Goal: Task Accomplishment & Management: Manage account settings

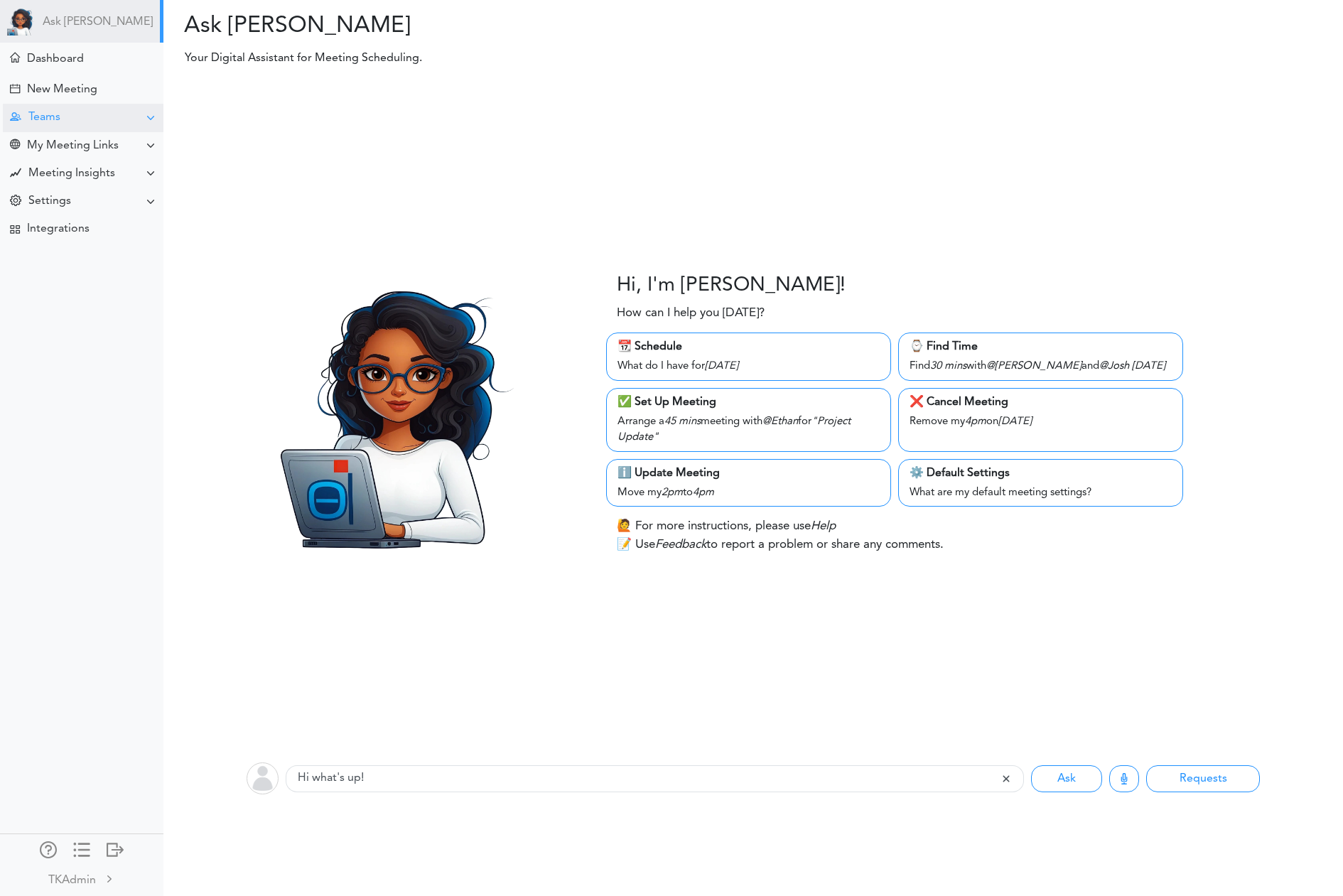
click at [56, 126] on div "Teams" at bounding box center [83, 117] width 161 height 28
click at [72, 224] on div "Manage Members" at bounding box center [67, 222] width 83 height 7
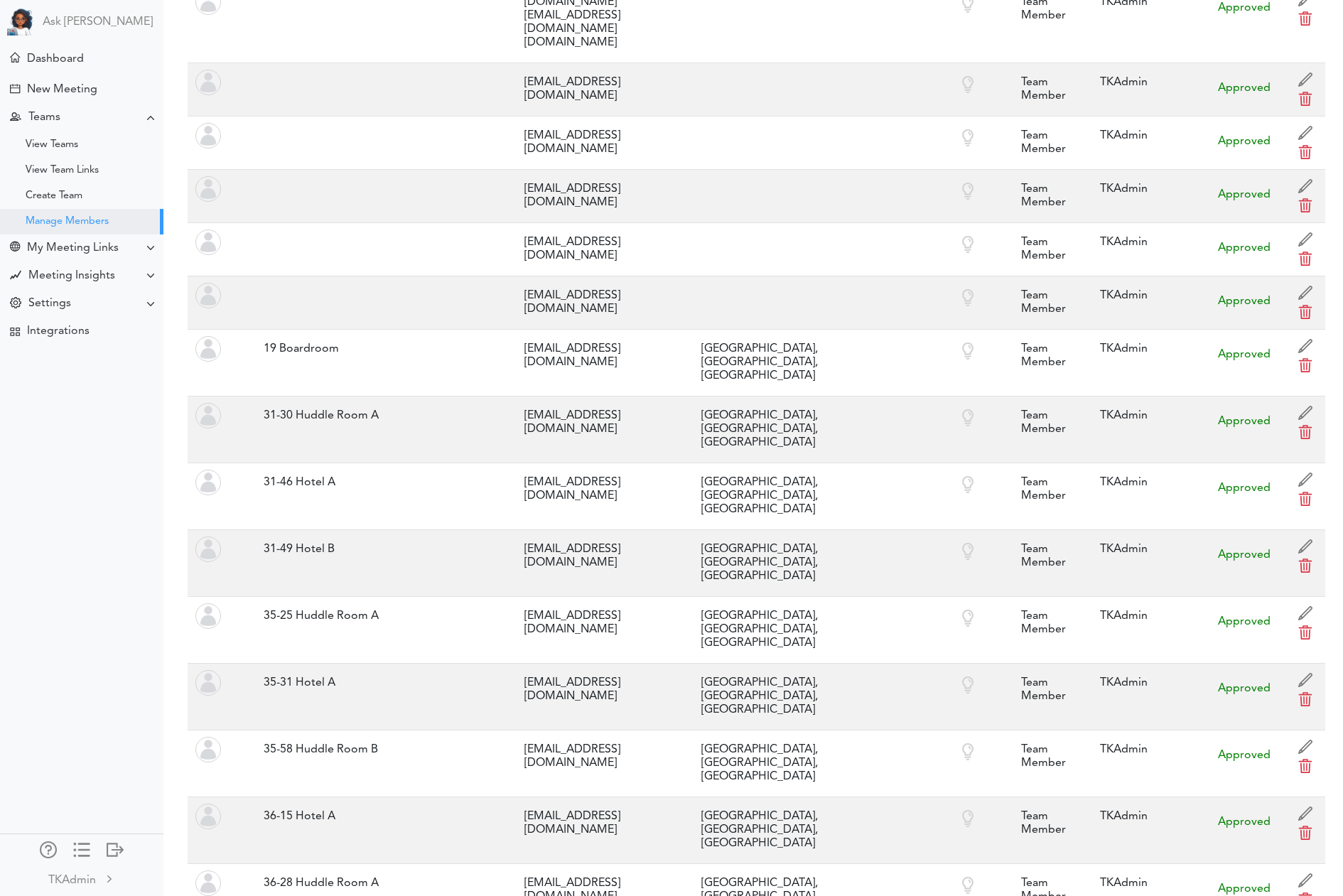
scroll to position [6147, 0]
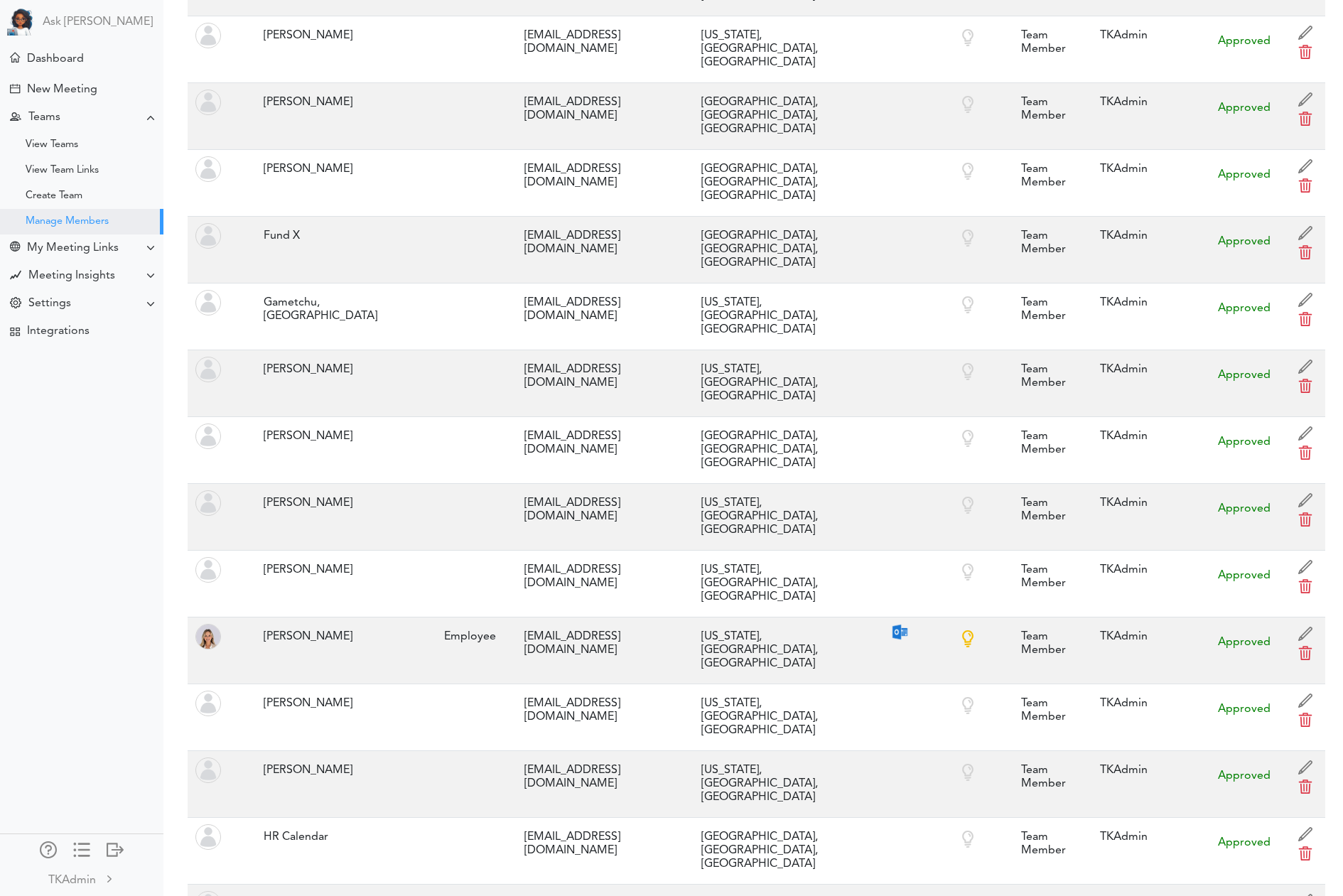
copy tr "gjohnson@thl.com"
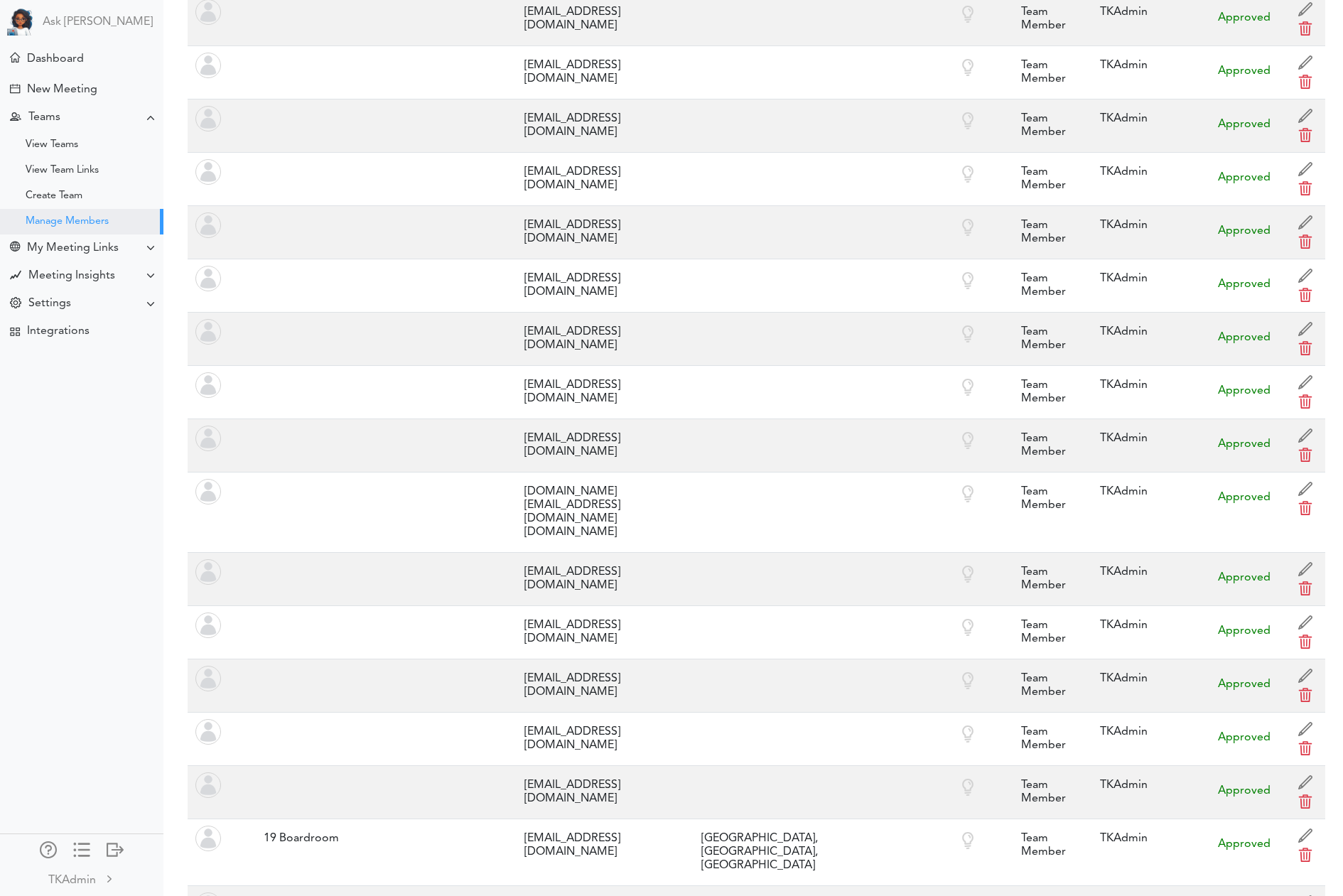
scroll to position [0, 0]
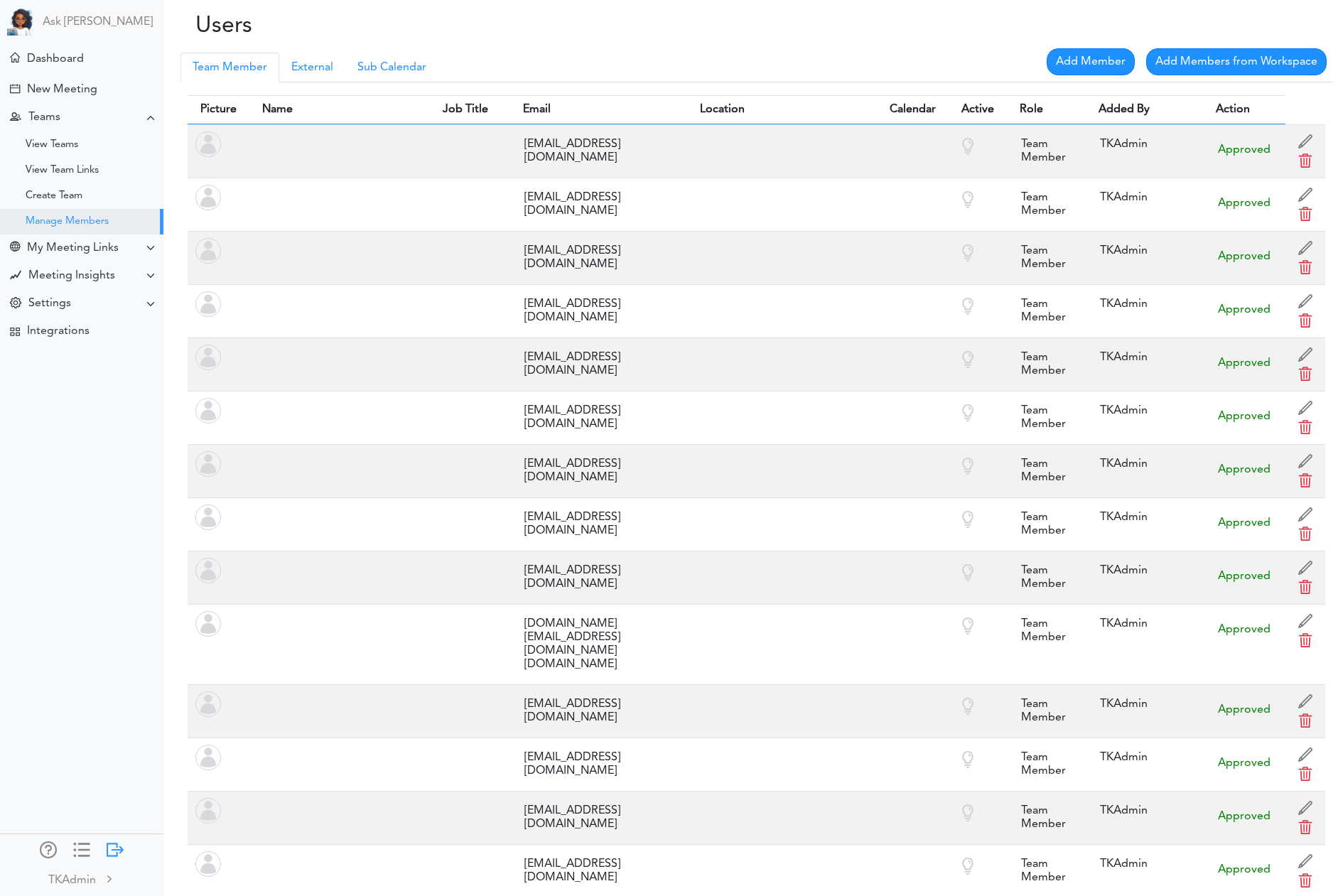
click at [119, 843] on div at bounding box center [114, 849] width 17 height 14
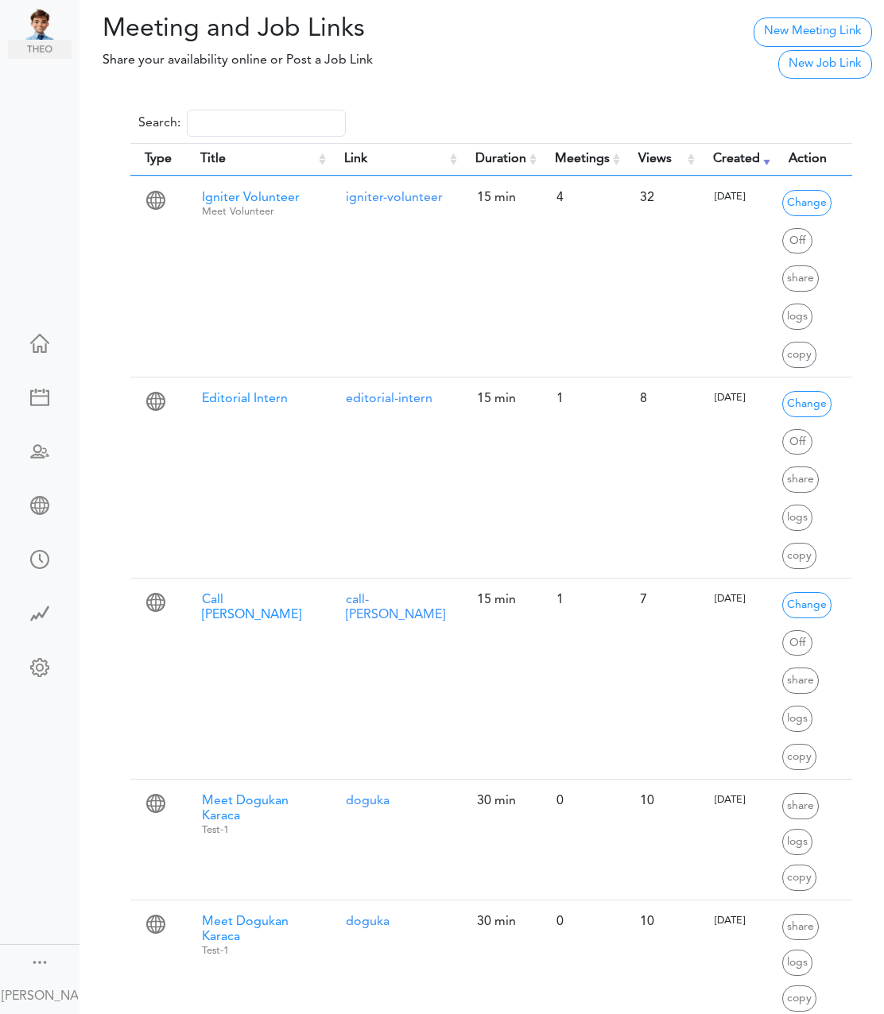
scroll to position [2860, 0]
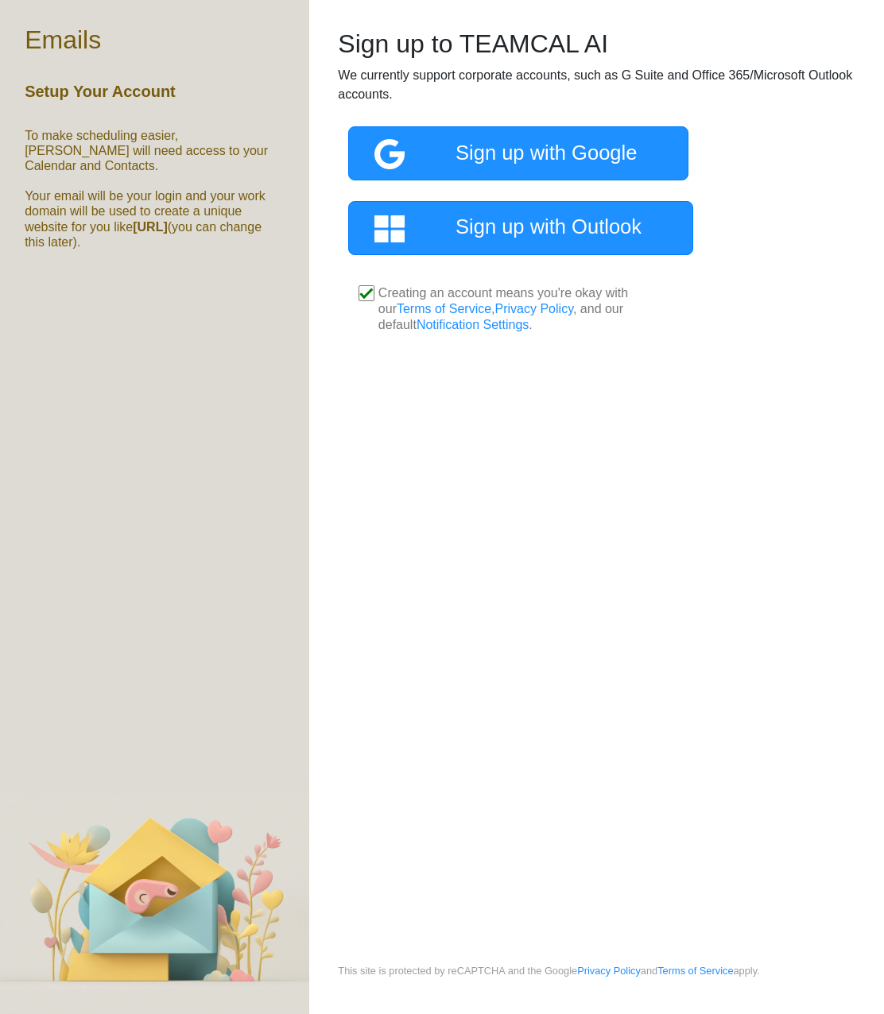
click at [552, 427] on div "Processing... Please wait. Sign up to TEAMCAL AI We currently support corporate…" at bounding box center [596, 481] width 575 height 963
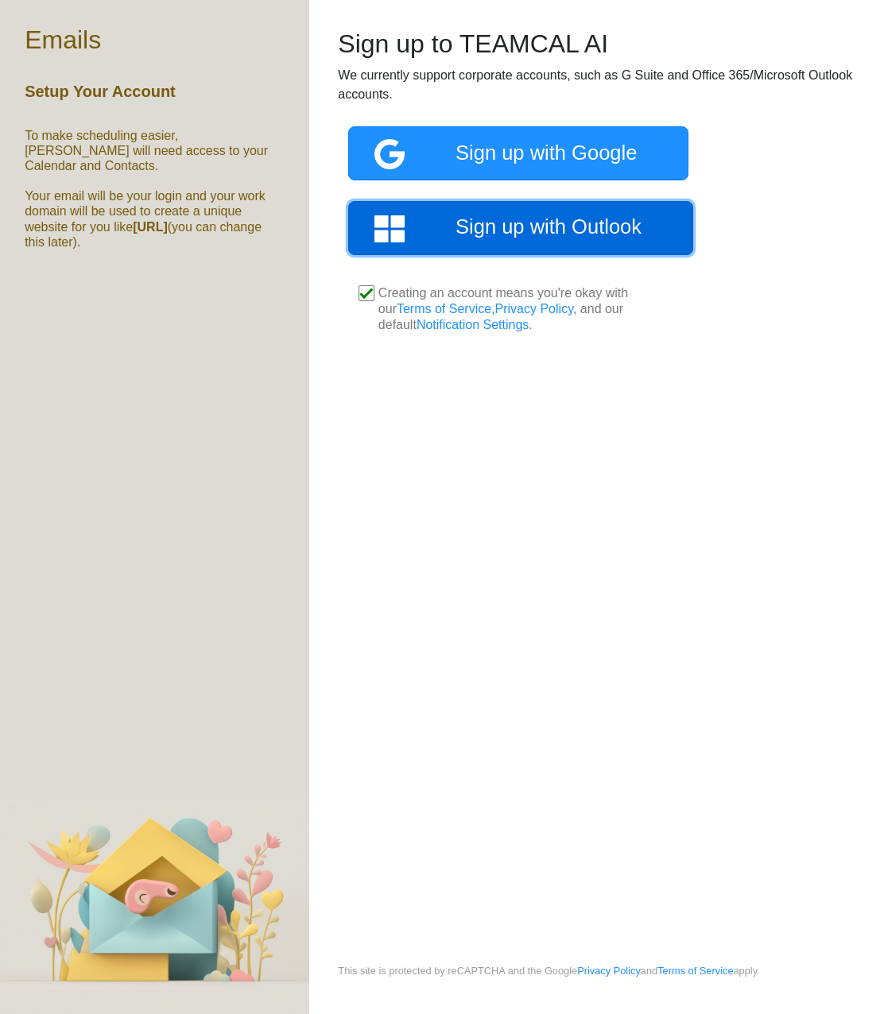
click at [525, 240] on link "Sign up with Outlook" at bounding box center [520, 228] width 345 height 54
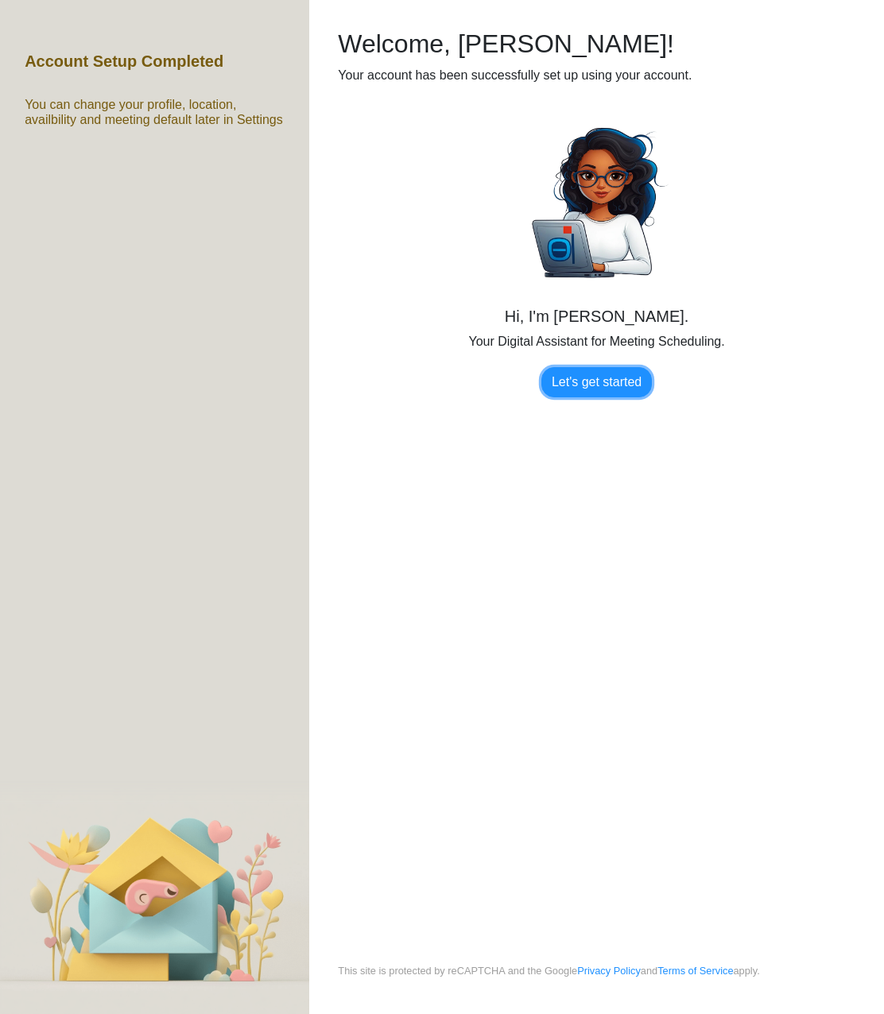
click at [606, 377] on link "Let's get started" at bounding box center [596, 382] width 110 height 30
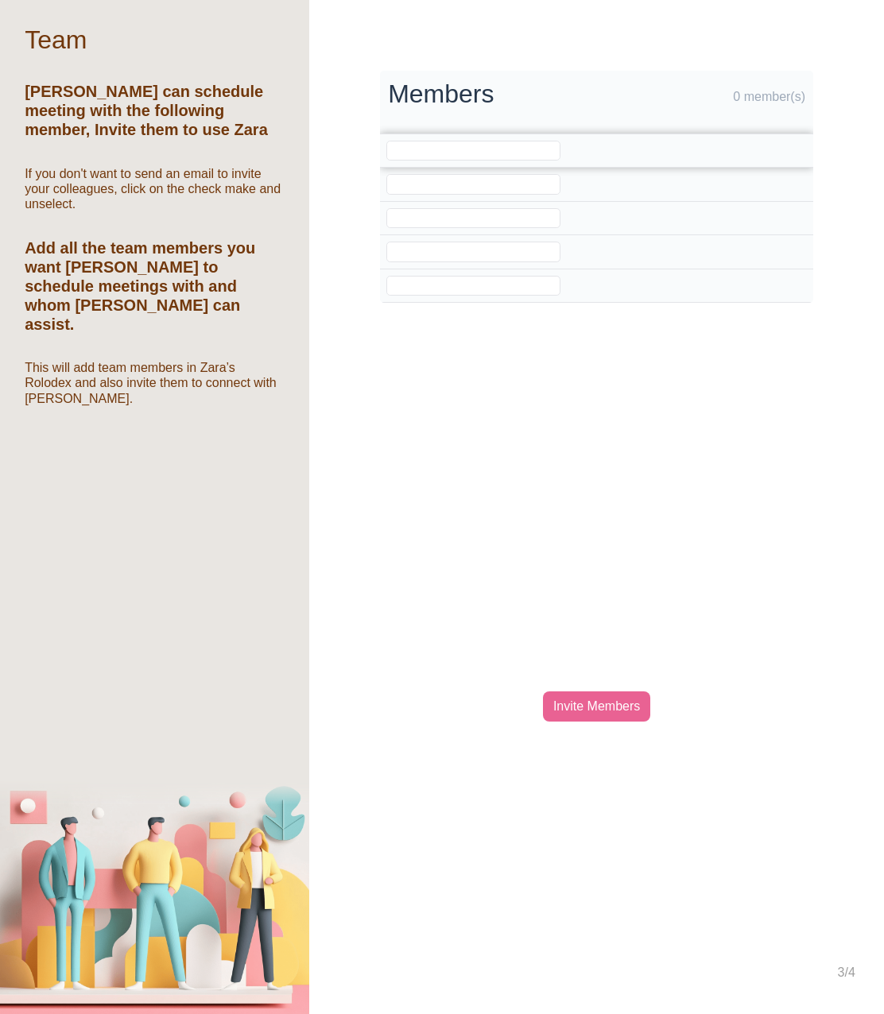
click at [409, 153] on input "email" at bounding box center [473, 151] width 174 height 21
click at [416, 150] on input "torajlal@gmail.com" at bounding box center [473, 151] width 174 height 21
type input "torajlal1@gmail.com"
click at [595, 707] on div "Invite Members" at bounding box center [596, 707] width 107 height 30
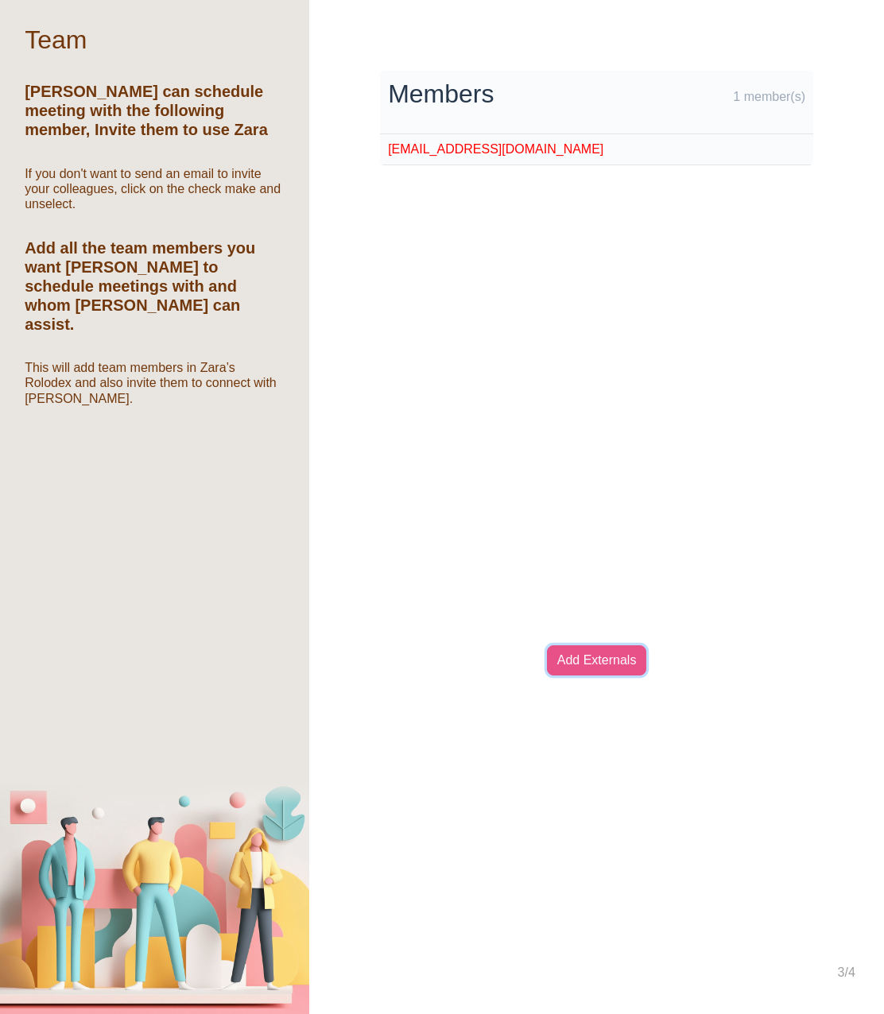
click at [599, 661] on link "Add Externals" at bounding box center [597, 660] width 100 height 30
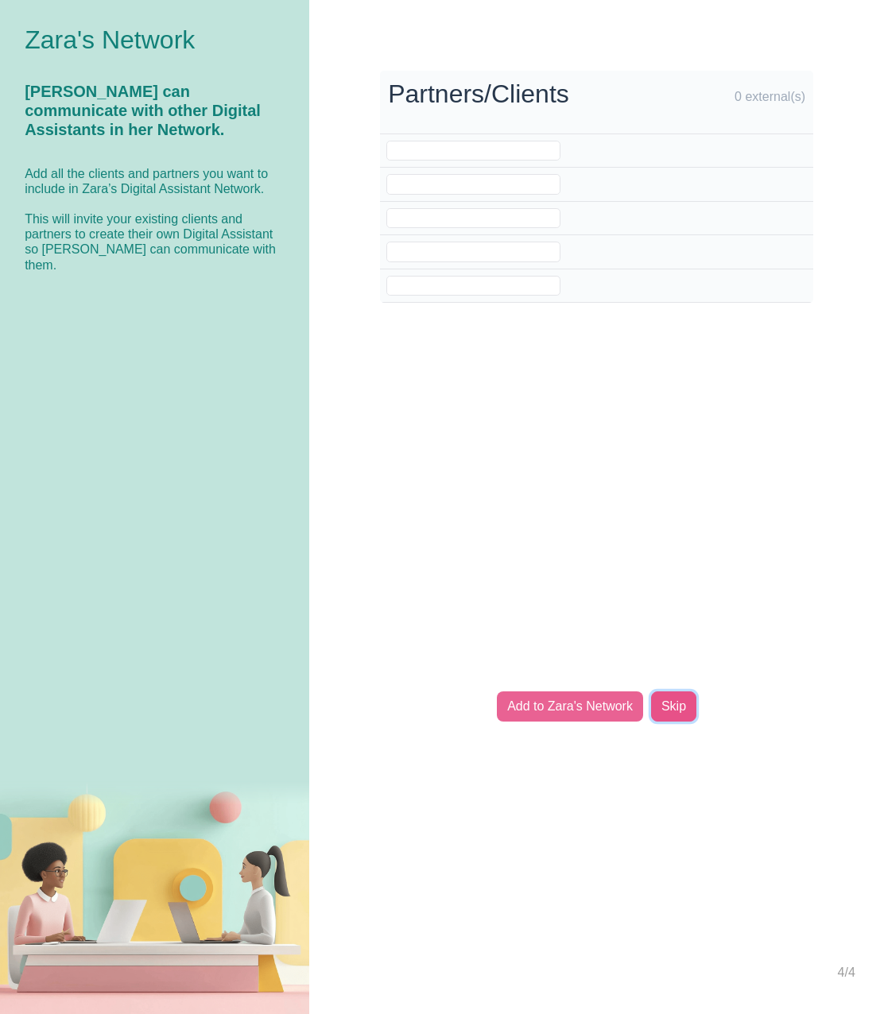
click at [664, 700] on link "Skip" at bounding box center [673, 707] width 45 height 30
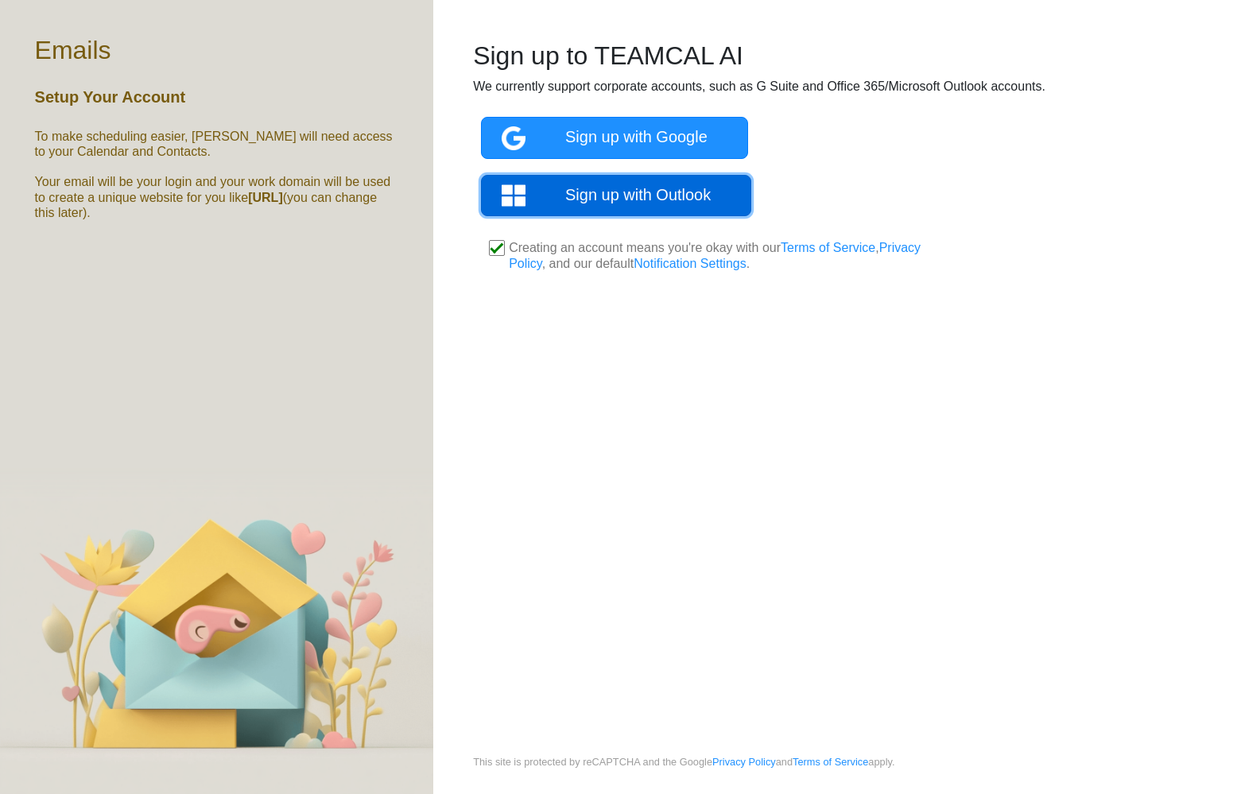
click at [602, 205] on link "Sign up with Outlook" at bounding box center [616, 196] width 270 height 42
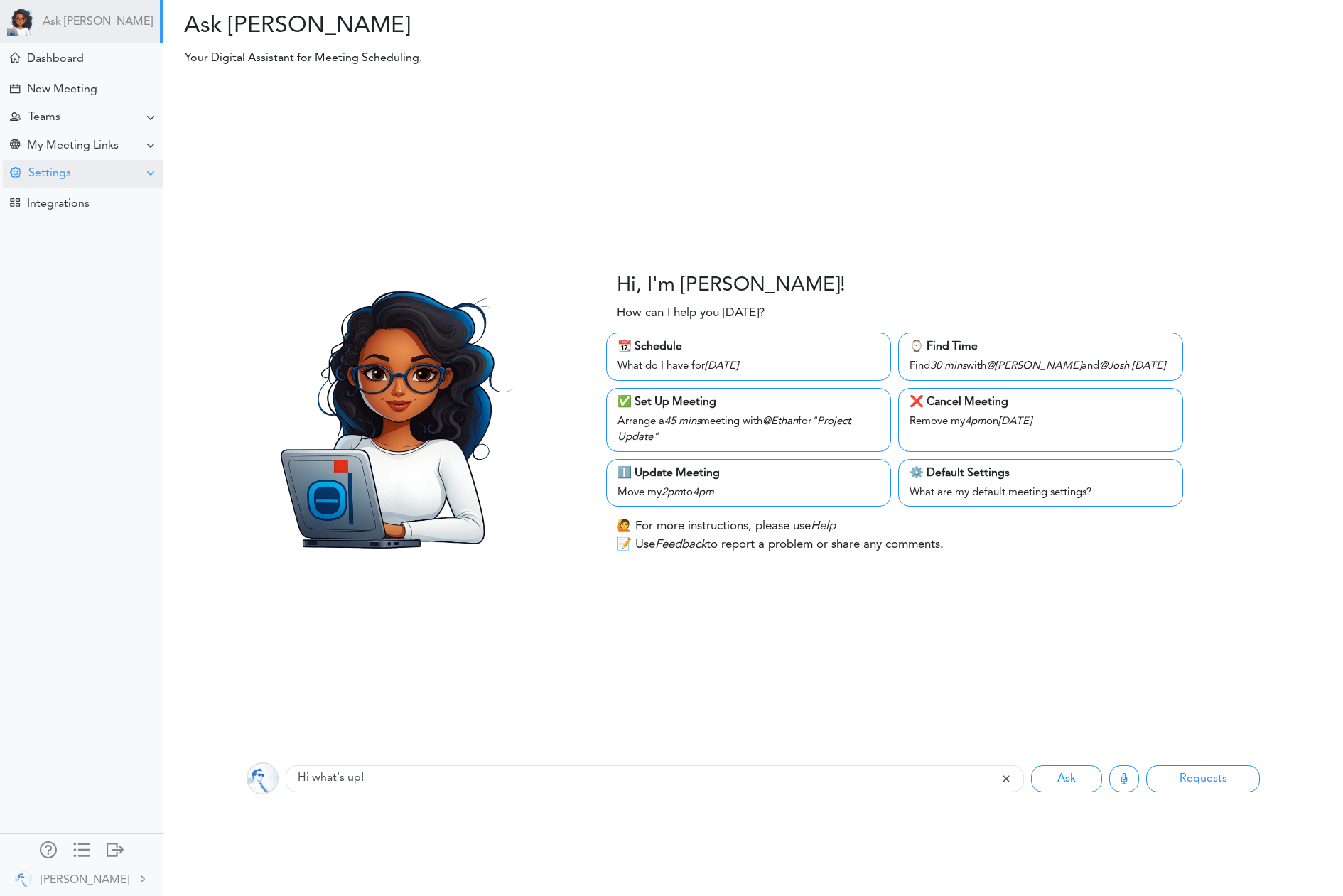
click at [97, 168] on div "Settings" at bounding box center [83, 173] width 161 height 28
click at [122, 847] on div at bounding box center [114, 849] width 17 height 14
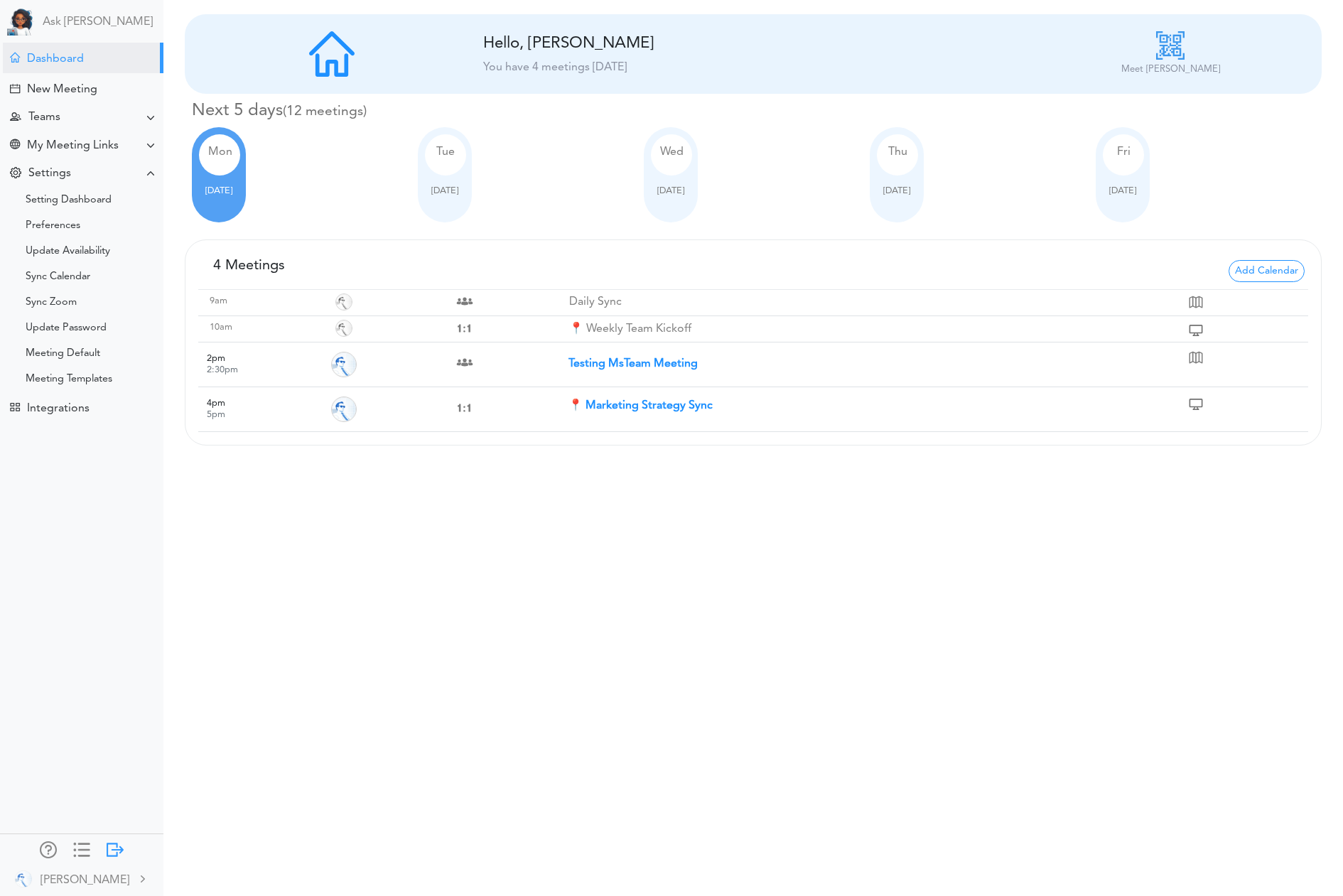
click at [109, 850] on div at bounding box center [114, 849] width 17 height 14
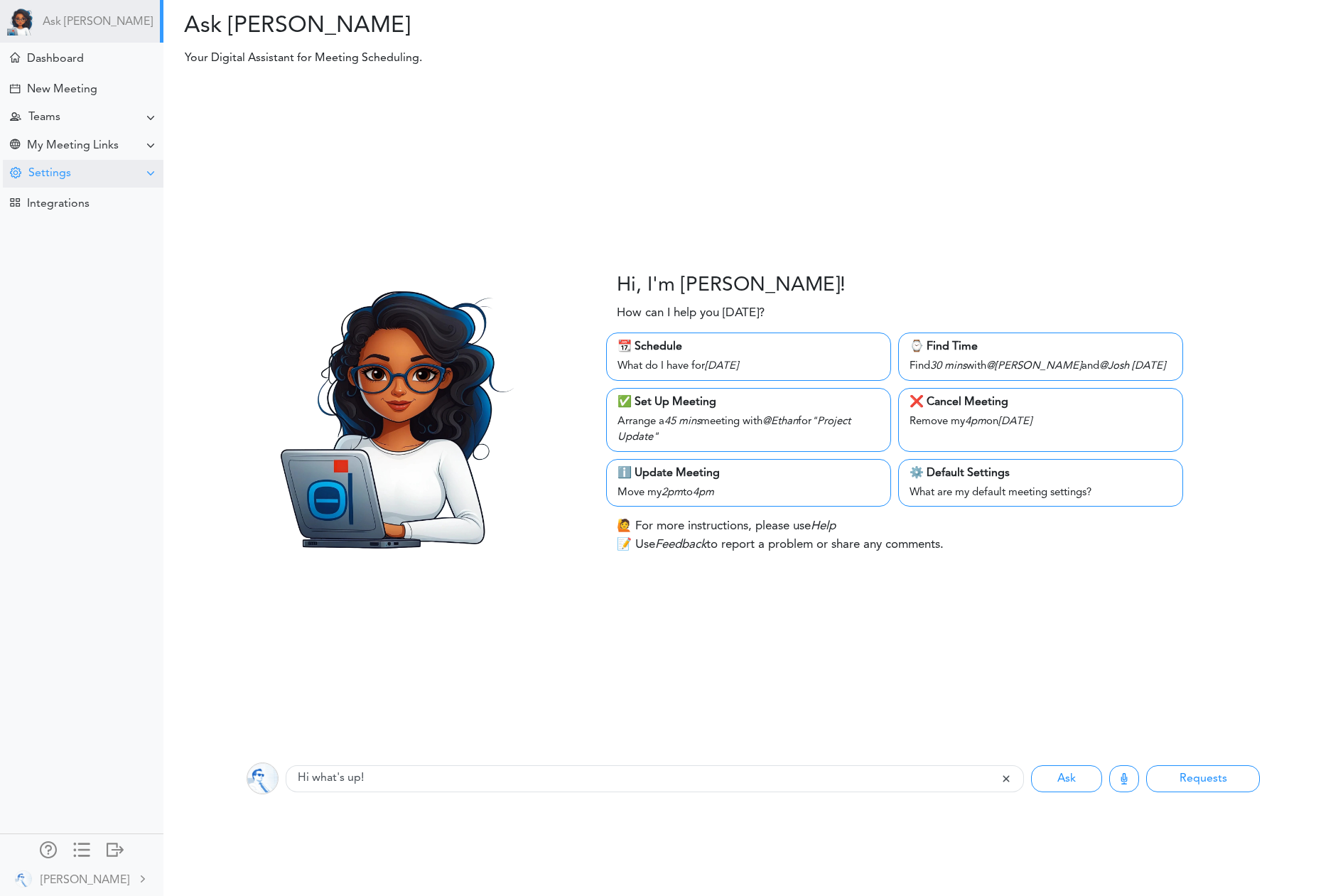
click at [124, 185] on div "Settings" at bounding box center [83, 173] width 161 height 28
click at [116, 847] on div at bounding box center [114, 849] width 17 height 14
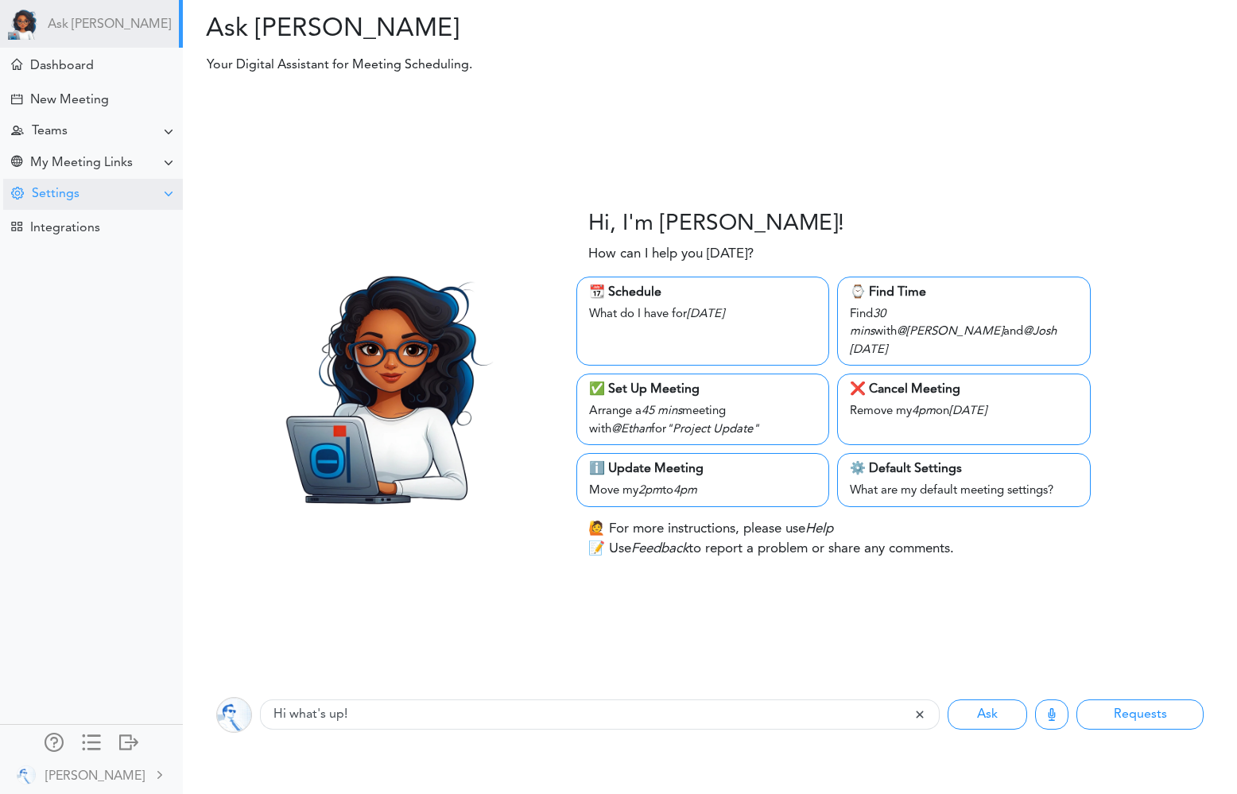
click at [145, 196] on div "Settings" at bounding box center [93, 194] width 180 height 31
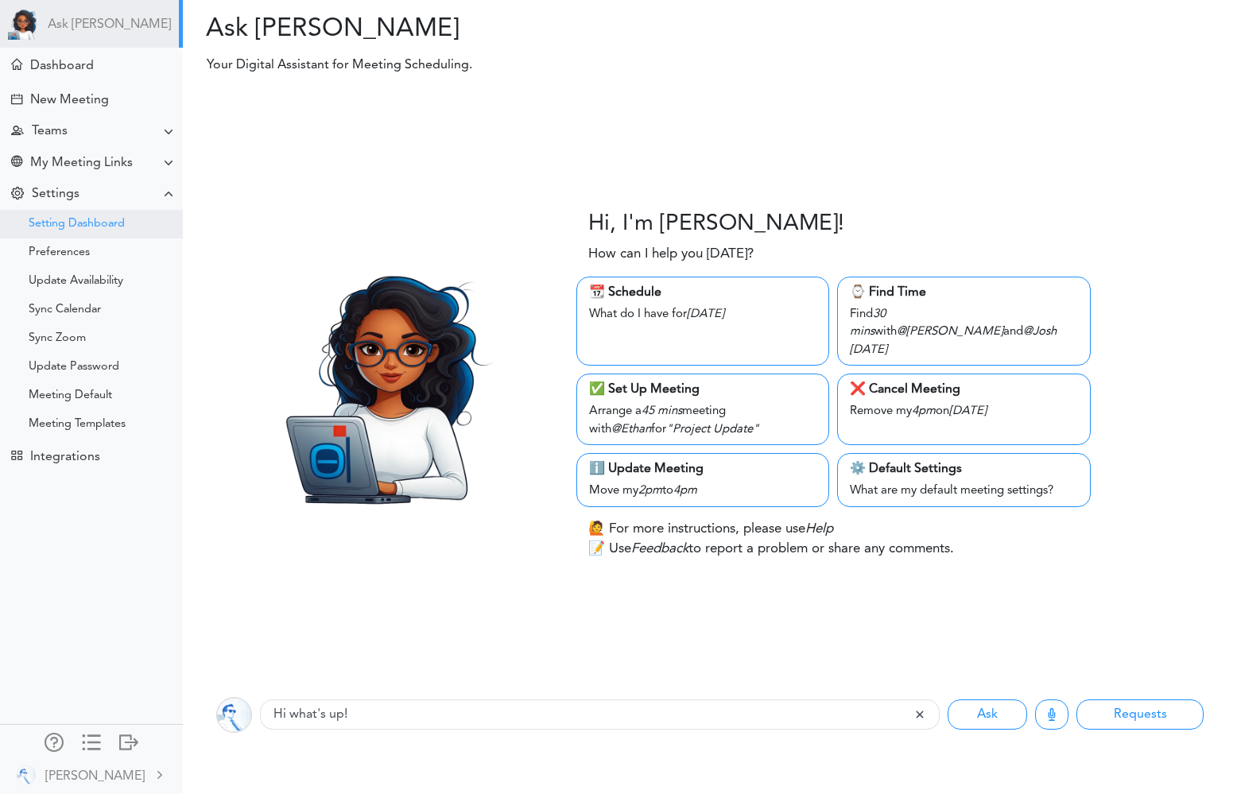
click at [113, 228] on div "Setting Dashboard" at bounding box center [77, 224] width 96 height 8
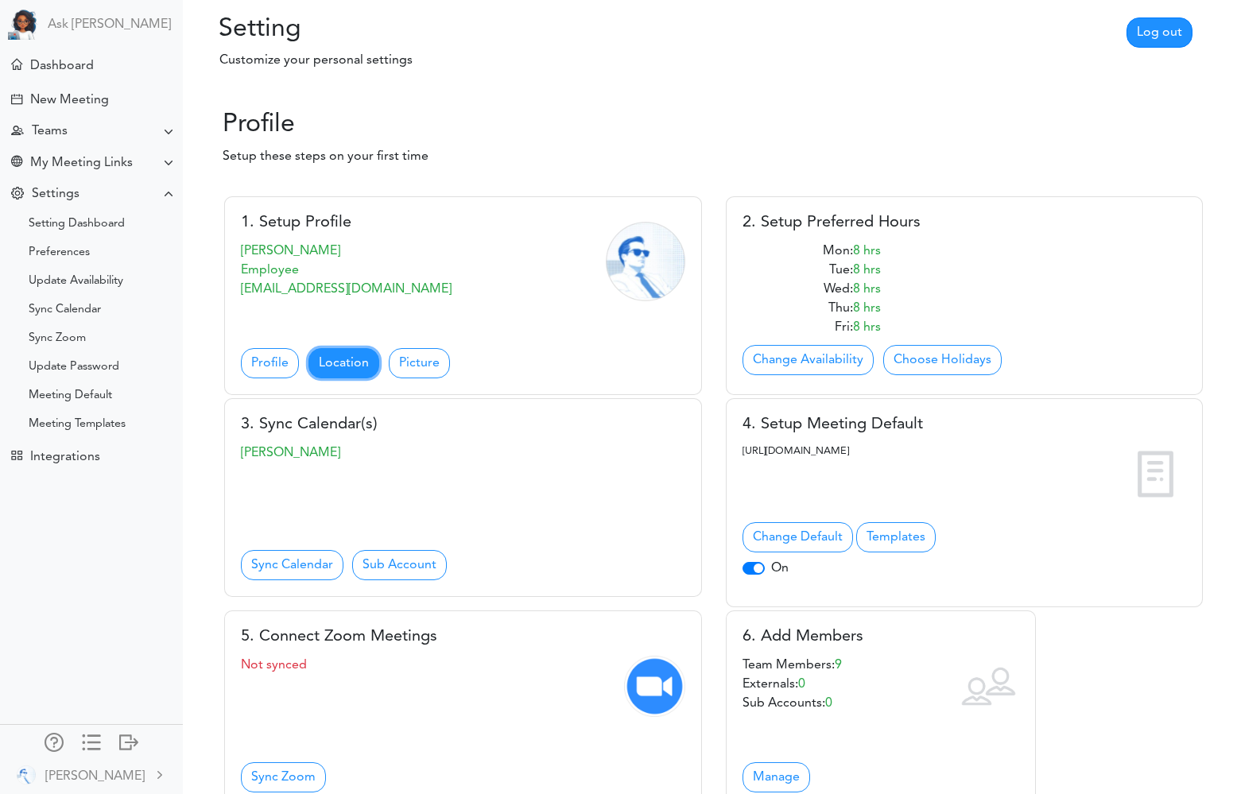
click at [339, 367] on link "Location" at bounding box center [343, 363] width 71 height 30
click at [285, 564] on link "Sync Calendar" at bounding box center [292, 565] width 103 height 30
click at [830, 361] on link "Change Availability" at bounding box center [807, 360] width 131 height 30
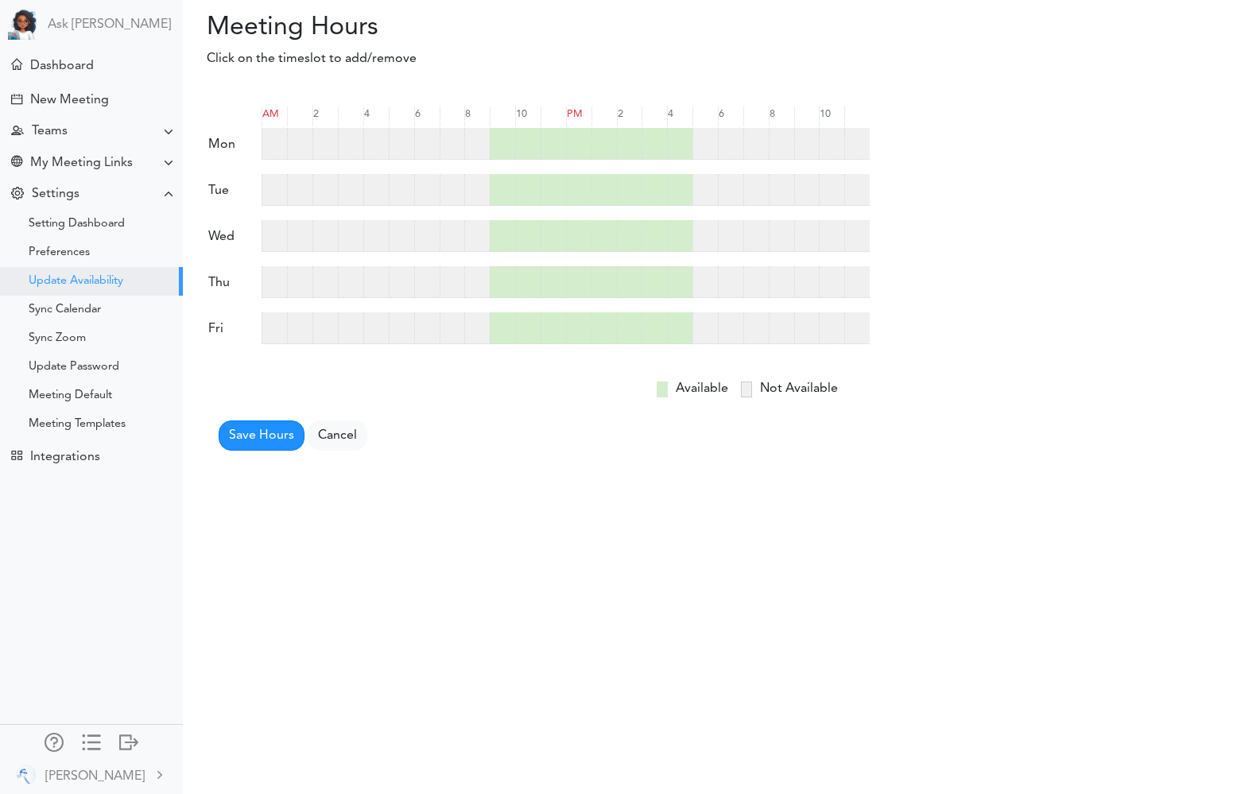
click at [703, 148] on div at bounding box center [704, 144] width 25 height 32
click at [733, 148] on div at bounding box center [730, 144] width 25 height 32
click at [703, 189] on div at bounding box center [704, 190] width 25 height 32
click at [732, 193] on div at bounding box center [730, 190] width 25 height 32
click at [703, 238] on div at bounding box center [704, 236] width 25 height 32
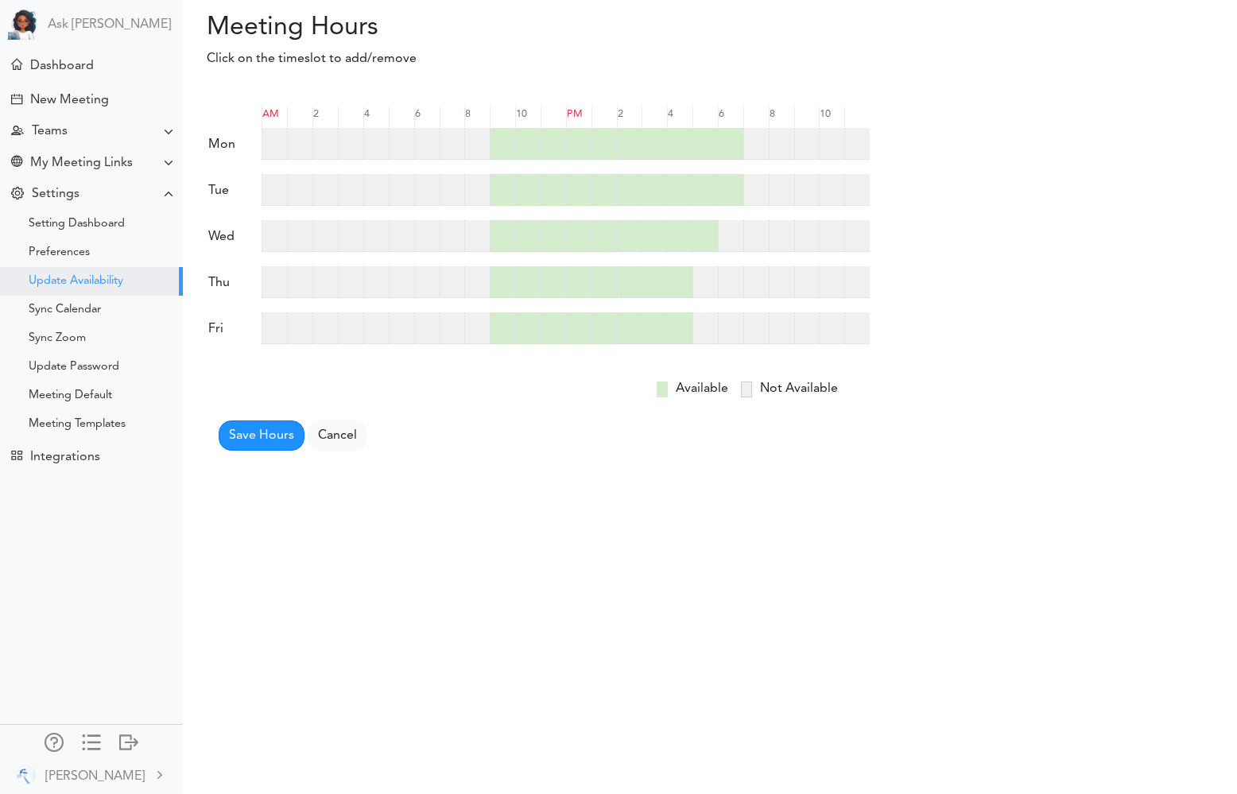
click at [732, 240] on div at bounding box center [730, 236] width 25 height 32
drag, startPoint x: 697, startPoint y: 289, endPoint x: 725, endPoint y: 289, distance: 27.8
click at [700, 289] on div at bounding box center [704, 282] width 25 height 32
drag, startPoint x: 730, startPoint y: 289, endPoint x: 726, endPoint y: 298, distance: 10.3
click at [730, 289] on div at bounding box center [730, 282] width 25 height 32
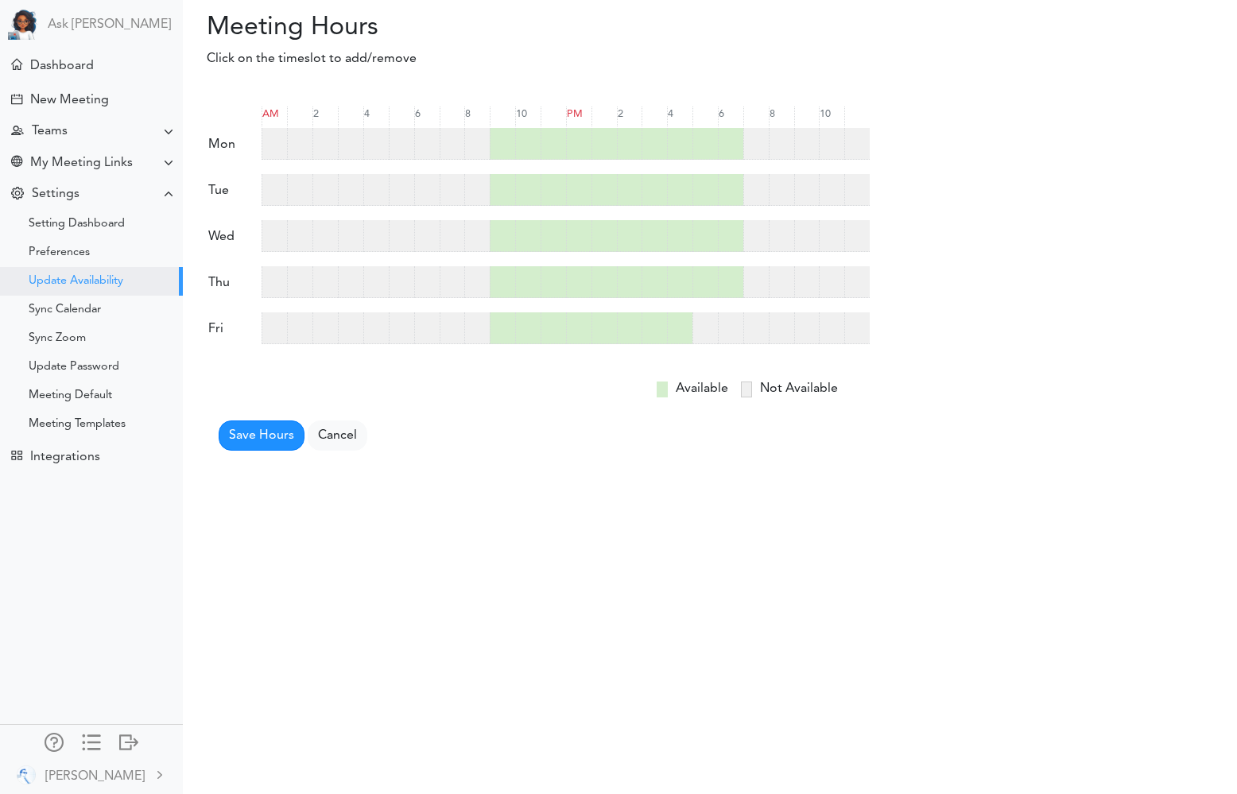
drag, startPoint x: 709, startPoint y: 324, endPoint x: 733, endPoint y: 326, distance: 24.0
click at [709, 324] on div at bounding box center [704, 328] width 25 height 32
click at [732, 326] on div at bounding box center [730, 328] width 25 height 32
click at [496, 145] on div at bounding box center [502, 144] width 25 height 32
click at [506, 200] on div at bounding box center [502, 190] width 25 height 32
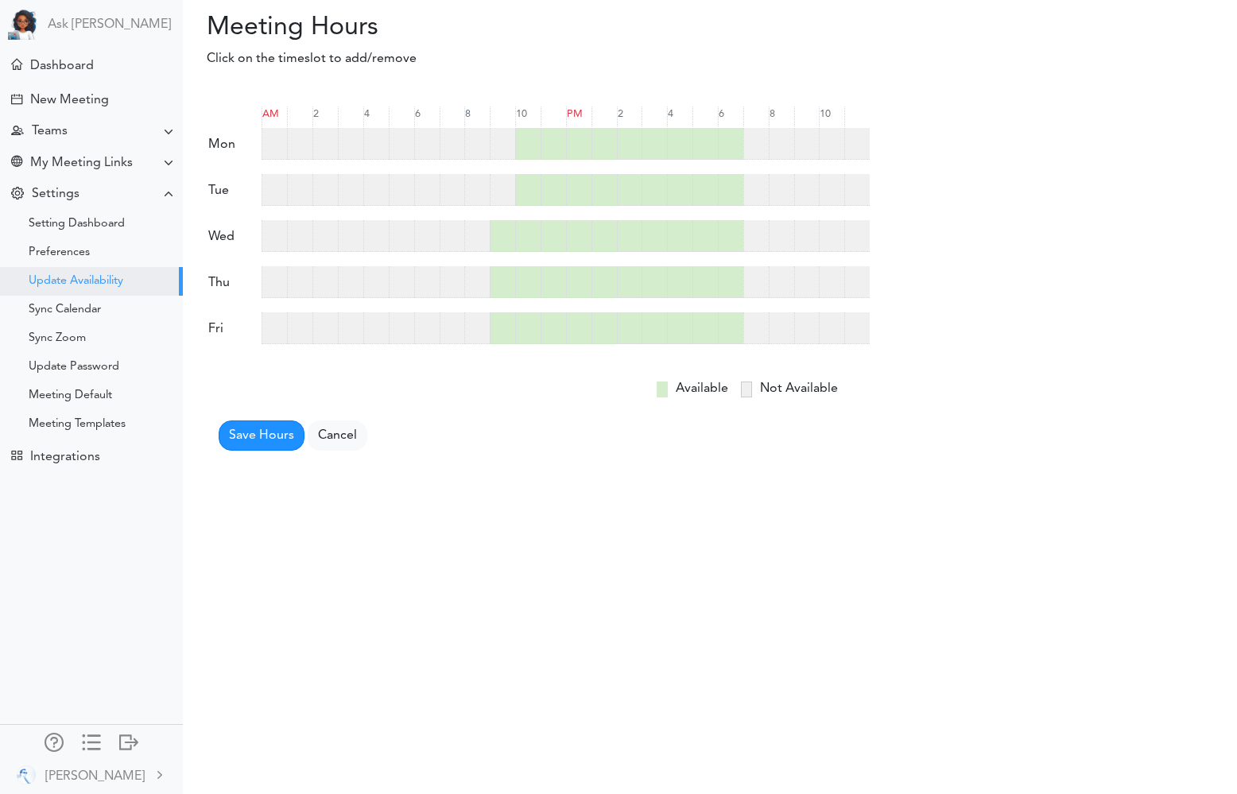
click at [499, 236] on div at bounding box center [502, 236] width 25 height 32
click at [494, 277] on div at bounding box center [502, 282] width 25 height 32
click at [504, 331] on div at bounding box center [502, 328] width 25 height 32
click at [252, 427] on button "Save Hours" at bounding box center [262, 435] width 86 height 30
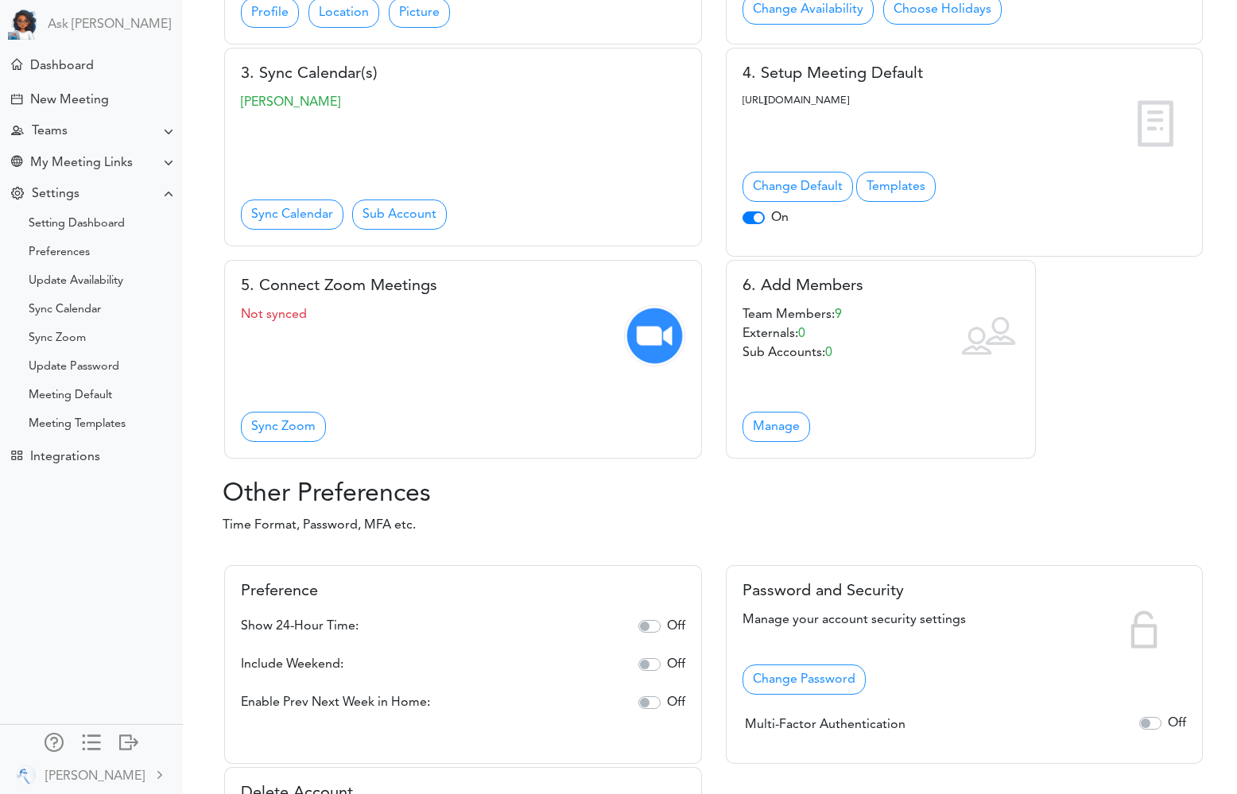
scroll to position [352, 0]
click at [291, 440] on link "Sync Zoom" at bounding box center [283, 425] width 85 height 30
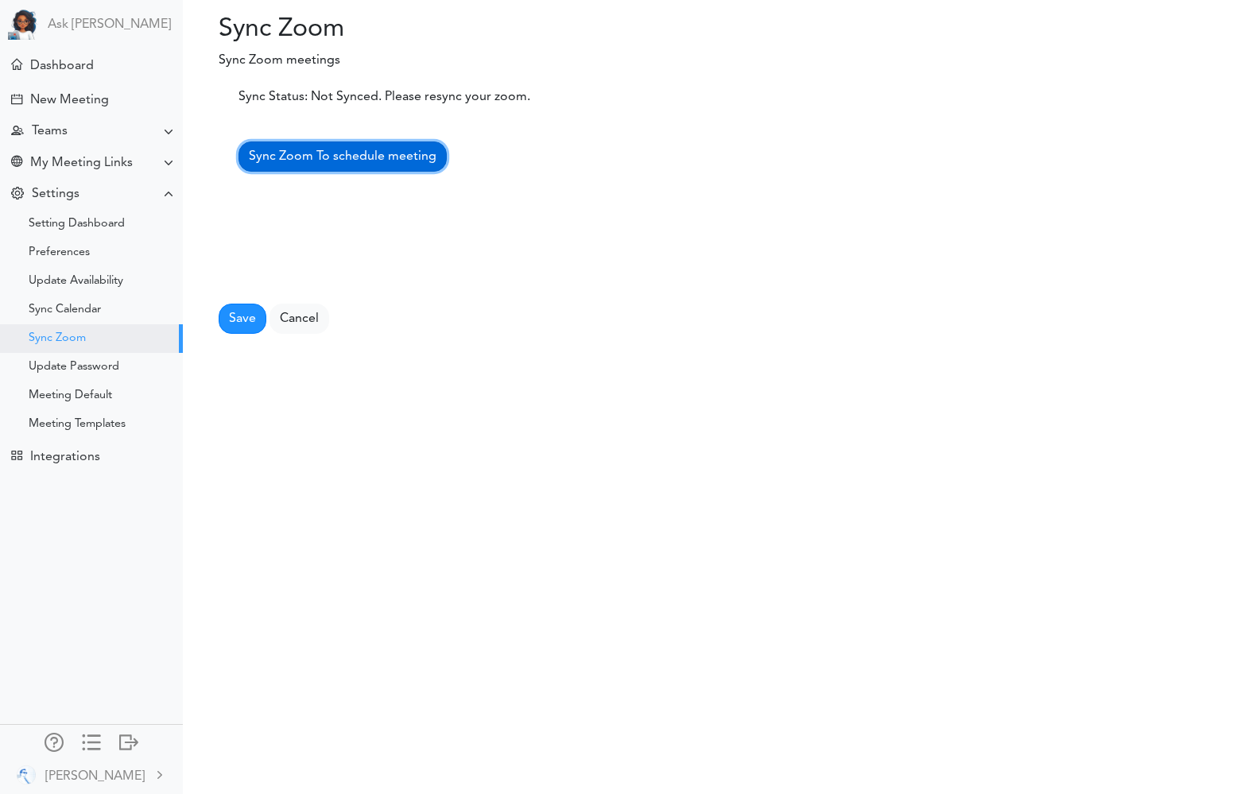
click at [280, 157] on span "Sync Zoom To schedule meeting" at bounding box center [343, 156] width 188 height 13
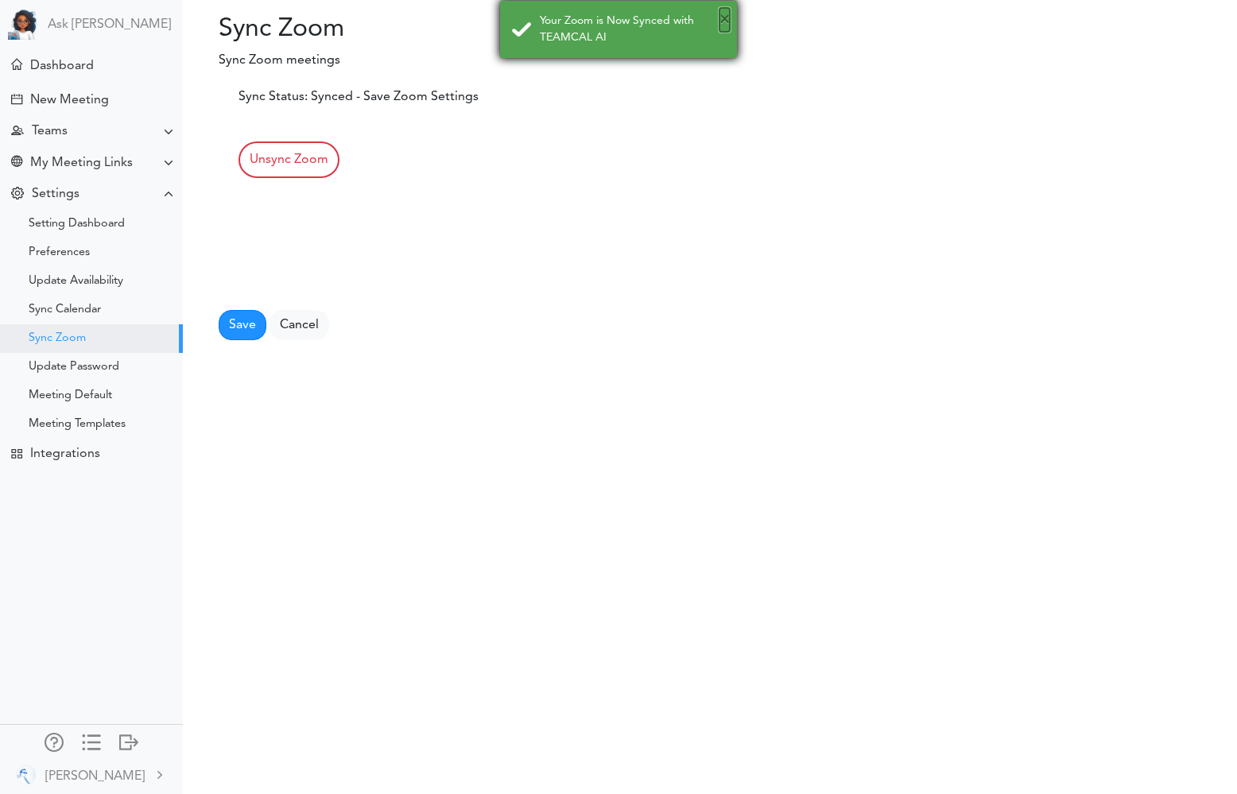
click at [728, 22] on button "×" at bounding box center [724, 20] width 10 height 24
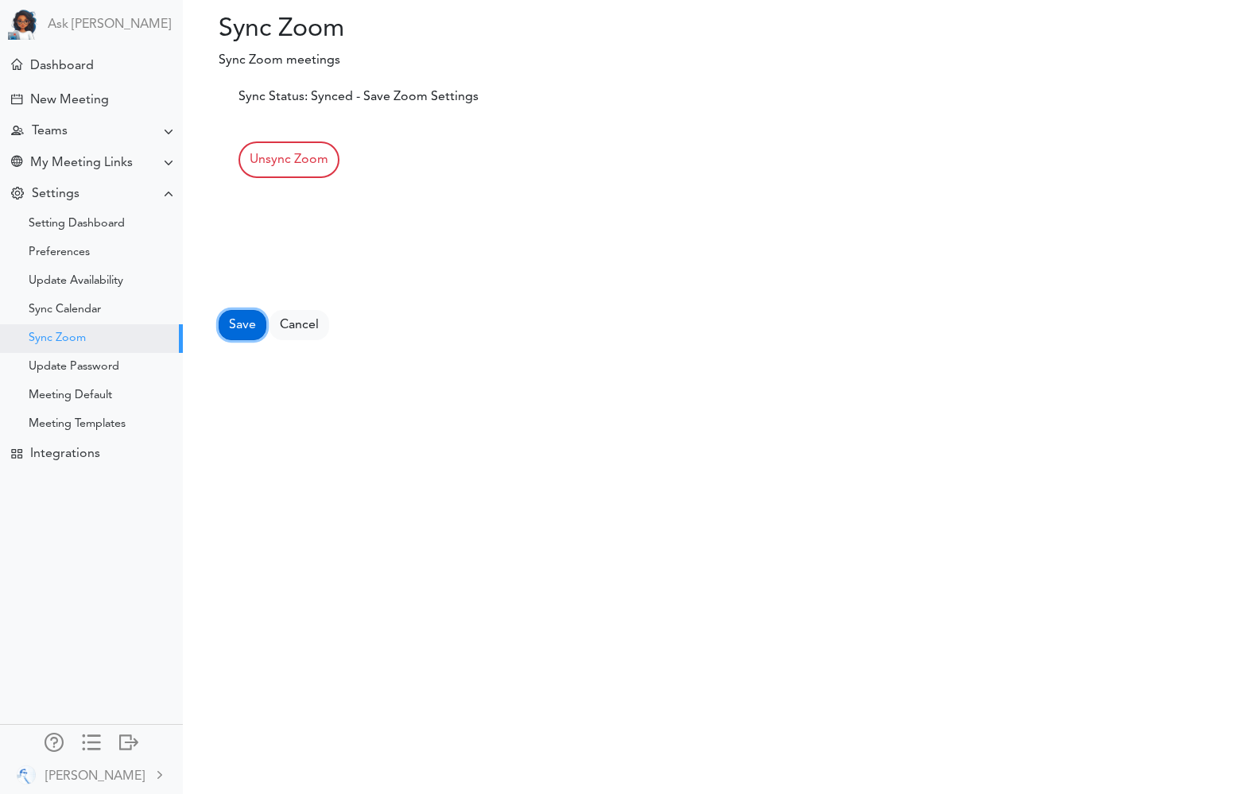
click at [234, 315] on button "Save" at bounding box center [243, 325] width 48 height 30
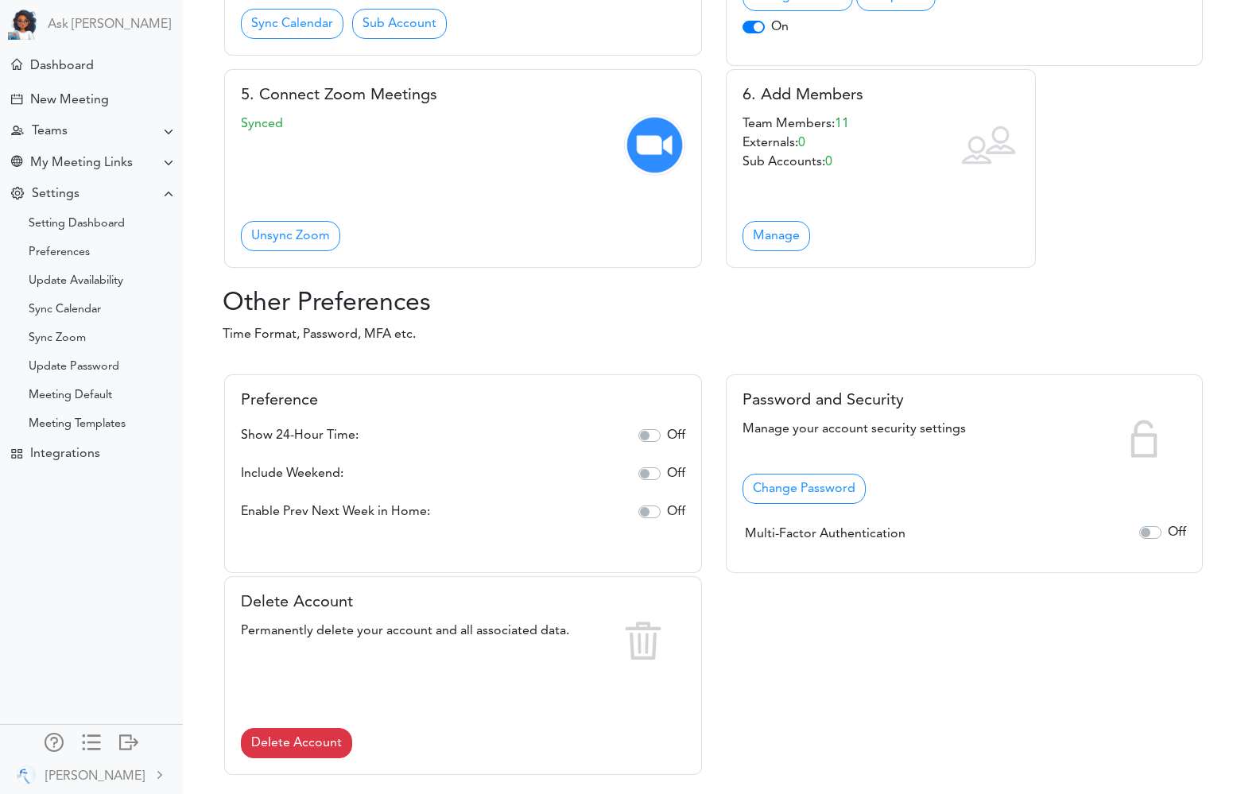
scroll to position [455, 0]
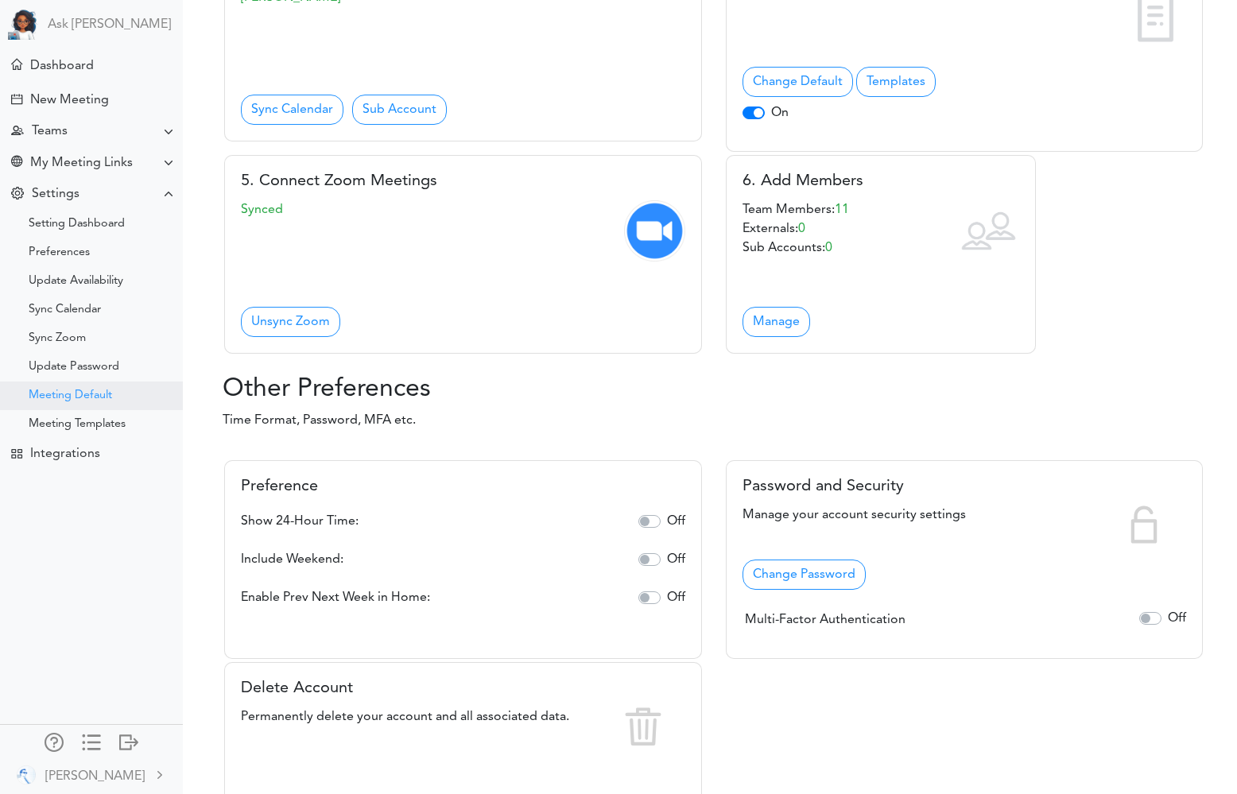
click at [91, 393] on div "Meeting Default" at bounding box center [70, 396] width 83 height 8
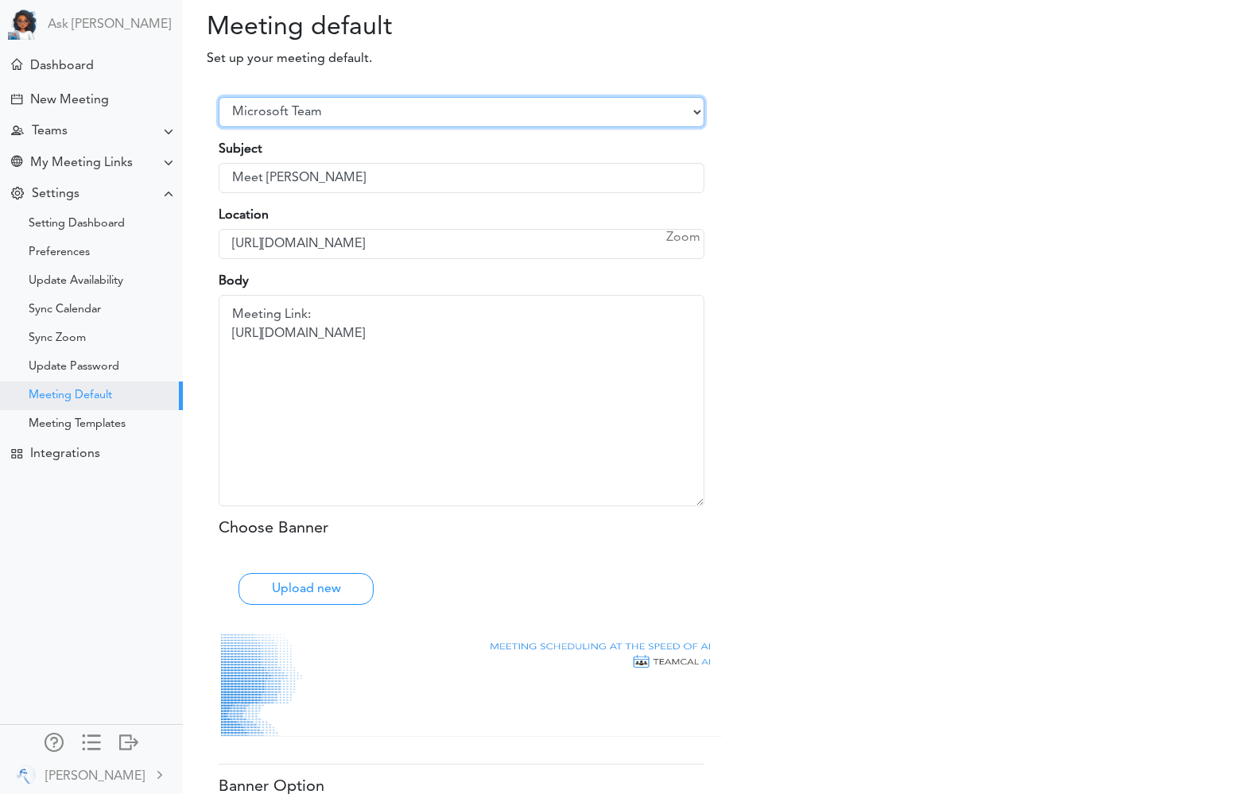
click at [629, 113] on select "Select Provider Zoom Google Meet Microsoft Team Other" at bounding box center [462, 112] width 486 height 30
select select "1"
click at [219, 97] on select "Select Provider Zoom Google Meet Microsoft Team Other" at bounding box center [462, 112] width 486 height 30
type input "[URL][DOMAIN_NAME][SECURITY_DATA]"
type textarea "Meeting Link: [URL][DOMAIN_NAME][SECURITY_DATA]"
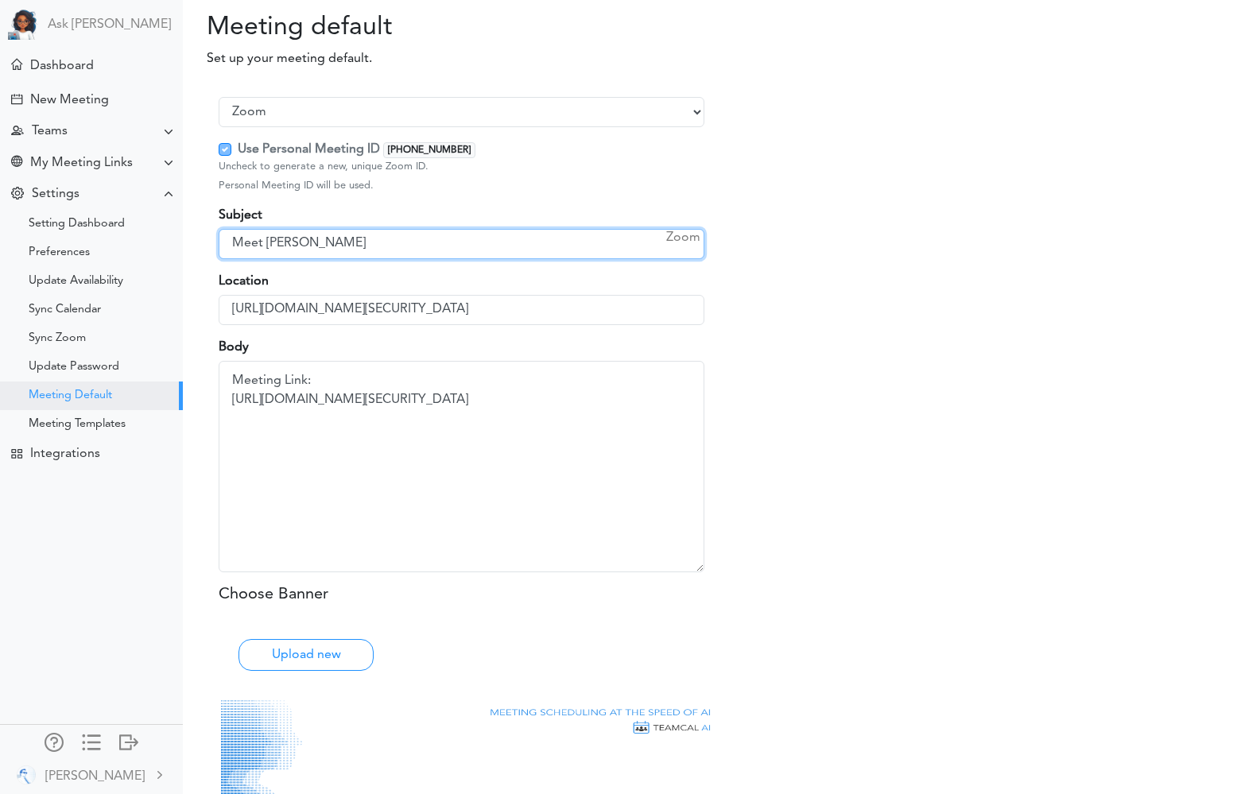
drag, startPoint x: 231, startPoint y: 241, endPoint x: 349, endPoint y: 246, distance: 117.7
click at [349, 246] on input "Meet Dave Harding" at bounding box center [462, 244] width 486 height 30
click at [261, 243] on input "Meet Dave Harding" at bounding box center [462, 244] width 486 height 30
click at [254, 242] on input "Meet Dave Harding" at bounding box center [462, 244] width 486 height 30
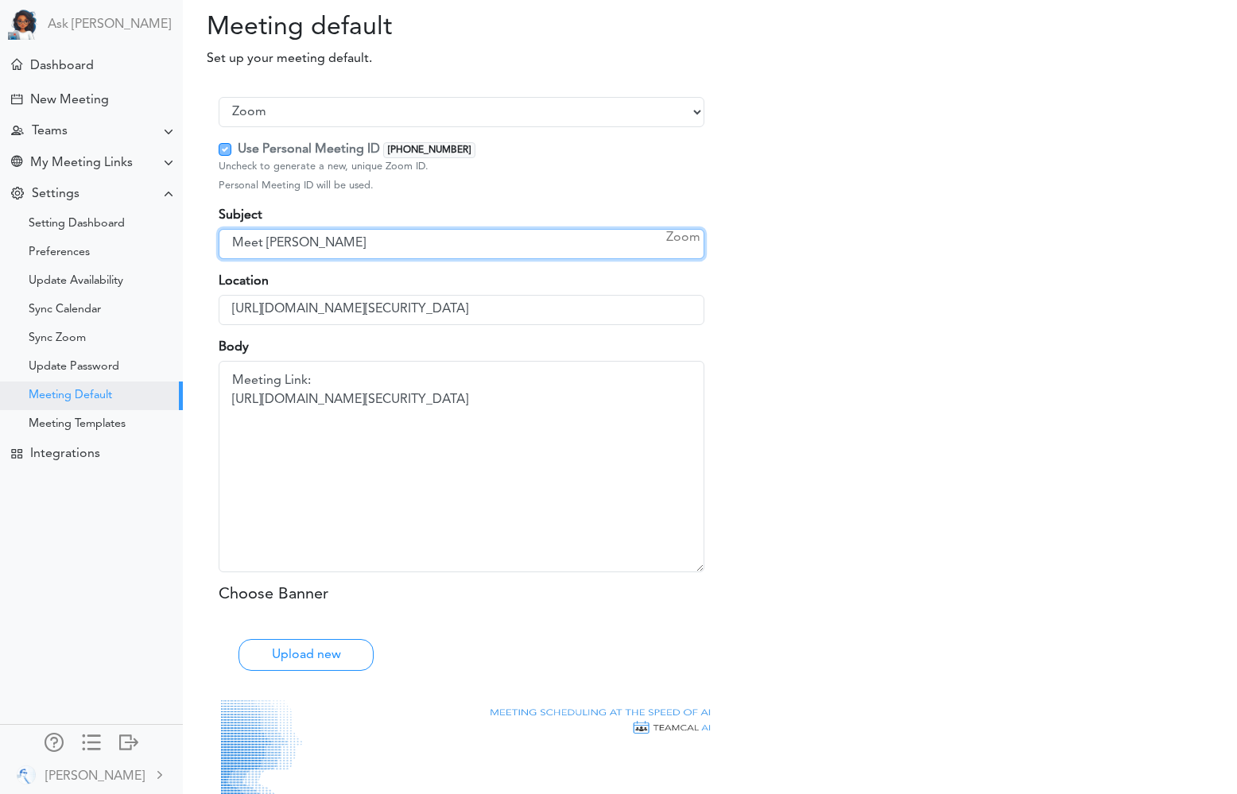
click at [254, 242] on input "Meet Dave Harding" at bounding box center [462, 244] width 486 height 30
type input "Meet Alice"
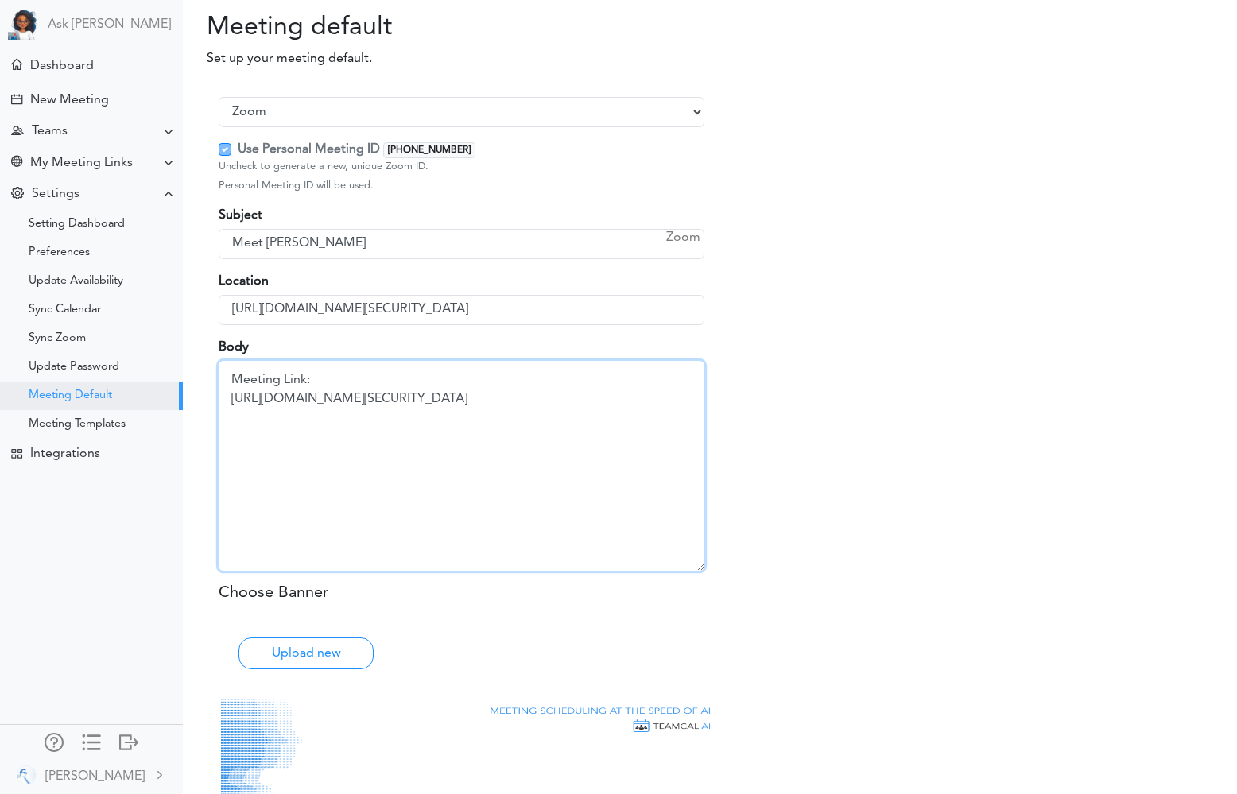
click at [440, 393] on textarea "Meeting Link: https://teams.microsoft.com/l/meetup-join/19%3ameeting_MGViNjQyOD…" at bounding box center [462, 466] width 486 height 210
click at [563, 433] on textarea "Meeting Link: https://teams.microsoft.com/l/meetup-join/19%3ameeting_MGViNjQyOD…" at bounding box center [462, 466] width 486 height 210
click at [233, 376] on textarea "Meeting Link: https://teams.microsoft.com/l/meetup-join/19%3ameeting_MGViNjQyOD…" at bounding box center [462, 466] width 486 height 210
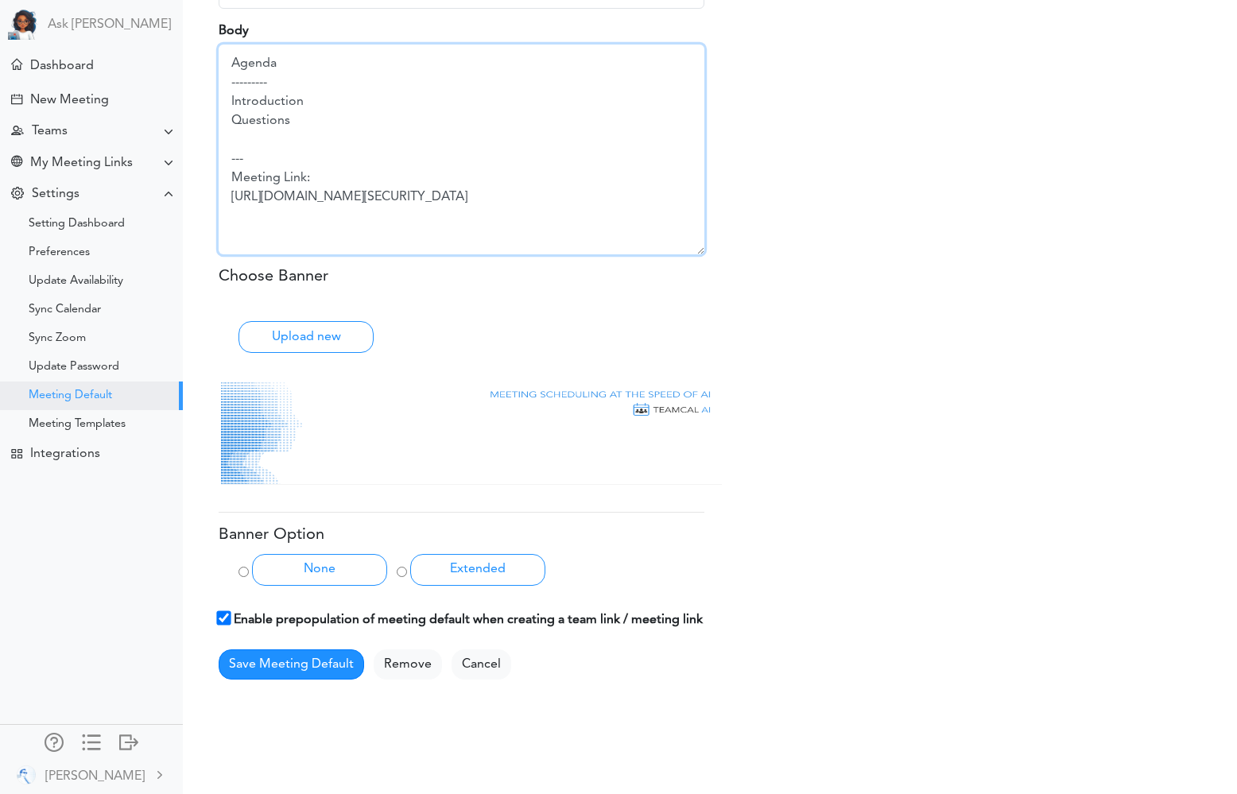
scroll to position [334, 0]
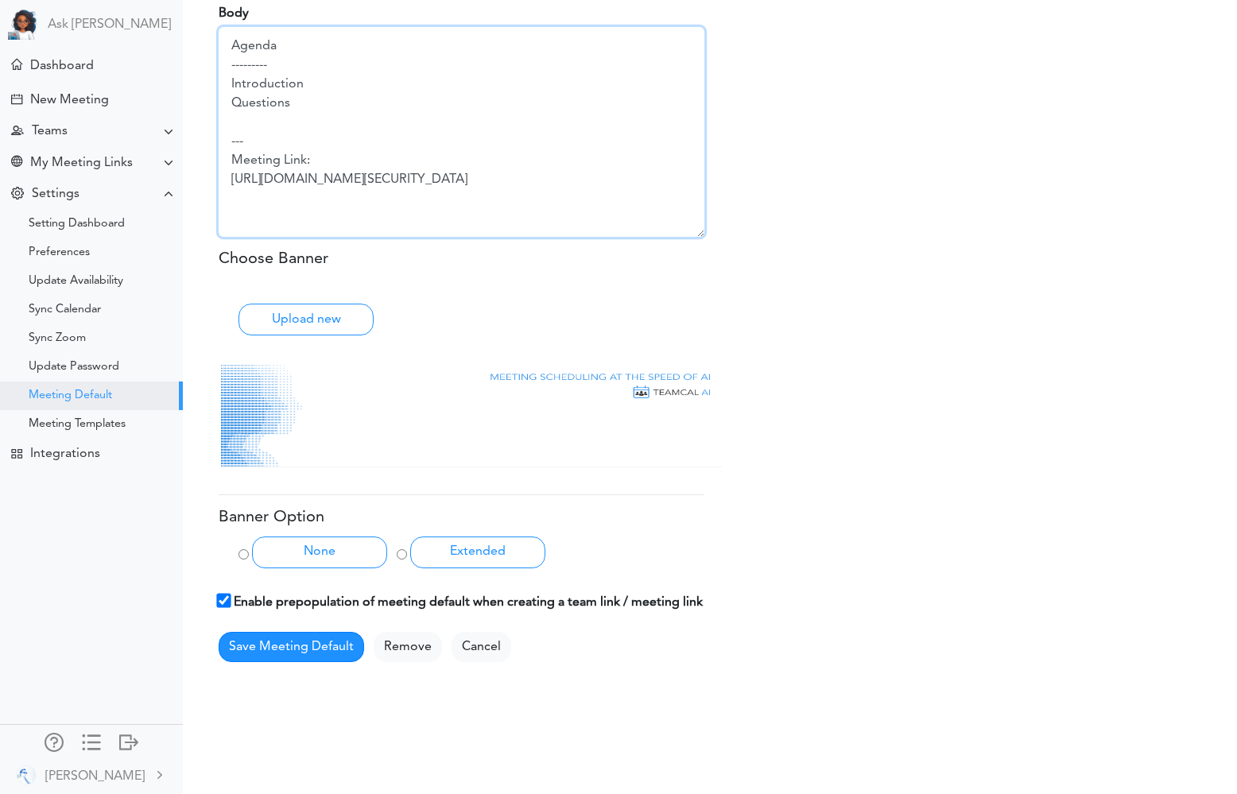
type textarea "Agenda --------- Introduction Questions --- Meeting Link: https://us05web.zoom.…"
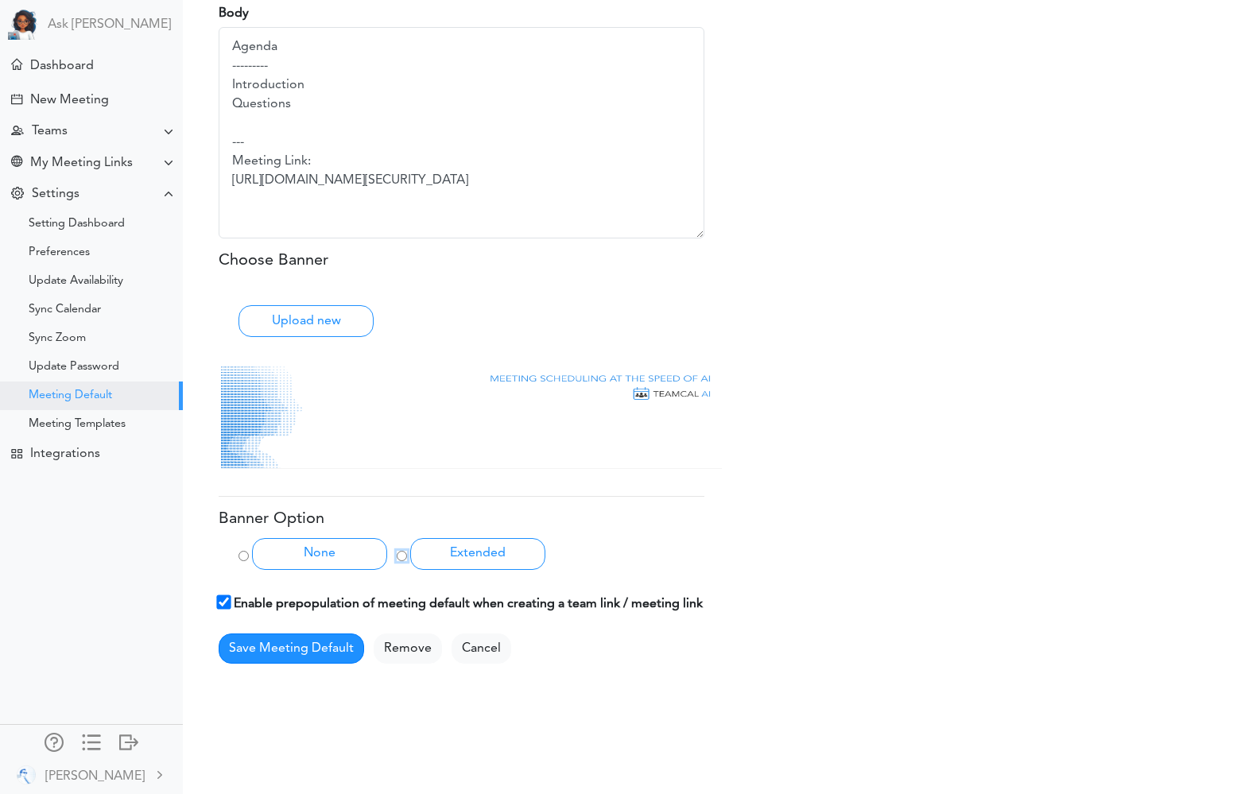
click at [400, 556] on input "Extended" at bounding box center [402, 556] width 10 height 10
radio input "true"
click at [304, 322] on button "Upload new" at bounding box center [305, 321] width 135 height 32
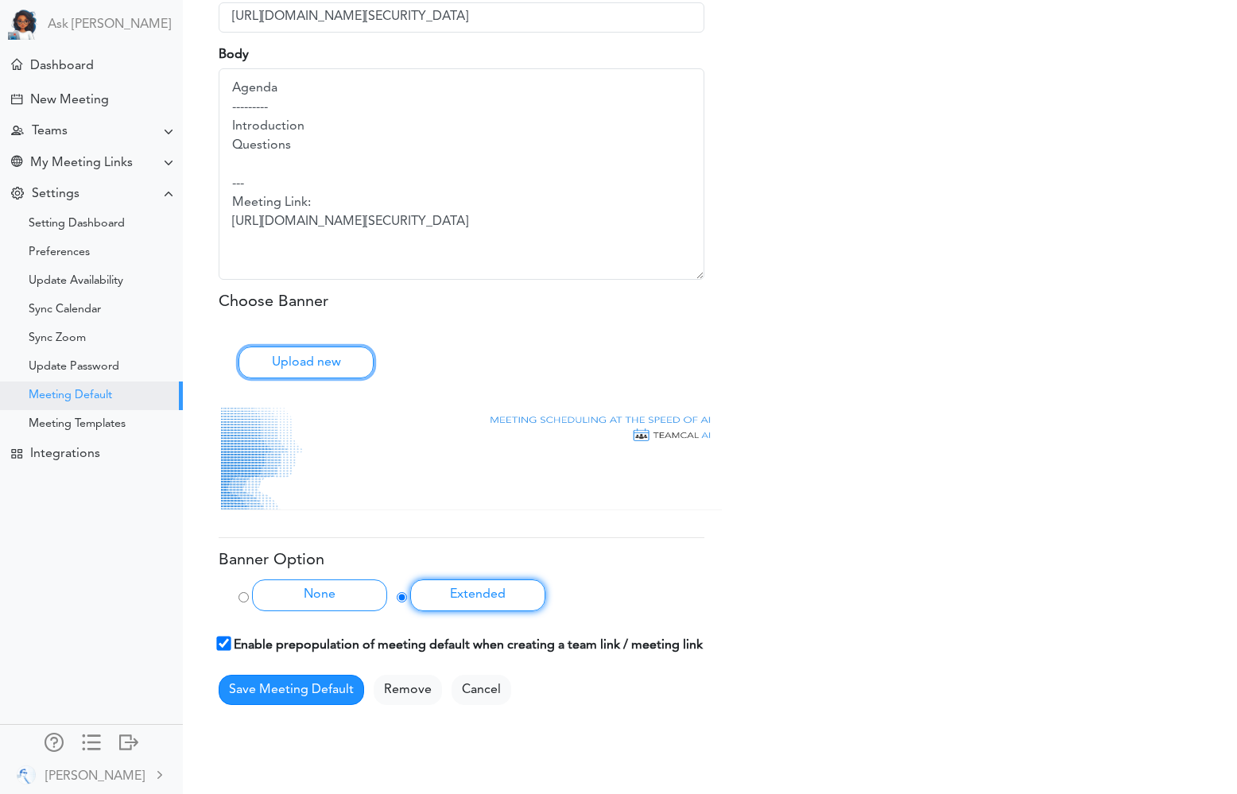
scroll to position [335, 0]
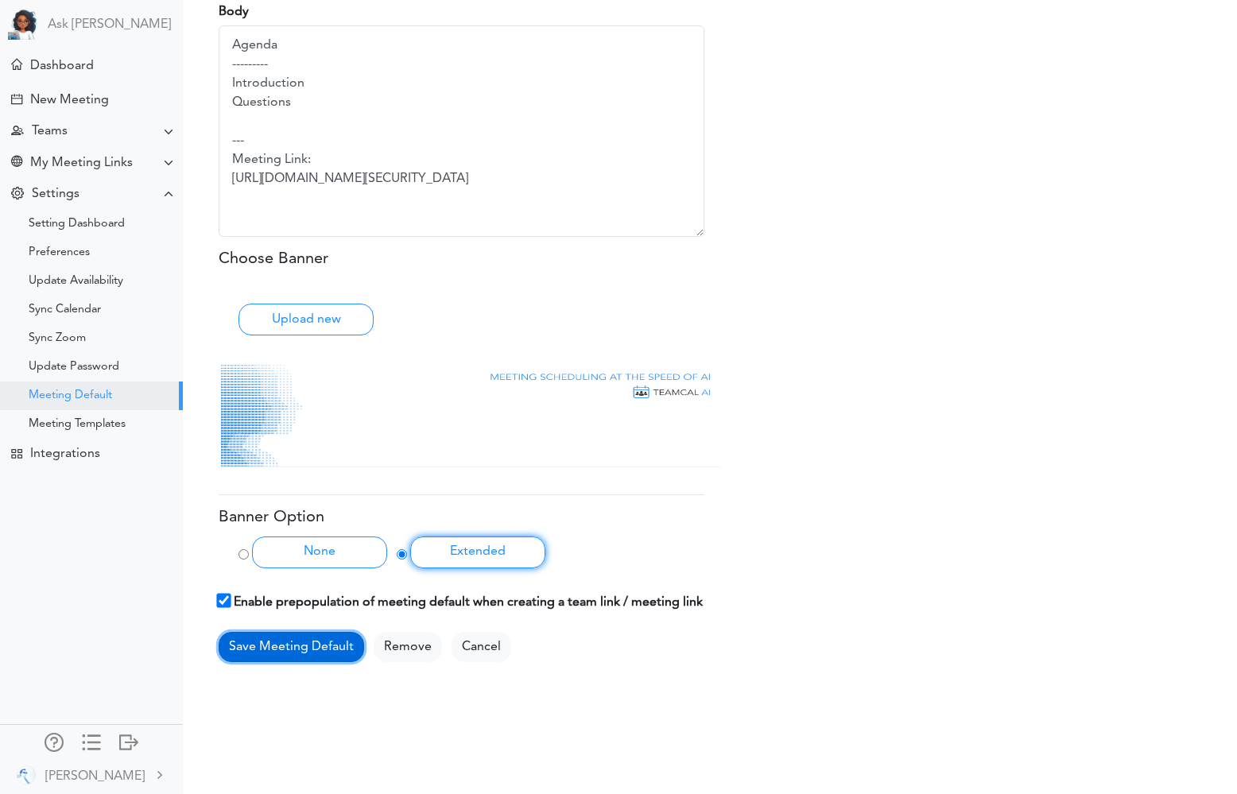
click at [270, 656] on button "Save Meeting Default" at bounding box center [291, 647] width 145 height 30
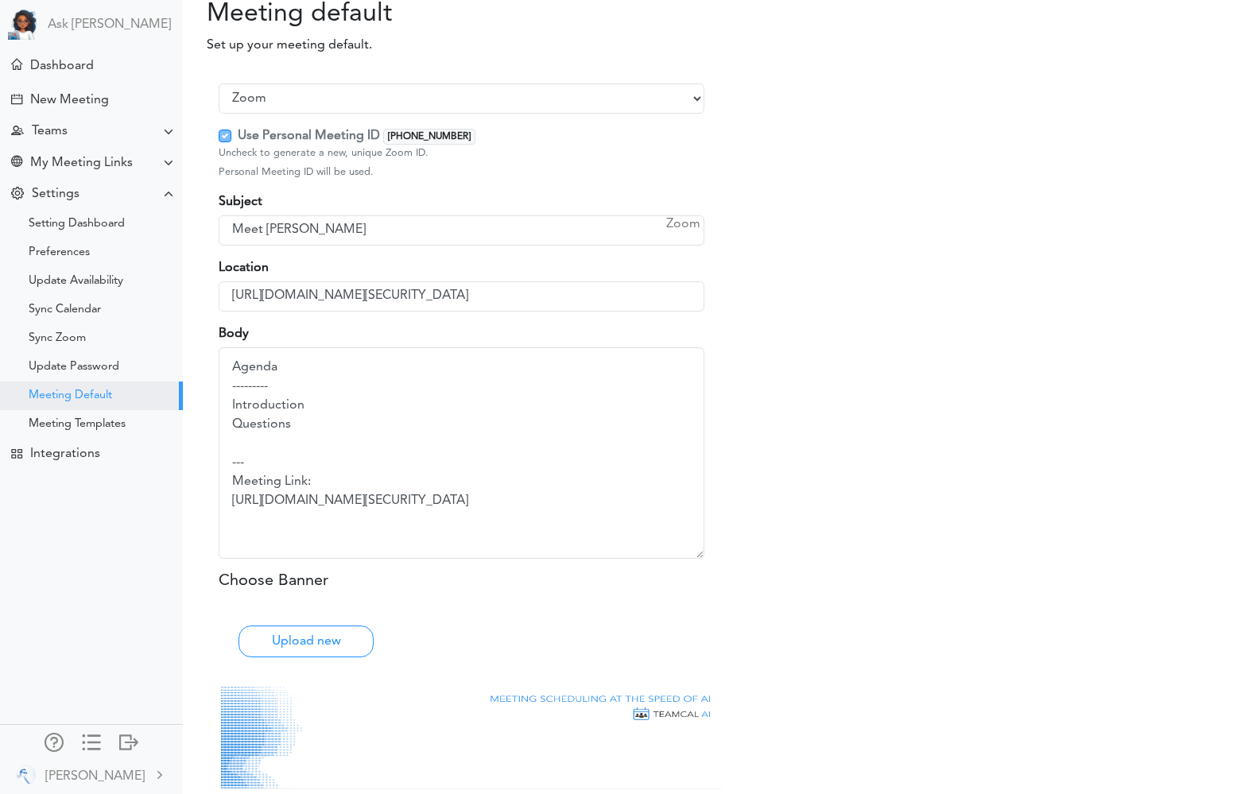
scroll to position [0, 0]
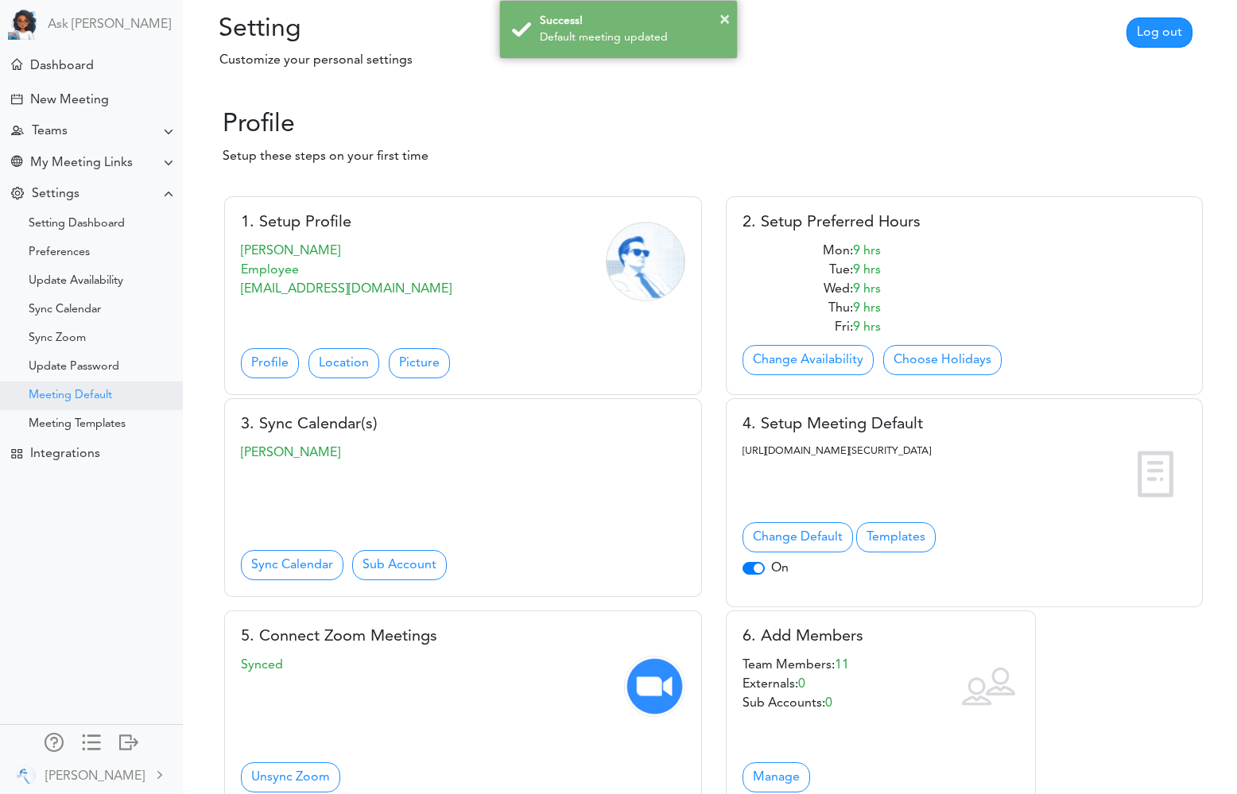
click at [78, 387] on div "Meeting Default" at bounding box center [91, 396] width 183 height 29
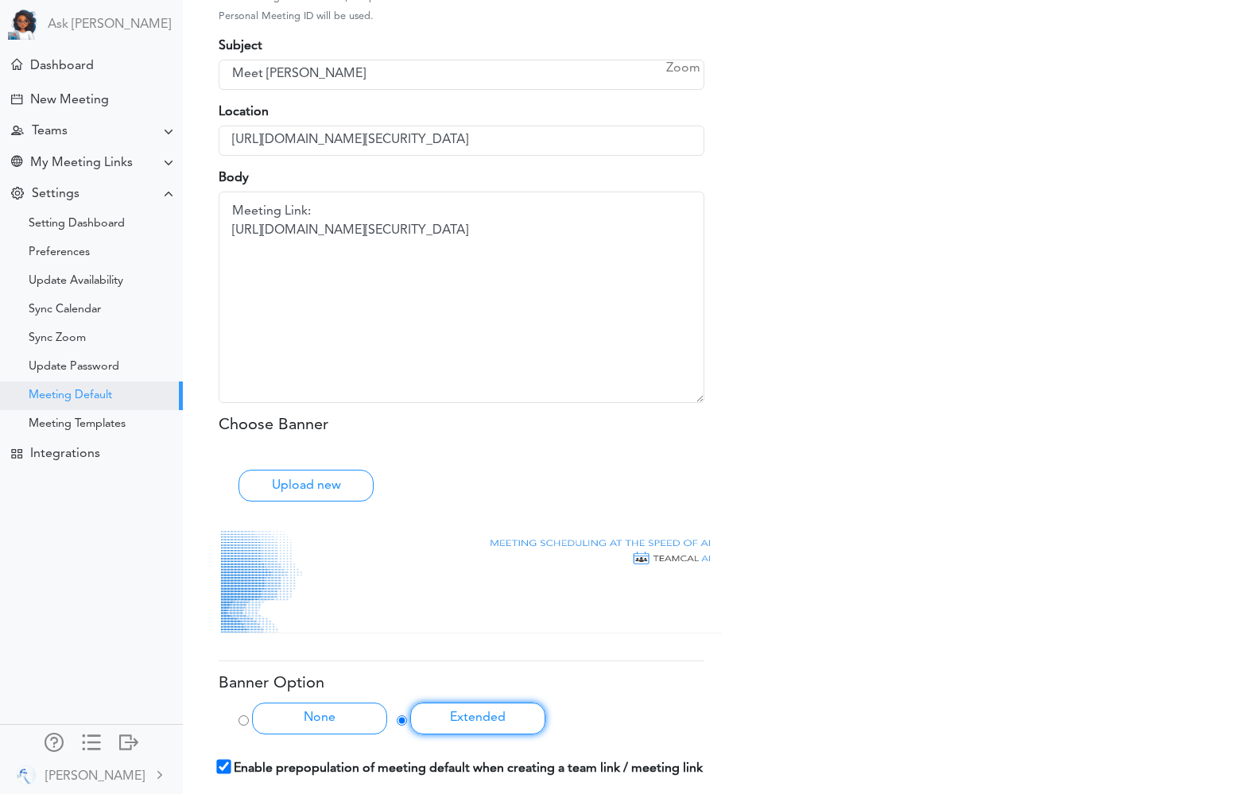
scroll to position [22, 0]
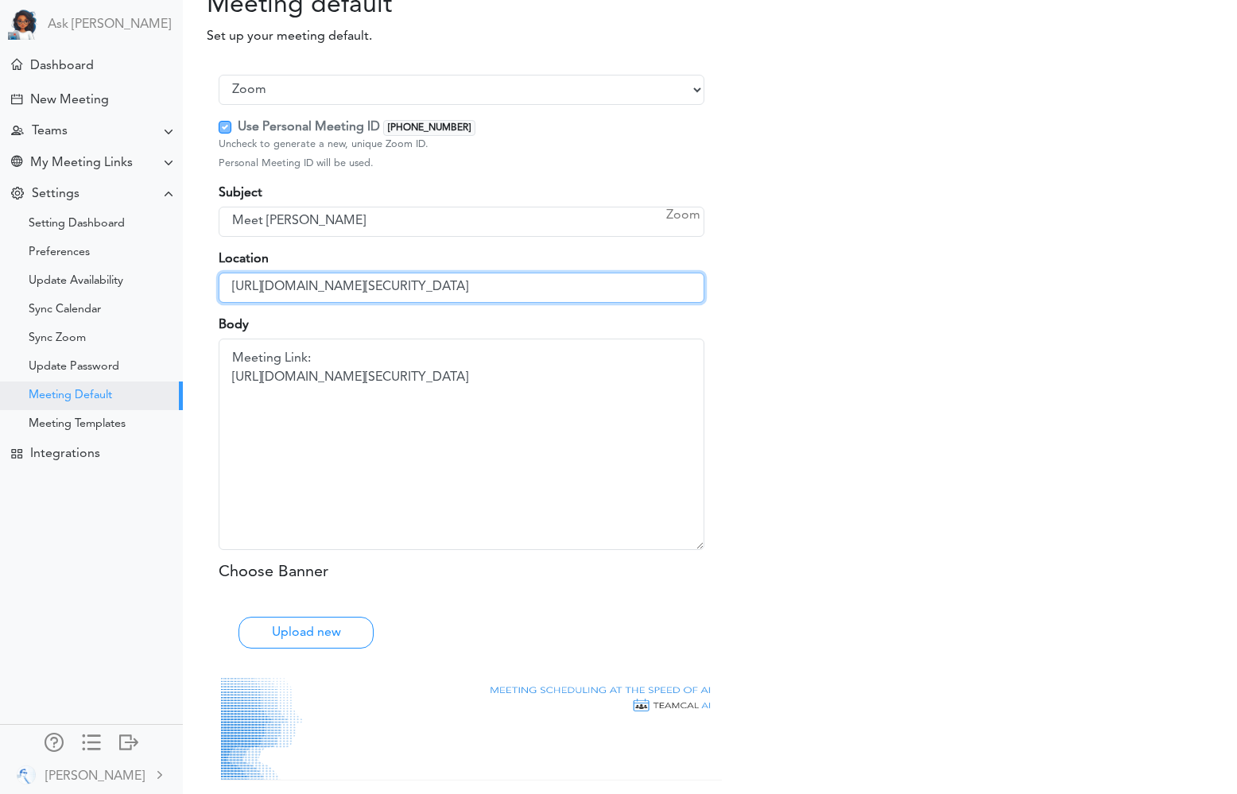
click at [339, 289] on input "[URL][DOMAIN_NAME][SECURITY_DATA]" at bounding box center [462, 288] width 486 height 30
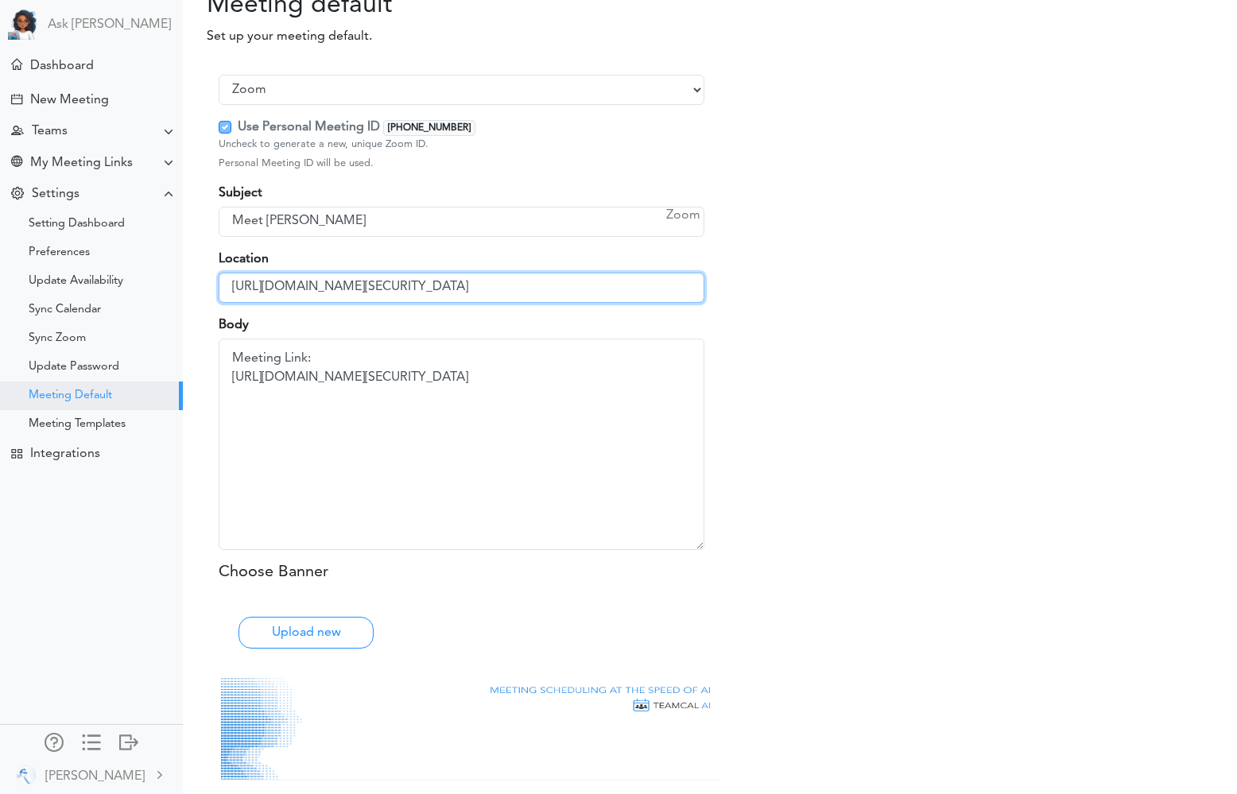
click at [389, 287] on input "[URL][DOMAIN_NAME][SECURITY_DATA]" at bounding box center [462, 288] width 486 height 30
drag, startPoint x: 389, startPoint y: 287, endPoint x: 970, endPoint y: 324, distance: 582.2
click at [970, 324] on div "Select Provider Zoom Google Meet Microsoft Team Other Use Personal Meeting ID […" at bounding box center [716, 523] width 1018 height 928
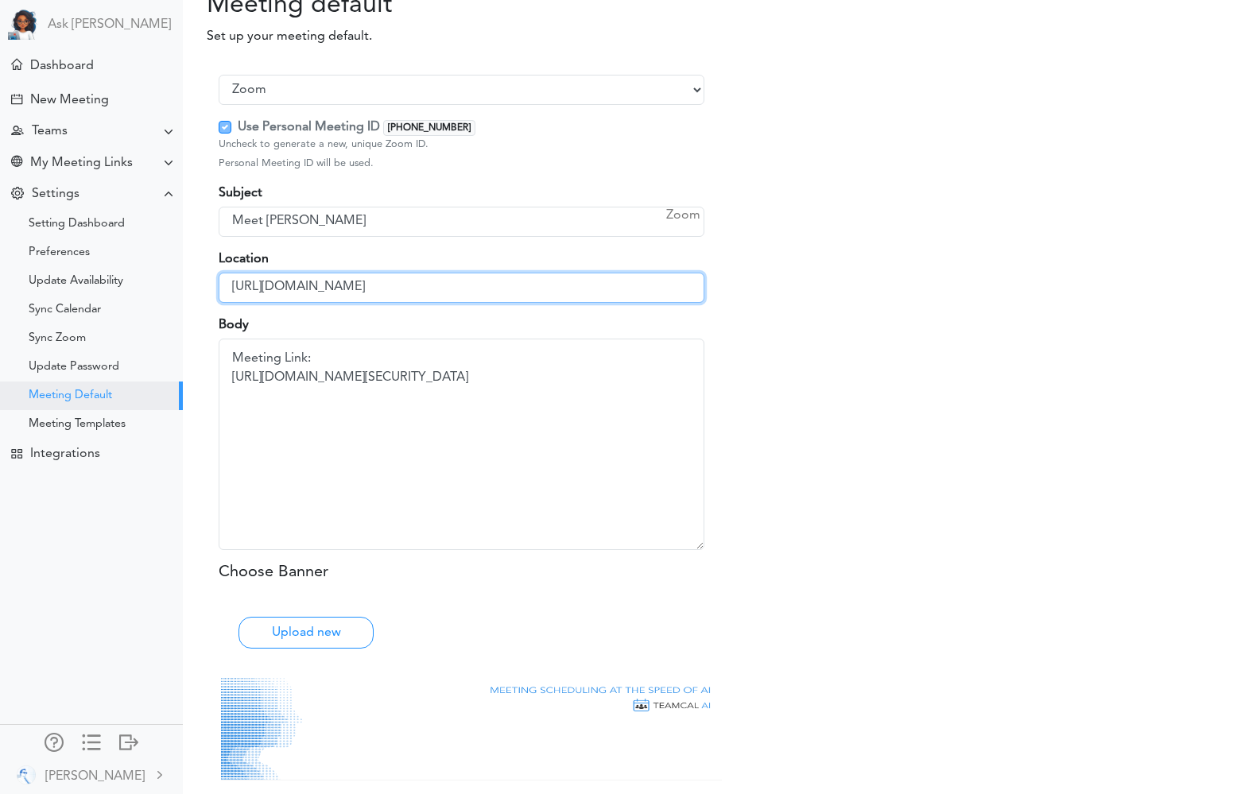
type input "[URL][DOMAIN_NAME]"
click at [819, 450] on div "Select Provider Zoom Google Meet Microsoft Team Other Use Personal Meeting ID […" at bounding box center [716, 523] width 1018 height 928
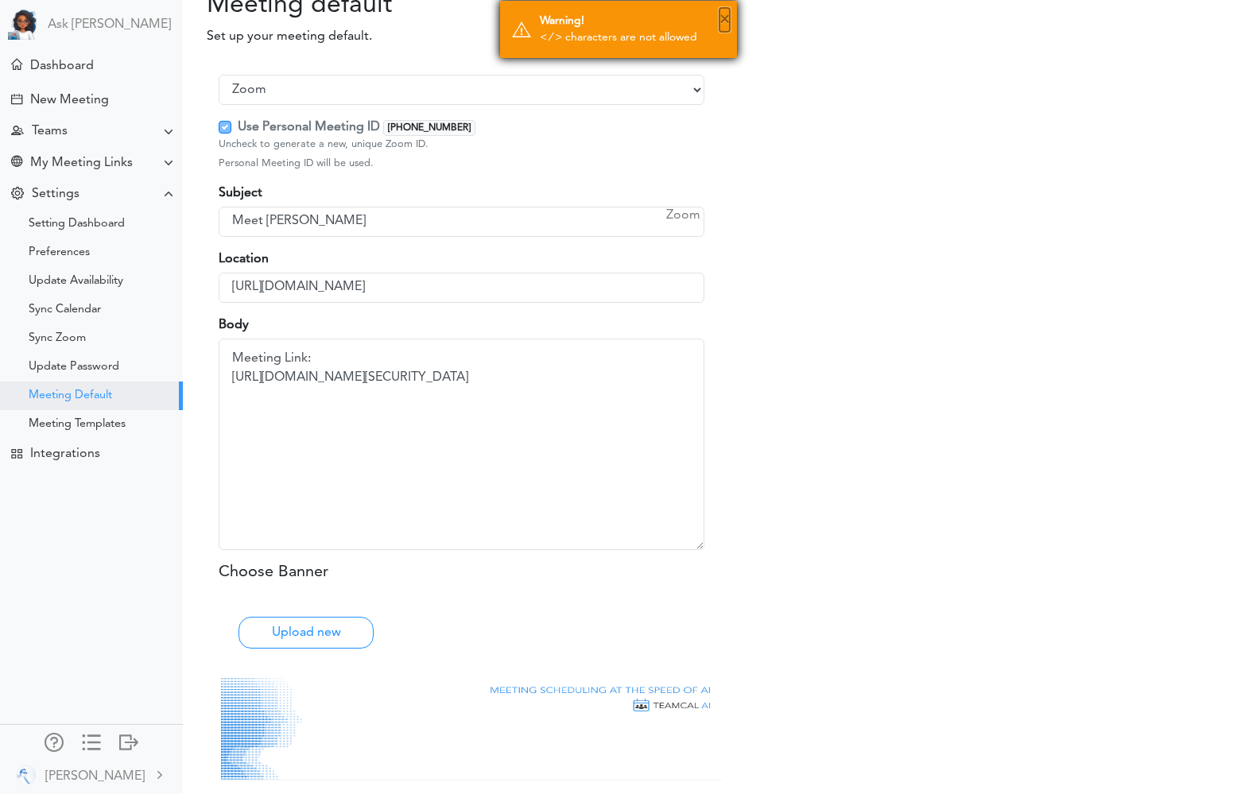
click at [723, 22] on button "×" at bounding box center [724, 20] width 10 height 24
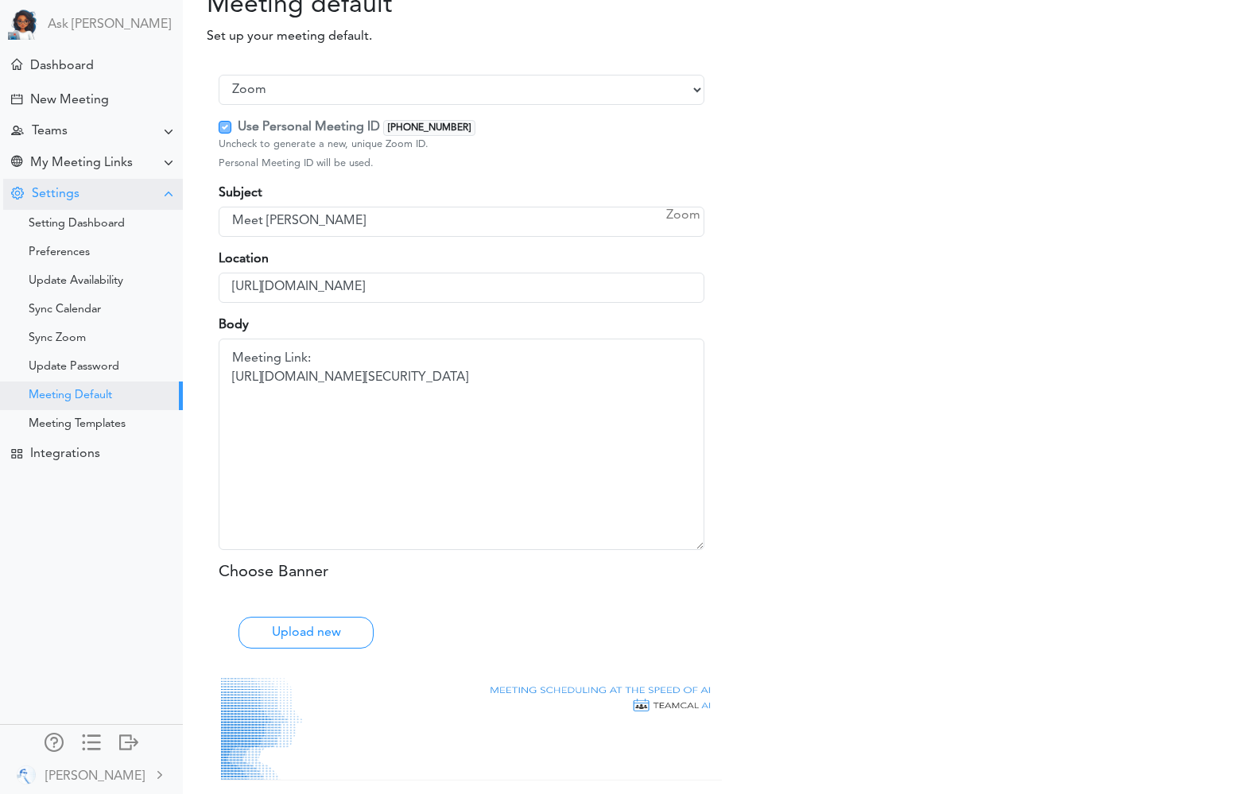
click at [161, 191] on div "Settings" at bounding box center [93, 194] width 180 height 31
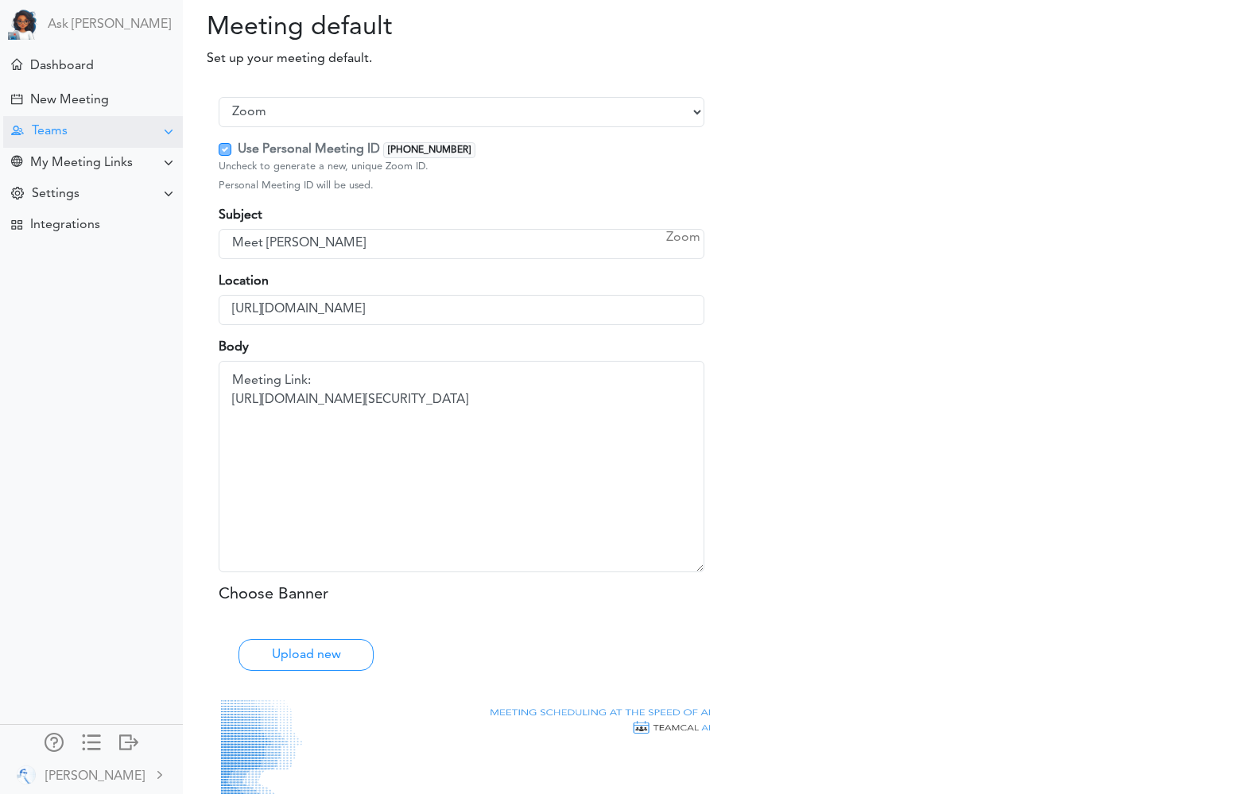
click at [172, 137] on div at bounding box center [168, 132] width 13 height 13
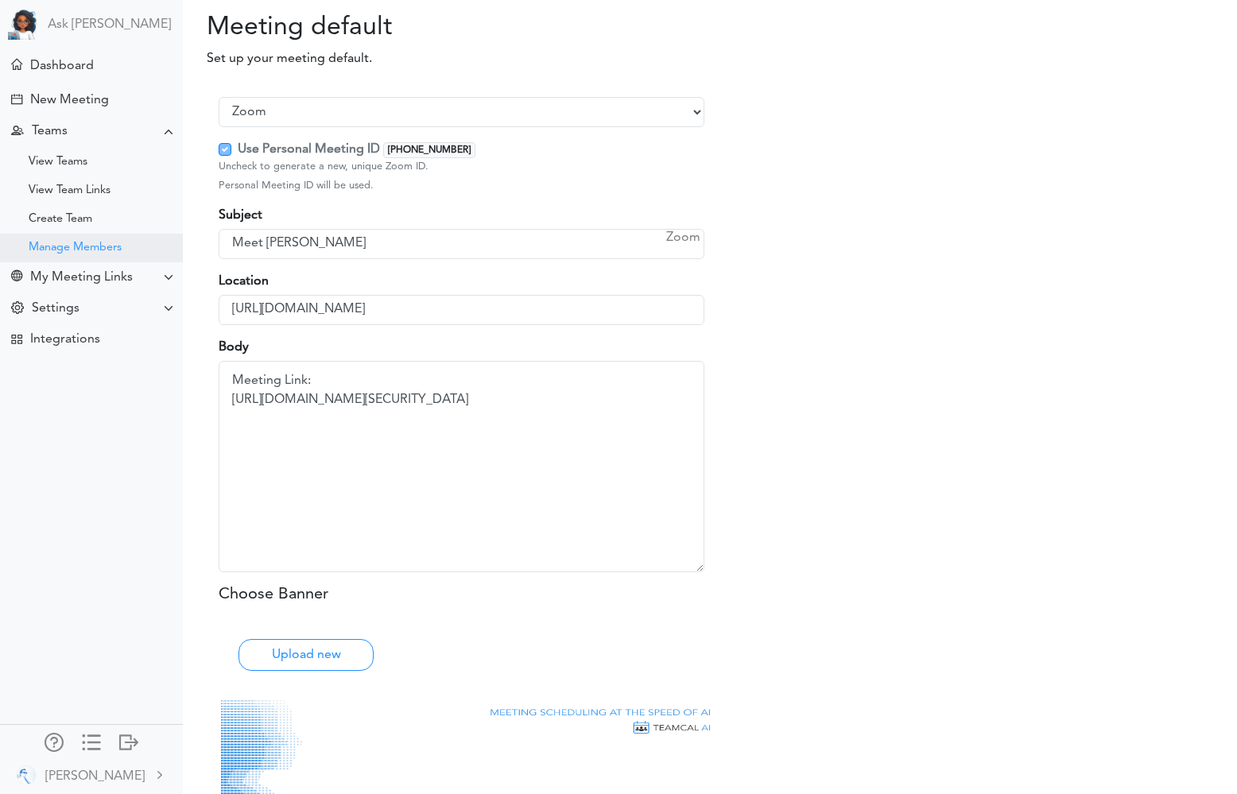
click at [85, 238] on div "Manage Members" at bounding box center [91, 248] width 183 height 29
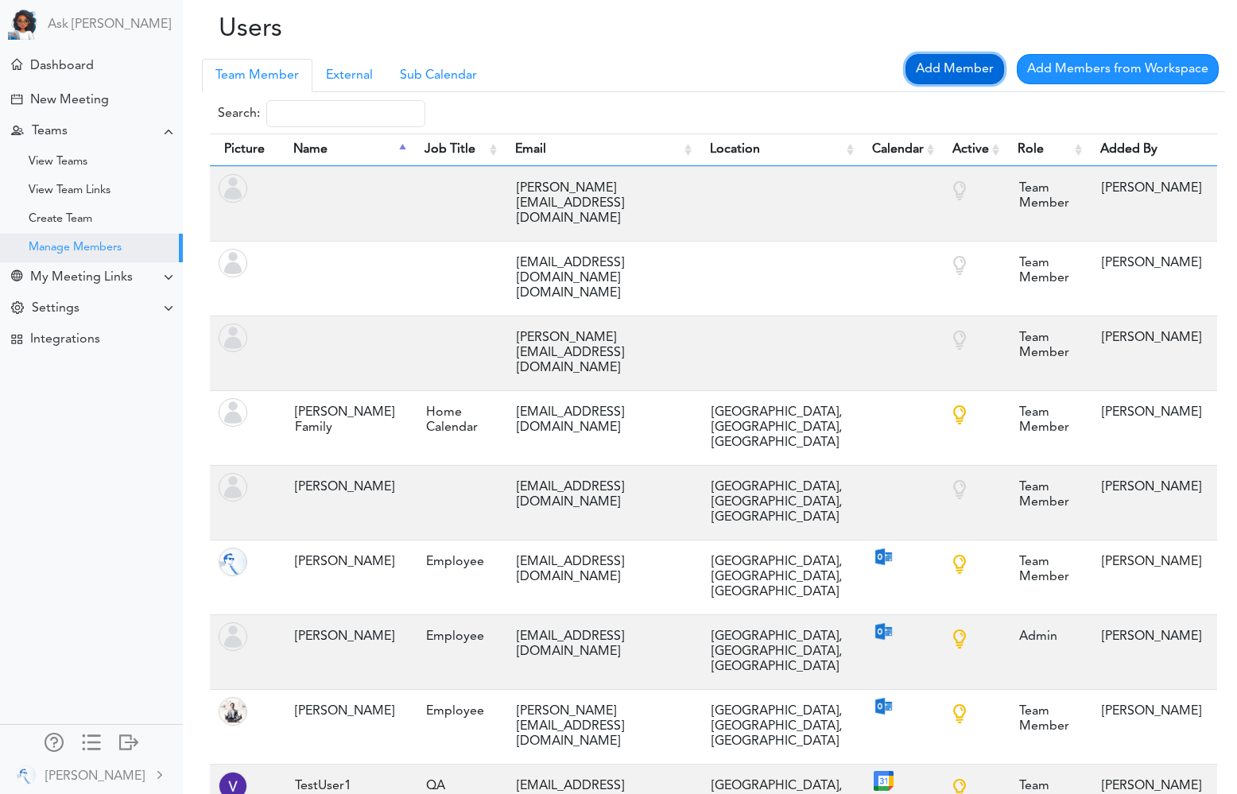
click at [946, 78] on link "Add Member" at bounding box center [954, 69] width 99 height 30
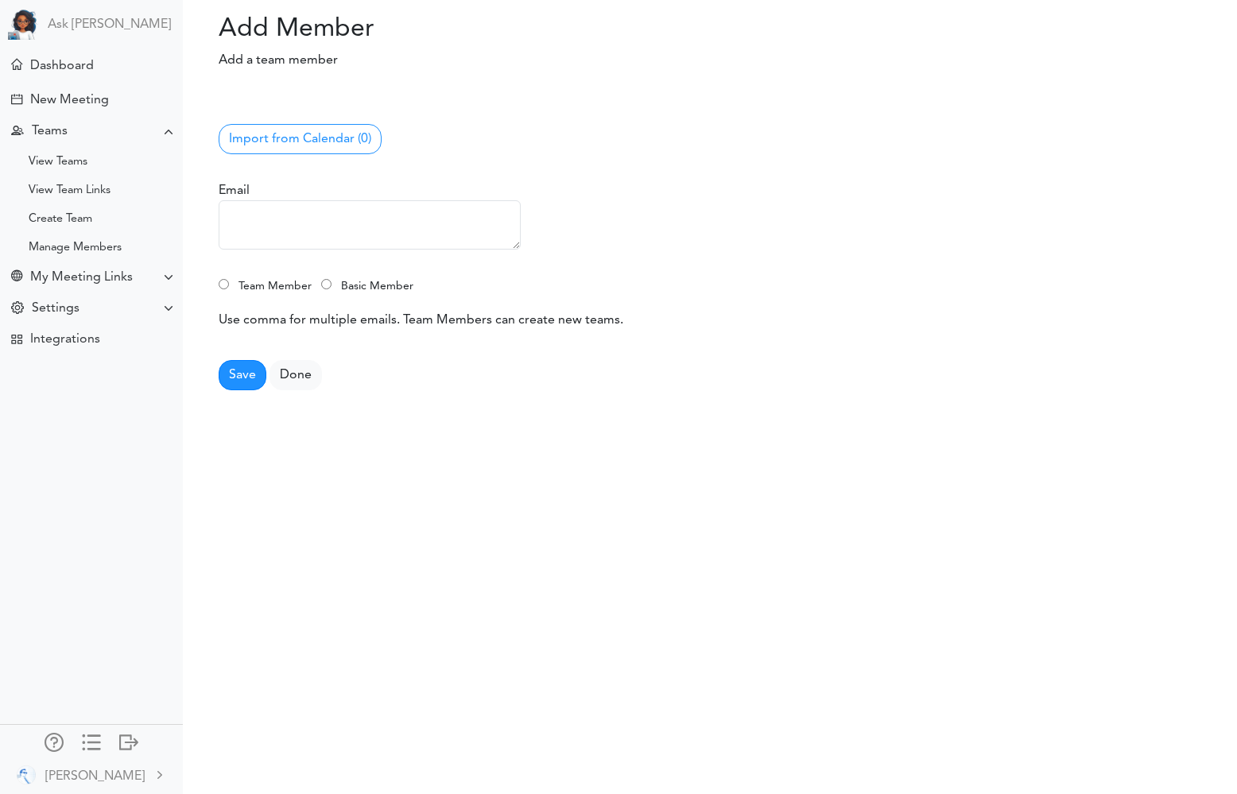
click at [223, 285] on input "Team Member" at bounding box center [224, 284] width 10 height 10
radio input "true"
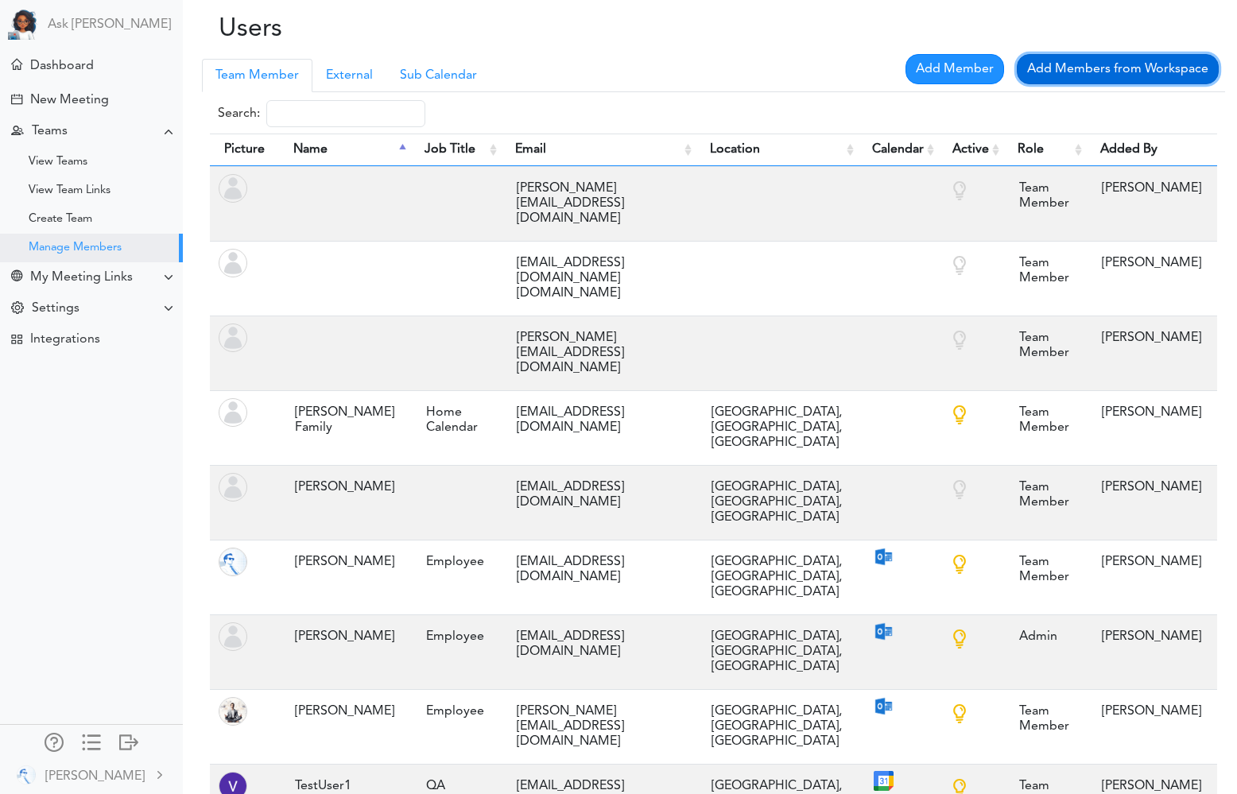
click at [1115, 68] on link "Add Members from Workspace" at bounding box center [1118, 69] width 202 height 30
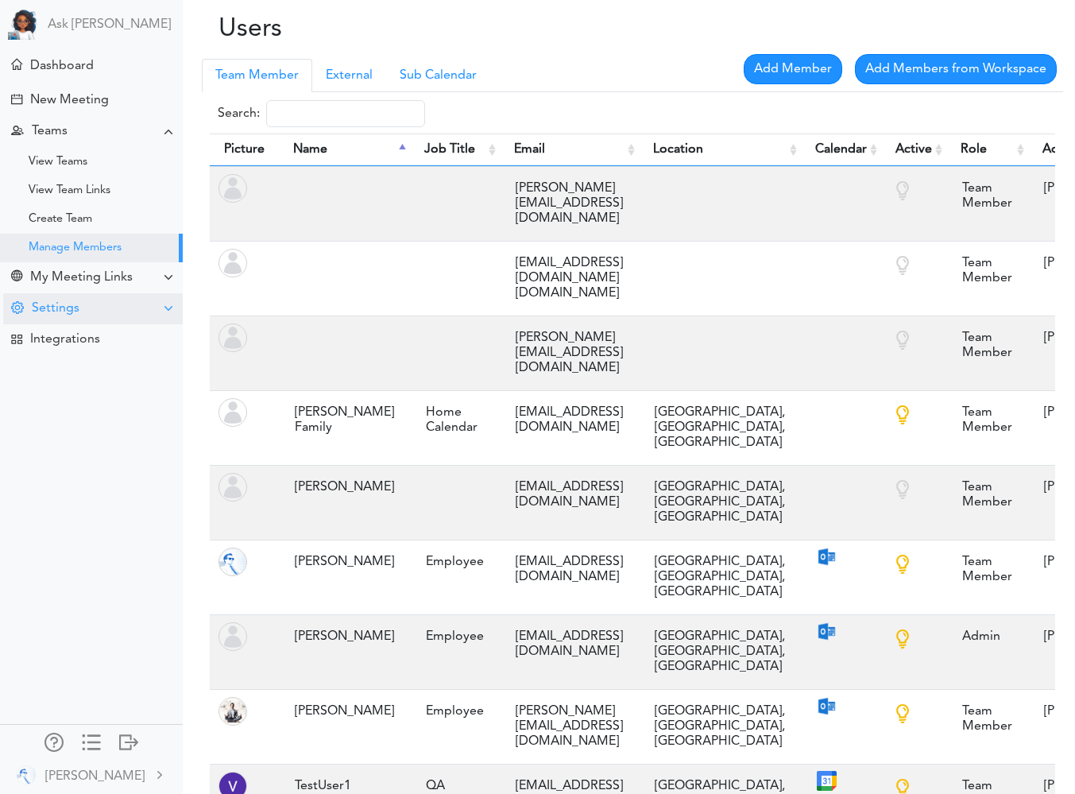
click at [76, 301] on div "Settings" at bounding box center [56, 308] width 48 height 15
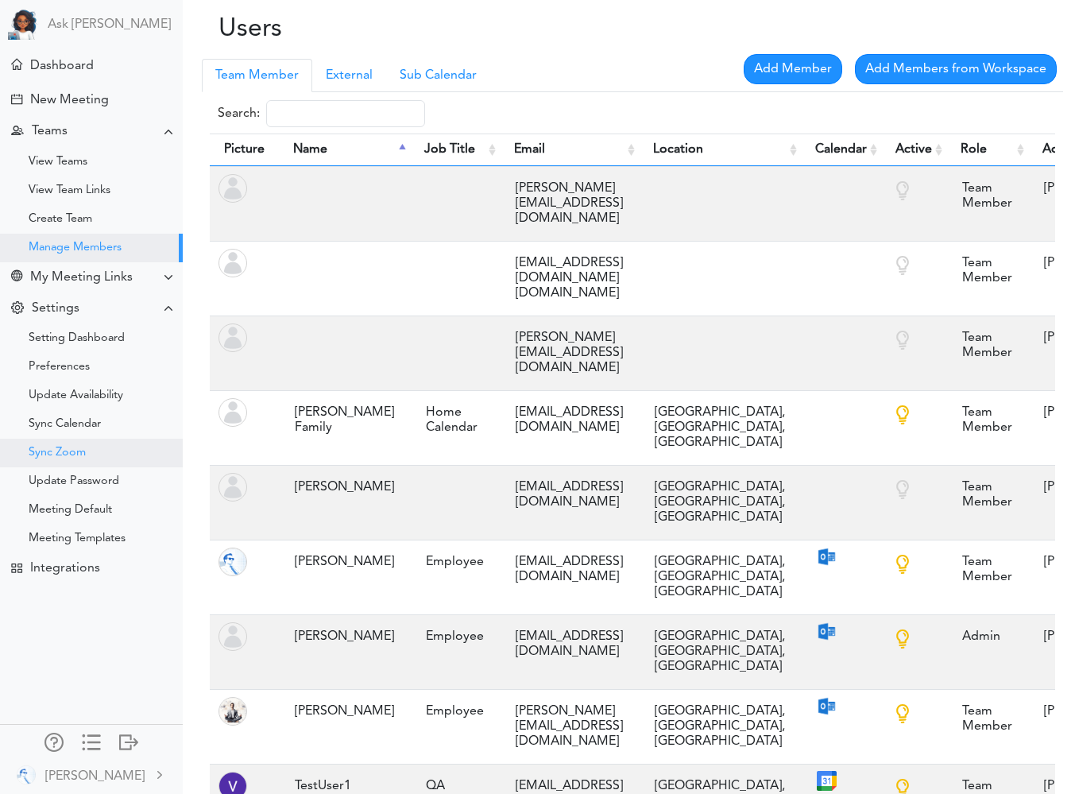
click at [64, 449] on div "Sync Zoom" at bounding box center [57, 453] width 57 height 8
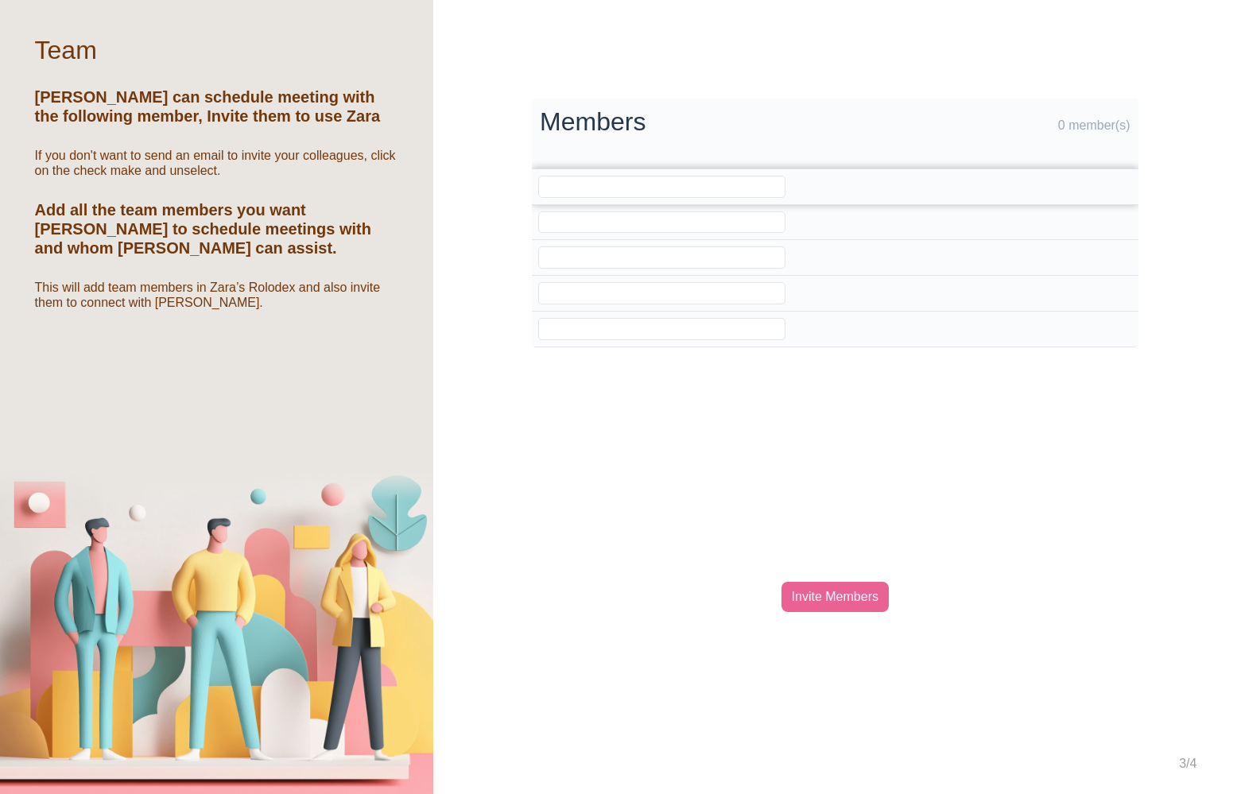
click at [591, 182] on input "email" at bounding box center [661, 187] width 247 height 22
click at [571, 182] on input "[EMAIL_ADDRESS][DOMAIN_NAME]" at bounding box center [661, 187] width 247 height 22
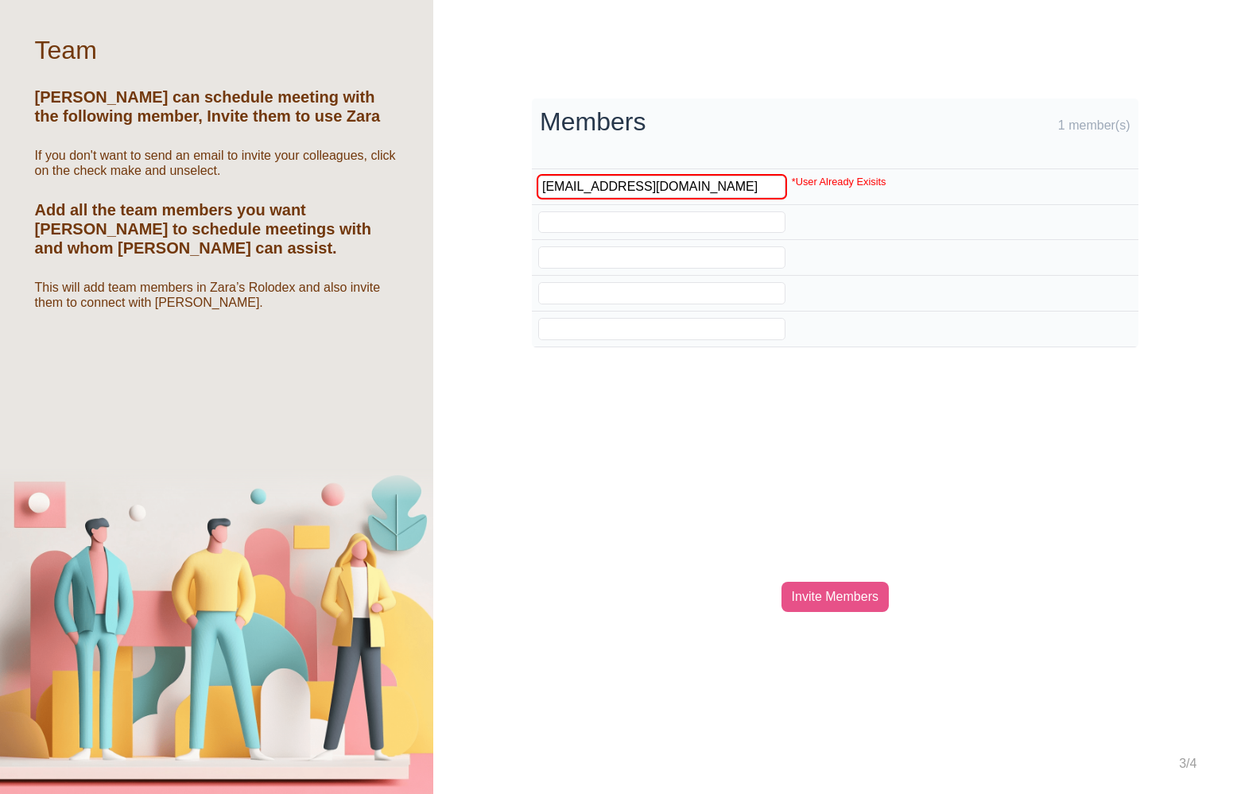
click at [829, 591] on div "Invite Members" at bounding box center [834, 597] width 107 height 30
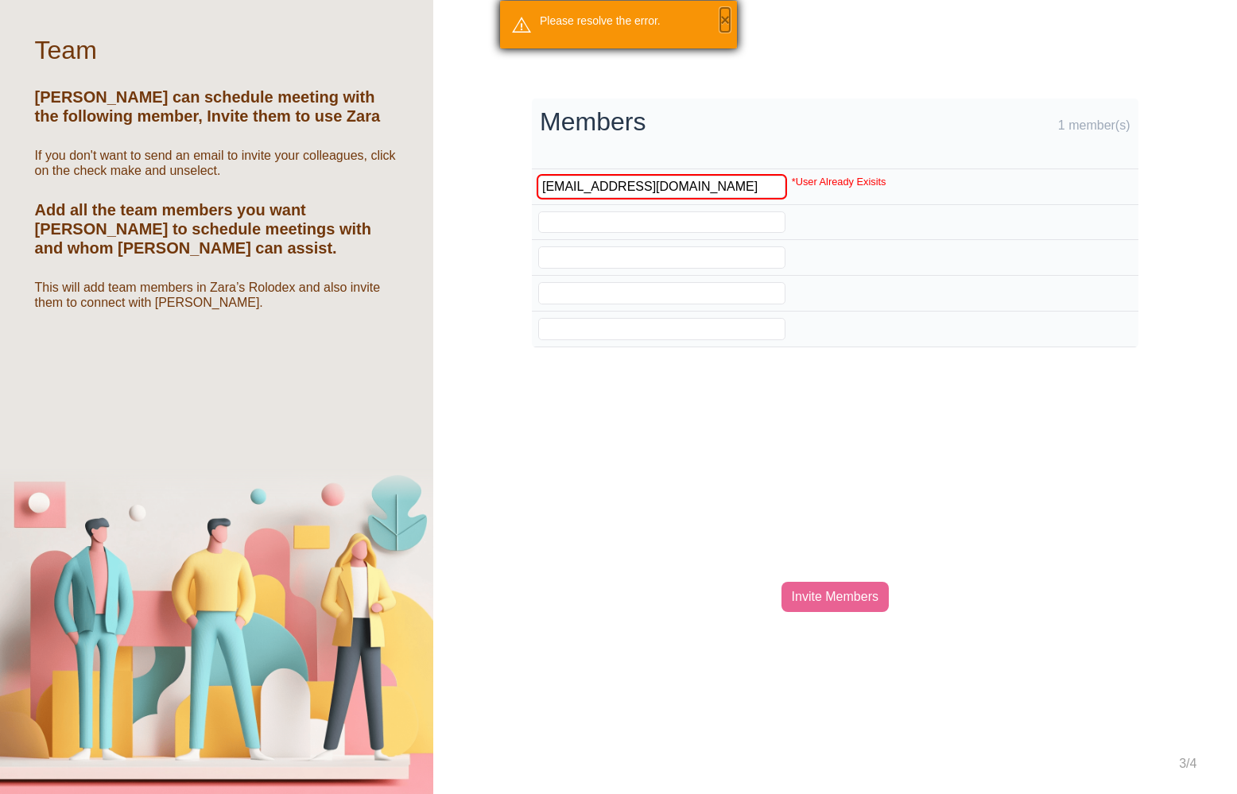
drag, startPoint x: 725, startPoint y: 22, endPoint x: 661, endPoint y: 134, distance: 129.2
click at [724, 22] on button "×" at bounding box center [725, 20] width 10 height 24
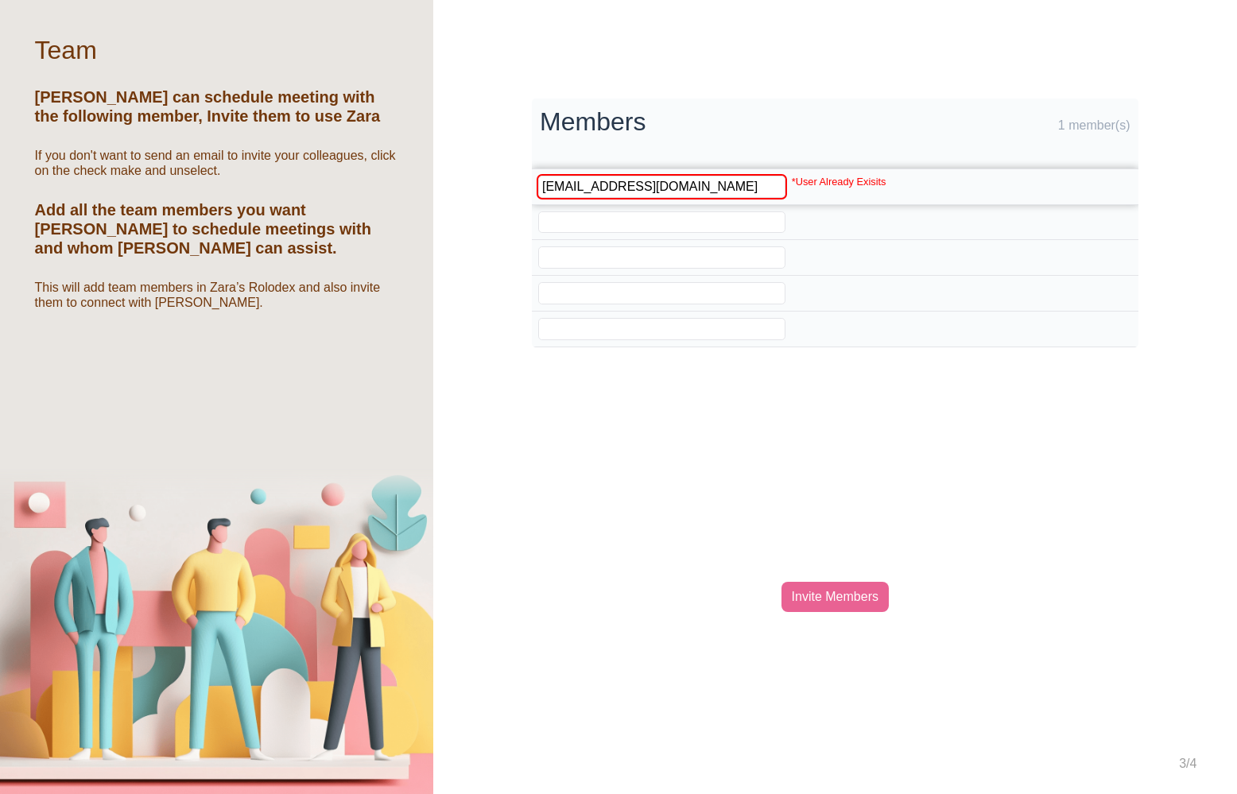
click at [645, 177] on input "[EMAIL_ADDRESS][DOMAIN_NAME]" at bounding box center [661, 187] width 247 height 22
click at [575, 190] on input "[EMAIL_ADDRESS][DOMAIN_NAME]" at bounding box center [661, 187] width 247 height 22
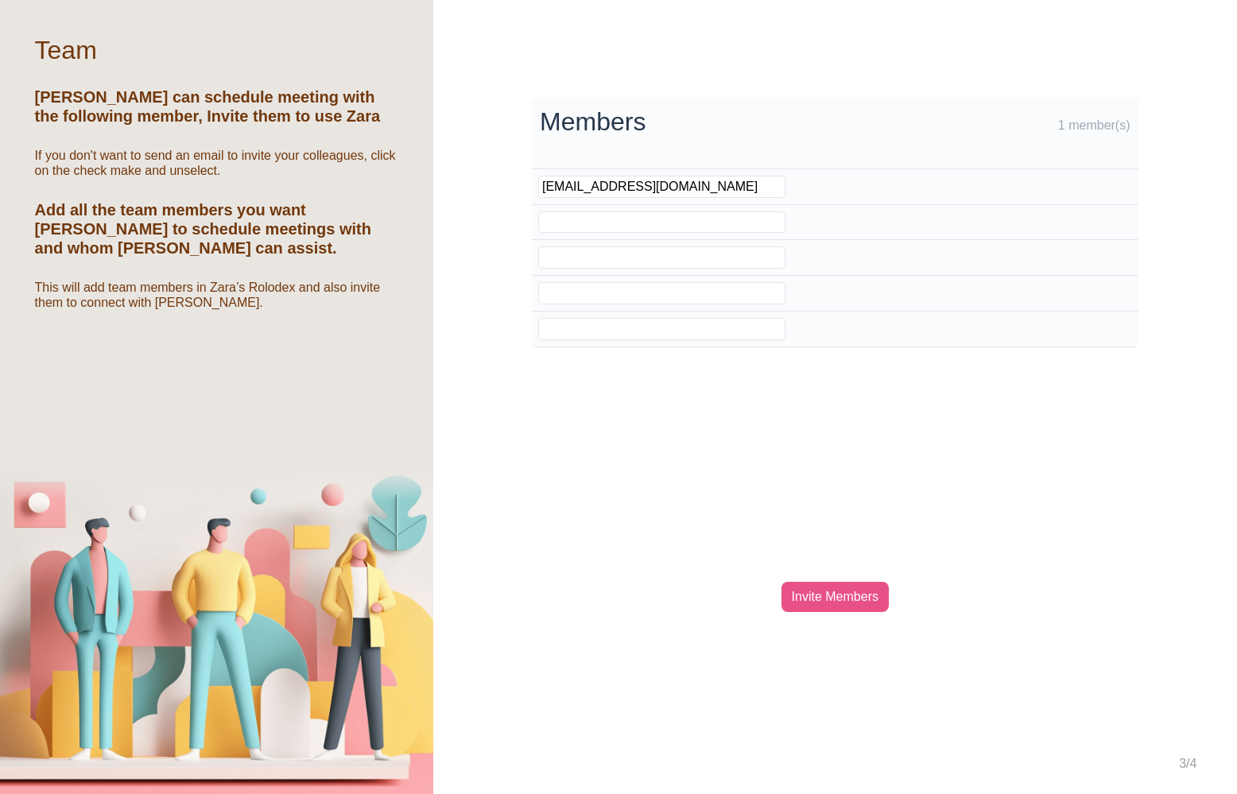
type input "[EMAIL_ADDRESS][DOMAIN_NAME]"
click at [817, 599] on div "Invite Members" at bounding box center [834, 597] width 107 height 30
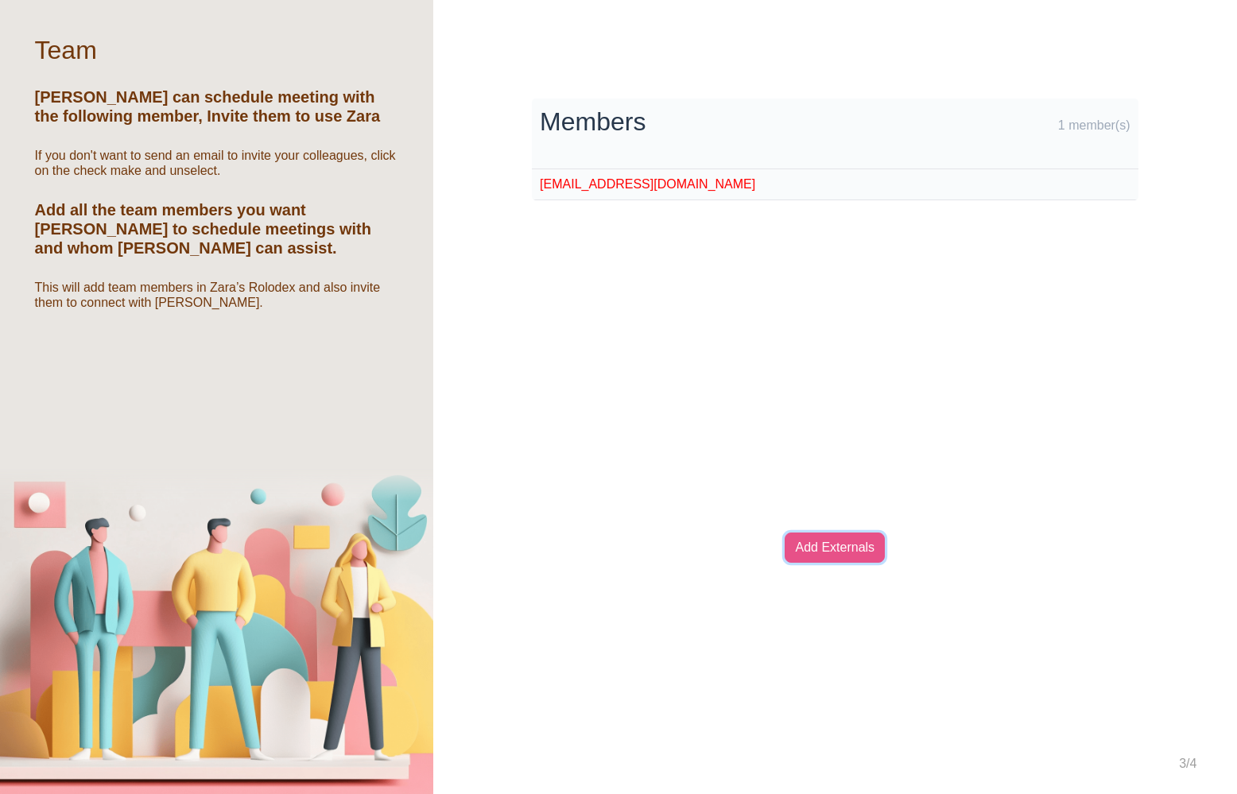
click at [825, 540] on link "Add Externals" at bounding box center [835, 548] width 100 height 30
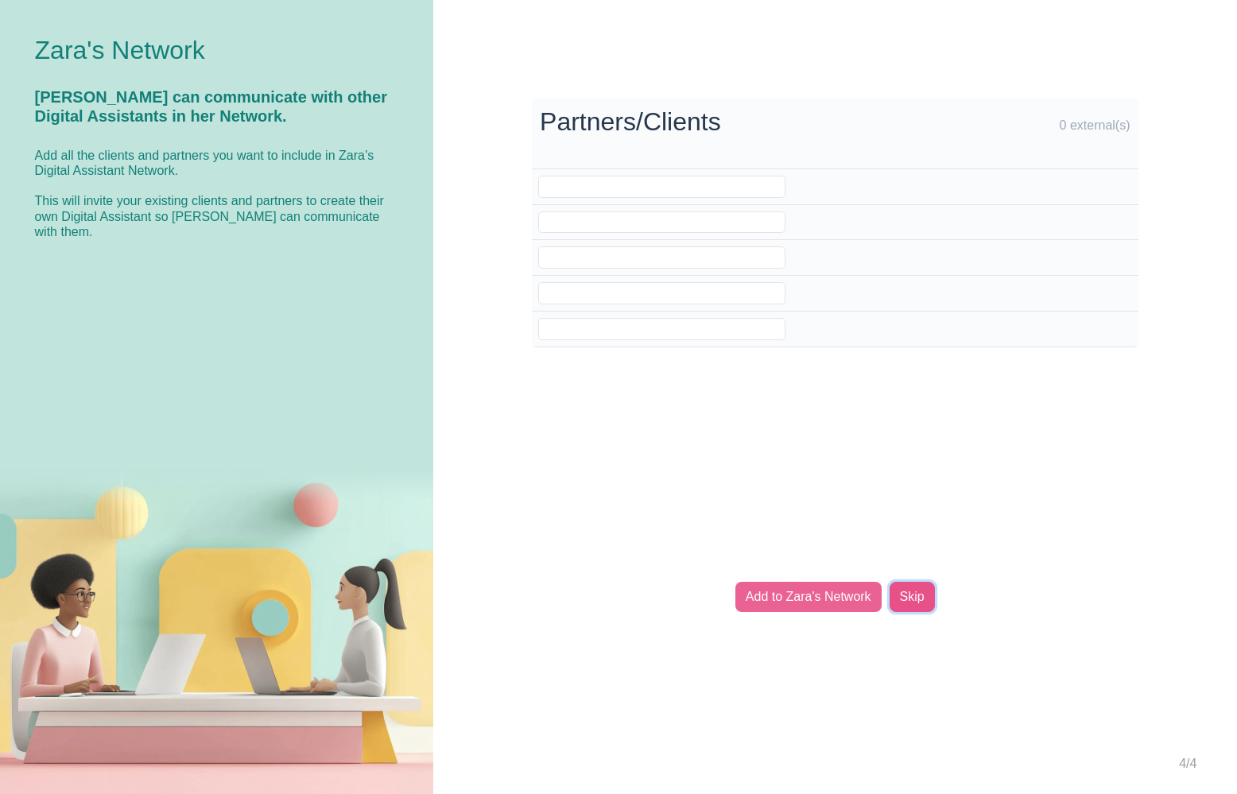
click at [917, 603] on link "Skip" at bounding box center [911, 597] width 45 height 30
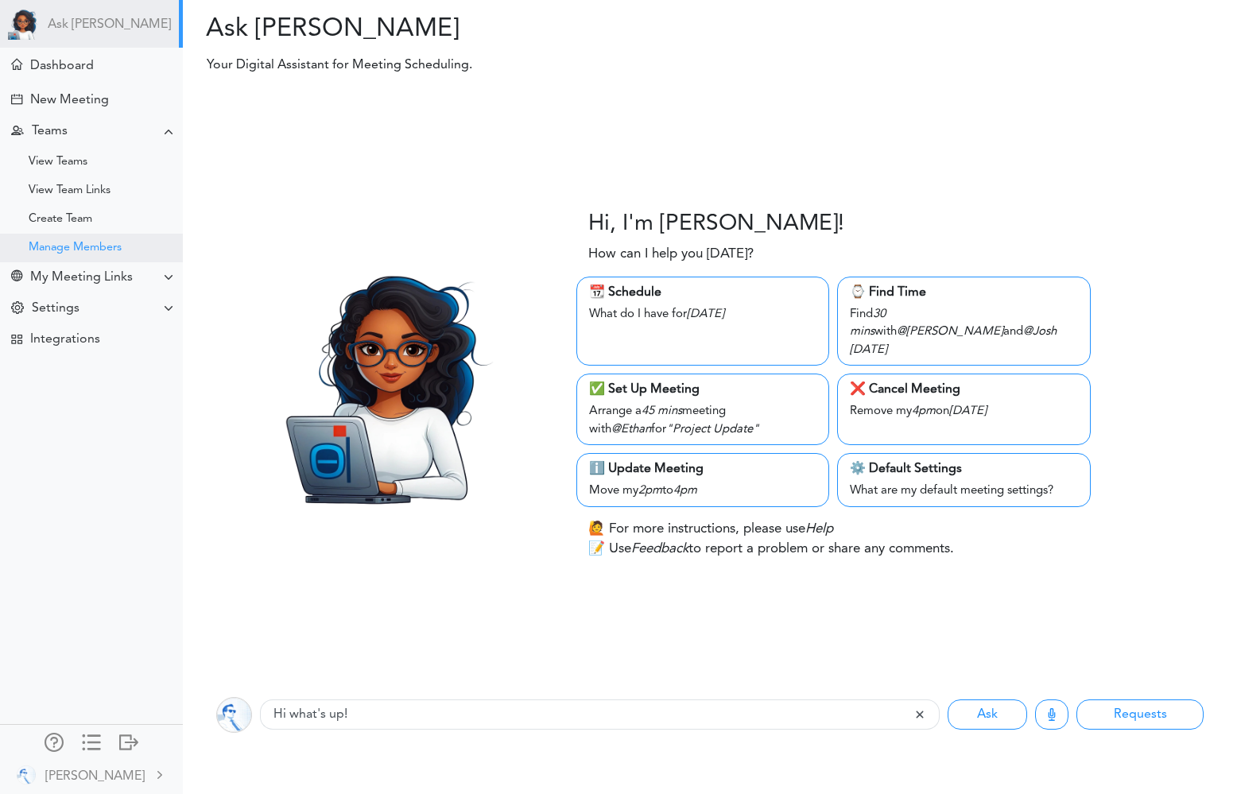
click at [59, 251] on div "Manage Members" at bounding box center [75, 248] width 93 height 8
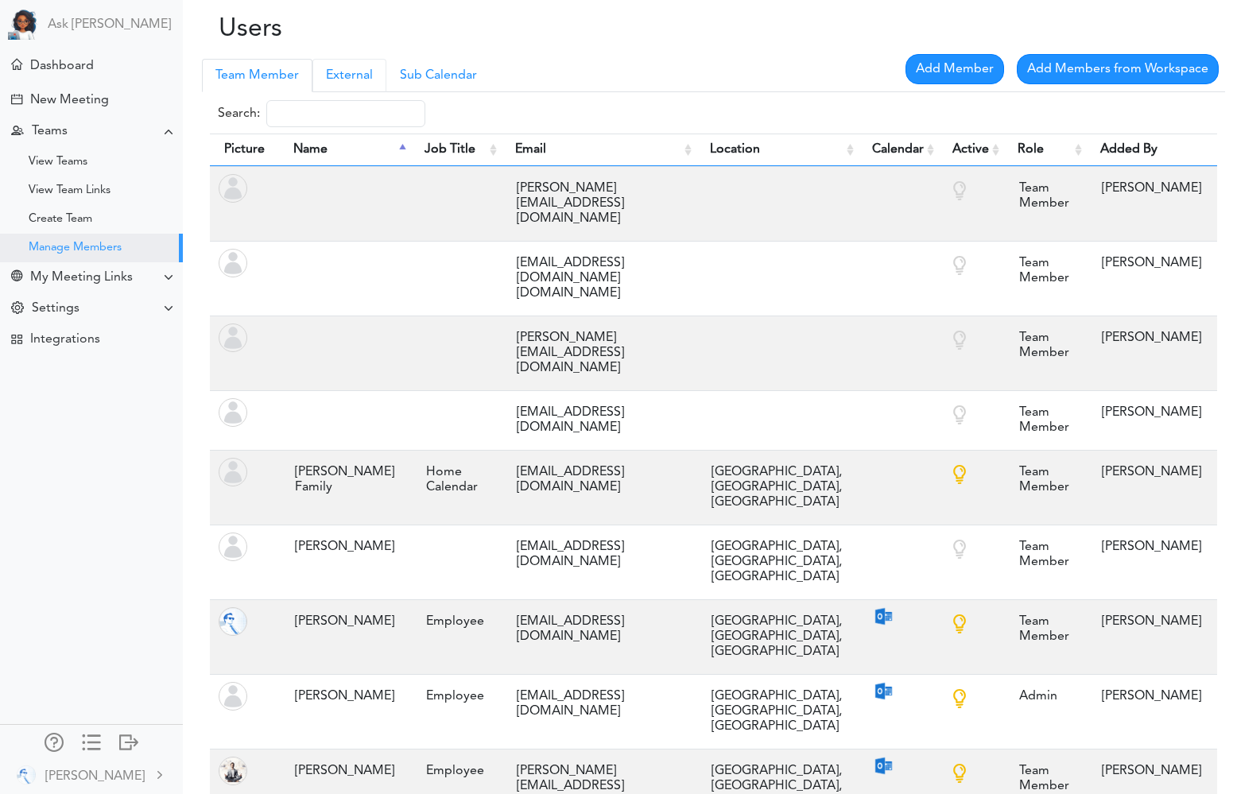
click at [341, 79] on link "External" at bounding box center [349, 75] width 74 height 33
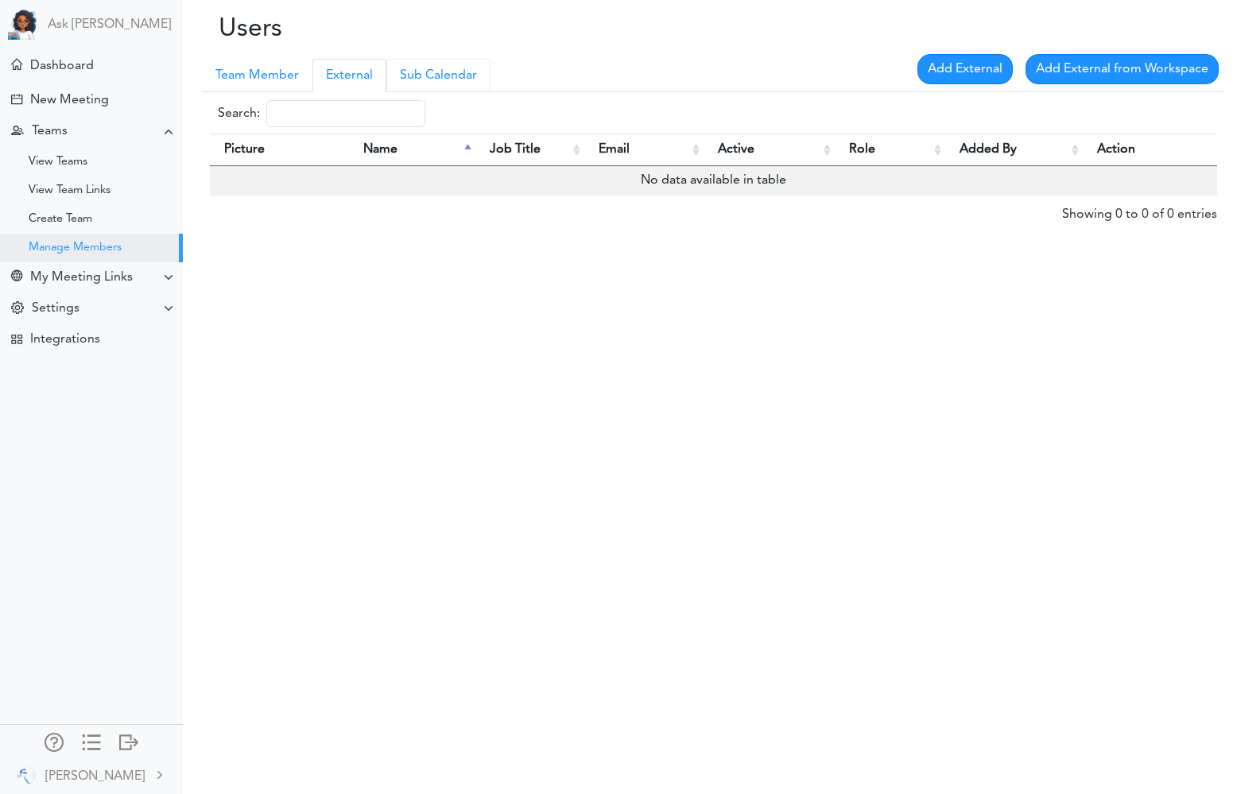
click at [435, 81] on link "Sub Calendar" at bounding box center [438, 75] width 104 height 33
click at [334, 72] on link "External" at bounding box center [349, 75] width 74 height 33
click at [262, 72] on link "Team Member" at bounding box center [257, 75] width 110 height 33
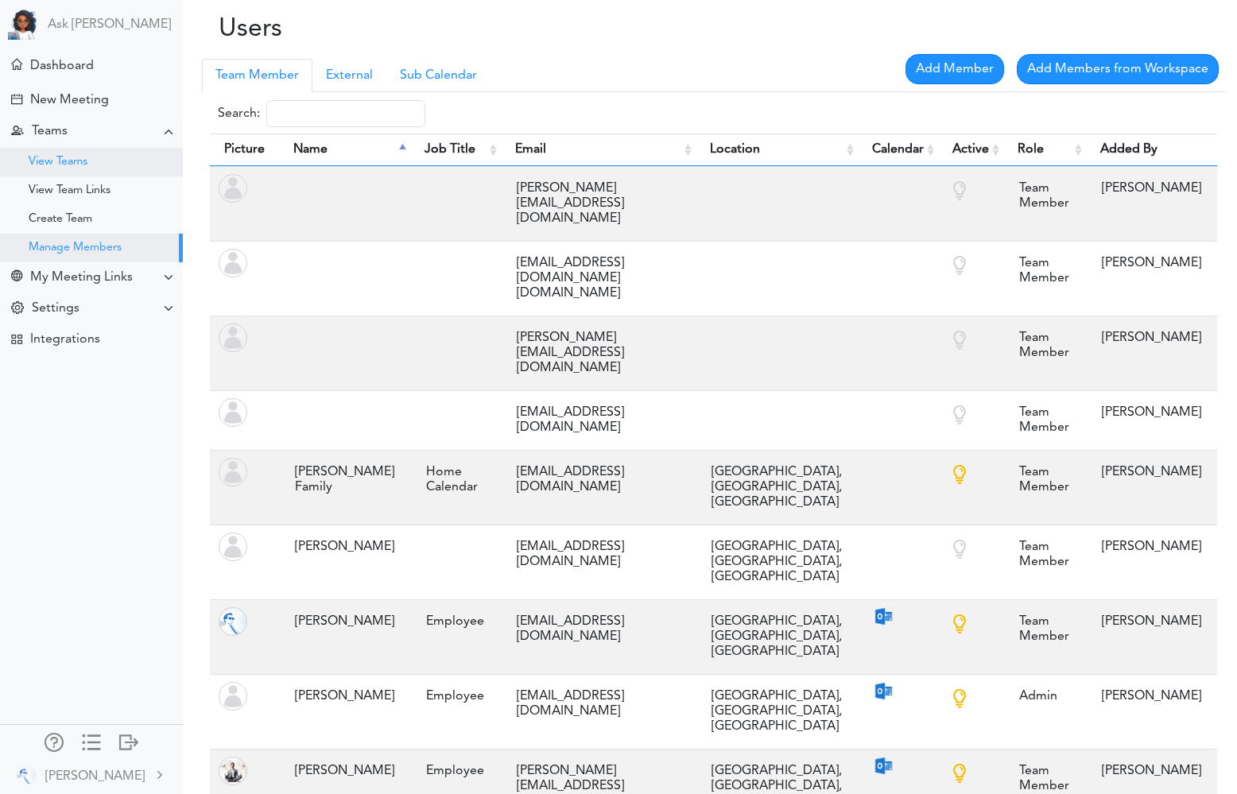
click at [59, 158] on div "View Teams" at bounding box center [58, 162] width 59 height 8
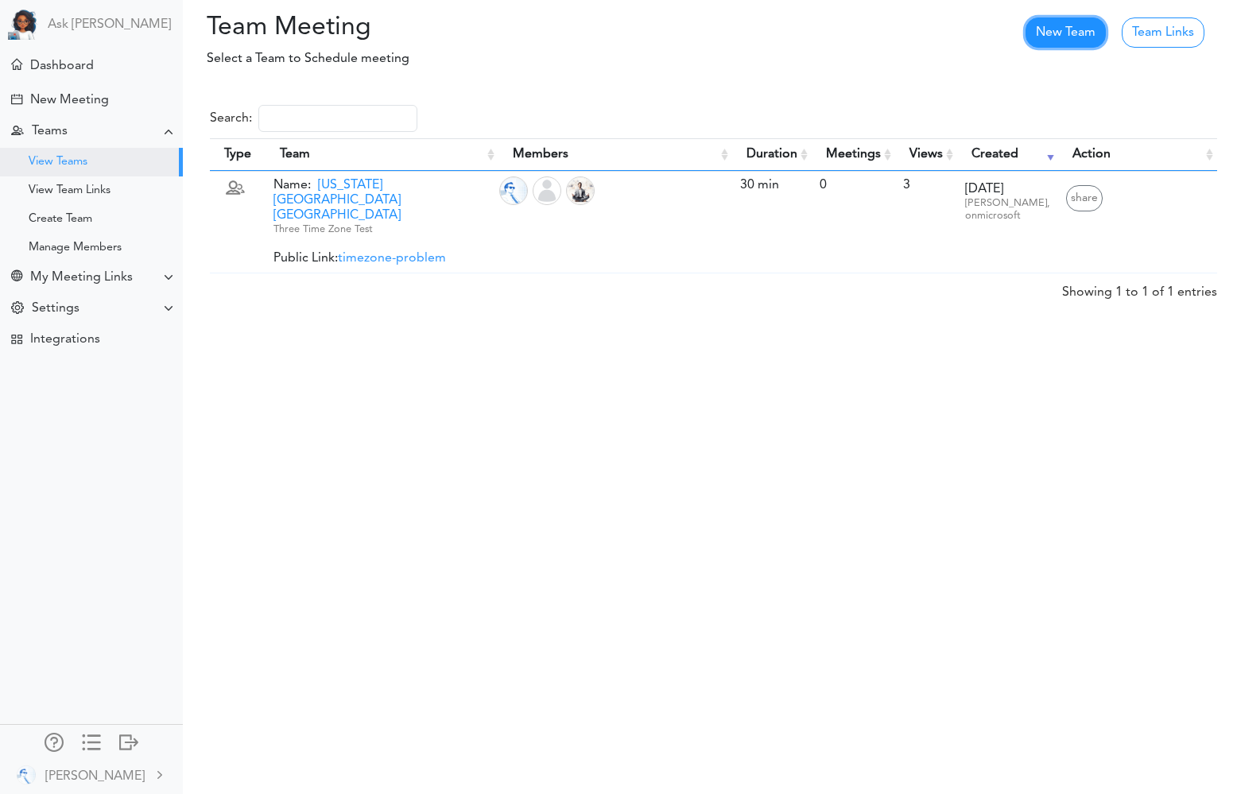
click at [1069, 40] on link "New Team" at bounding box center [1065, 32] width 80 height 30
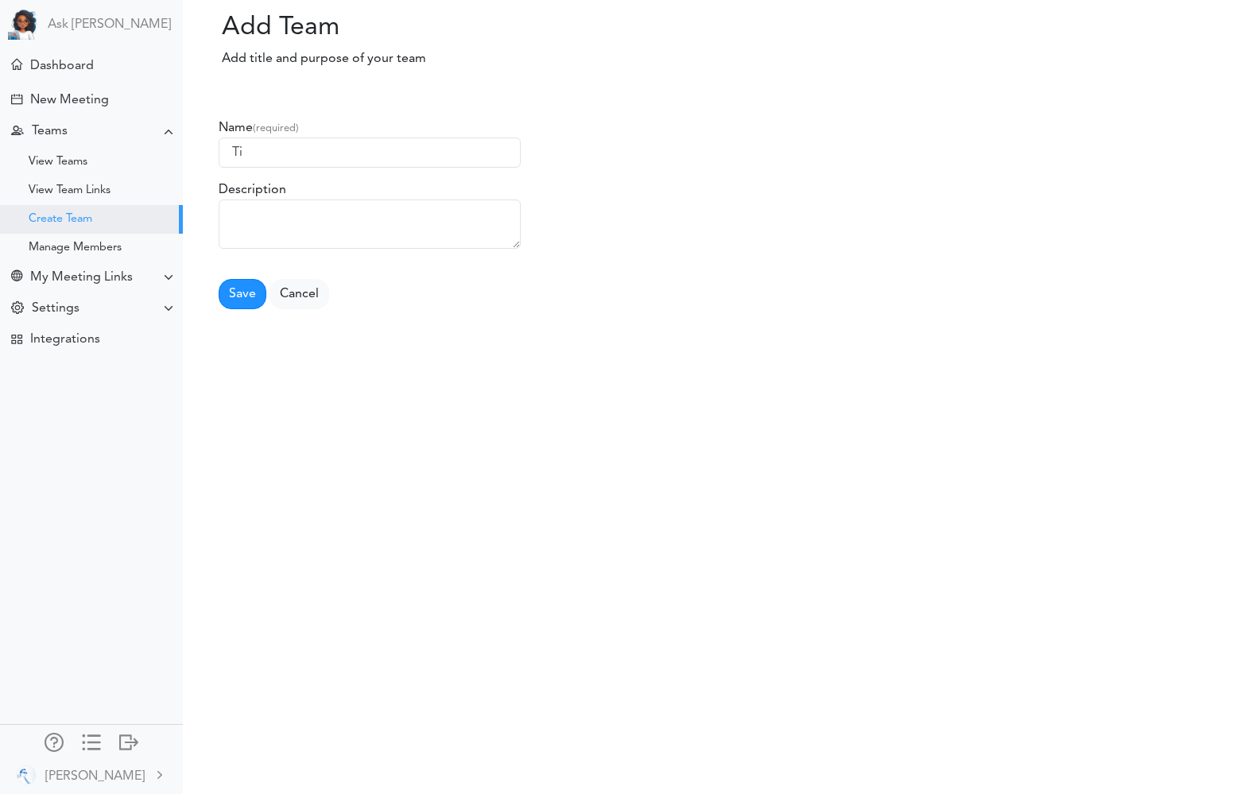
type input "T"
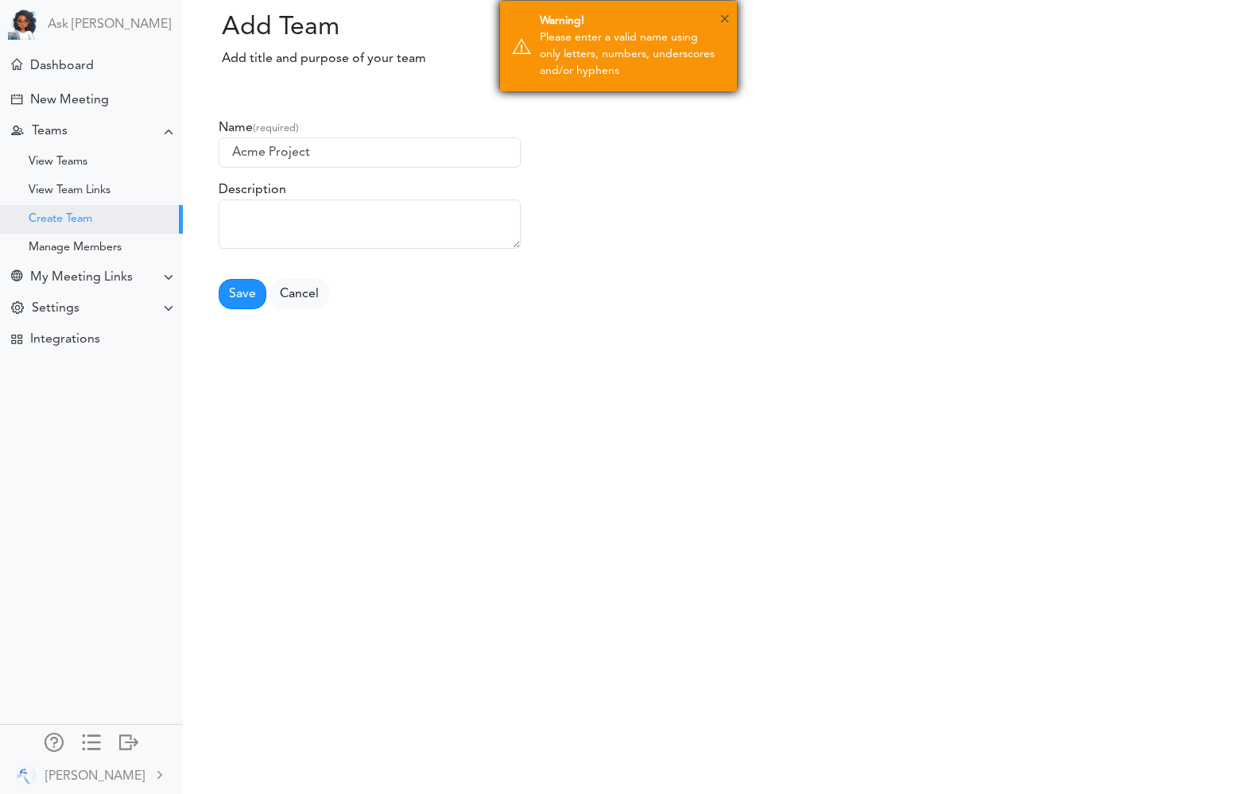
type input "Acme Project"
drag, startPoint x: 719, startPoint y: 19, endPoint x: 682, endPoint y: 29, distance: 38.8
click at [719, 19] on button "×" at bounding box center [724, 20] width 10 height 24
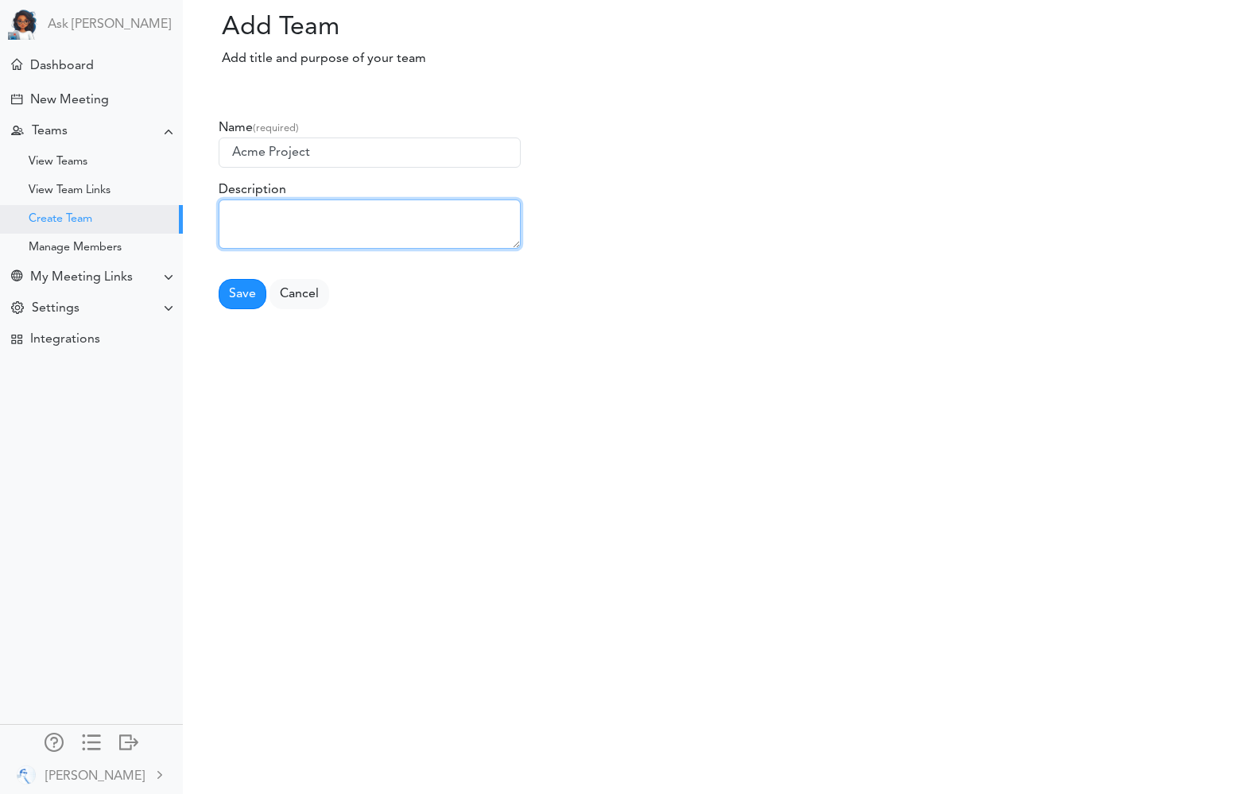
drag, startPoint x: 316, startPoint y: 237, endPoint x: 269, endPoint y: 265, distance: 54.9
click at [316, 237] on textarea at bounding box center [370, 224] width 302 height 49
type textarea "This is all the stake holders for ACME"
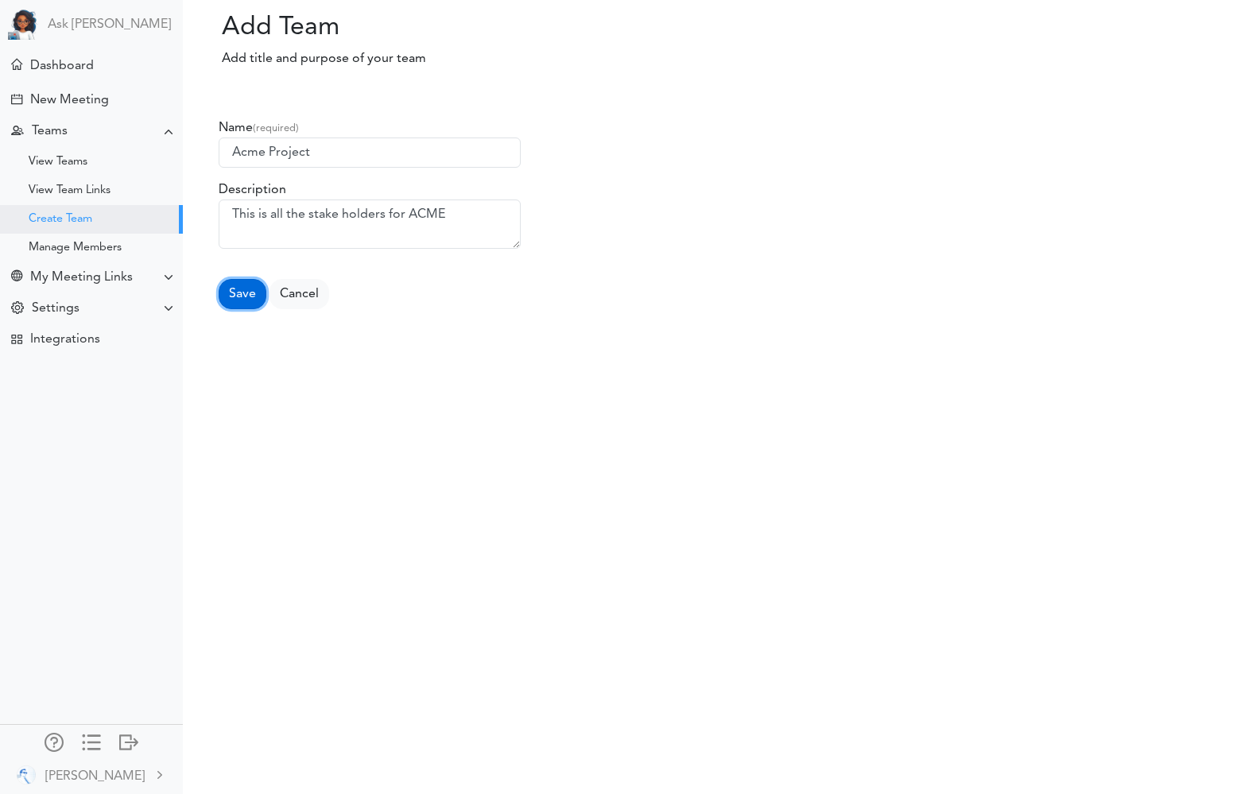
click at [232, 295] on button "Save" at bounding box center [243, 294] width 48 height 30
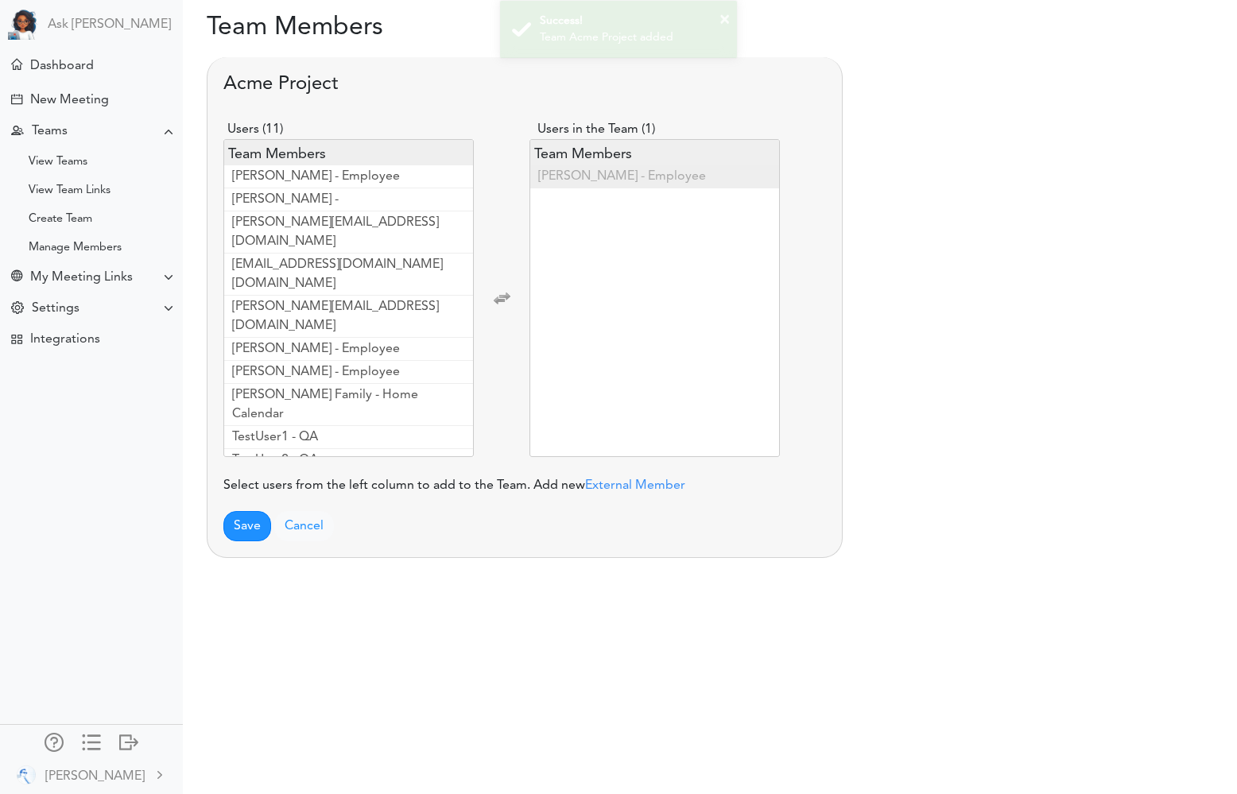
scroll to position [47, 0]
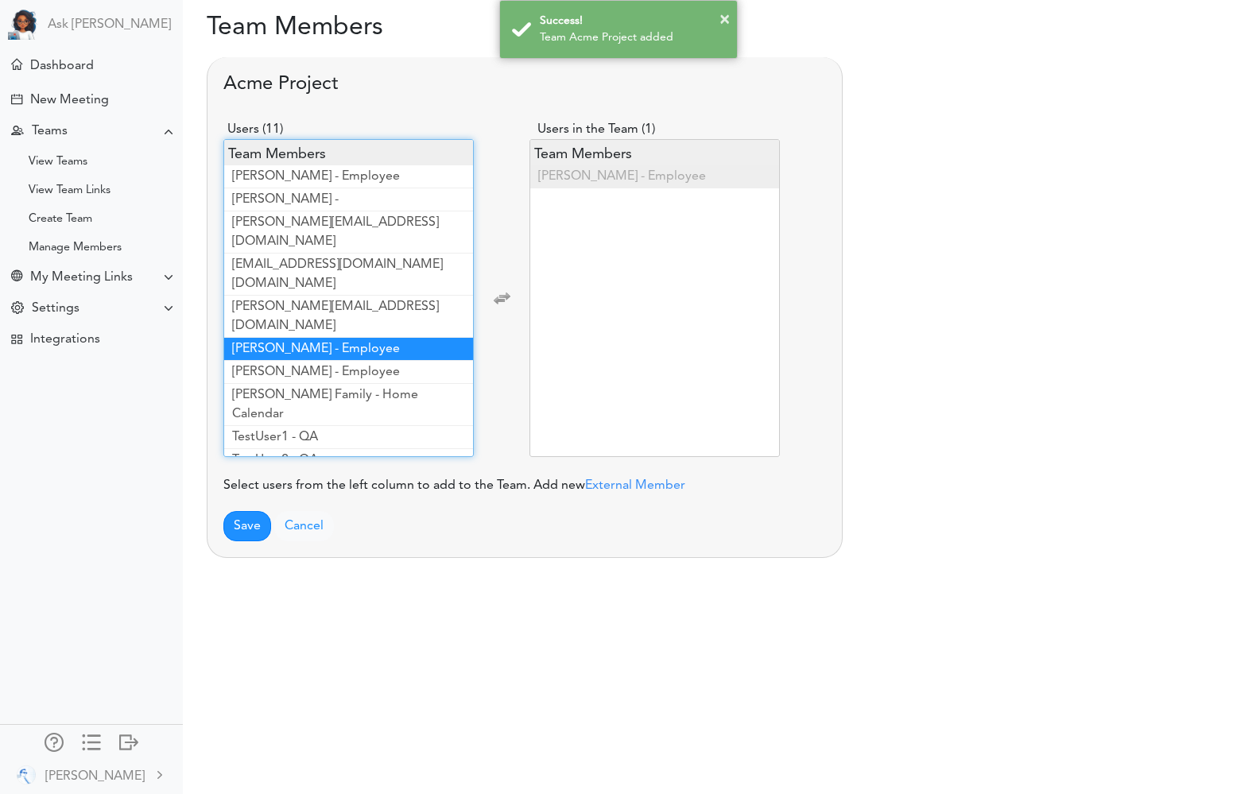
click at [277, 343] on span "Vidya Pamidi - Employee" at bounding box center [316, 349] width 168 height 13
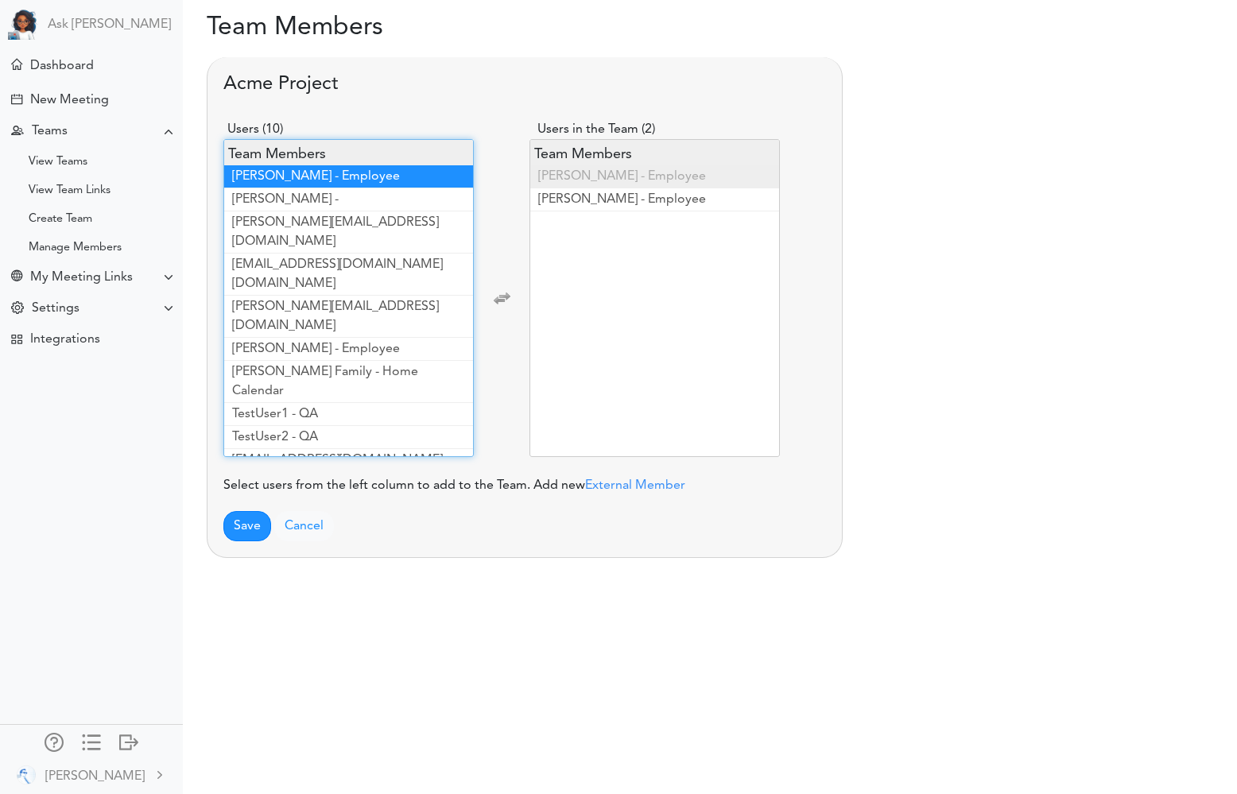
click at [327, 180] on span "Mia Swift - Employee" at bounding box center [316, 176] width 168 height 13
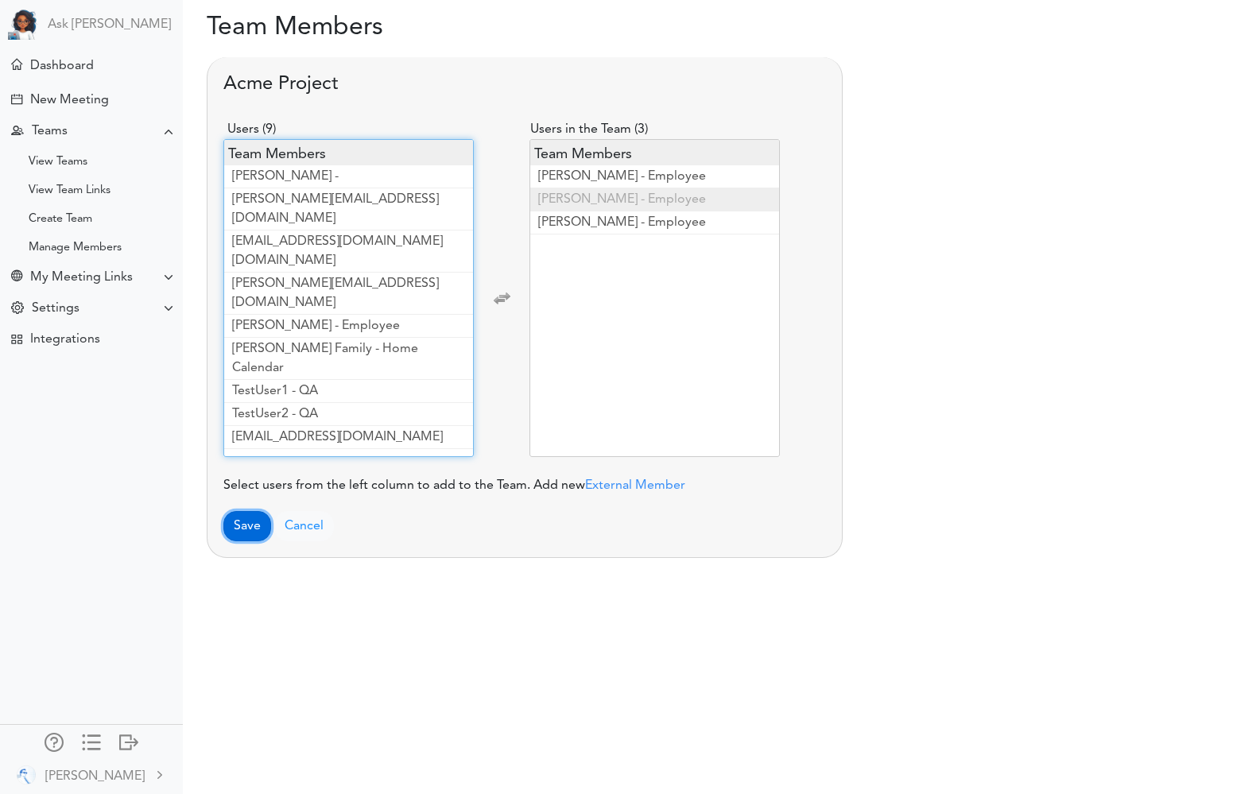
click at [242, 528] on button "Save" at bounding box center [247, 526] width 48 height 30
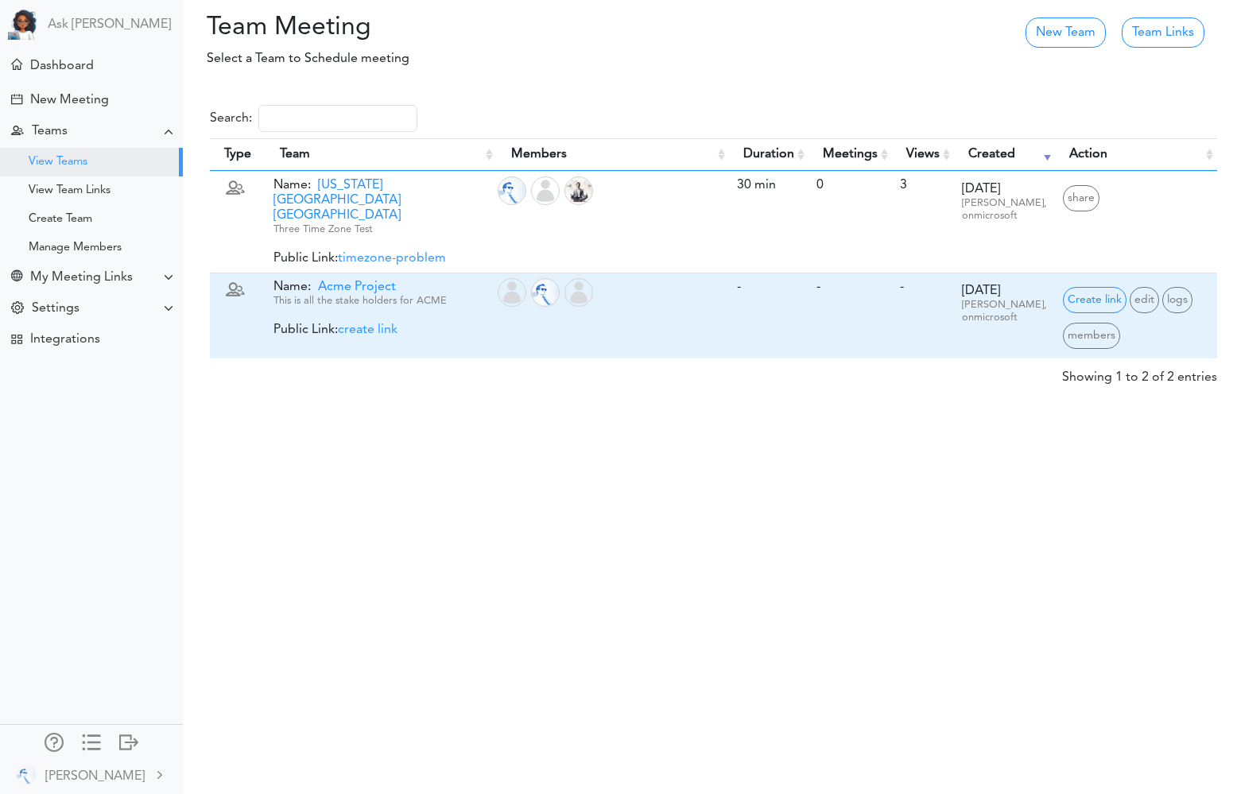
click at [359, 281] on span "Acme Project" at bounding box center [353, 287] width 85 height 13
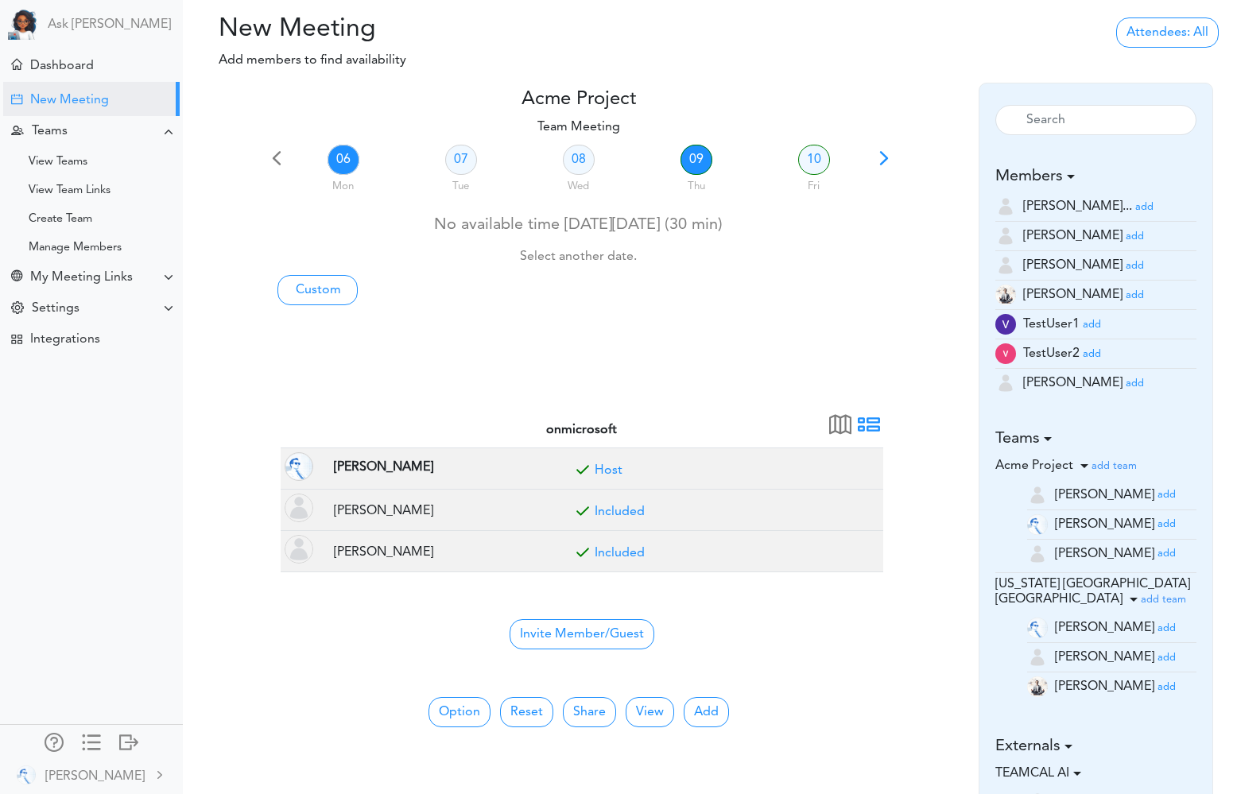
click at [696, 159] on link "09" at bounding box center [696, 160] width 32 height 30
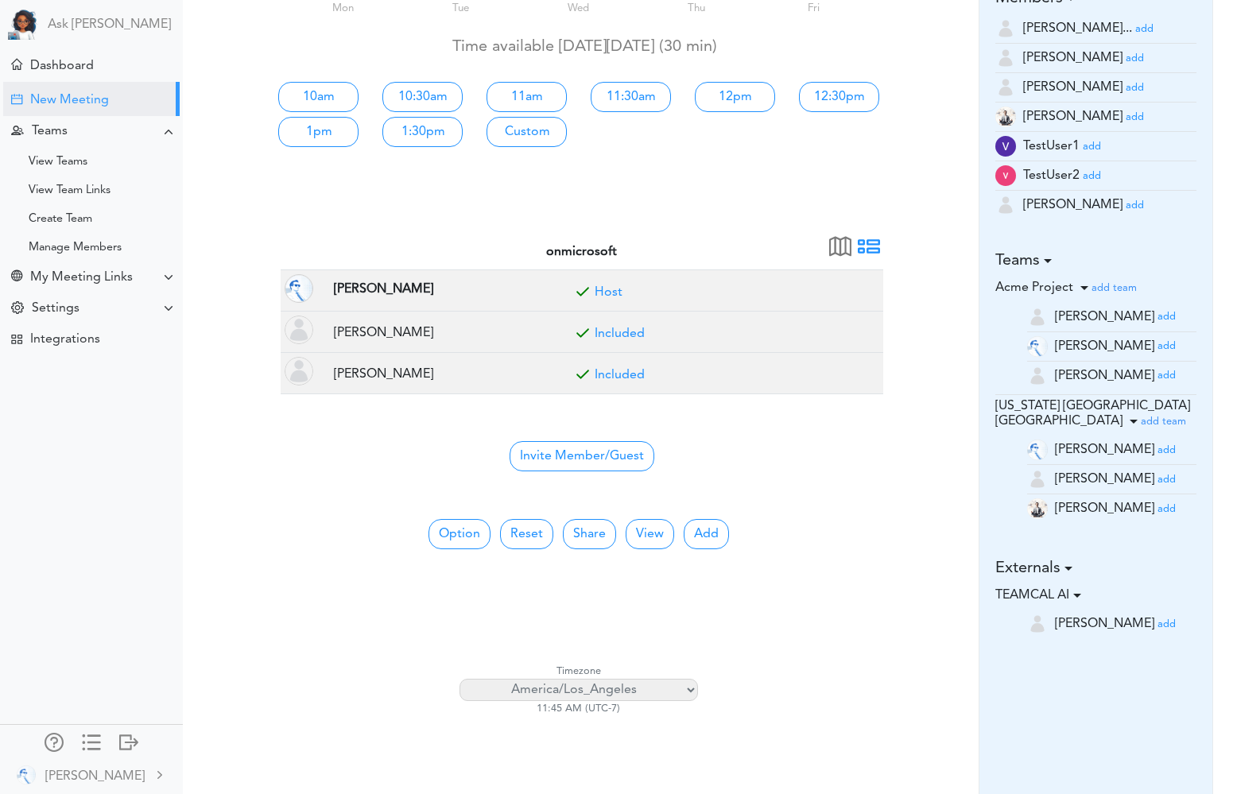
scroll to position [203, 0]
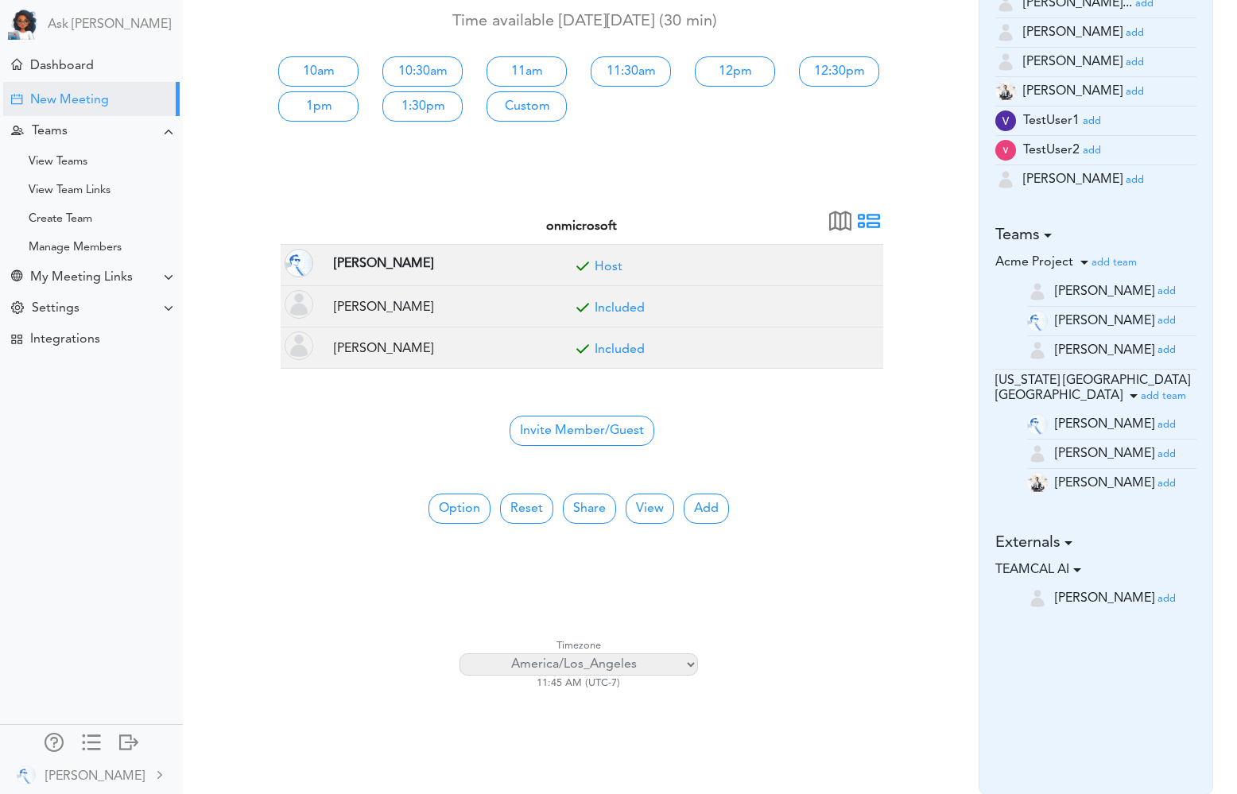
click at [653, 668] on select "Africa/Abidjan Africa/Accra Africa/Addis_Ababa Africa/Algiers Africa/Asmara Afr…" at bounding box center [578, 664] width 238 height 22
click at [459, 653] on select "Africa/Abidjan Africa/Accra Africa/Addis_Ababa Africa/Algiers Africa/Asmara Afr…" at bounding box center [578, 664] width 238 height 22
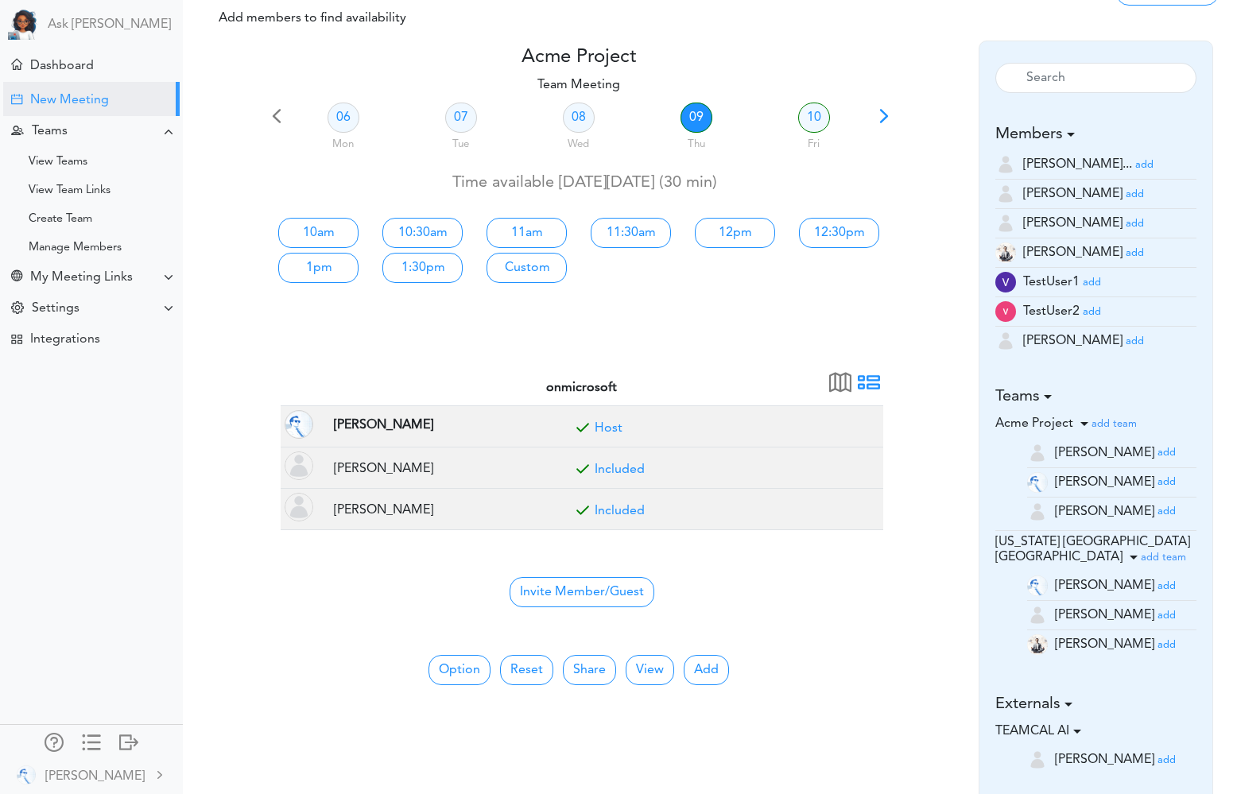
scroll to position [46, 0]
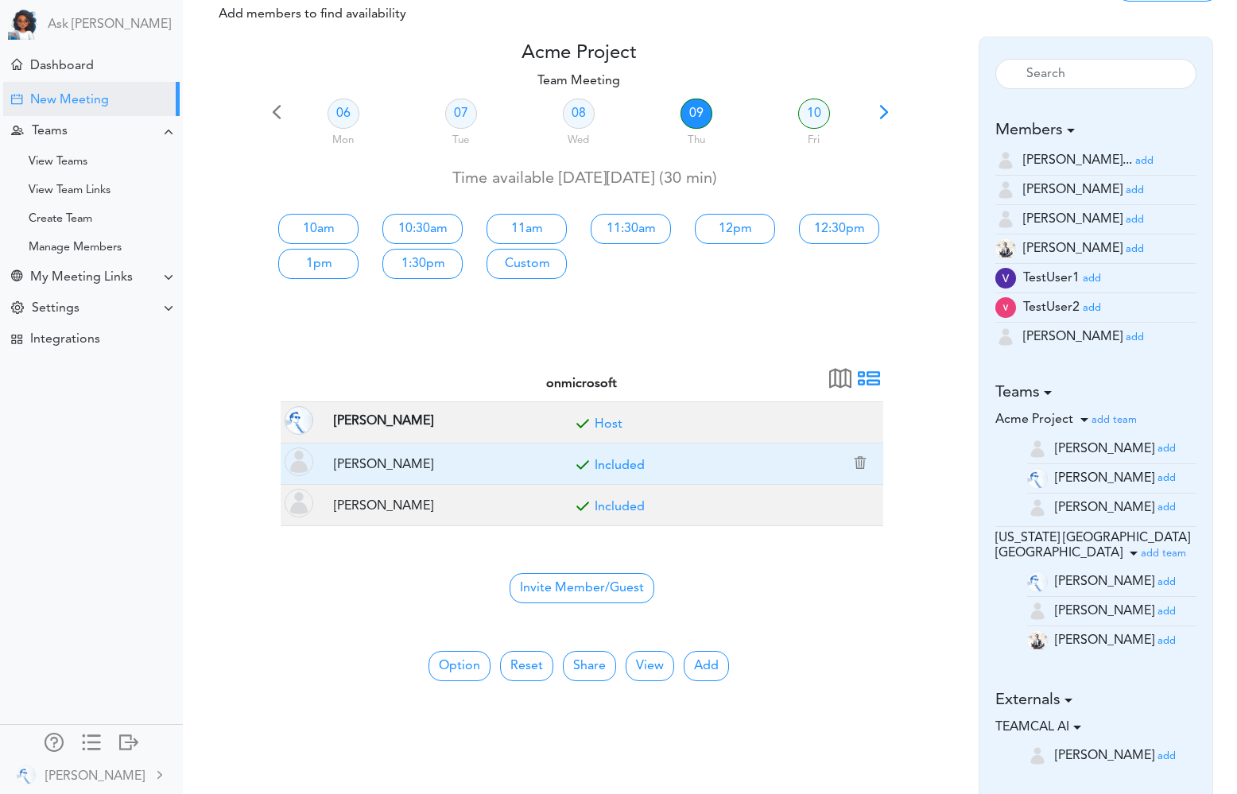
click at [621, 468] on link "Included" at bounding box center [620, 465] width 50 height 13
click at [621, 468] on link "Optional" at bounding box center [620, 465] width 51 height 13
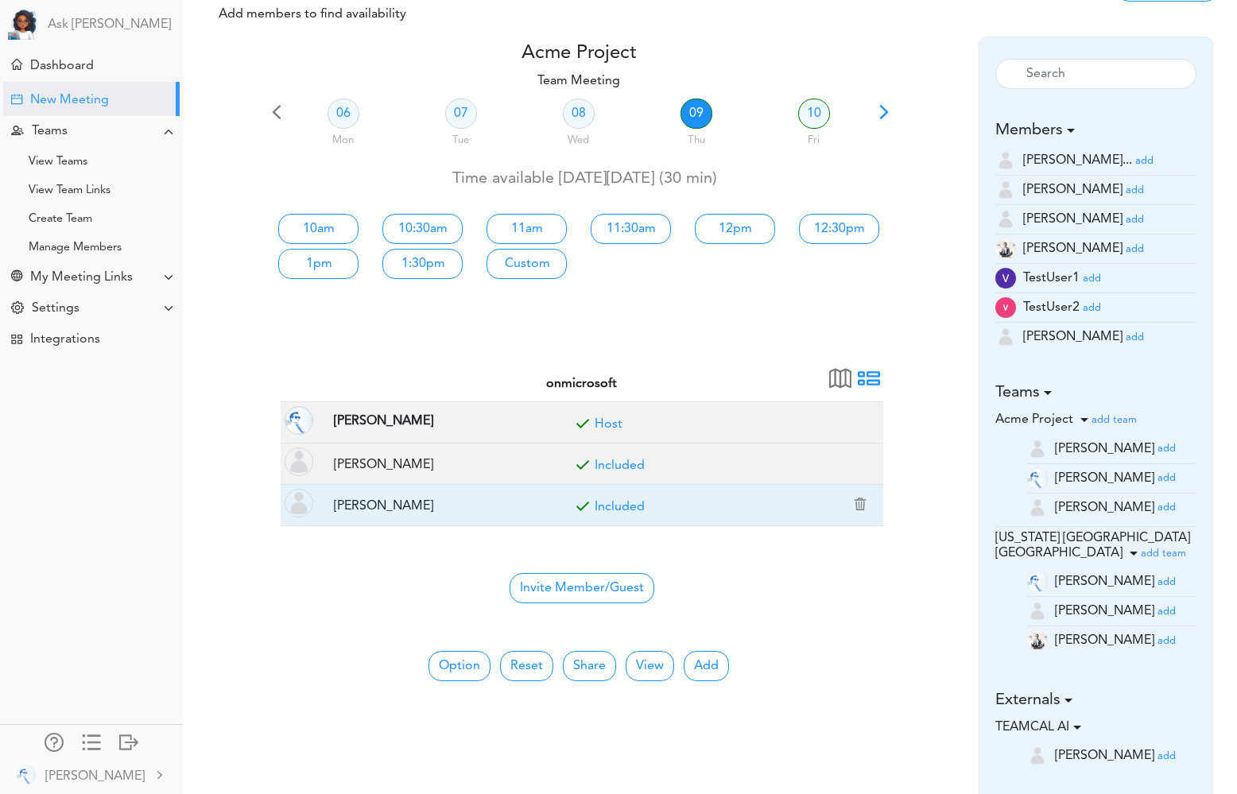
click at [619, 503] on link "Included" at bounding box center [620, 507] width 50 height 13
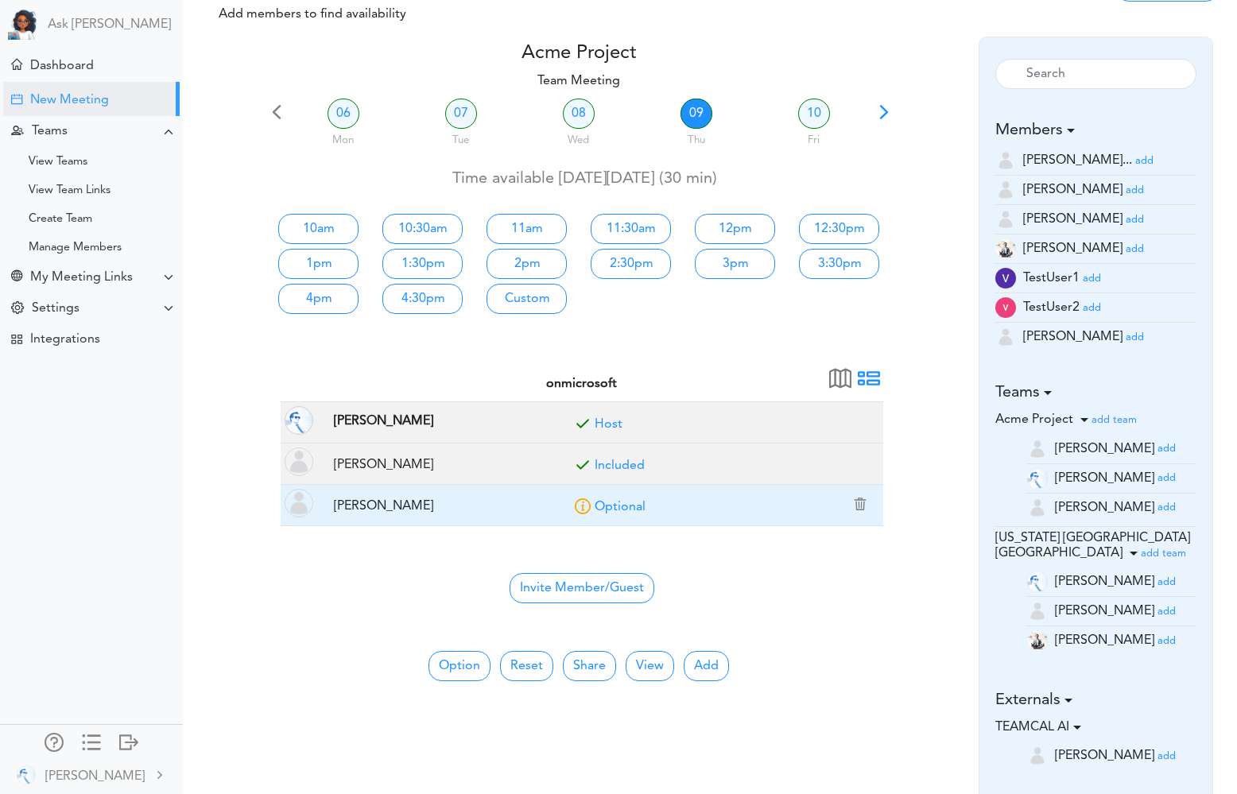
click at [619, 503] on link "Optional" at bounding box center [620, 507] width 51 height 13
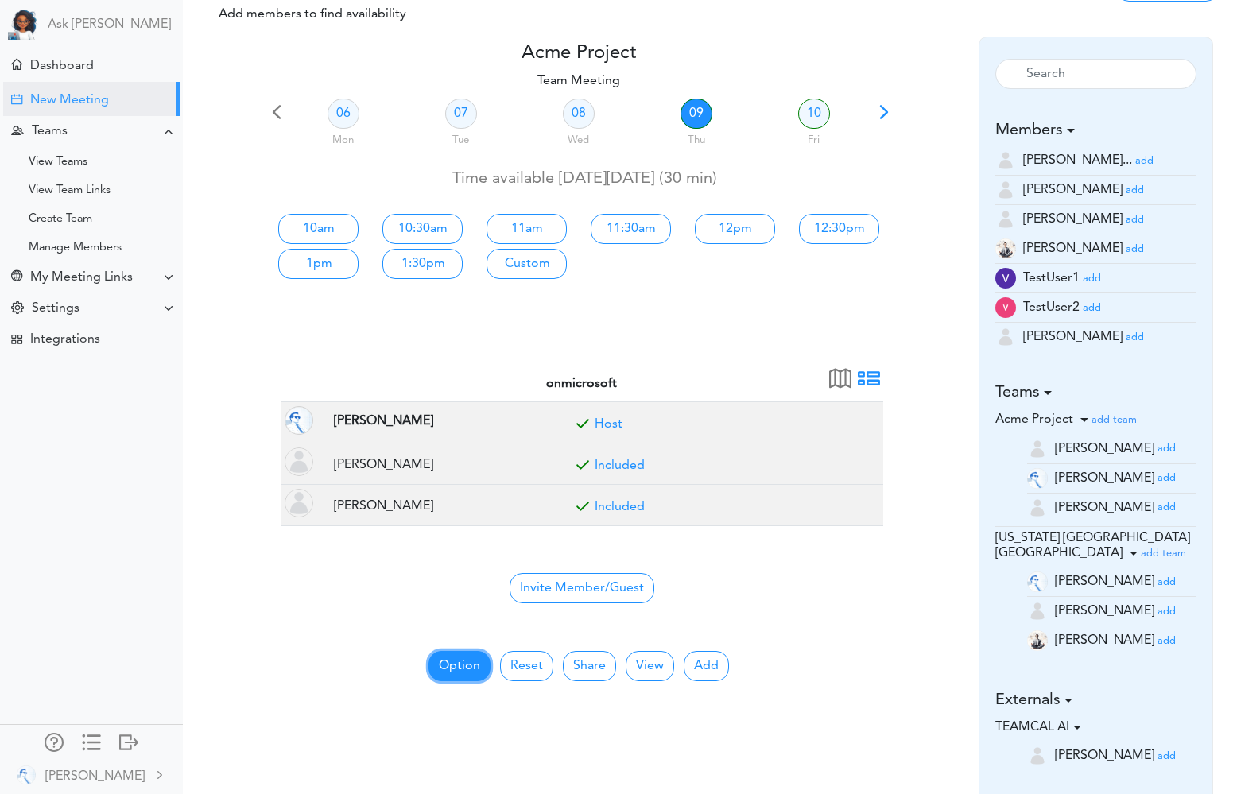
click at [471, 667] on button "Option" at bounding box center [459, 666] width 62 height 30
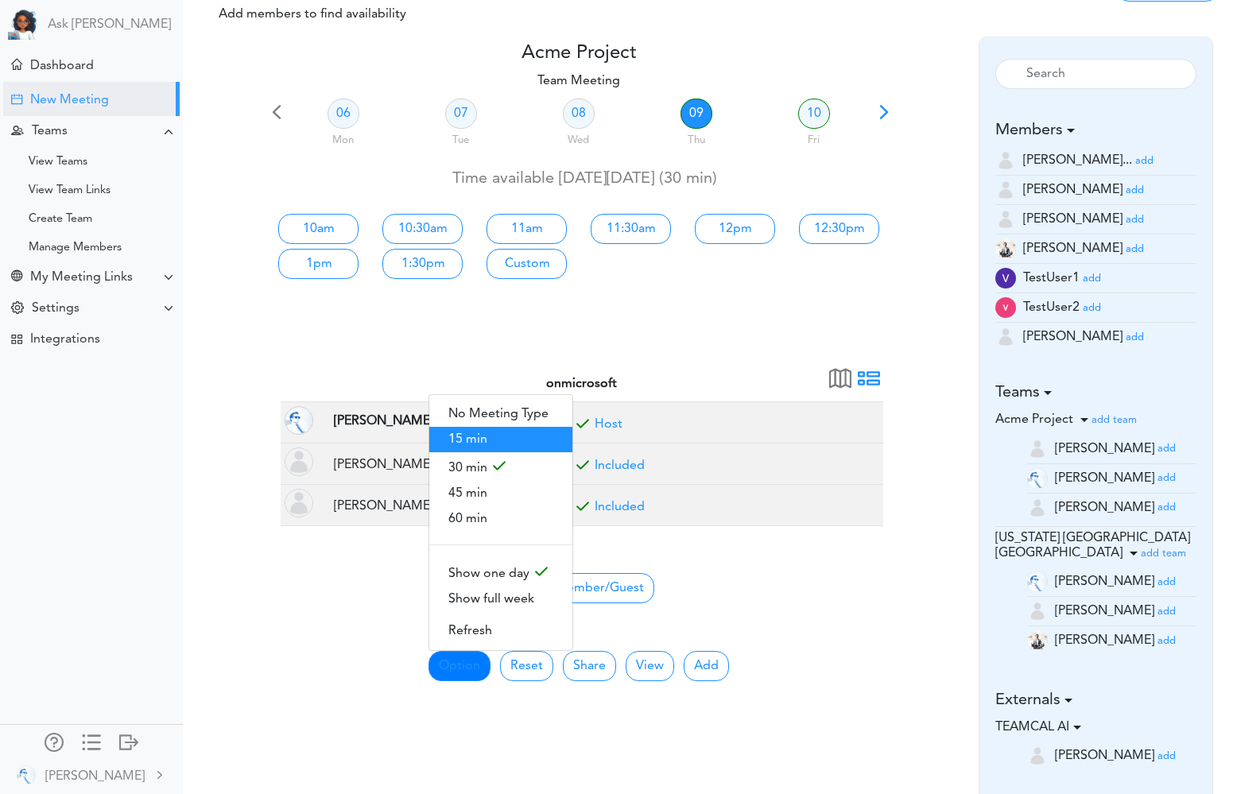
click at [497, 440] on span "15 min" at bounding box center [500, 439] width 143 height 25
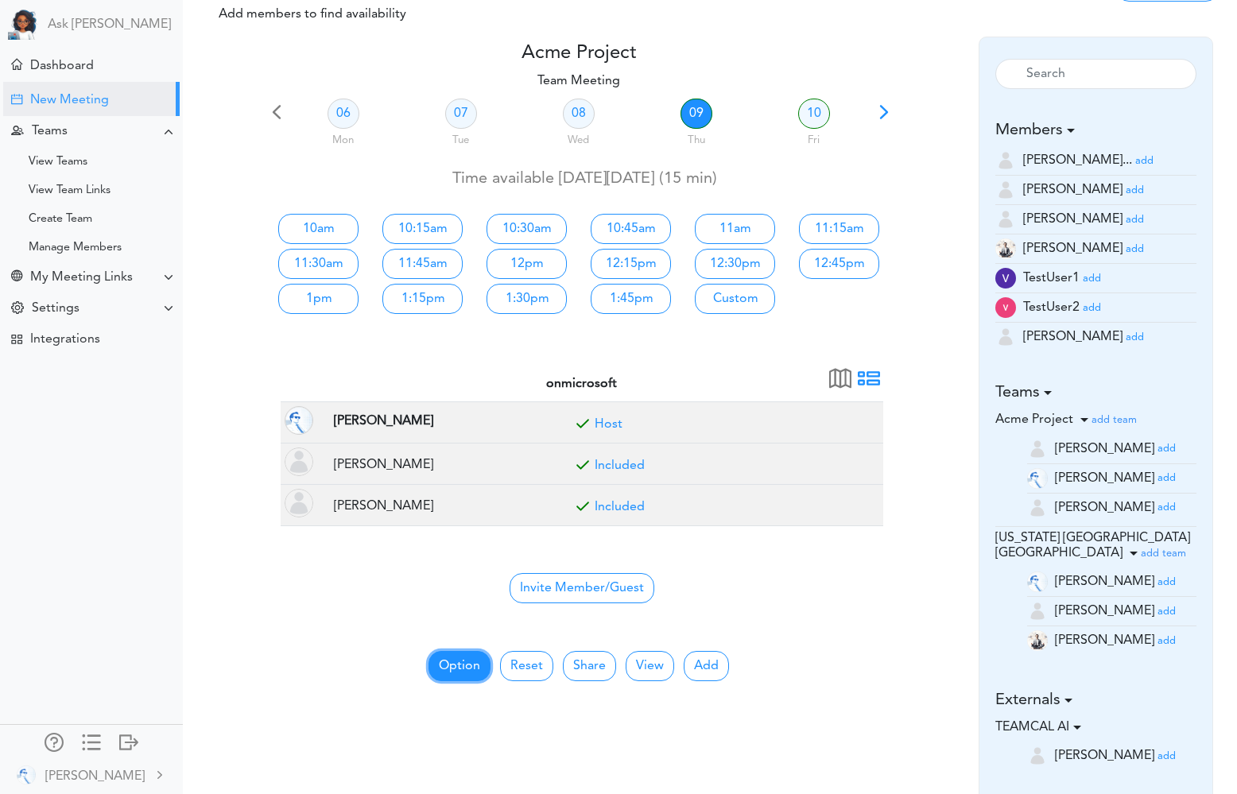
click at [471, 664] on button "Option" at bounding box center [459, 666] width 62 height 30
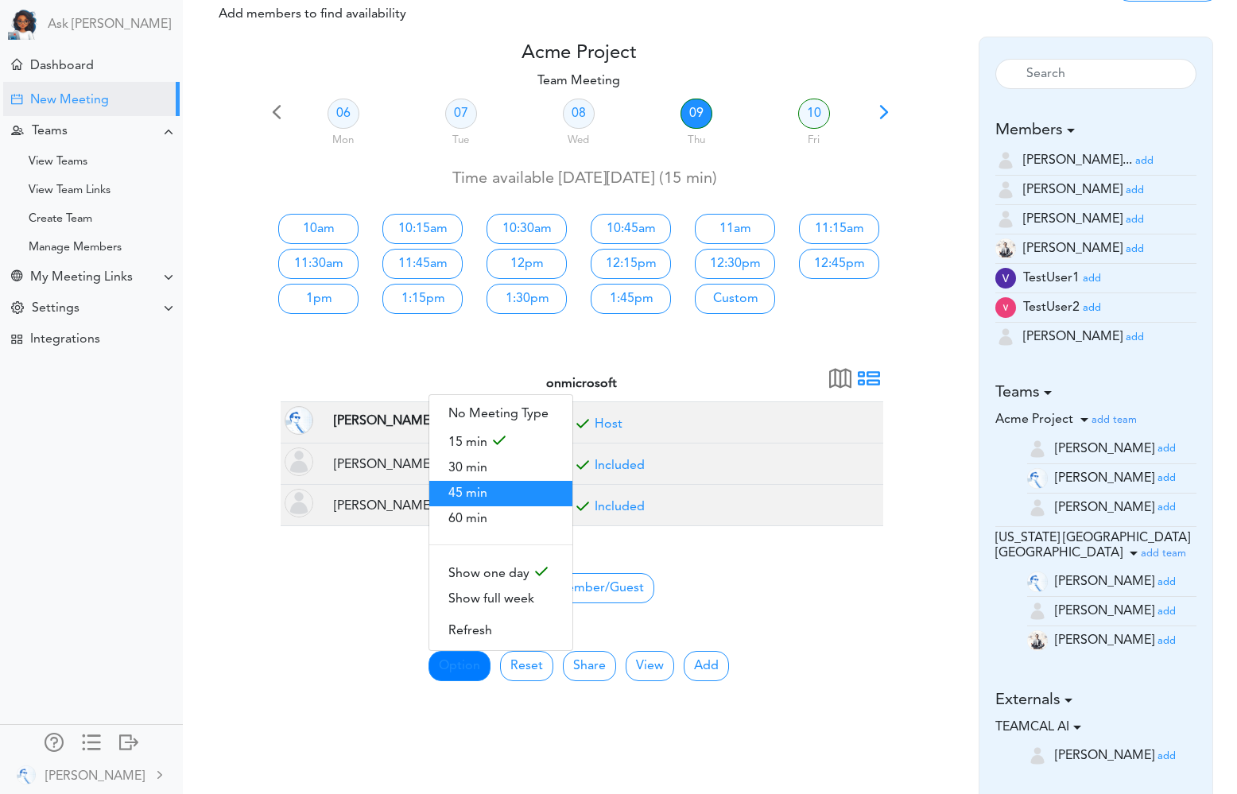
click at [488, 499] on span "45 min" at bounding box center [500, 493] width 143 height 25
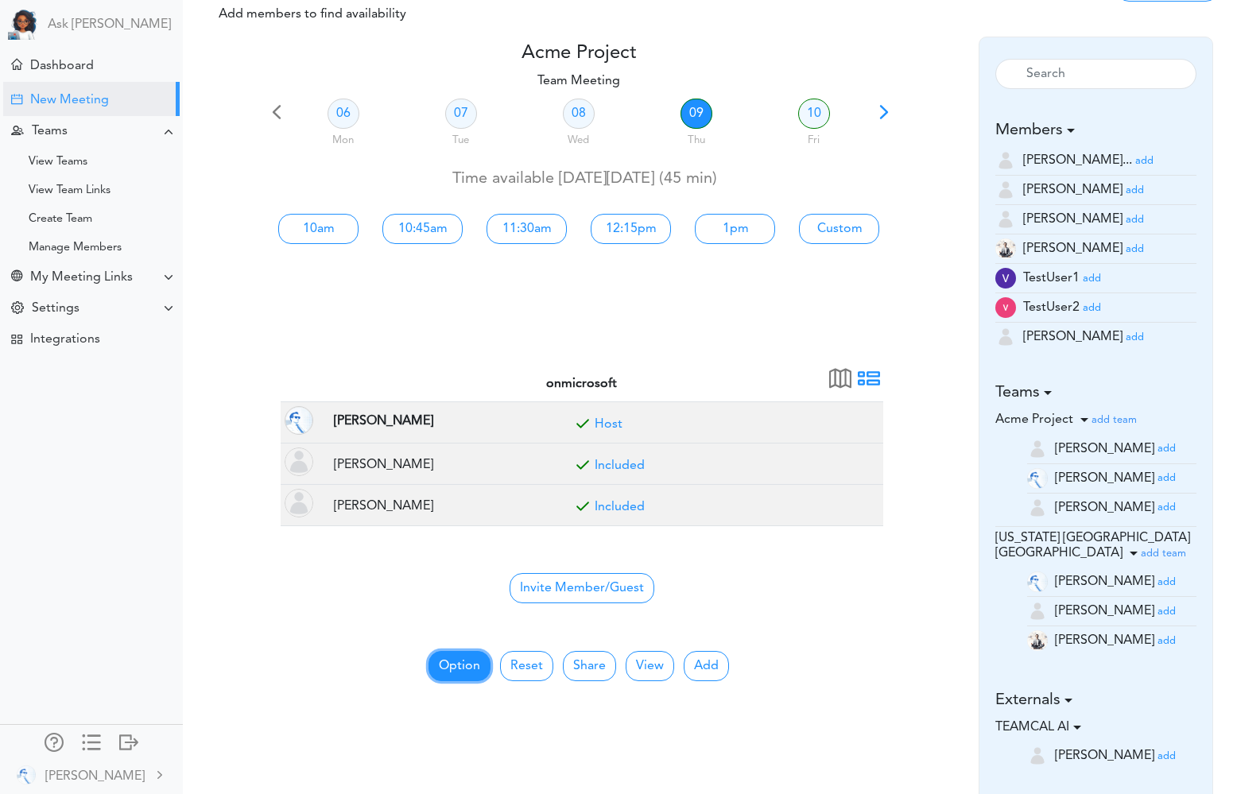
click at [448, 651] on button "Option" at bounding box center [459, 666] width 62 height 30
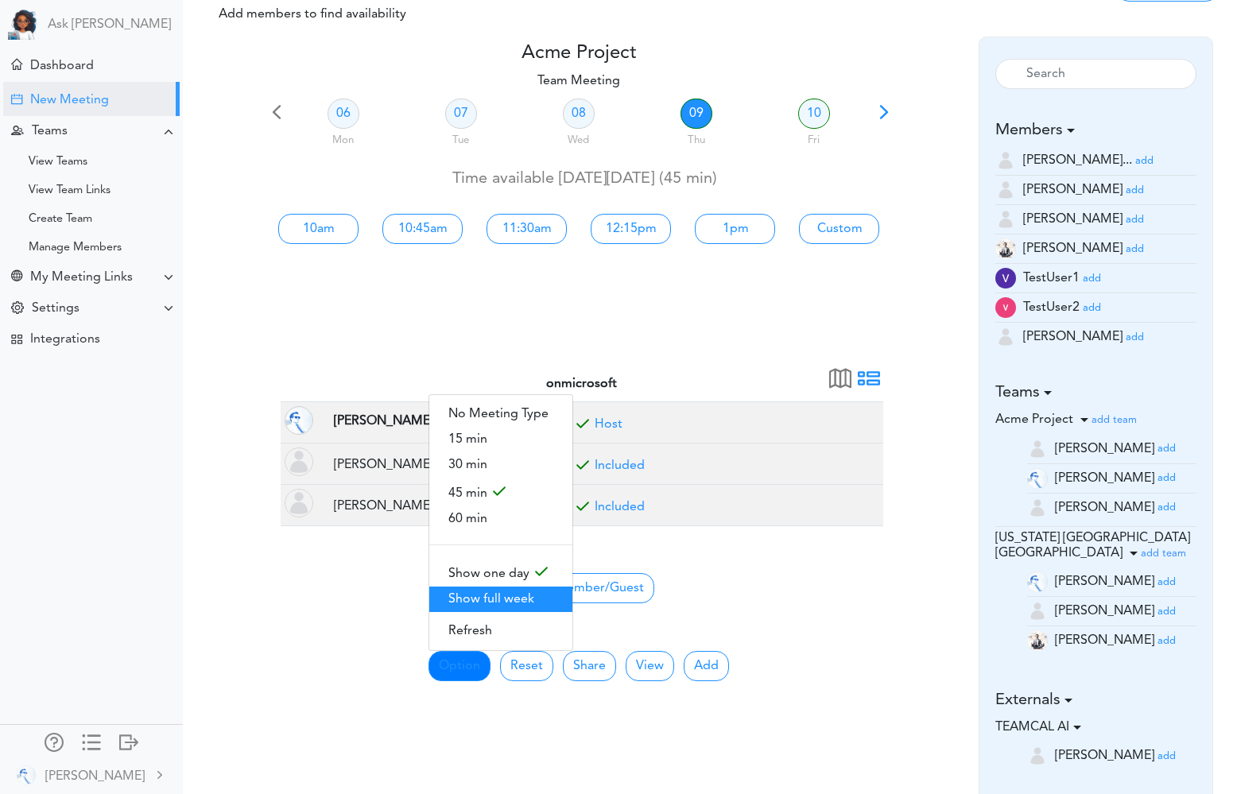
click at [521, 595] on span "Show full week" at bounding box center [500, 599] width 143 height 25
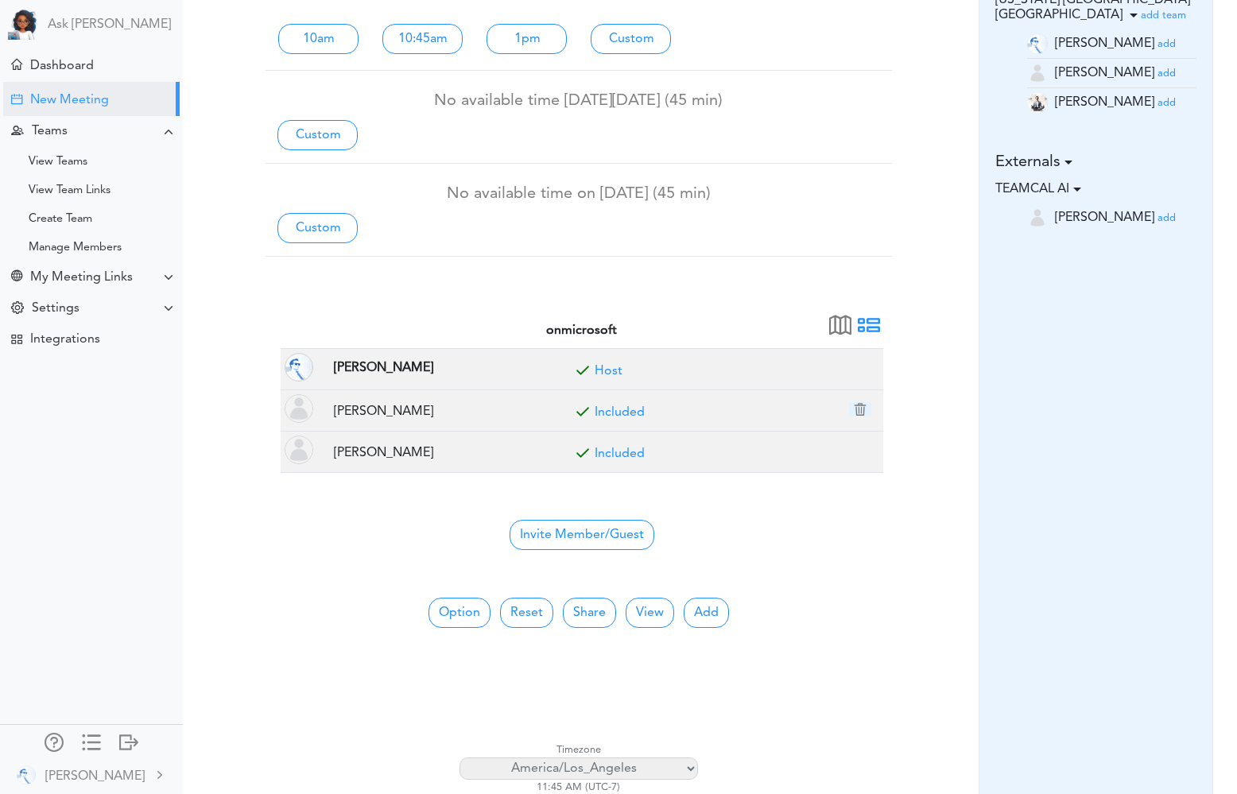
scroll to position [587, 0]
click at [470, 606] on button "Option" at bounding box center [459, 610] width 62 height 30
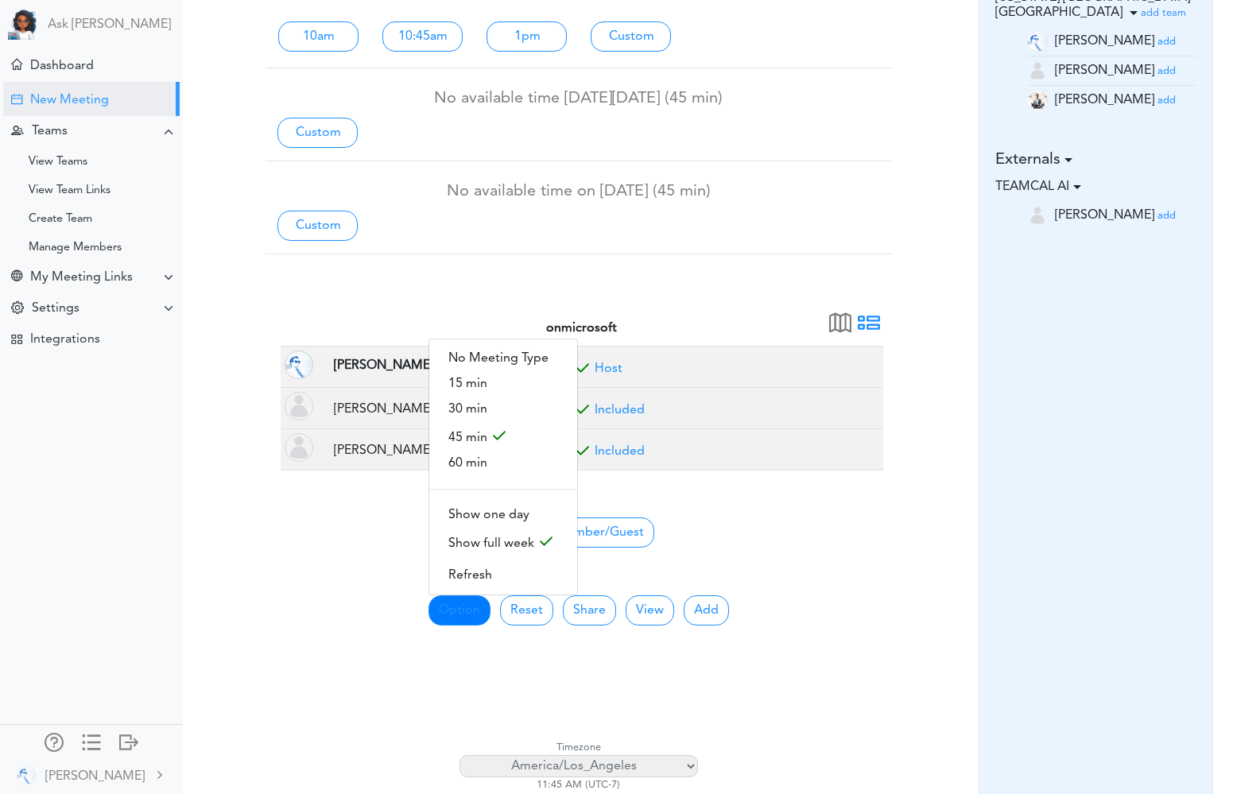
click at [835, 518] on center "Invite Member/Guest" at bounding box center [581, 530] width 583 height 33
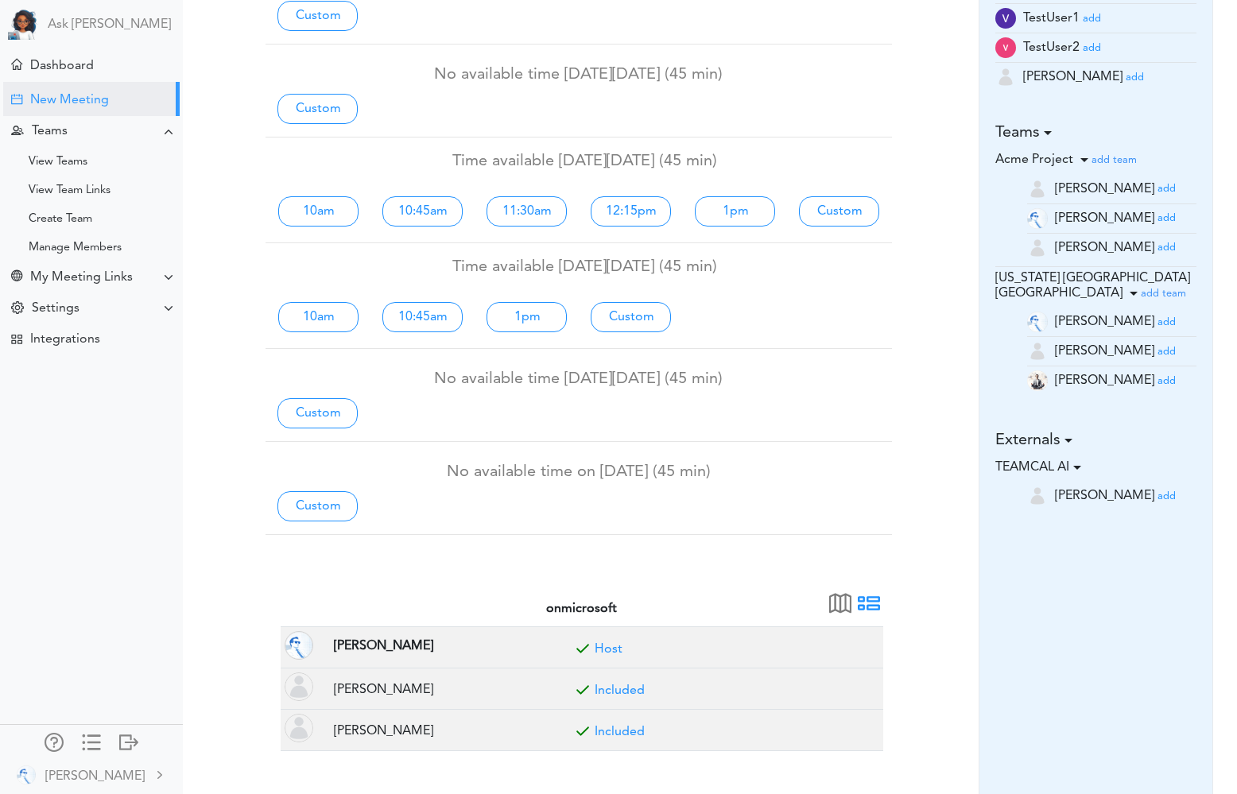
scroll to position [0, 0]
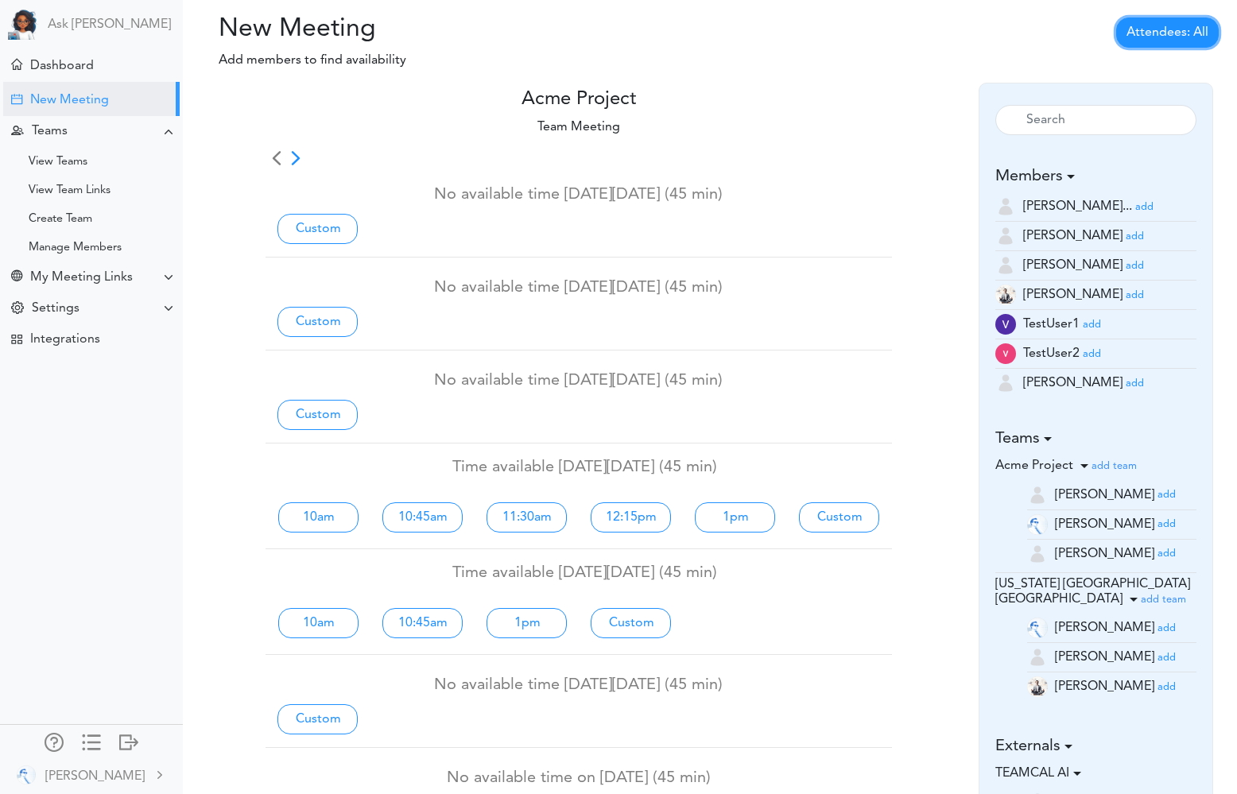
click at [1180, 40] on link "Attendees: All" at bounding box center [1167, 32] width 103 height 30
click at [924, 46] on div "Attendees: All All Back to Back Anyone Anyone + Host" at bounding box center [1060, 48] width 351 height 68
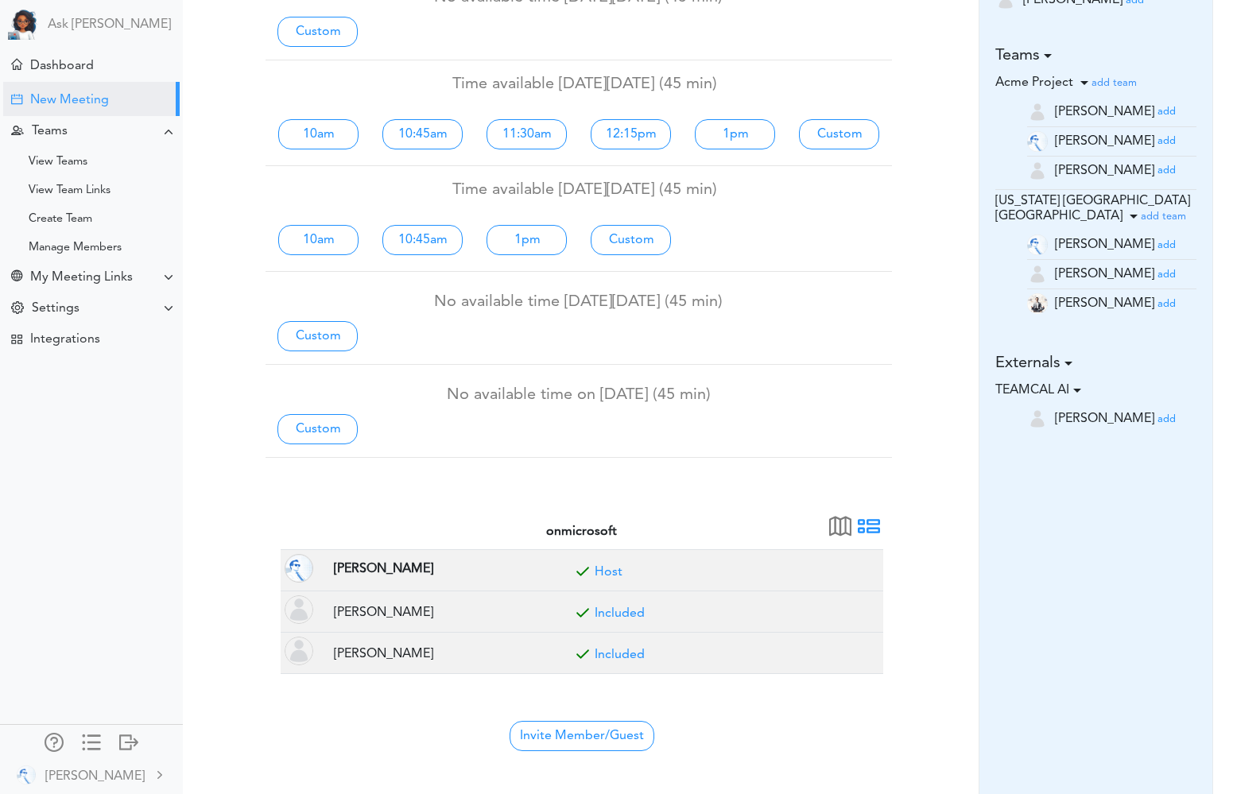
scroll to position [385, 0]
click at [872, 523] on span at bounding box center [869, 530] width 22 height 22
click at [839, 525] on span at bounding box center [840, 530] width 22 height 22
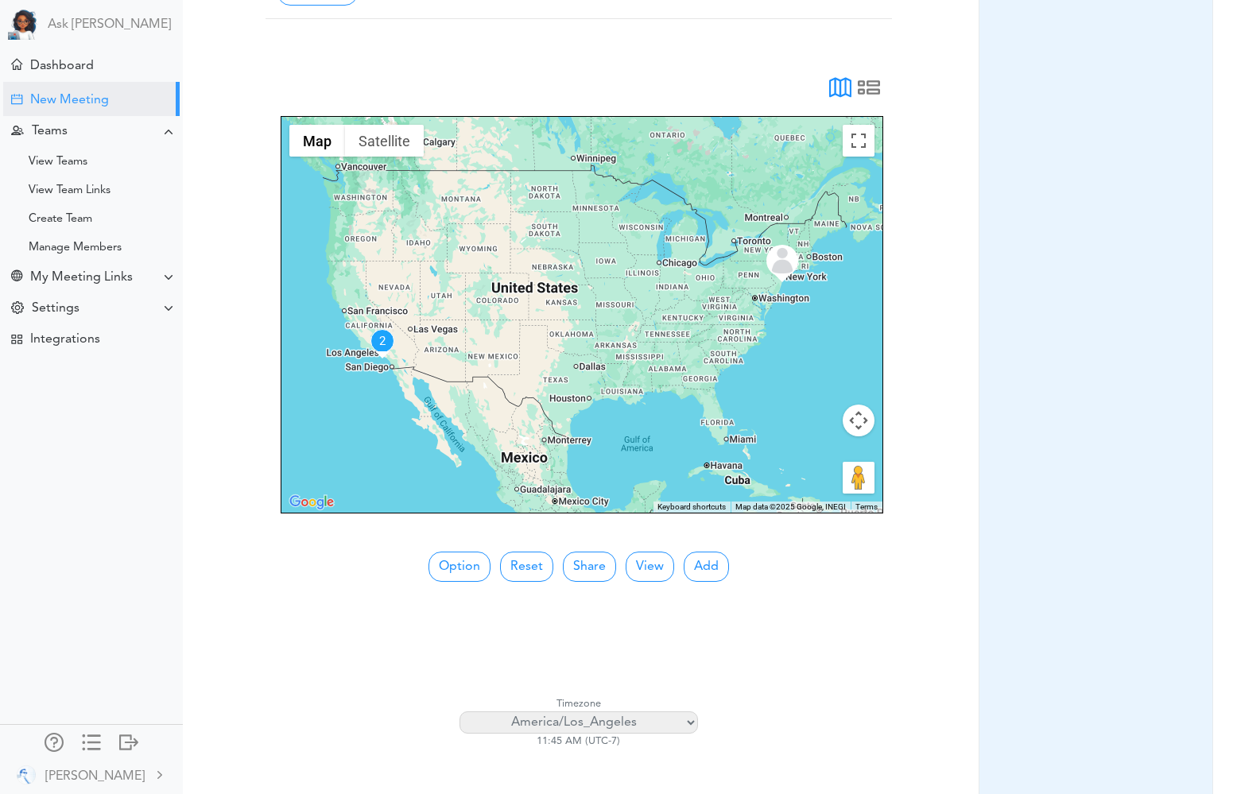
scroll to position [880, 0]
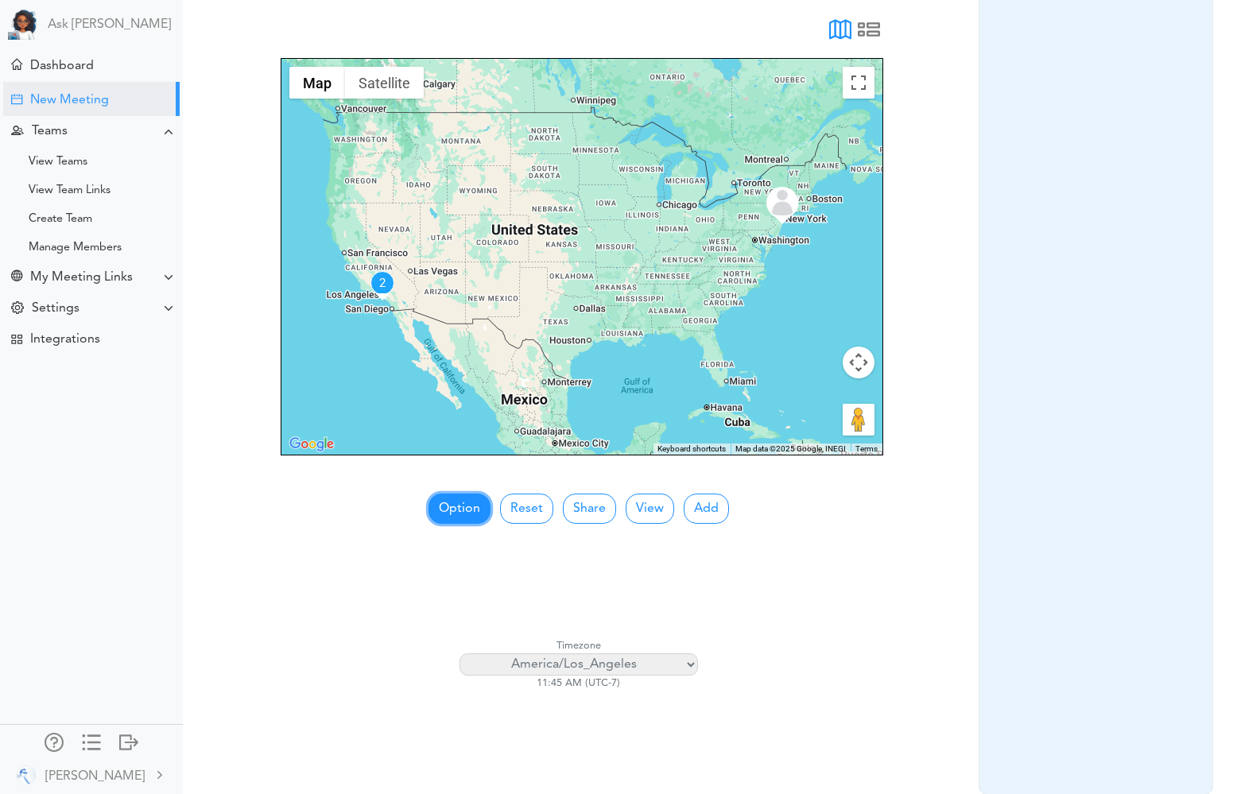
click at [453, 517] on button "Option" at bounding box center [459, 509] width 62 height 30
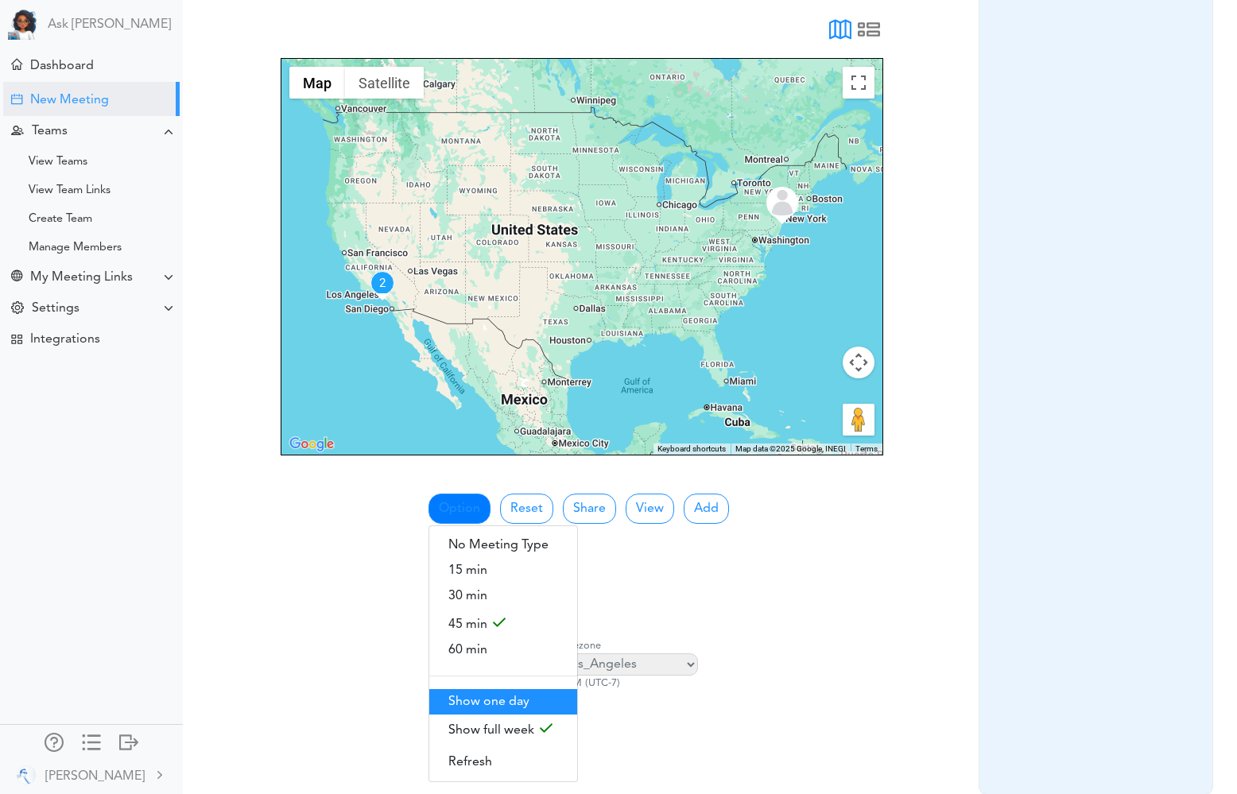
click at [513, 696] on span "Show one day" at bounding box center [503, 701] width 148 height 25
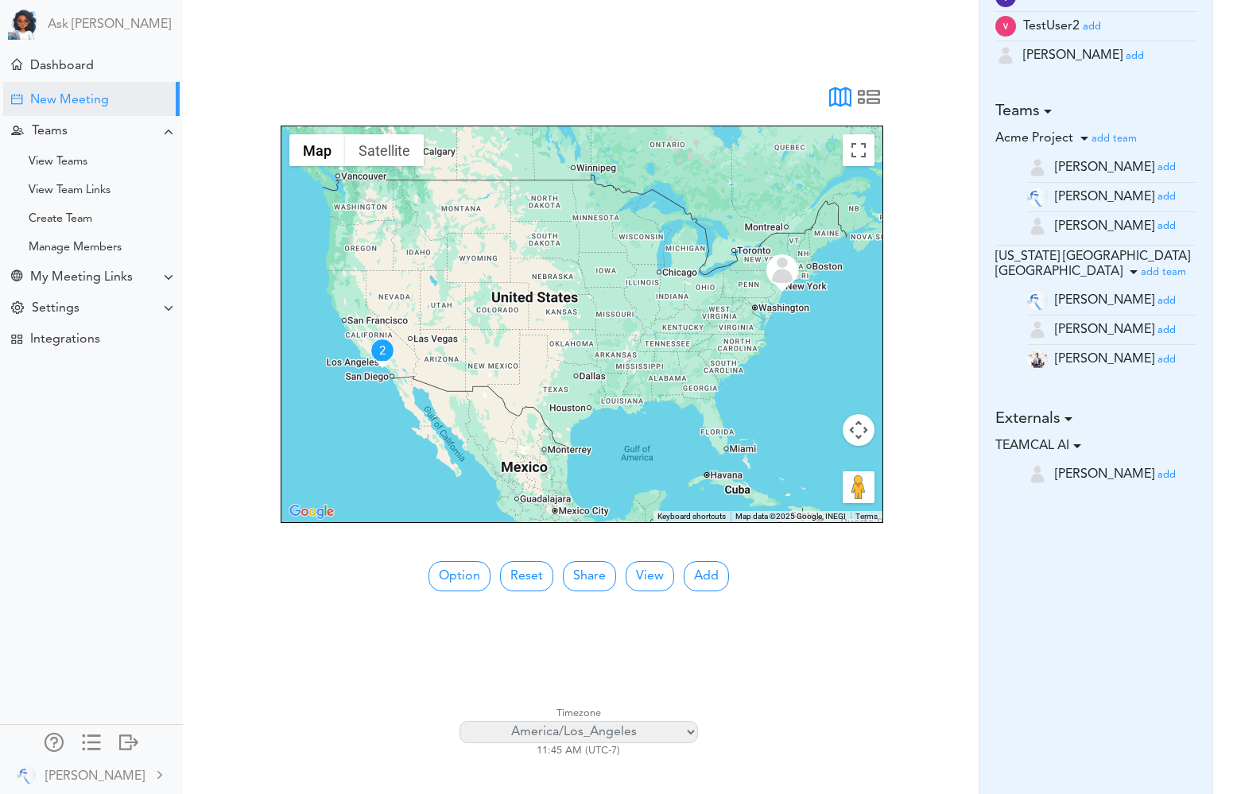
scroll to position [0, 0]
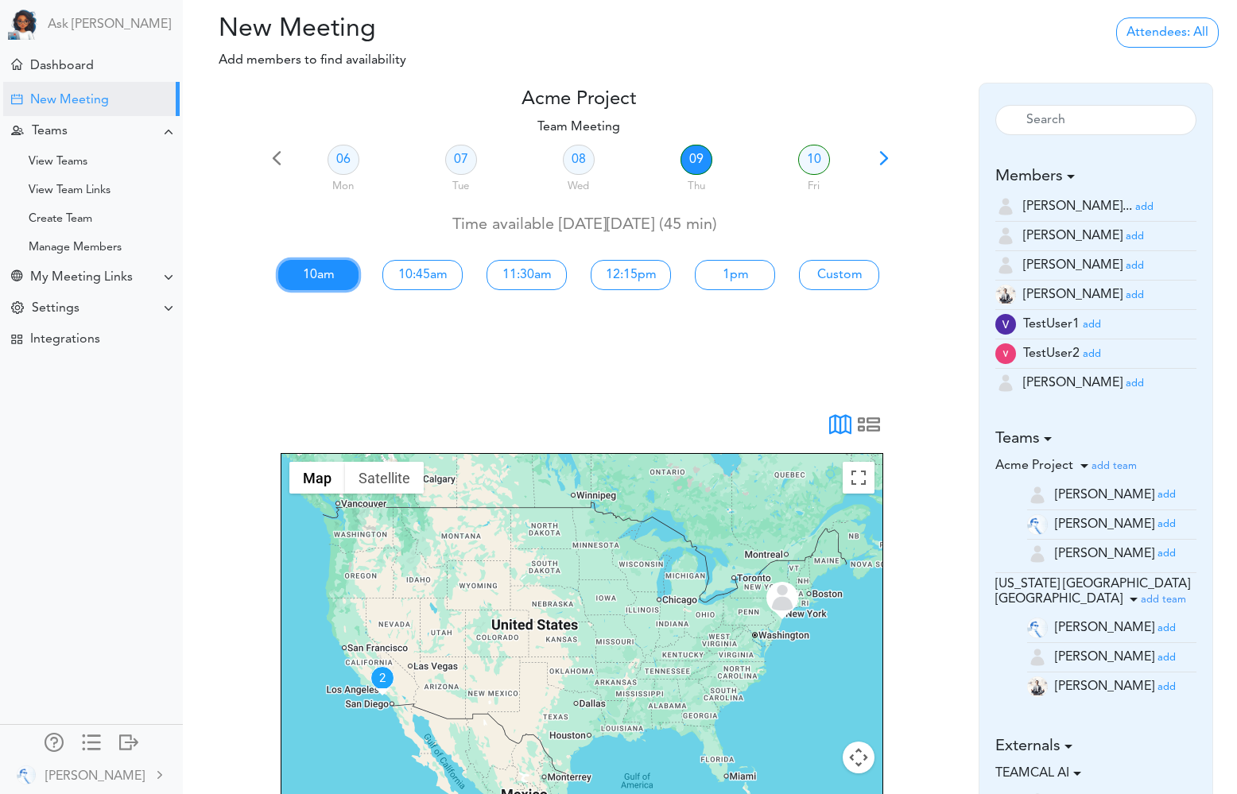
click at [320, 274] on link "10am" at bounding box center [318, 275] width 80 height 30
type input "Acme Project"
type input "https://us05web.zoom.us/j/7999425391?pwd=o4tJrxaj3uG8UzRC65EOpO6Hunxw4x.1"
type input "2025-10-09T10:00"
type input "2025-10-09T10:45"
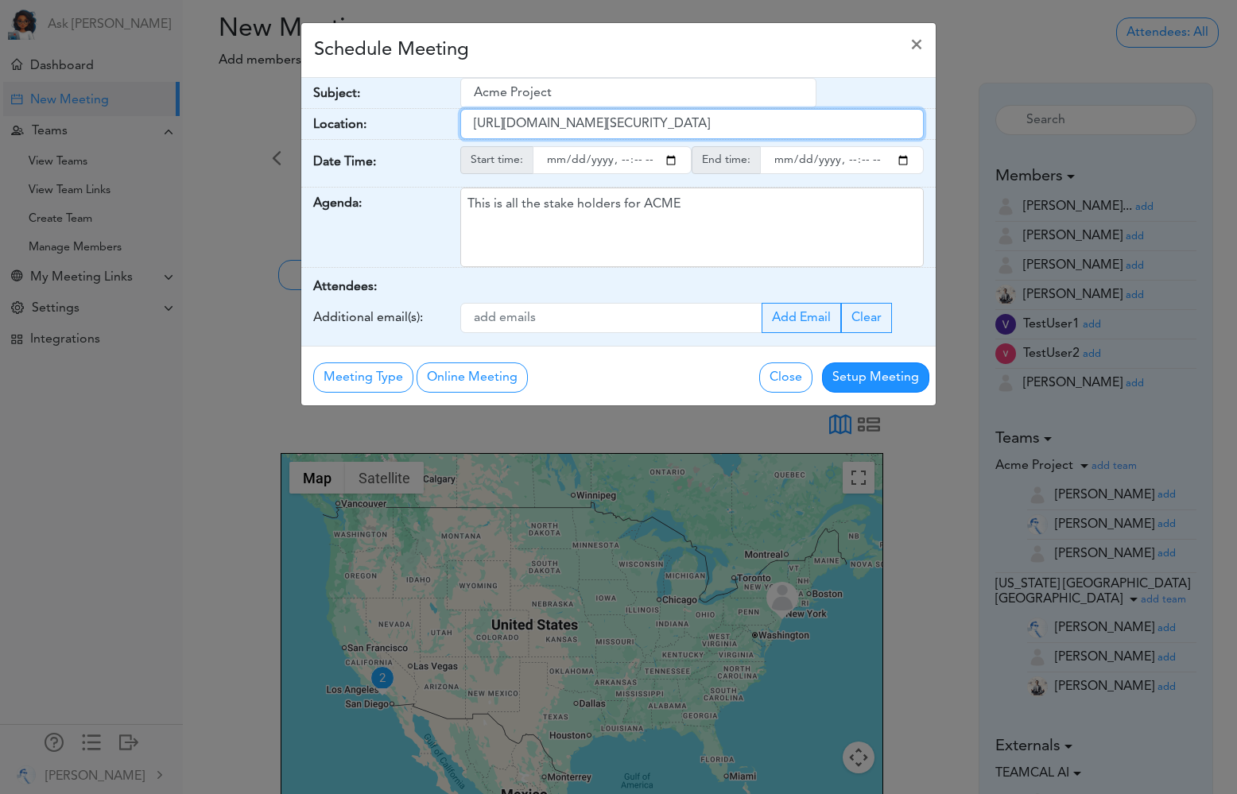
scroll to position [0, 59]
drag, startPoint x: 477, startPoint y: 121, endPoint x: 917, endPoint y: 130, distance: 440.4
click at [917, 130] on input "https://us05web.zoom.us/j/7999425391?pwd=o4tJrxaj3uG8UzRC65EOpO6Hunxw4x.1" at bounding box center [692, 124] width 464 height 30
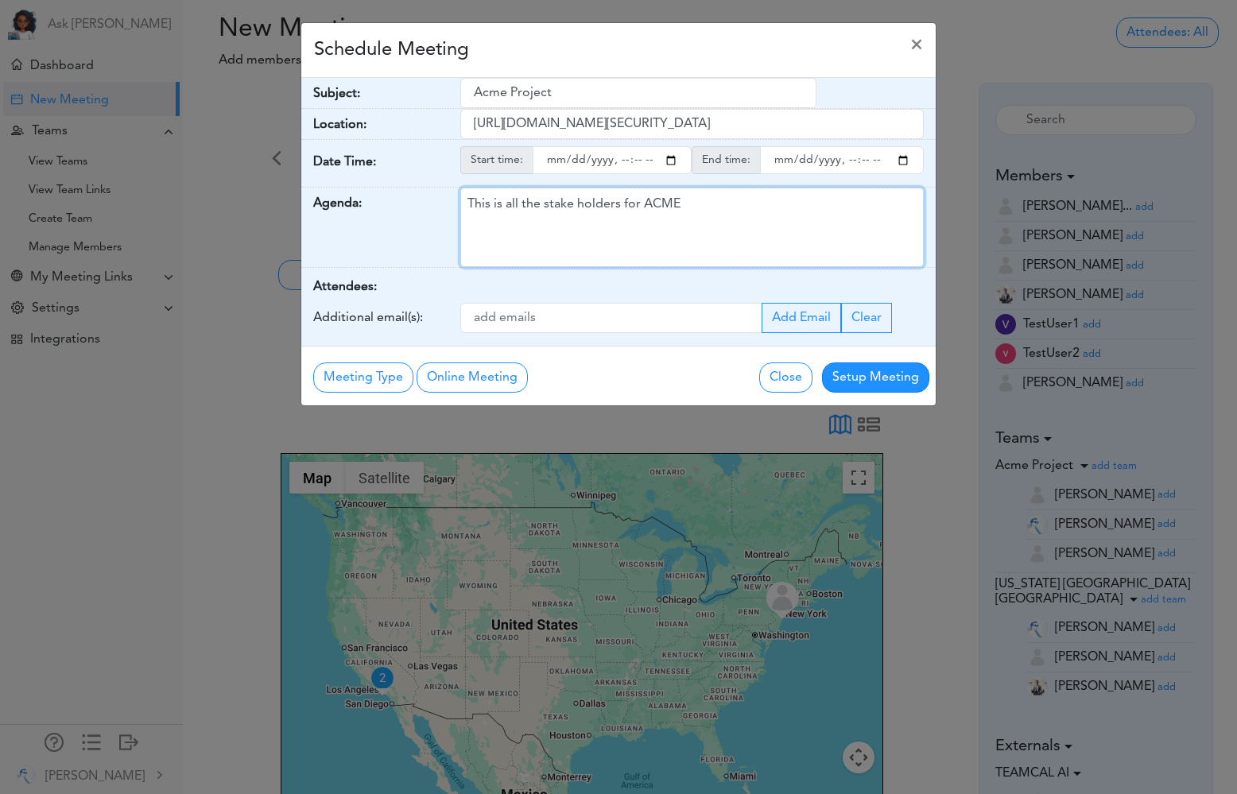
scroll to position [0, 0]
click at [719, 202] on div "This is all the stake holders for ACME" at bounding box center [692, 227] width 464 height 79
click at [913, 41] on span "×" at bounding box center [916, 45] width 13 height 19
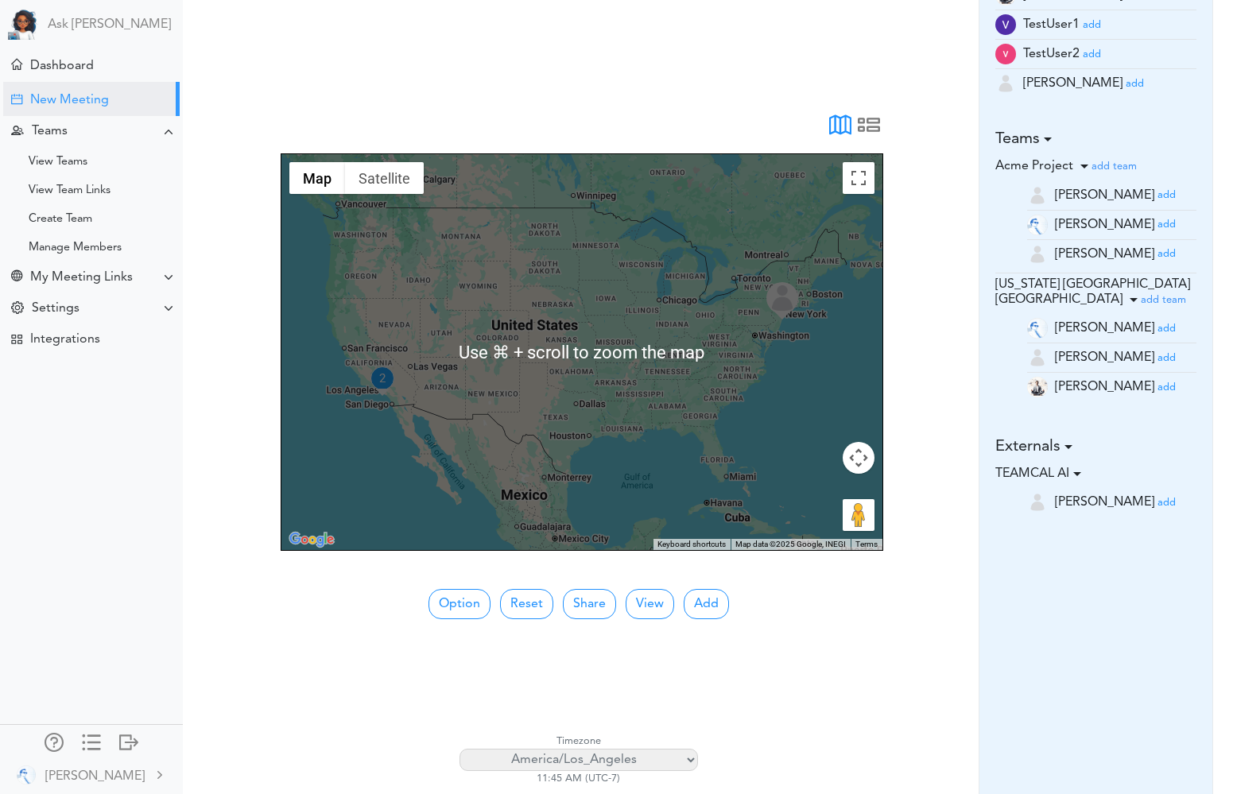
scroll to position [395, 0]
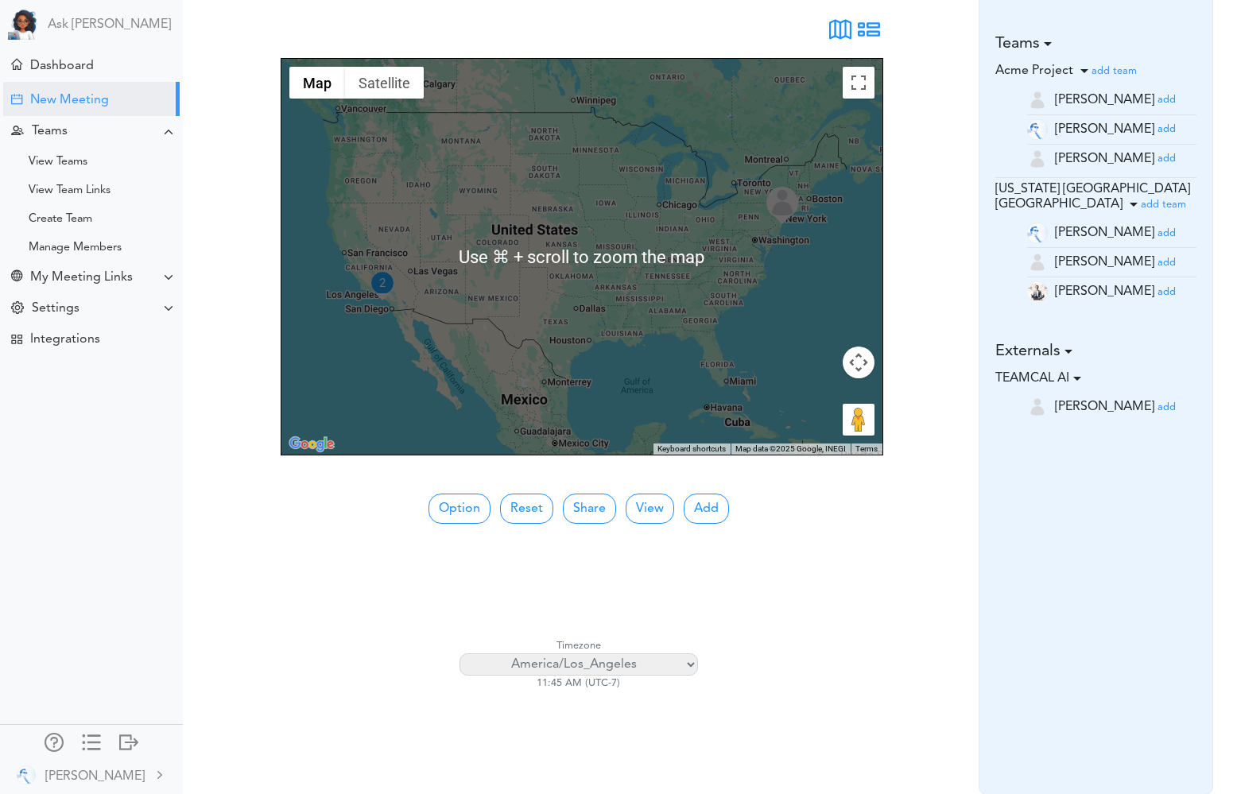
click at [868, 35] on span at bounding box center [869, 35] width 22 height 22
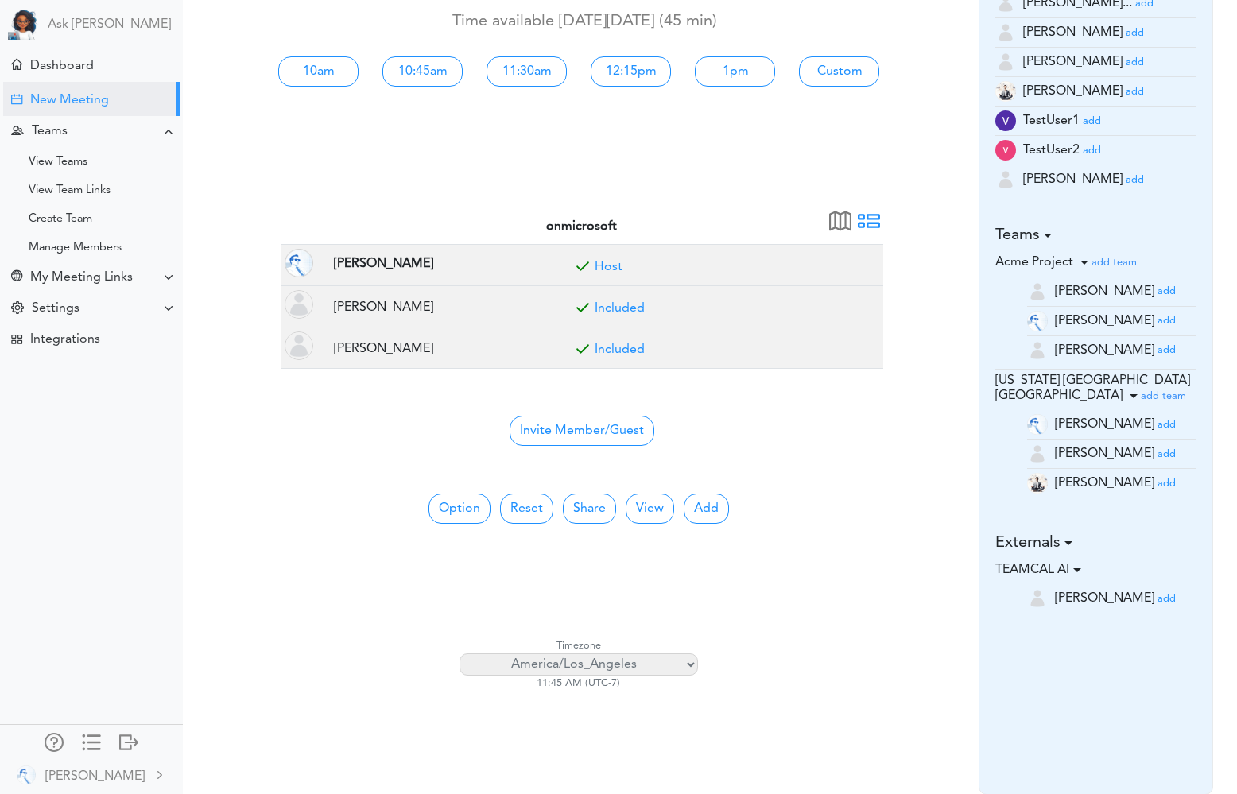
scroll to position [0, 0]
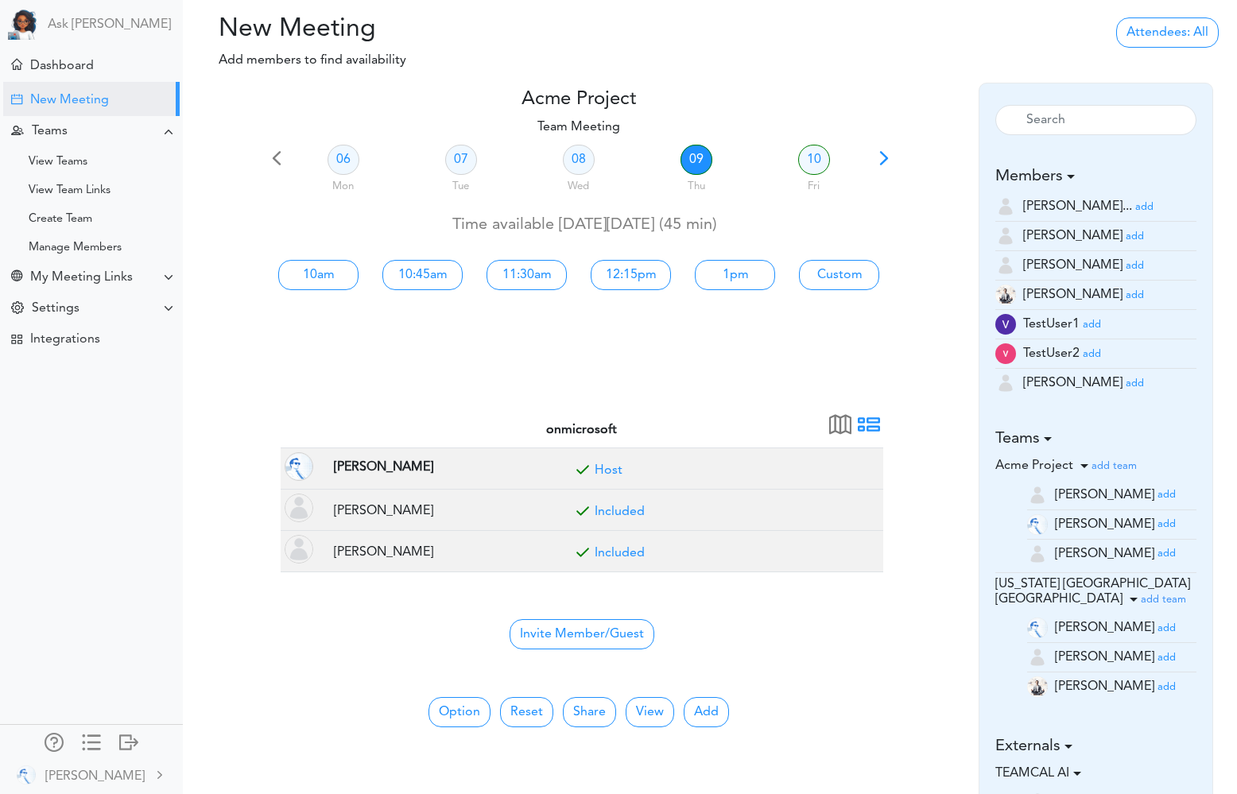
click at [72, 92] on div "New Meeting" at bounding box center [91, 99] width 176 height 34
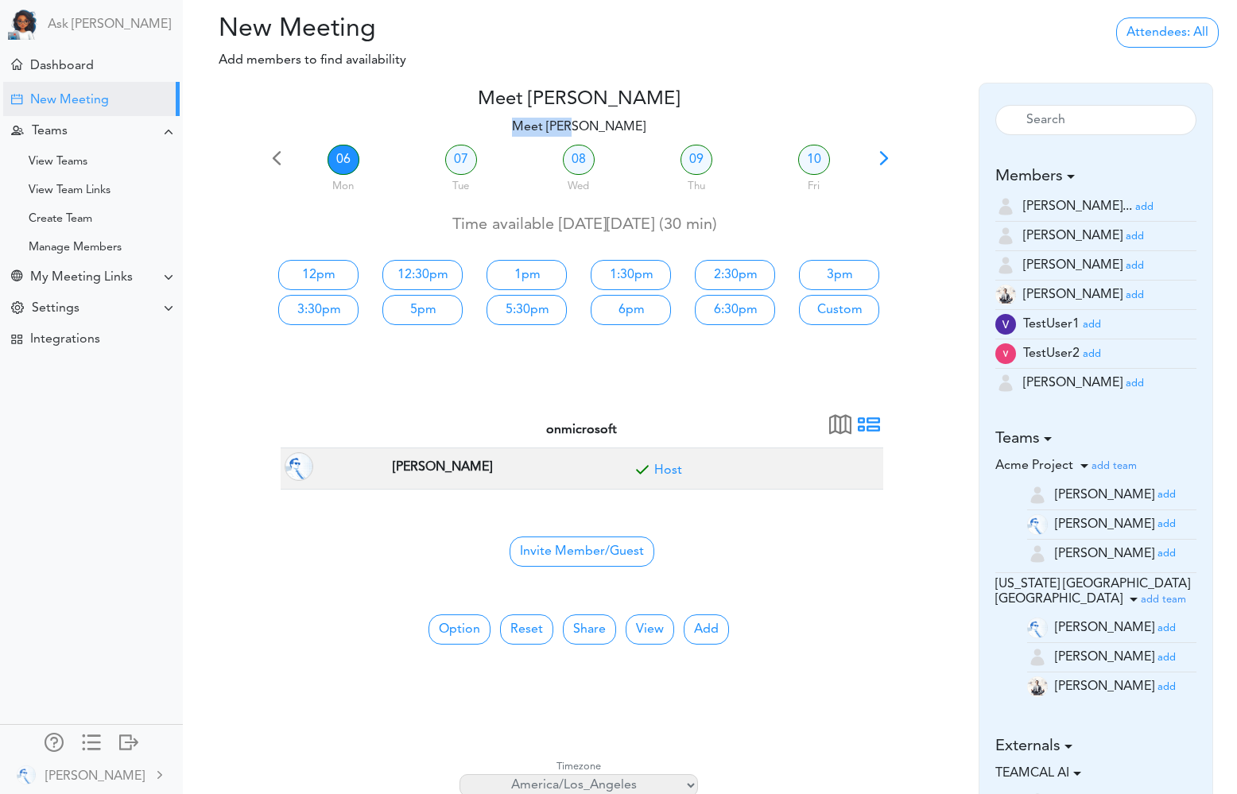
drag, startPoint x: 549, startPoint y: 125, endPoint x: 600, endPoint y: 123, distance: 50.9
click at [602, 125] on p "Meet Alice" at bounding box center [578, 127] width 626 height 19
click at [574, 97] on h4 "Meet Alice" at bounding box center [578, 99] width 626 height 23
click at [310, 269] on link "12pm" at bounding box center [318, 275] width 80 height 30
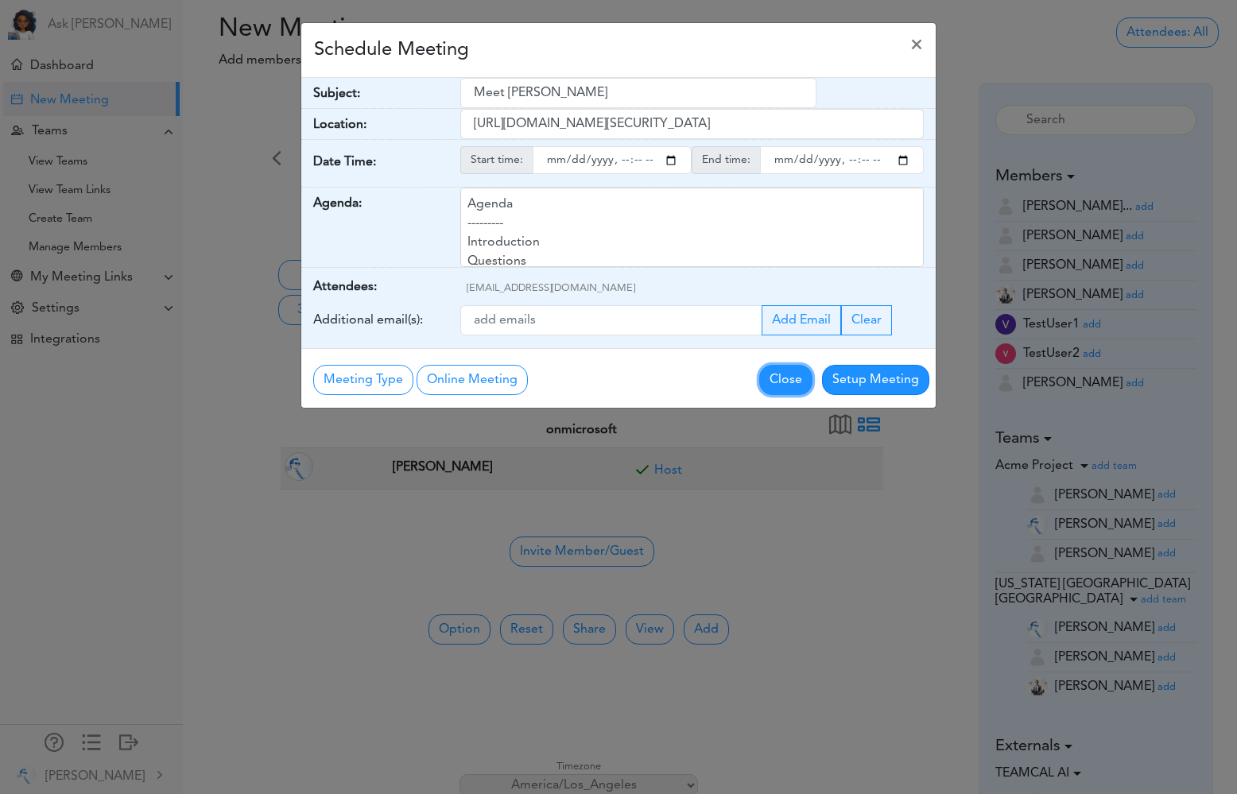
drag, startPoint x: 778, startPoint y: 388, endPoint x: 850, endPoint y: 372, distance: 73.3
click at [778, 388] on button "Close" at bounding box center [785, 380] width 53 height 30
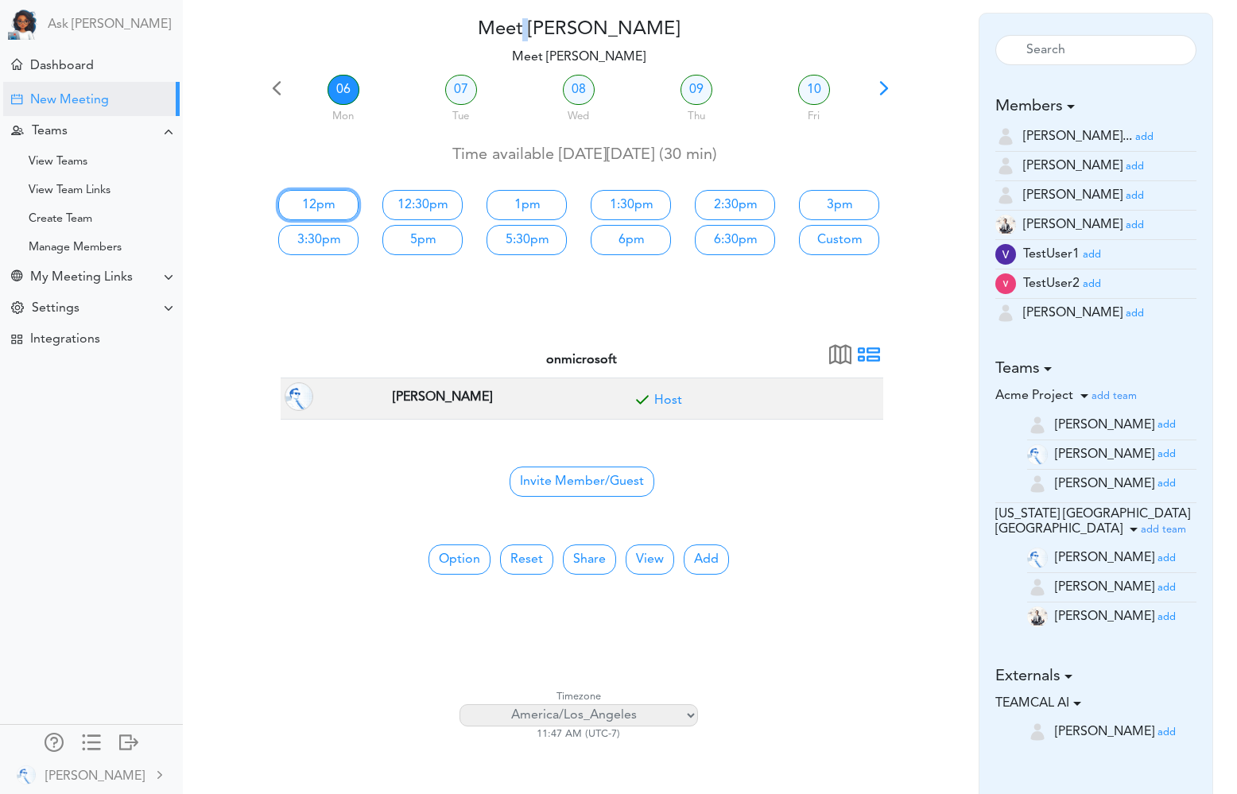
scroll to position [121, 0]
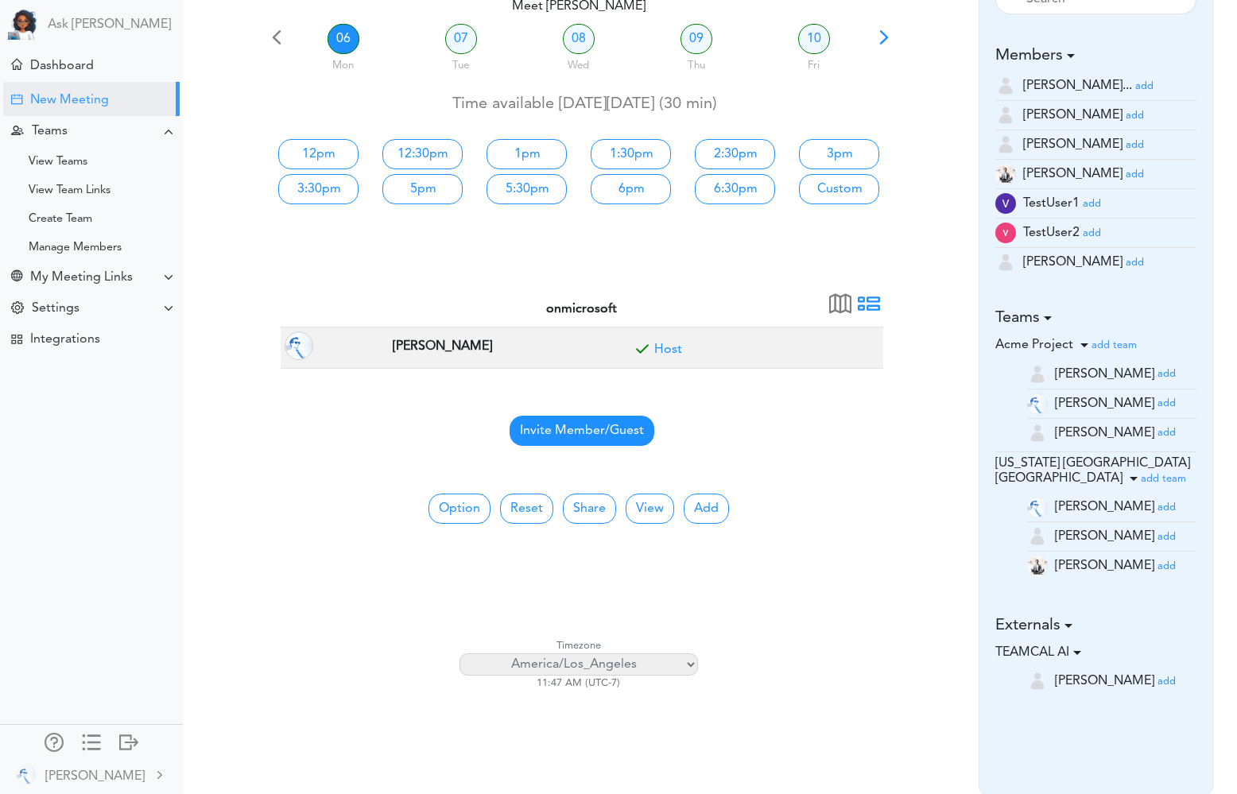
click at [571, 425] on span "Invite Member/Guest" at bounding box center [581, 431] width 145 height 30
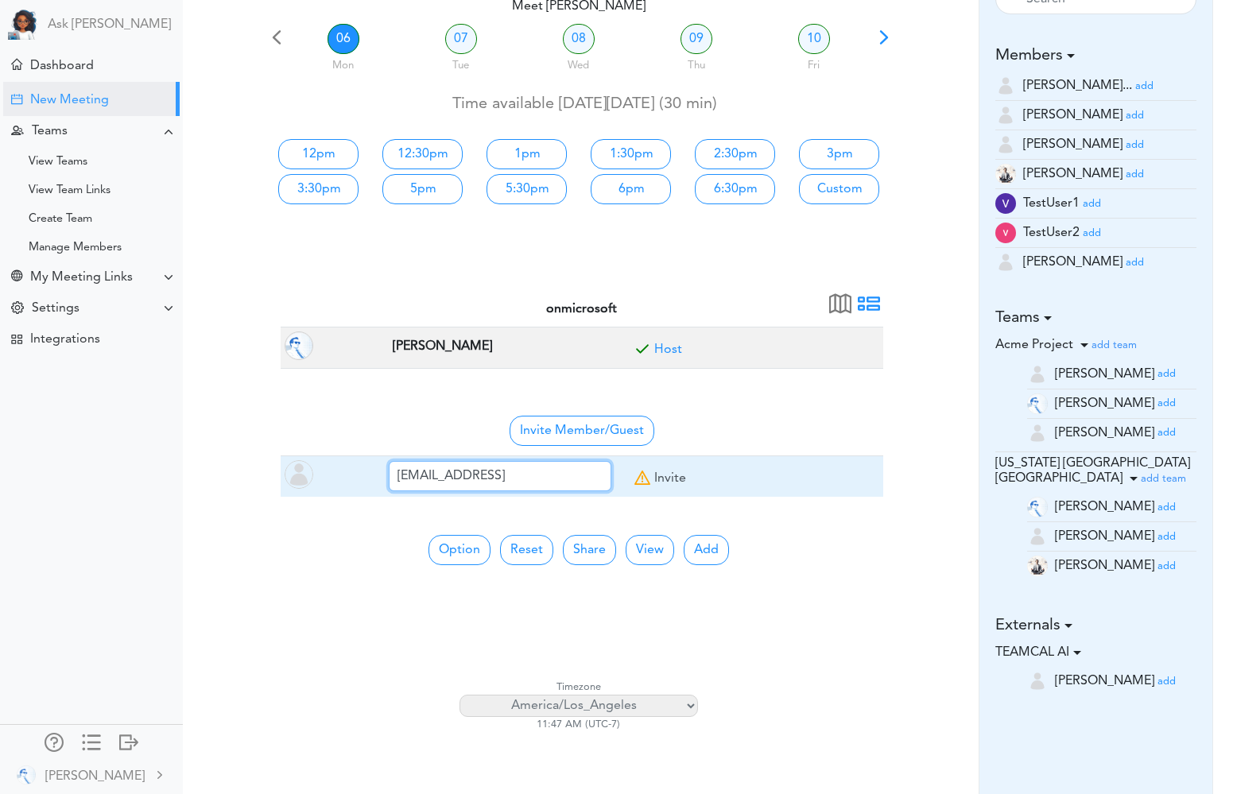
type input "raj@teamcalendar.ai"
click at [667, 477] on link "Invite" at bounding box center [670, 478] width 32 height 13
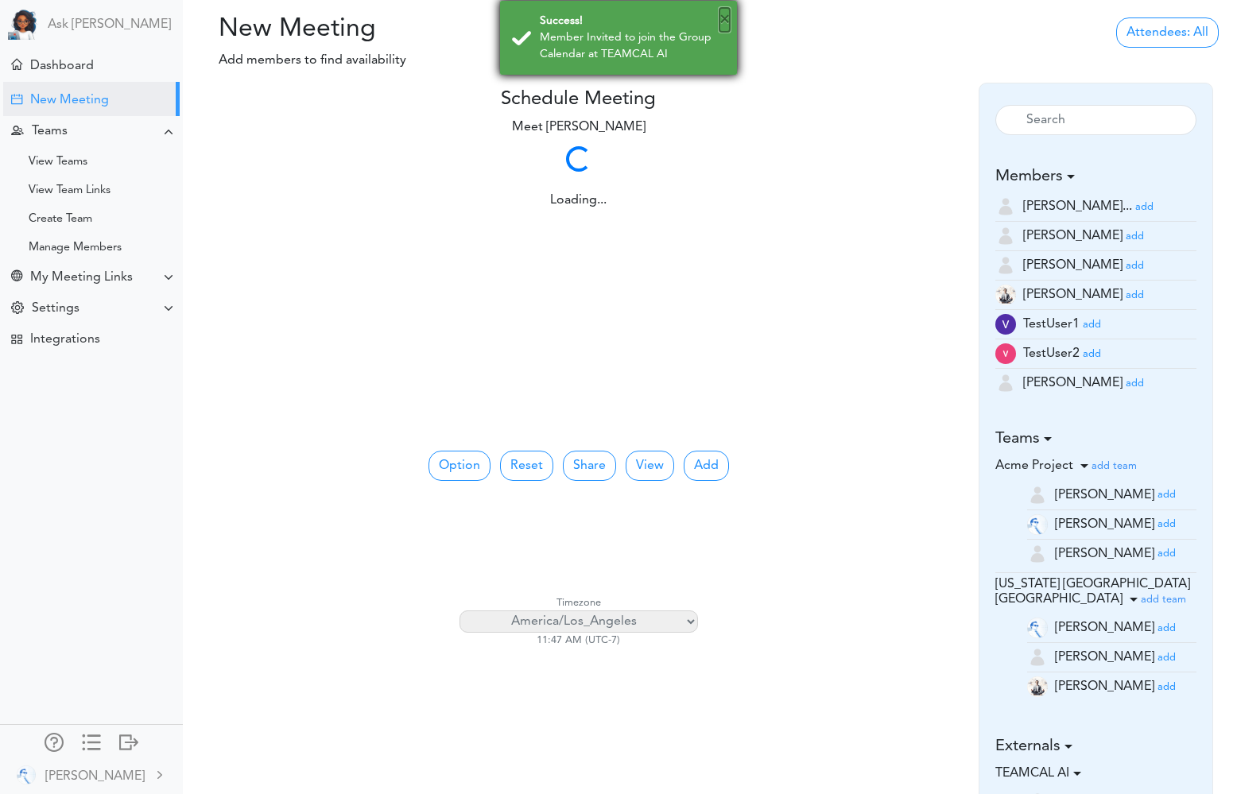
click at [726, 22] on button "×" at bounding box center [724, 20] width 10 height 24
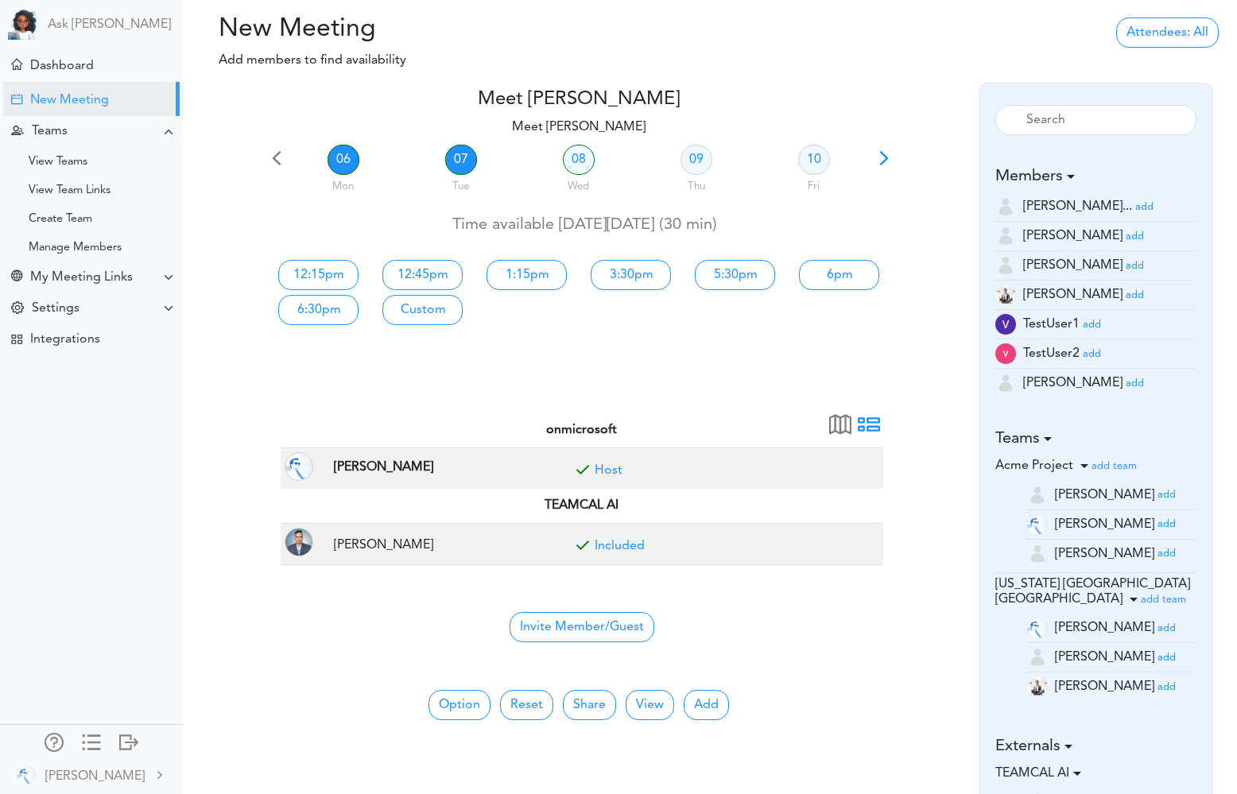
click at [468, 169] on link "07" at bounding box center [461, 160] width 32 height 30
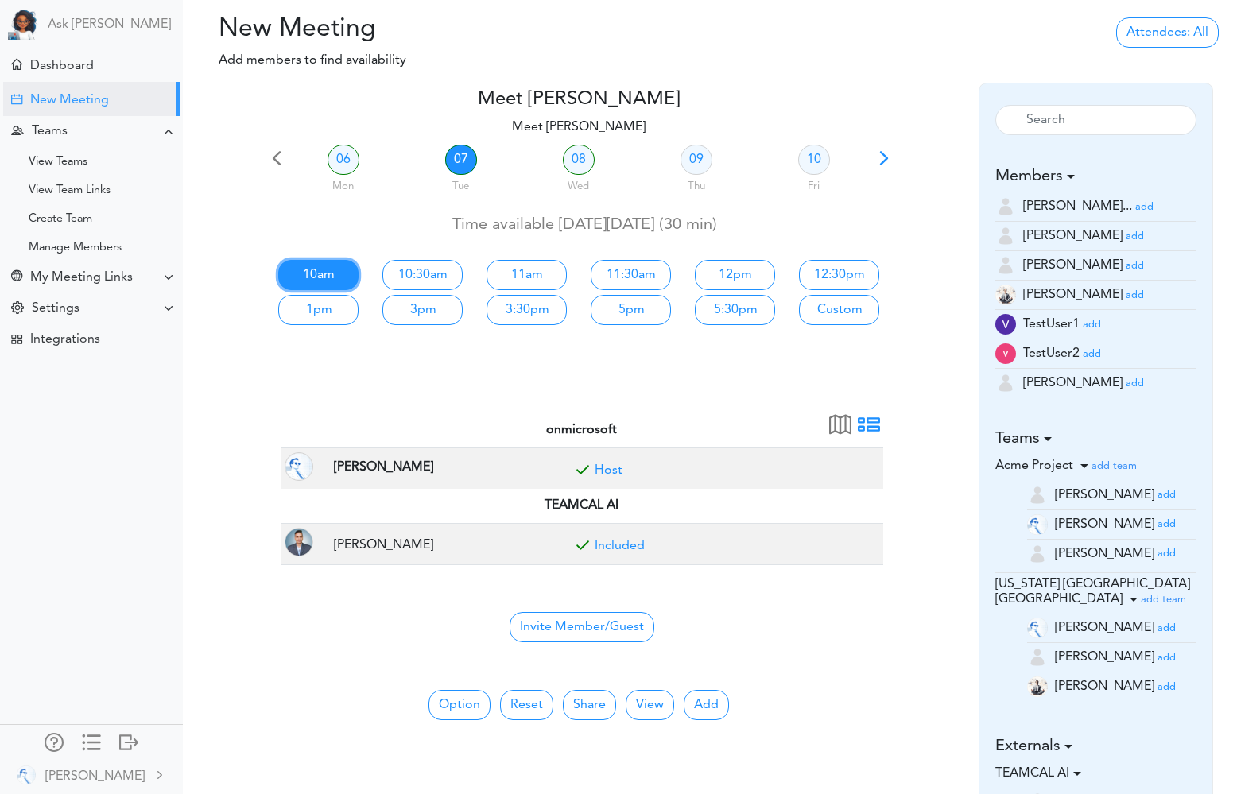
click at [325, 277] on link "10am" at bounding box center [318, 275] width 80 height 30
type input "Meet Alice"
type input "https://us05web.zoom.us/j/7999425391?pwd=o4tJrxaj3uG8UzRC65EOpO6Hunxw4x.1"
type input "2025-10-07T10:00"
type input "2025-10-07T10:30"
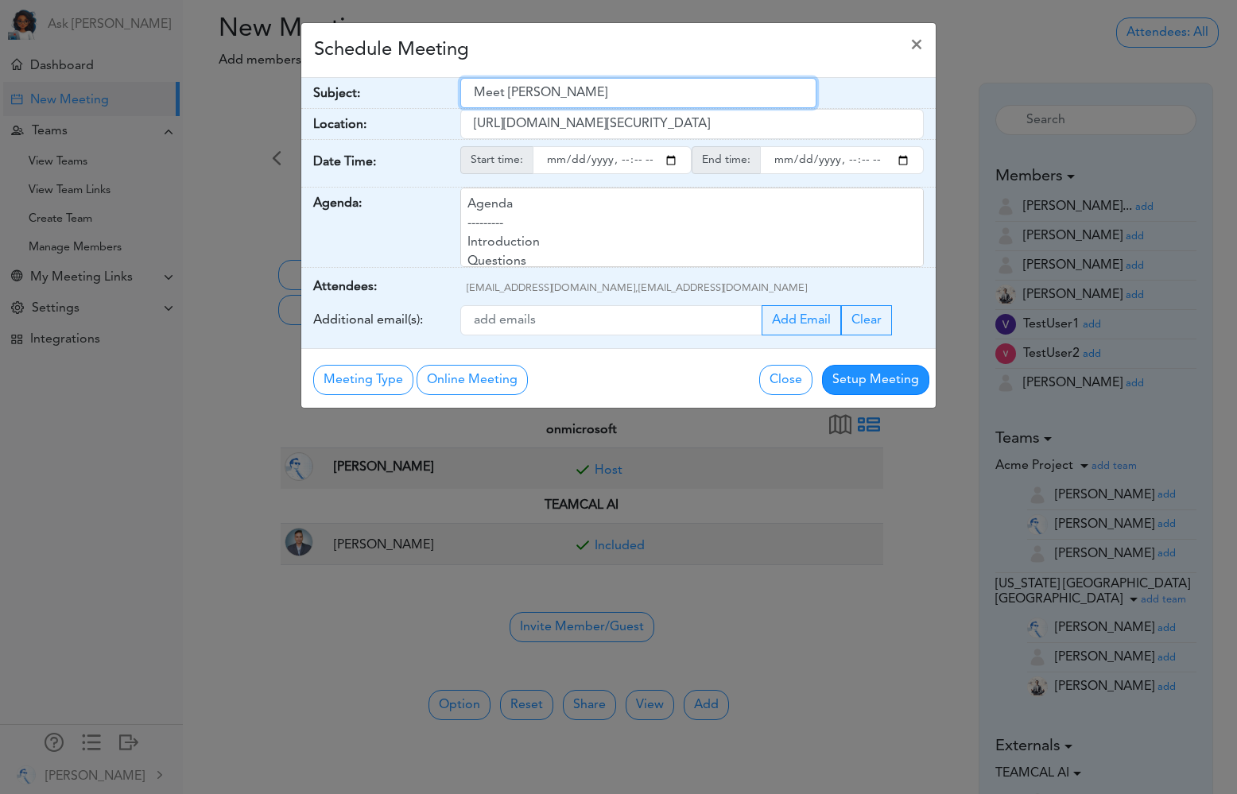
click at [533, 93] on input "Meet Alice" at bounding box center [638, 93] width 357 height 30
type input "Team Meeting"
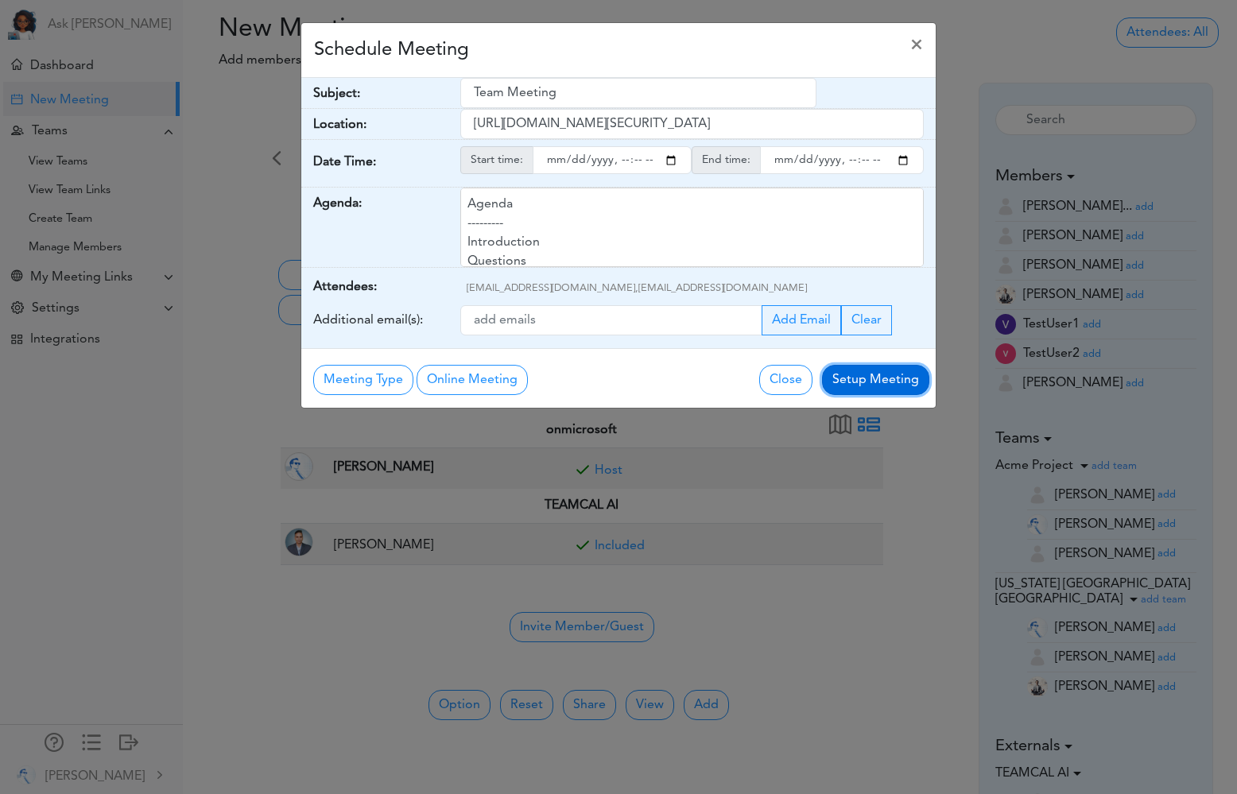
click at [881, 382] on button "Setup Meeting" at bounding box center [875, 380] width 107 height 30
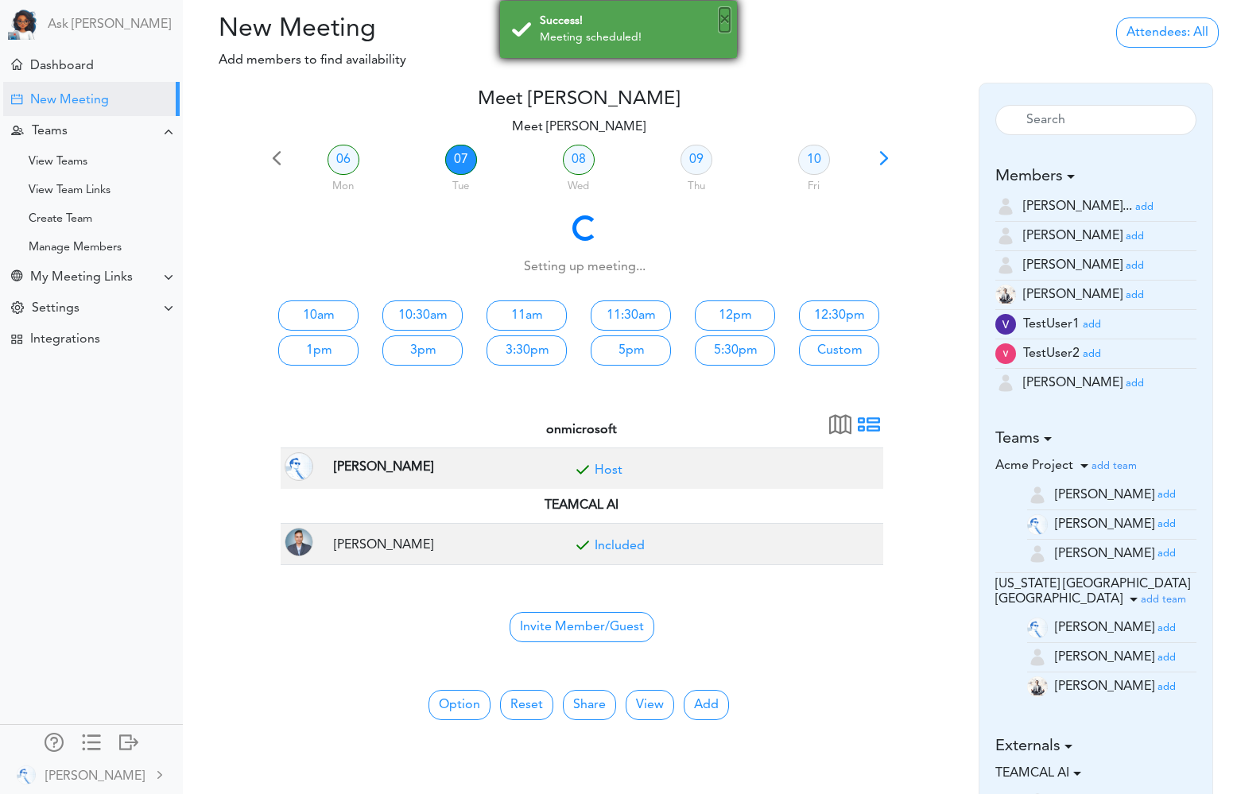
click at [726, 19] on button "×" at bounding box center [724, 20] width 10 height 24
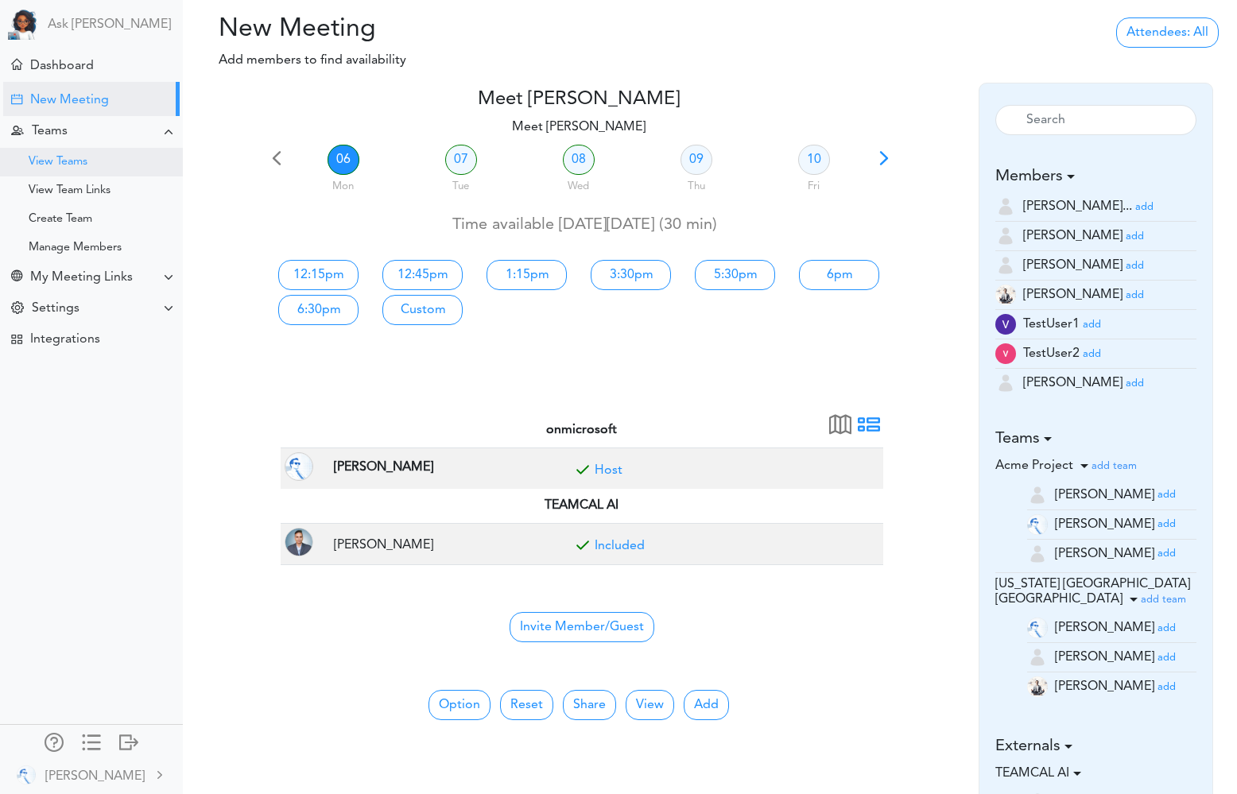
click at [76, 158] on div "View Teams" at bounding box center [58, 162] width 59 height 8
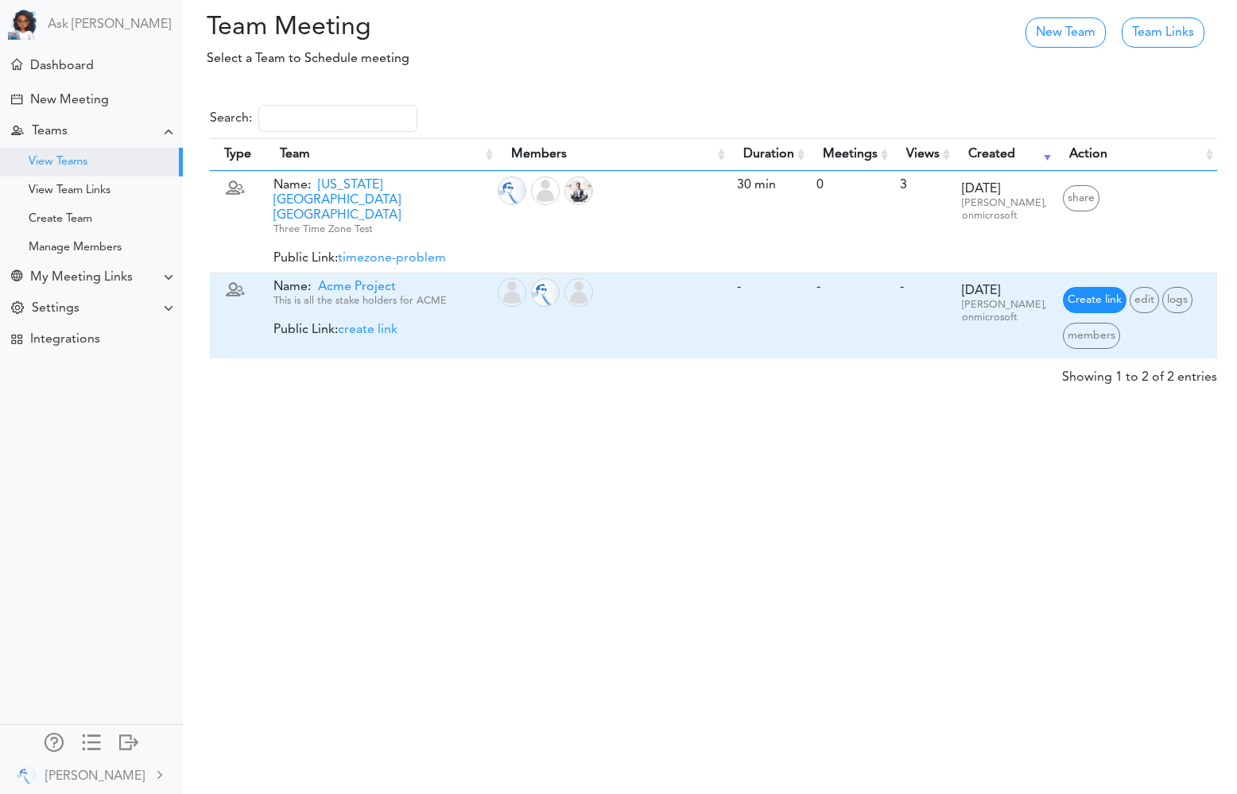
click at [1108, 287] on span "Create link" at bounding box center [1095, 300] width 64 height 26
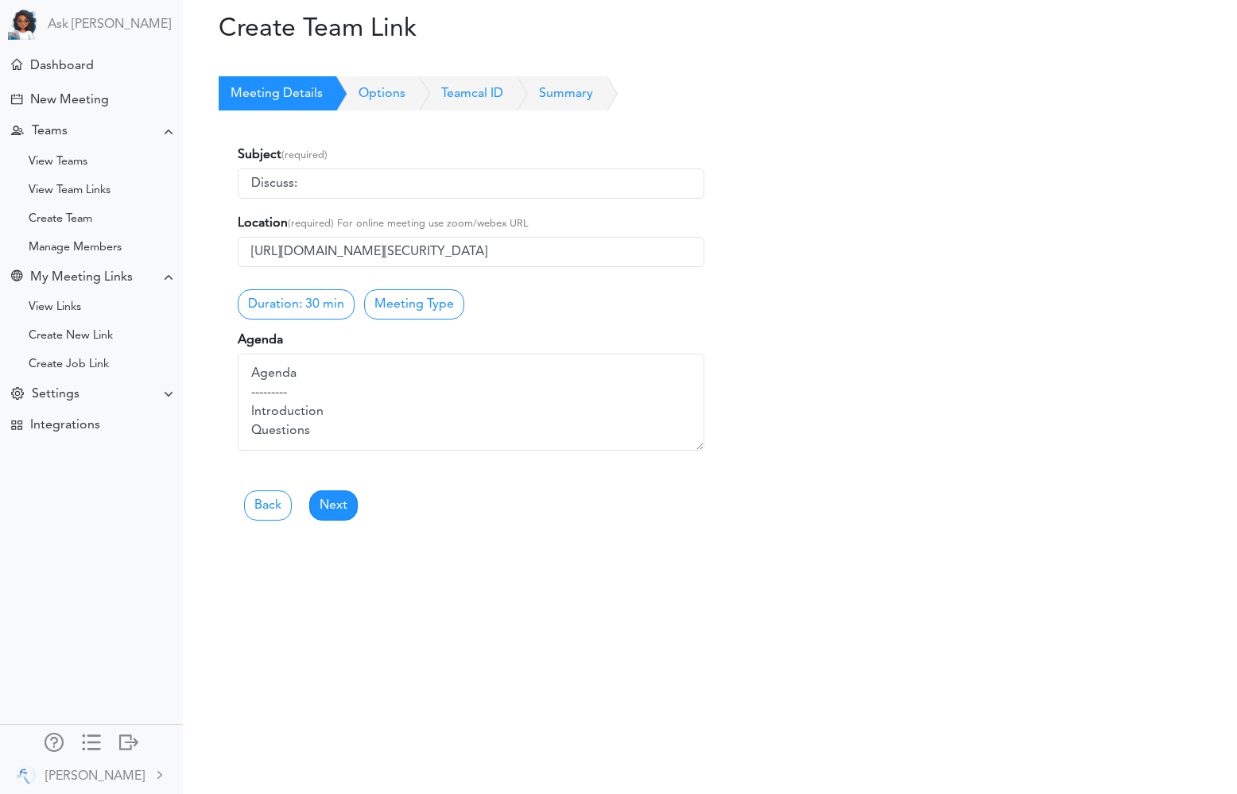
click at [324, 181] on input "Discuss:" at bounding box center [471, 184] width 467 height 30
type input "Discuss: ACME Project"
click at [288, 310] on link "Duration: 30 min" at bounding box center [296, 304] width 117 height 30
click at [599, 294] on div "Duration: 30 min 15 Min 30 Min 45 Min 60 Min 90 Min 2 Hrs (120) 3 Hrs (180) 4 H…" at bounding box center [471, 302] width 467 height 32
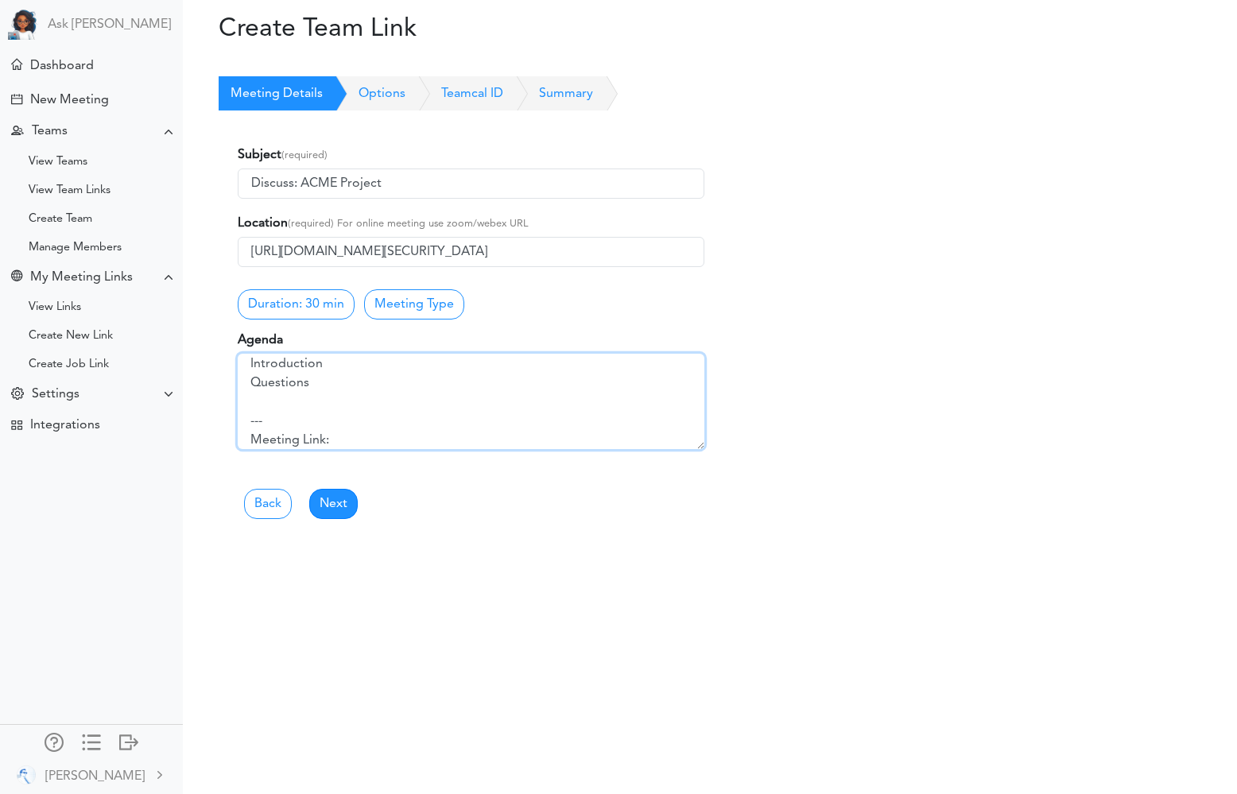
scroll to position [46, 0]
click at [287, 397] on textarea "Agenda --------- Introduction Questions --- Meeting Link: [URL][DOMAIN_NAME][SE…" at bounding box center [471, 401] width 467 height 95
type textarea "Agenda --------- Introduction Questions Feedback --- Meeting Link: [URL][DOMAIN…"
click at [331, 502] on link "Next" at bounding box center [333, 505] width 48 height 30
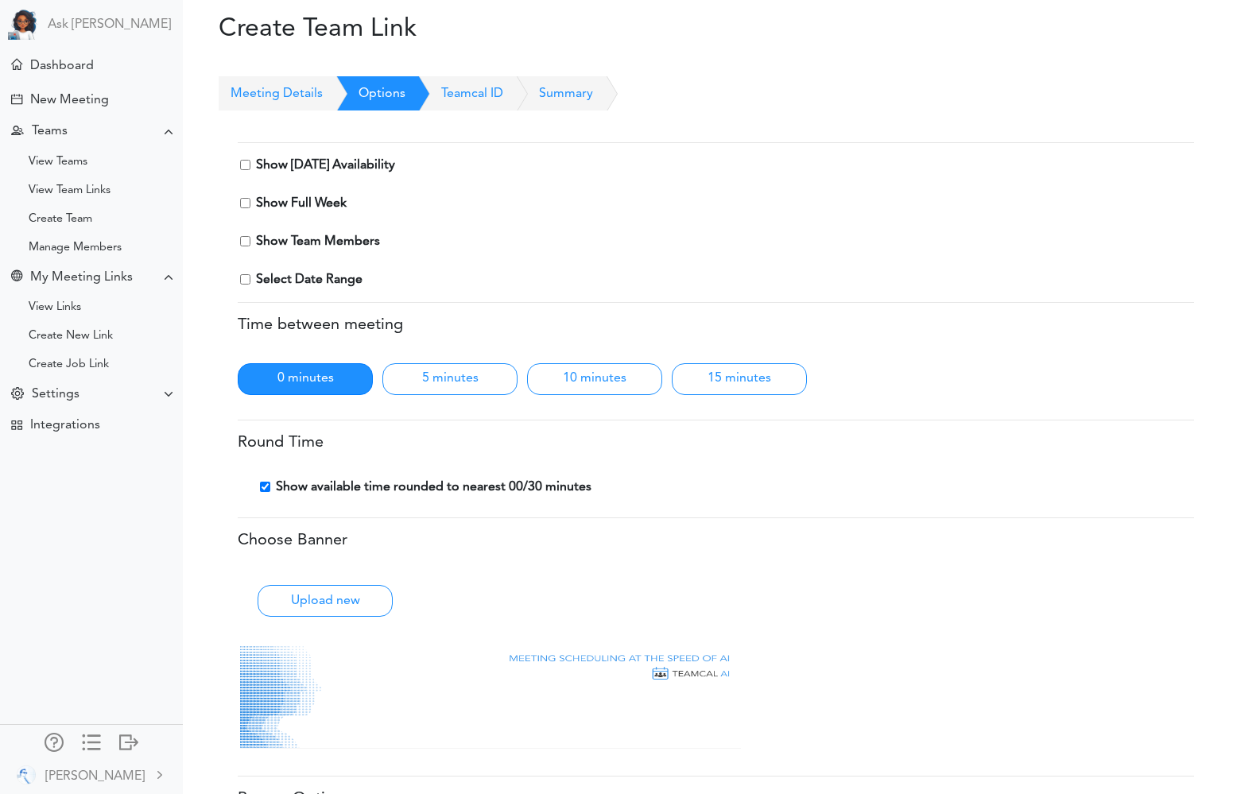
click at [246, 165] on input "Show [DATE] Availability" at bounding box center [245, 165] width 10 height 10
checkbox input "true"
click at [246, 203] on input "Show Full Week" at bounding box center [245, 203] width 10 height 10
checkbox input "true"
click at [244, 242] on input "Show Team Members" at bounding box center [245, 241] width 10 height 10
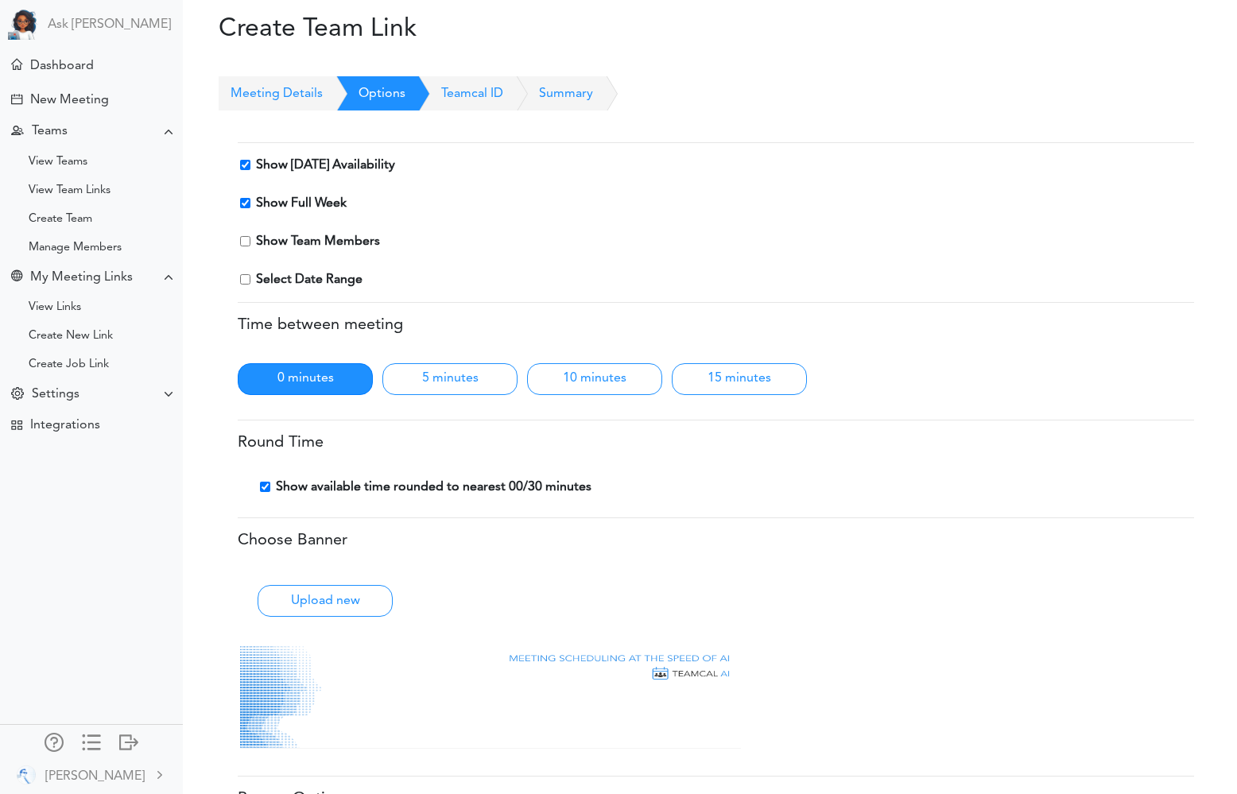
checkbox input "true"
click at [245, 282] on input "Select Date Range" at bounding box center [245, 279] width 10 height 10
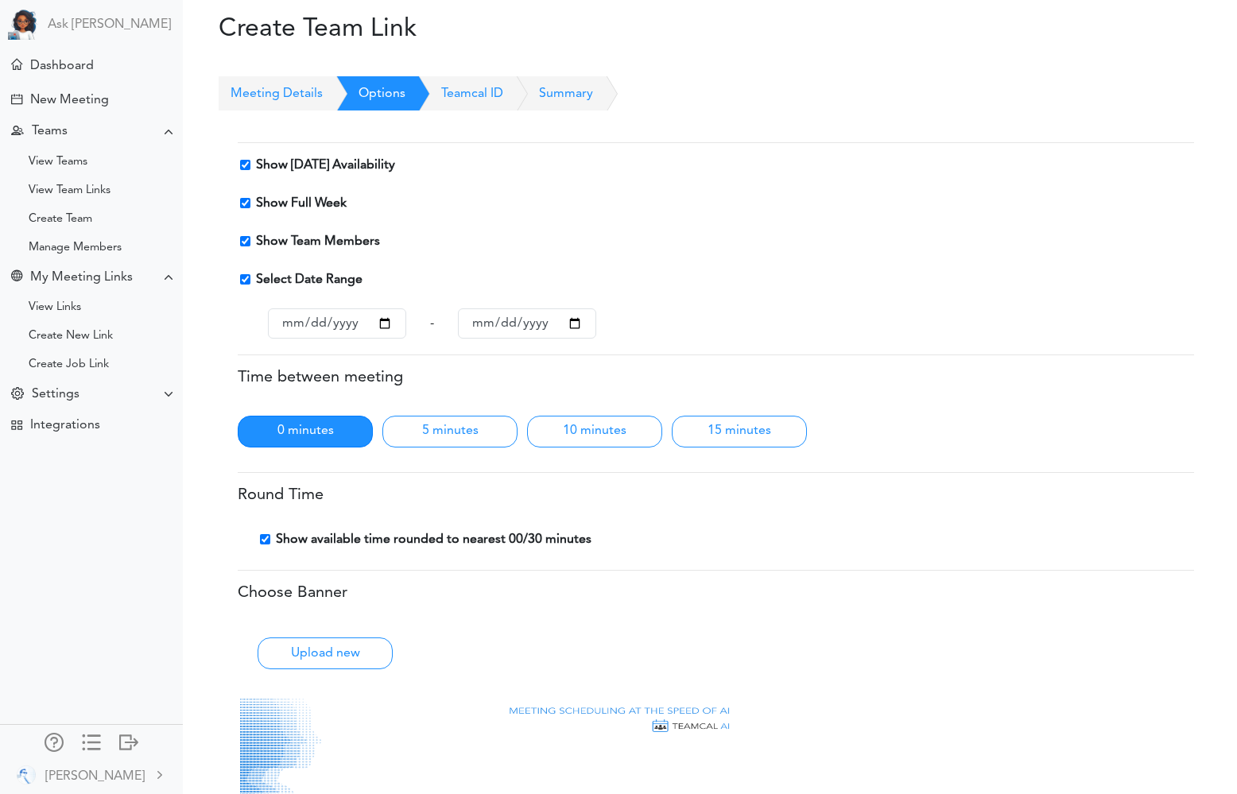
click at [245, 282] on input "Select Date Range" at bounding box center [245, 279] width 10 height 10
checkbox input "false"
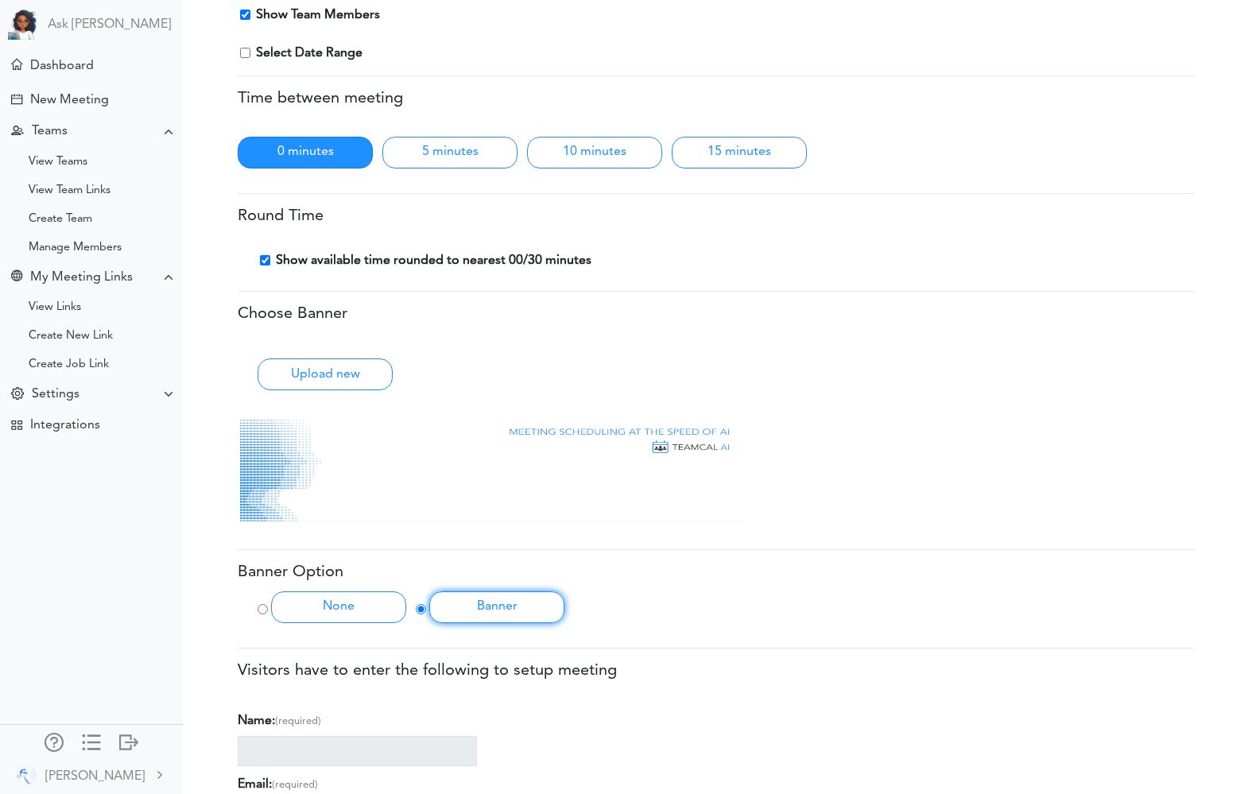
scroll to position [364, 0]
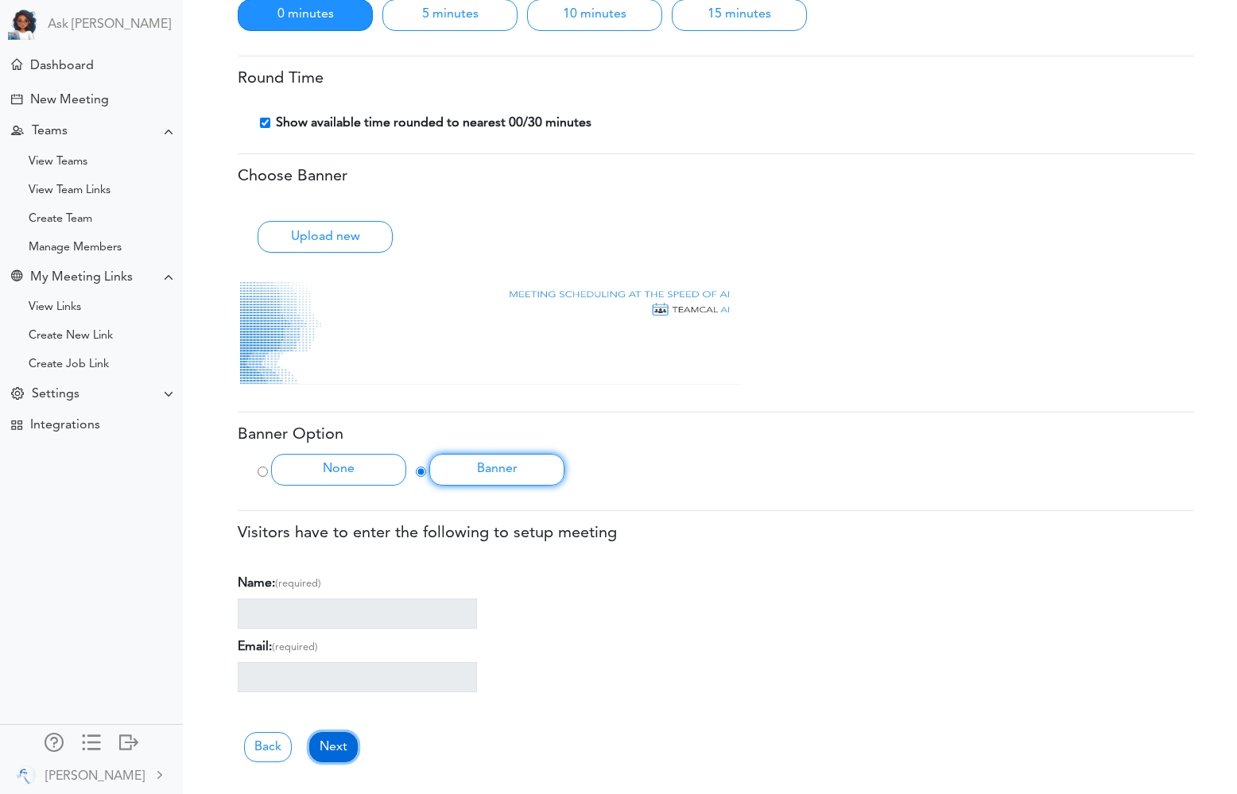
click at [333, 749] on link "Next" at bounding box center [333, 747] width 48 height 30
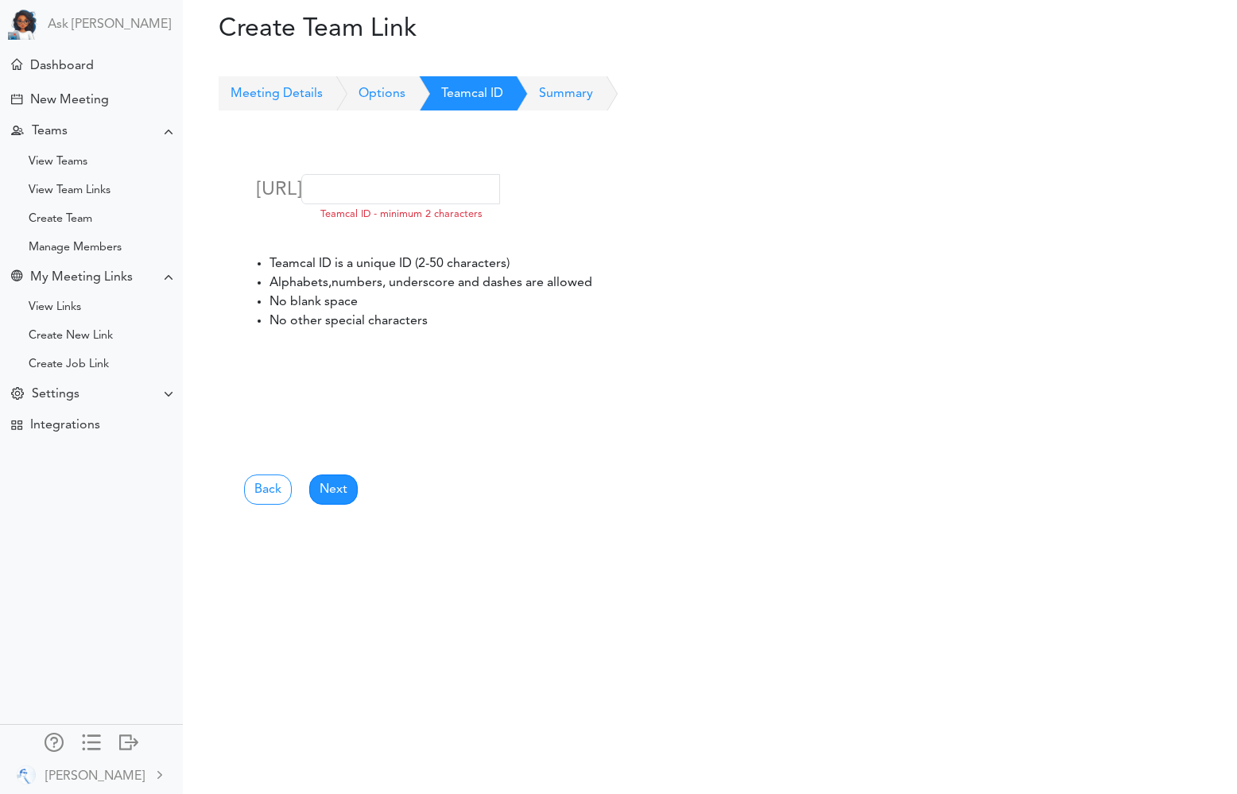
scroll to position [0, 0]
click at [377, 204] on input "text" at bounding box center [400, 189] width 199 height 30
type input "acme"
click at [329, 488] on link "Next" at bounding box center [333, 490] width 48 height 30
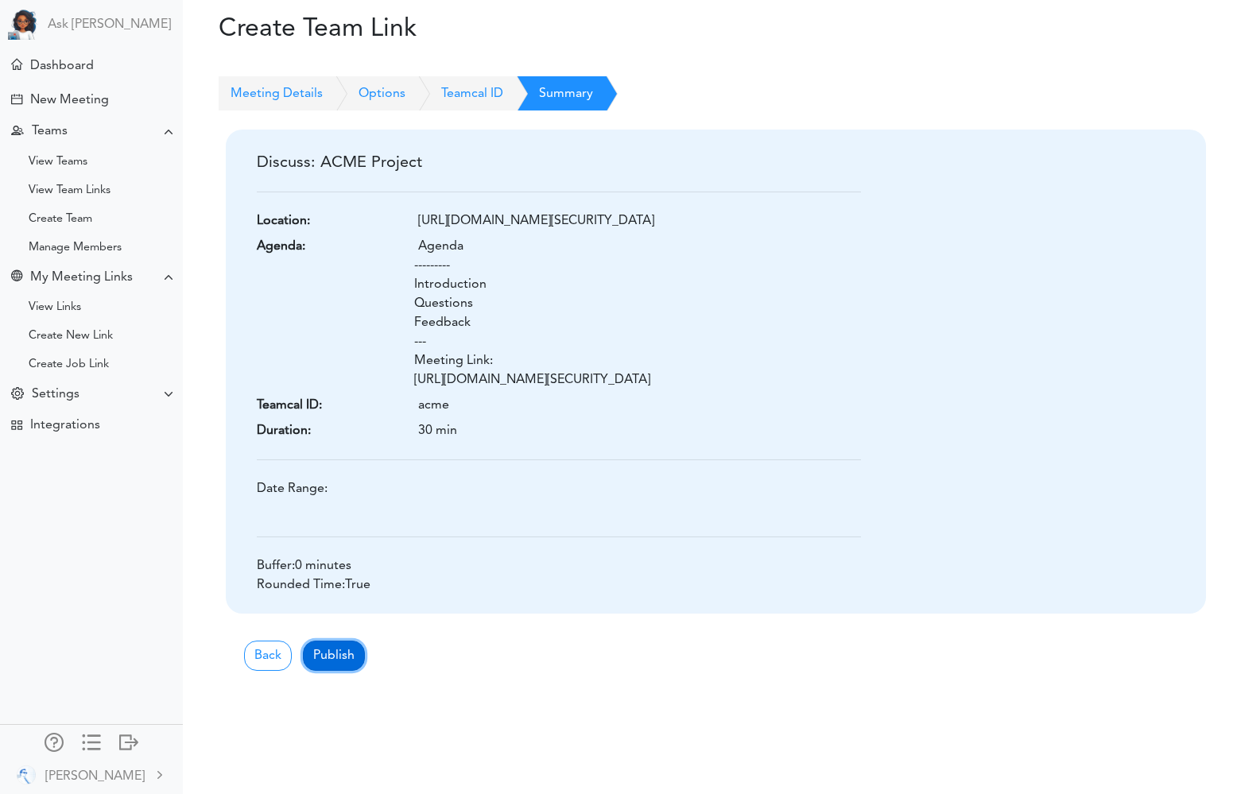
click at [333, 671] on button "Publish" at bounding box center [334, 656] width 62 height 30
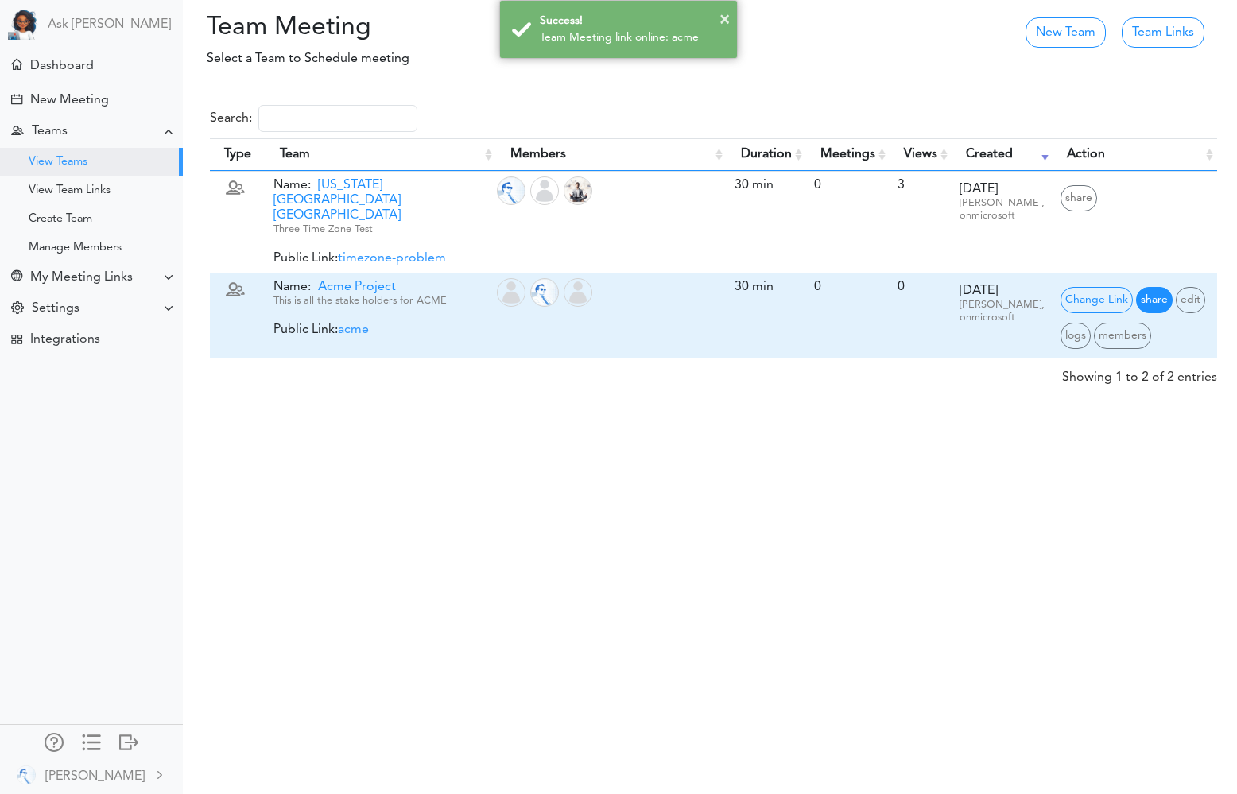
click at [1153, 287] on span "share" at bounding box center [1154, 300] width 37 height 26
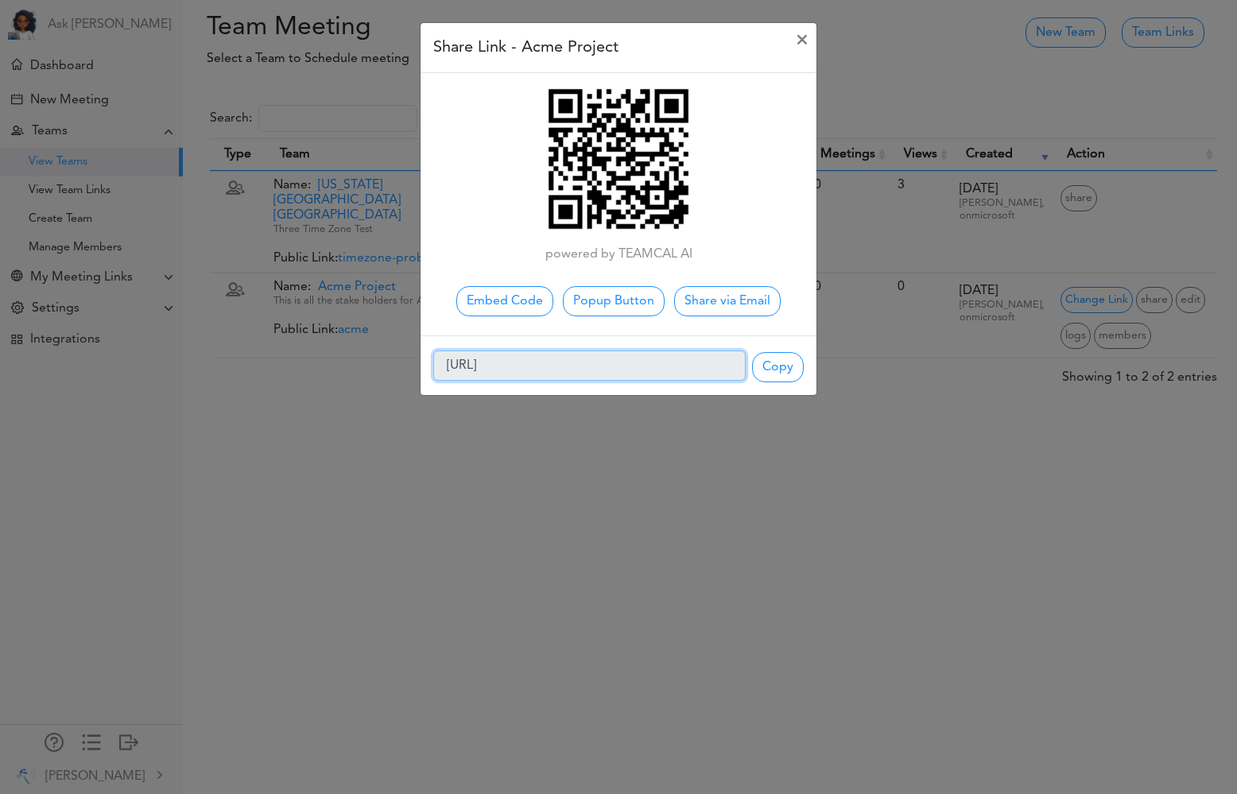
click at [610, 365] on input "[URL]" at bounding box center [589, 366] width 312 height 30
click at [785, 374] on span "Copy" at bounding box center [778, 367] width 52 height 30
type input "[URL]"
click at [816, 436] on div "Share Link - Acme Project × powered by TEAMCAL AI Embed Code Popup Button Copy" at bounding box center [618, 397] width 1237 height 794
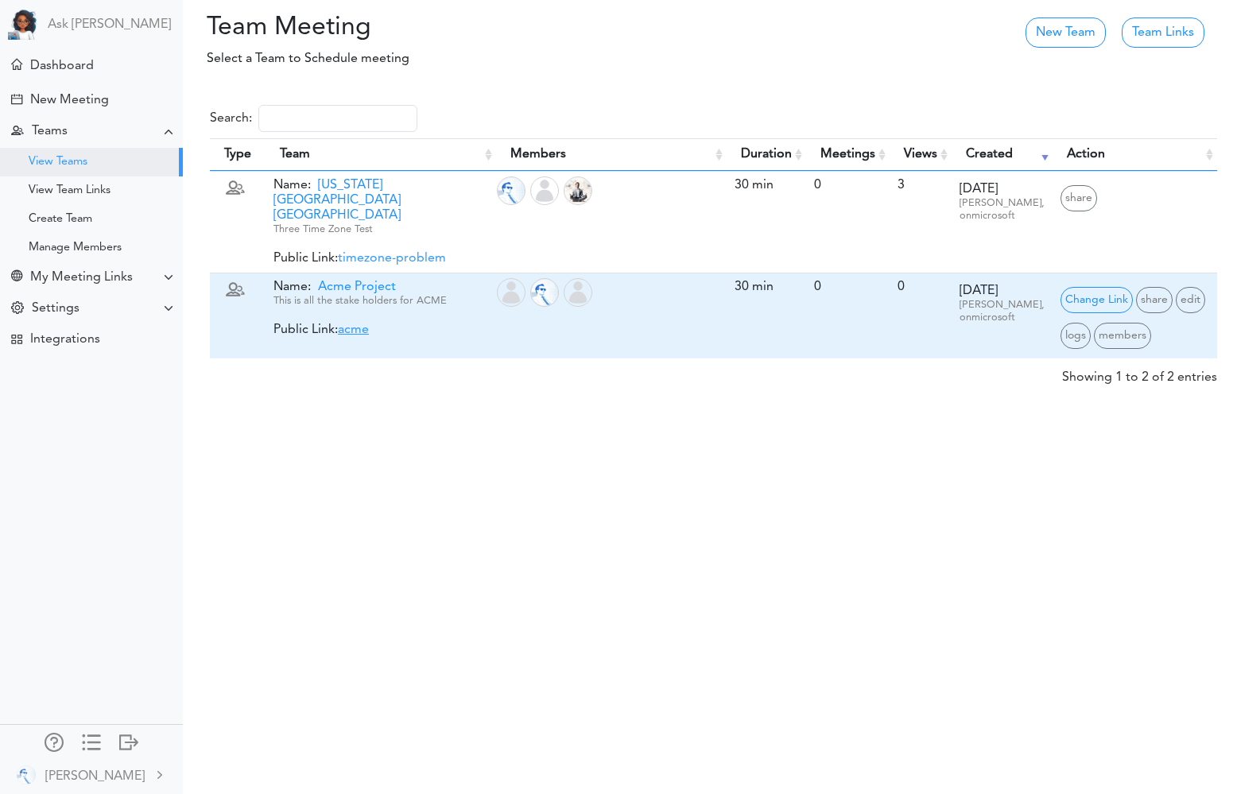
click at [360, 324] on link "acme" at bounding box center [353, 330] width 31 height 13
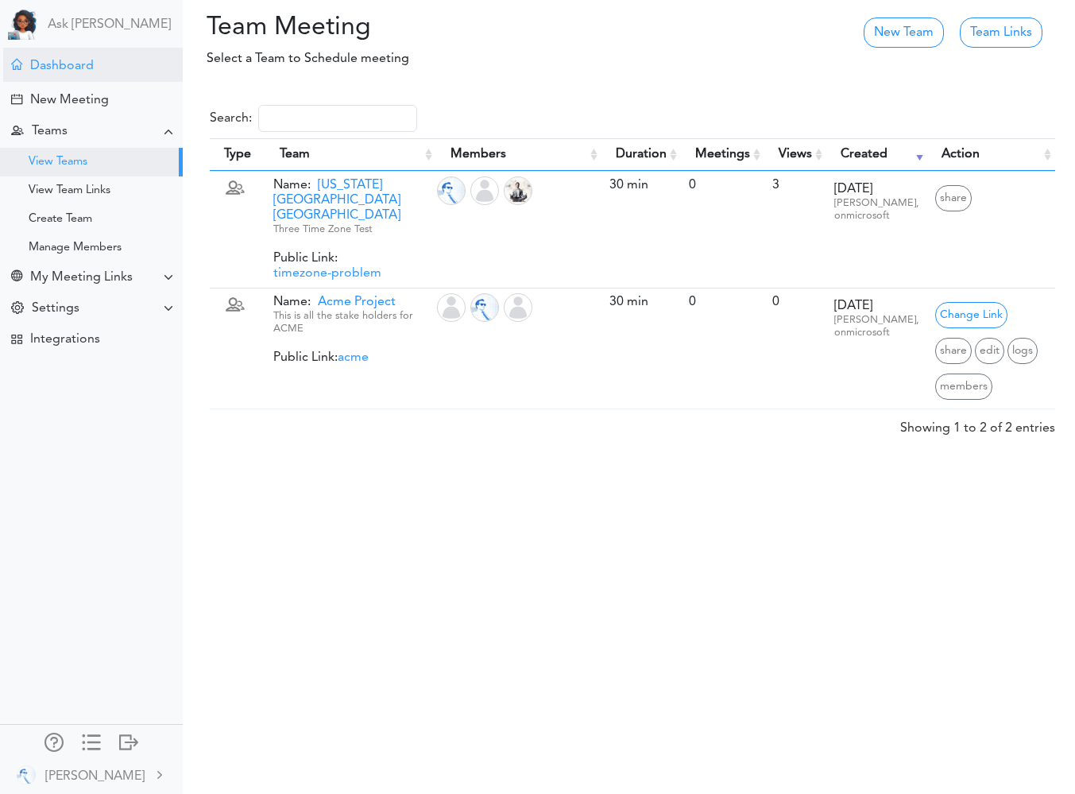
click at [71, 66] on div "Dashboard" at bounding box center [62, 66] width 64 height 15
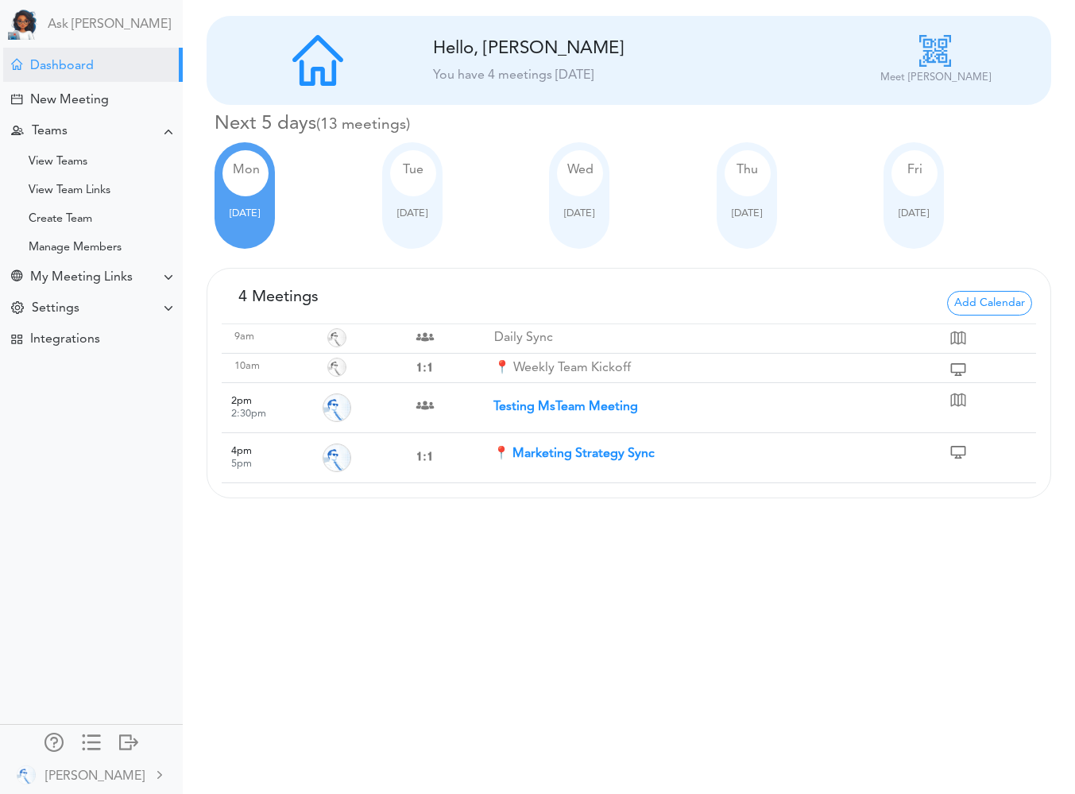
click at [937, 56] on img at bounding box center [936, 51] width 32 height 32
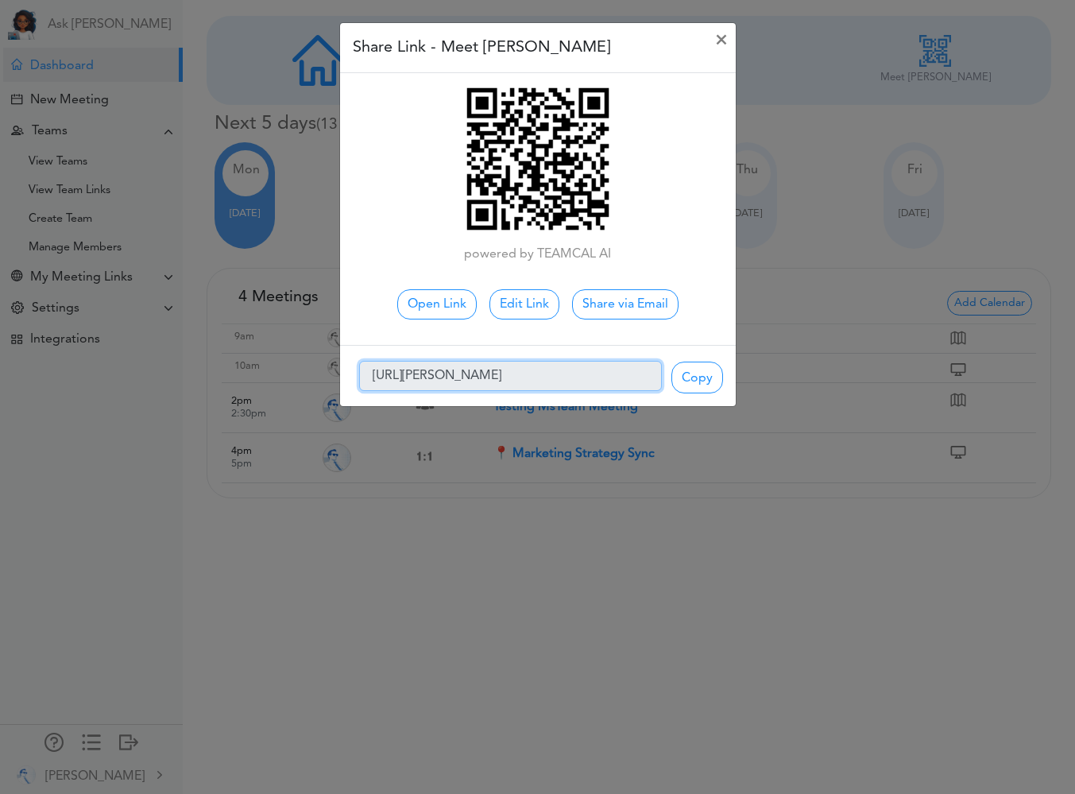
click at [492, 374] on input "[URL][PERSON_NAME]" at bounding box center [510, 376] width 303 height 30
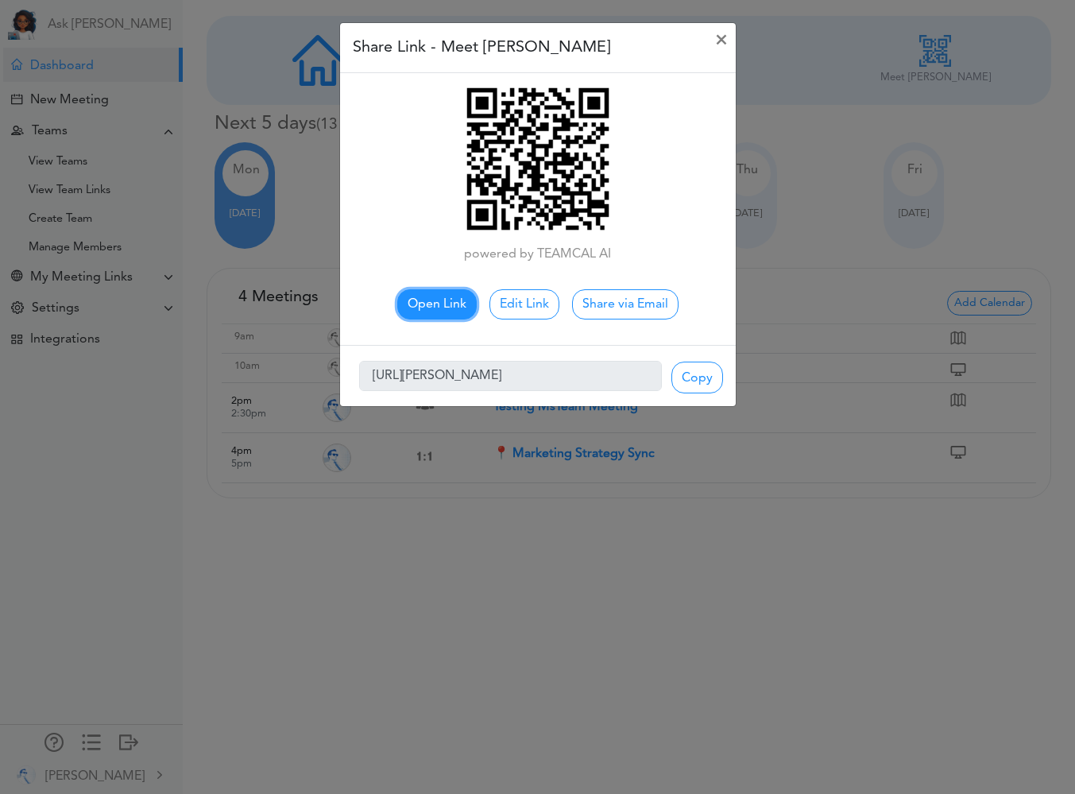
click at [450, 293] on link "Open Link" at bounding box center [436, 304] width 79 height 30
click at [715, 36] on span "×" at bounding box center [721, 40] width 13 height 19
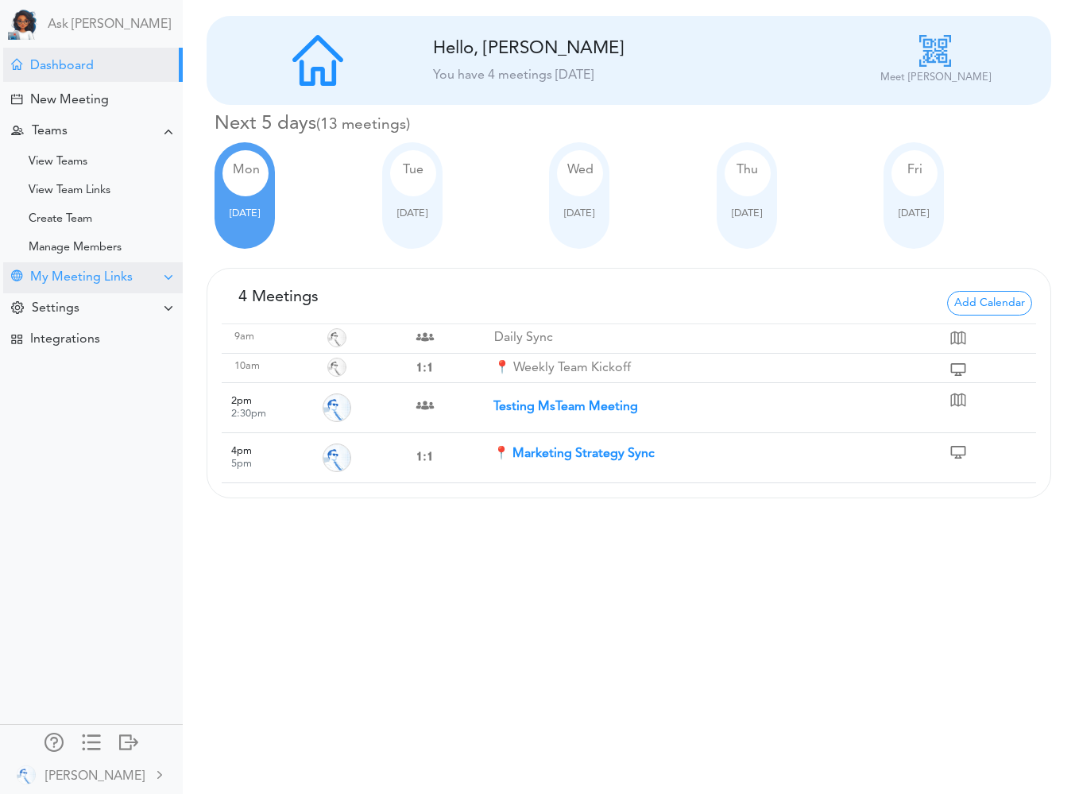
click at [120, 279] on div "My Meeting Links" at bounding box center [81, 277] width 103 height 15
click at [59, 312] on div "View Links" at bounding box center [55, 308] width 52 height 8
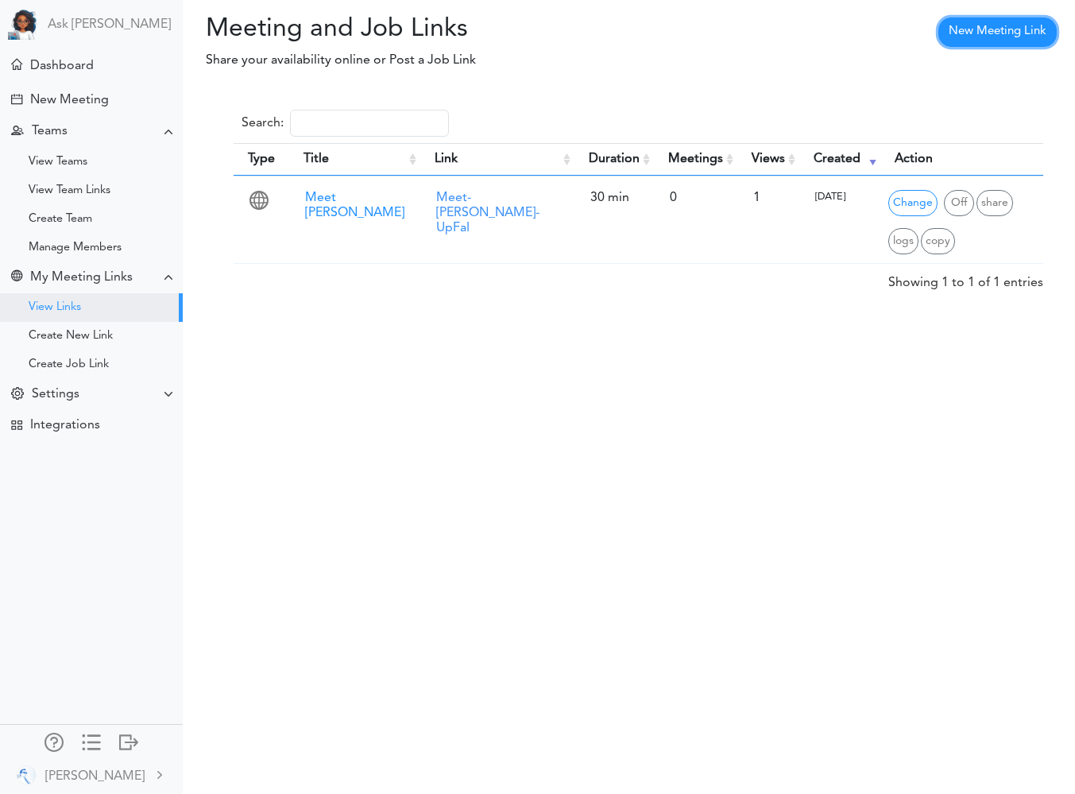
click at [1000, 32] on link "New Meeting Link" at bounding box center [998, 31] width 118 height 29
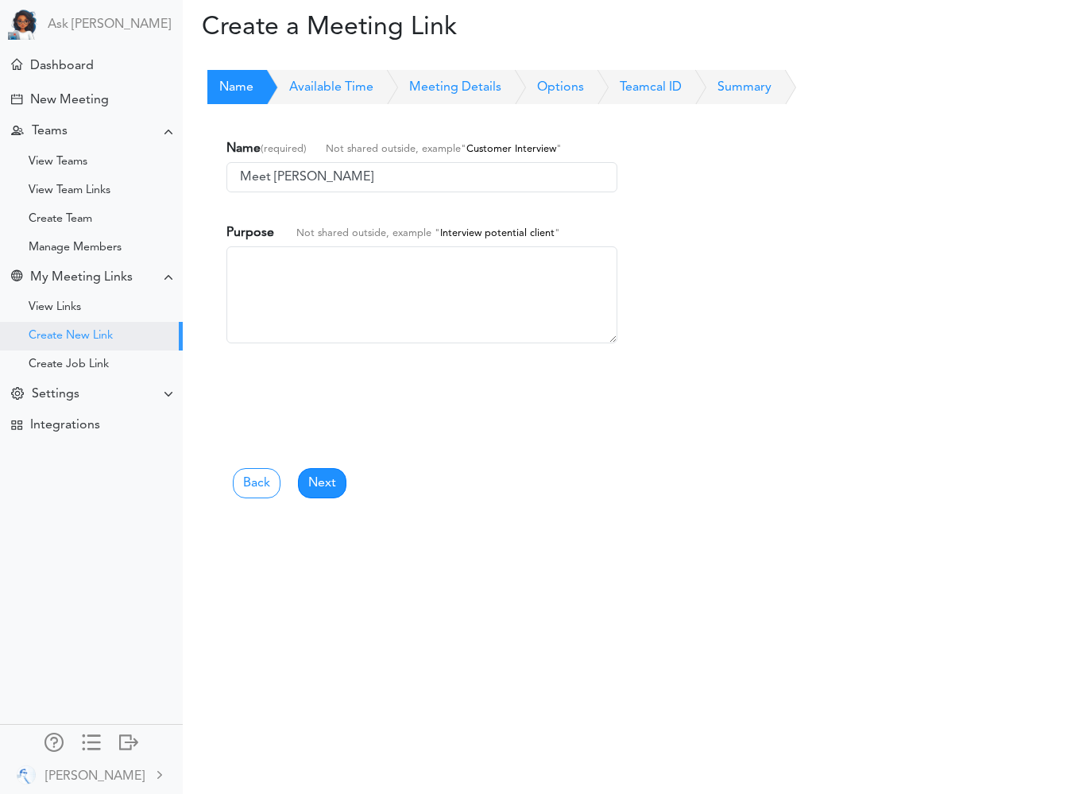
click at [300, 89] on link "Available Time" at bounding box center [314, 87] width 120 height 35
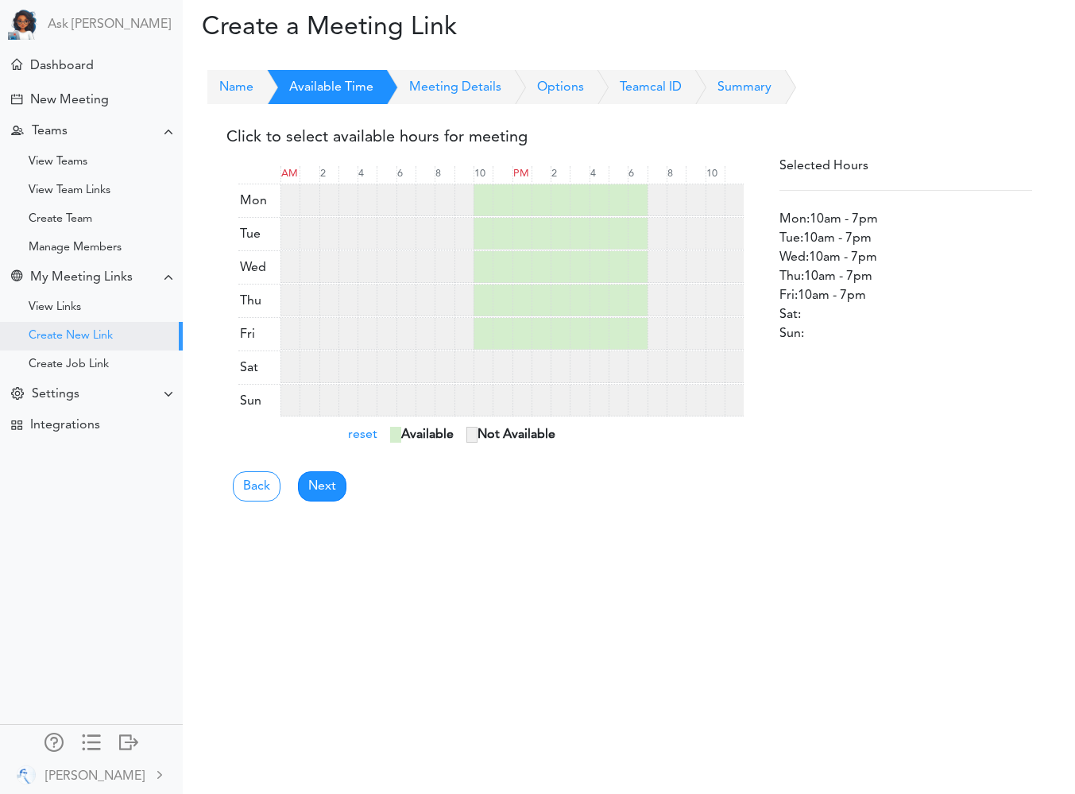
click at [483, 207] on div at bounding box center [483, 200] width 19 height 32
click at [497, 207] on div at bounding box center [502, 200] width 19 height 32
click at [524, 208] on div at bounding box center [522, 200] width 19 height 32
click at [543, 207] on div at bounding box center [541, 200] width 19 height 32
click at [564, 207] on div at bounding box center [560, 200] width 19 height 32
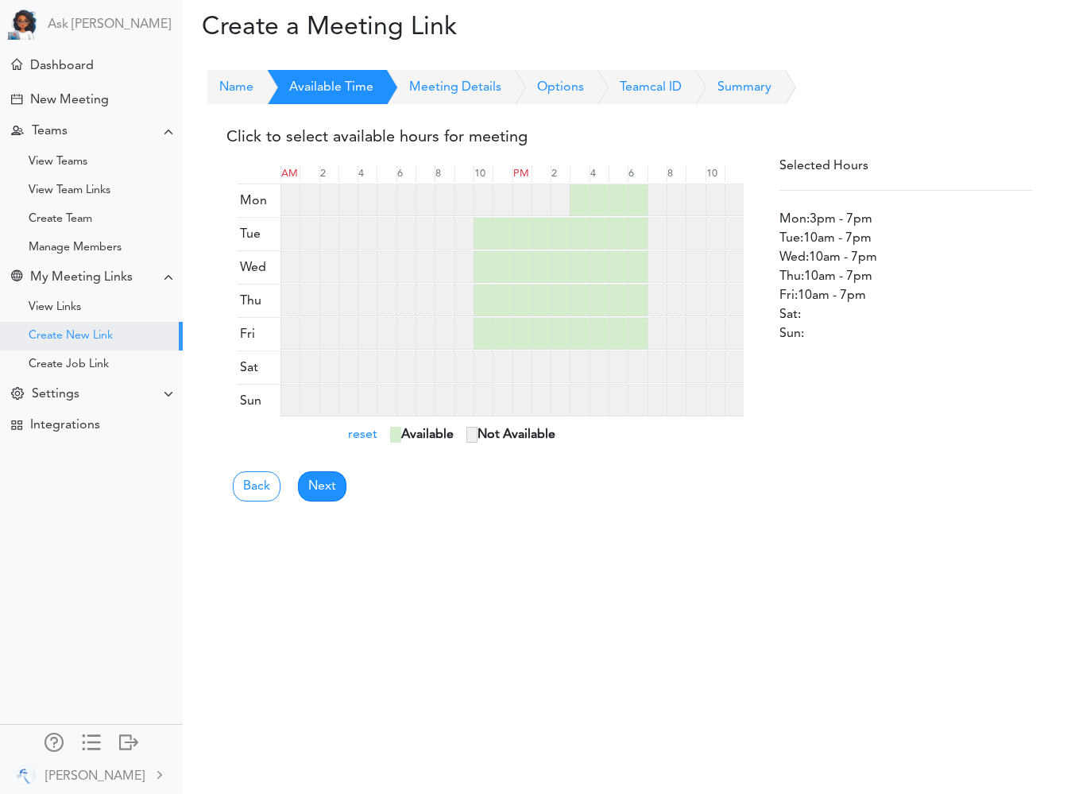
click at [581, 206] on div at bounding box center [579, 200] width 19 height 32
click at [600, 205] on div at bounding box center [599, 200] width 19 height 32
click at [618, 203] on div at bounding box center [618, 200] width 19 height 32
click at [644, 204] on div at bounding box center [637, 200] width 19 height 32
click at [477, 232] on div at bounding box center [483, 234] width 19 height 32
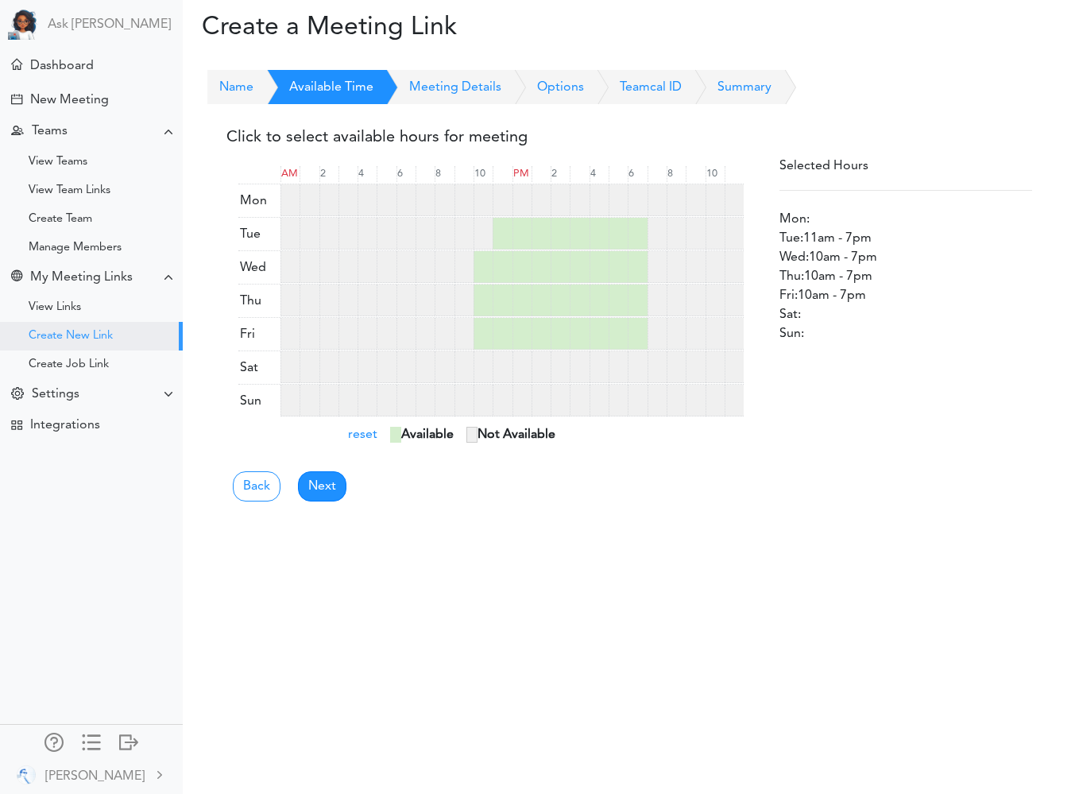
drag, startPoint x: 506, startPoint y: 234, endPoint x: 482, endPoint y: 277, distance: 49.4
click at [505, 234] on div at bounding box center [502, 234] width 19 height 32
click at [483, 268] on div at bounding box center [483, 267] width 19 height 32
drag, startPoint x: 497, startPoint y: 270, endPoint x: 475, endPoint y: 314, distance: 49.1
click at [497, 270] on div at bounding box center [502, 267] width 19 height 32
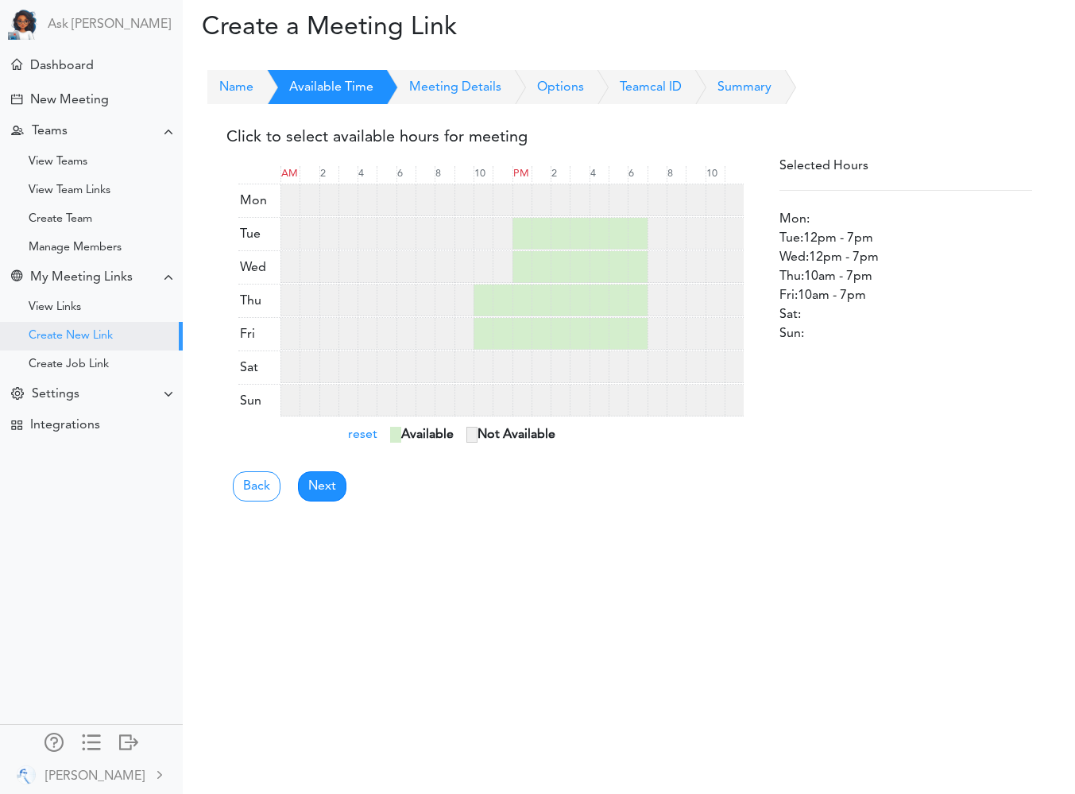
click at [483, 300] on div at bounding box center [483, 301] width 19 height 32
drag, startPoint x: 502, startPoint y: 301, endPoint x: 488, endPoint y: 313, distance: 18.0
click at [501, 302] on div at bounding box center [502, 301] width 19 height 32
drag, startPoint x: 475, startPoint y: 331, endPoint x: 516, endPoint y: 332, distance: 41.4
click at [475, 331] on div at bounding box center [483, 334] width 19 height 32
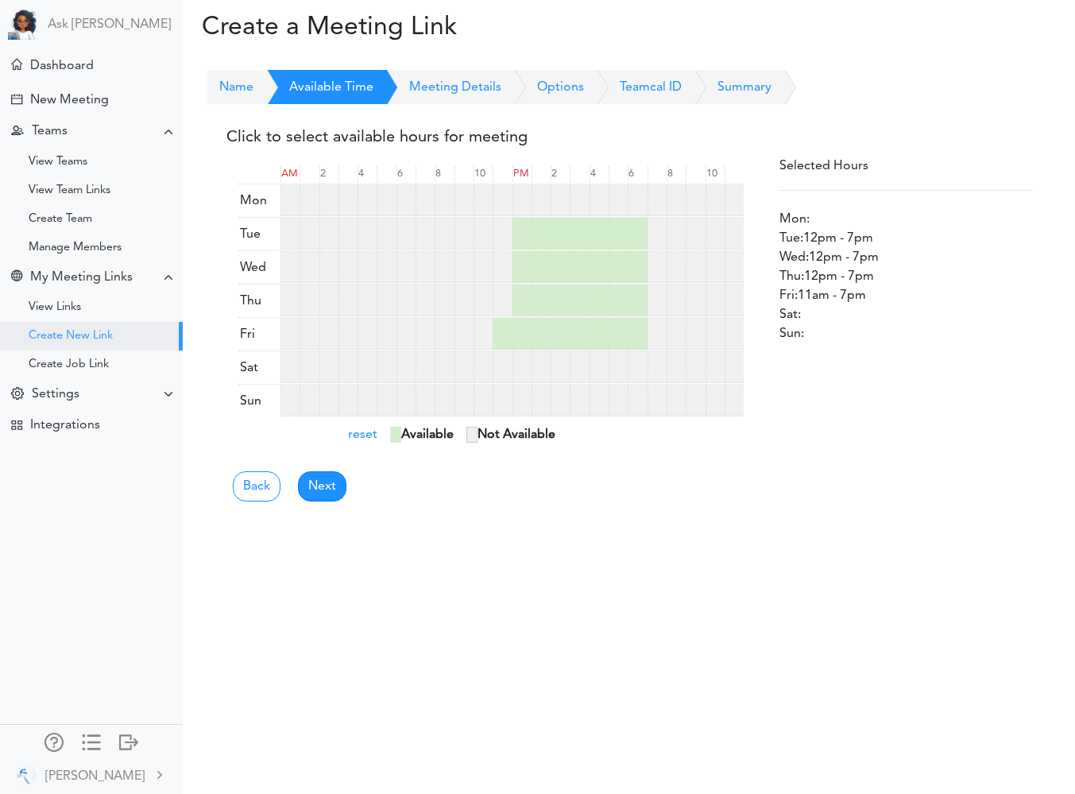
click at [515, 332] on div at bounding box center [522, 334] width 19 height 32
click at [502, 332] on div at bounding box center [502, 334] width 19 height 32
click at [525, 333] on div at bounding box center [522, 334] width 19 height 32
click at [331, 490] on link "Next" at bounding box center [322, 486] width 48 height 30
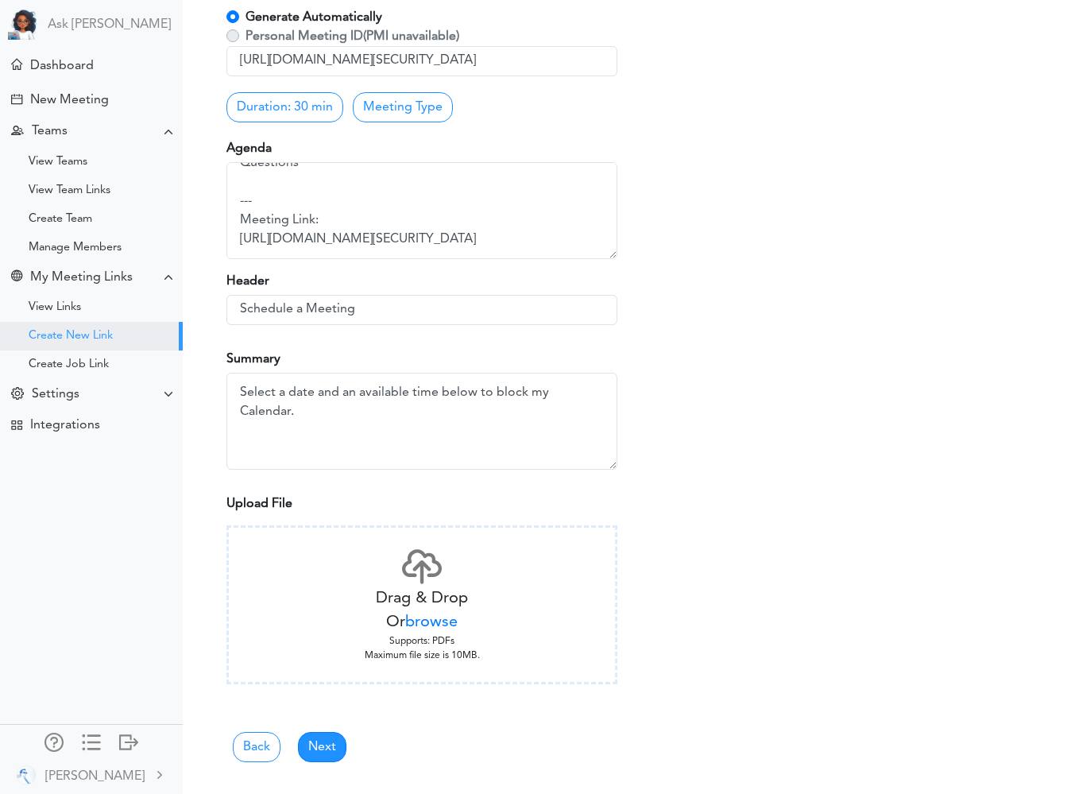
scroll to position [134, 0]
click at [324, 733] on link "Next" at bounding box center [322, 747] width 48 height 30
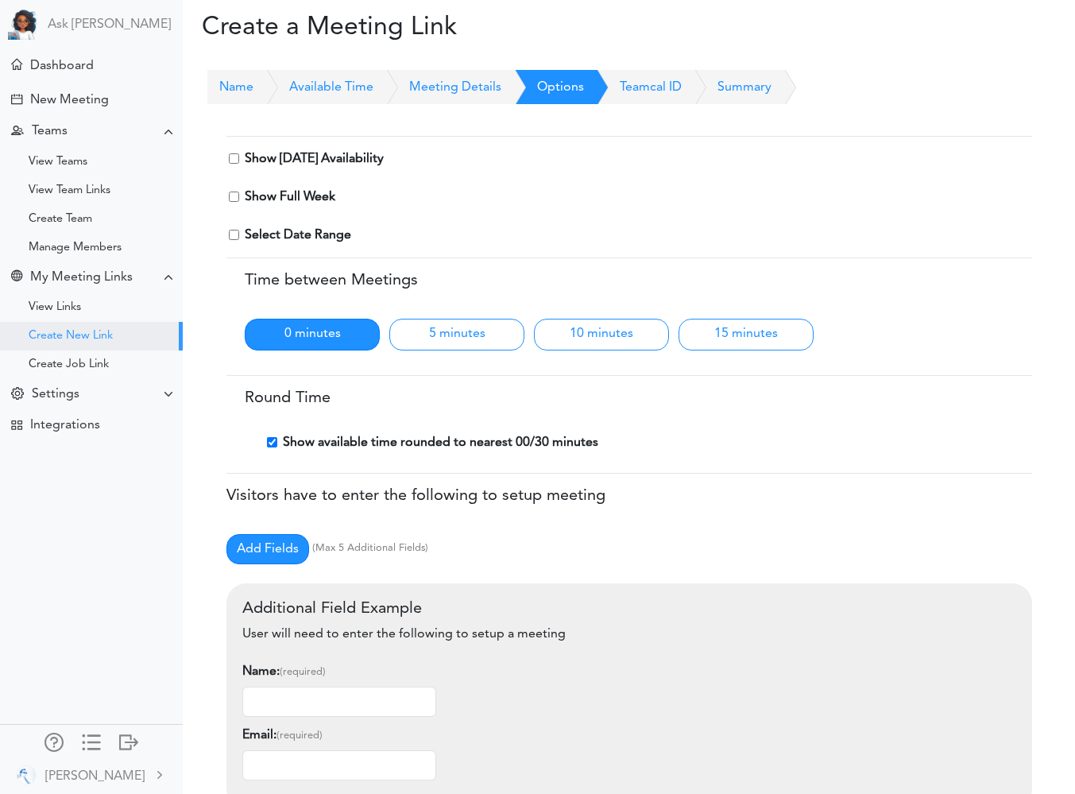
click at [304, 160] on label "Show [DATE] Availability" at bounding box center [314, 158] width 139 height 19
click at [281, 198] on label "Show Full Week" at bounding box center [290, 197] width 91 height 19
drag, startPoint x: 235, startPoint y: 157, endPoint x: 369, endPoint y: 330, distance: 218.8
click at [235, 157] on input "checkbox" at bounding box center [234, 158] width 10 height 10
checkbox input "true"
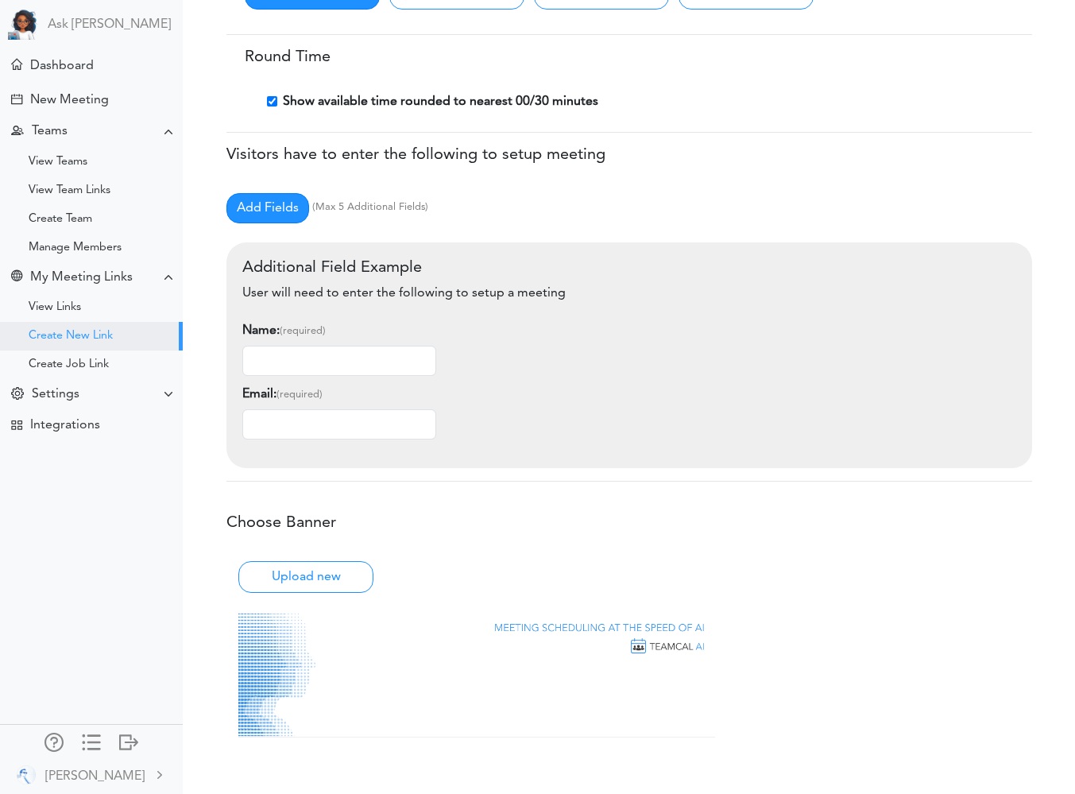
scroll to position [553, 0]
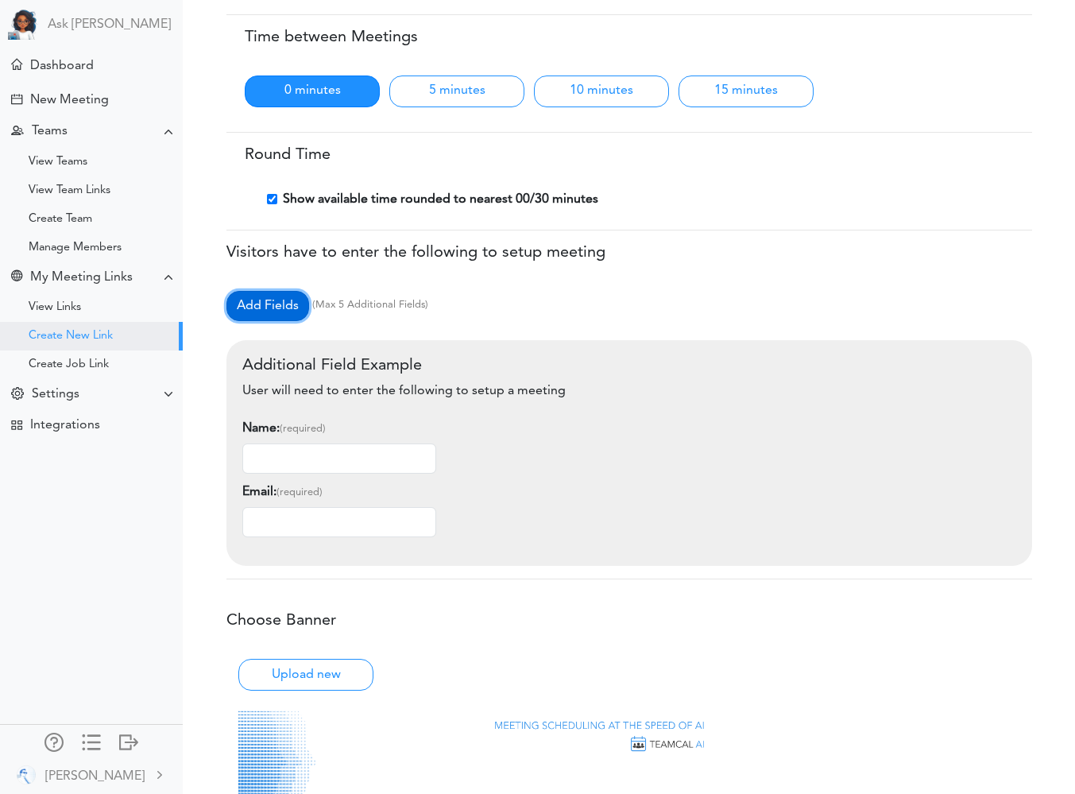
click at [275, 302] on link "Add Fields" at bounding box center [268, 306] width 83 height 30
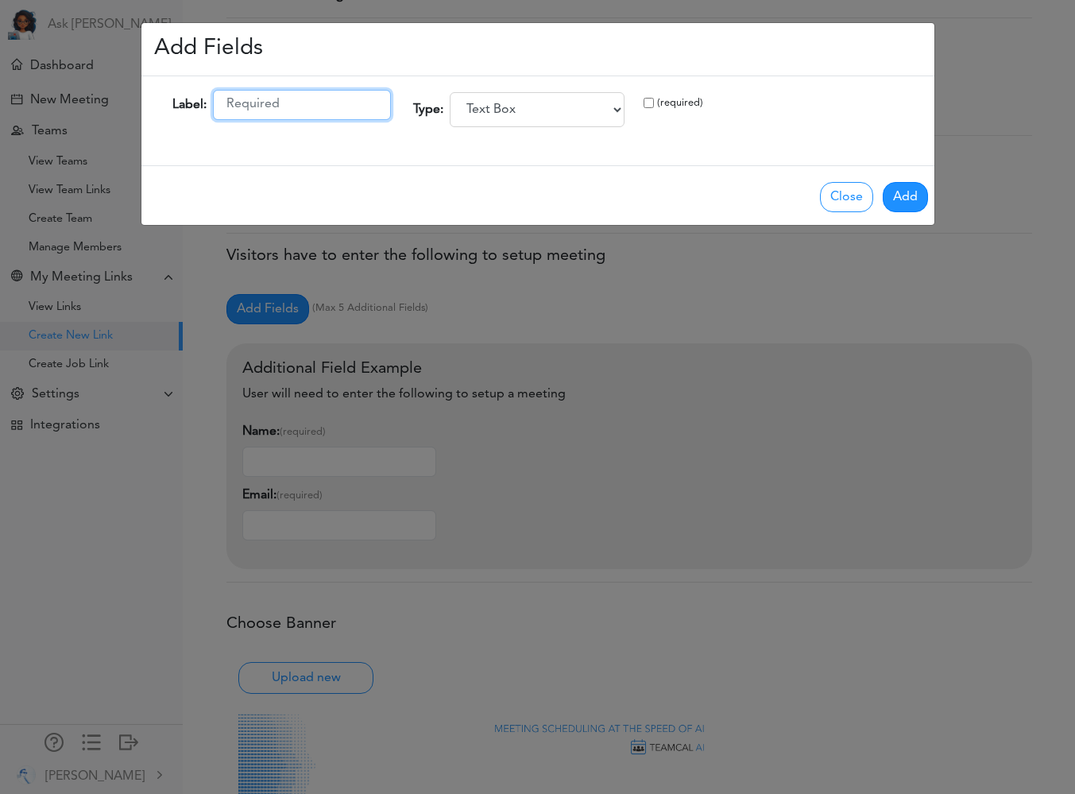
click at [278, 107] on input "text" at bounding box center [302, 105] width 178 height 30
type input "Linkedin"
drag, startPoint x: 645, startPoint y: 103, endPoint x: 686, endPoint y: 127, distance: 48.1
click at [645, 103] on input "checkbox" at bounding box center [649, 103] width 10 height 10
checkbox input "true"
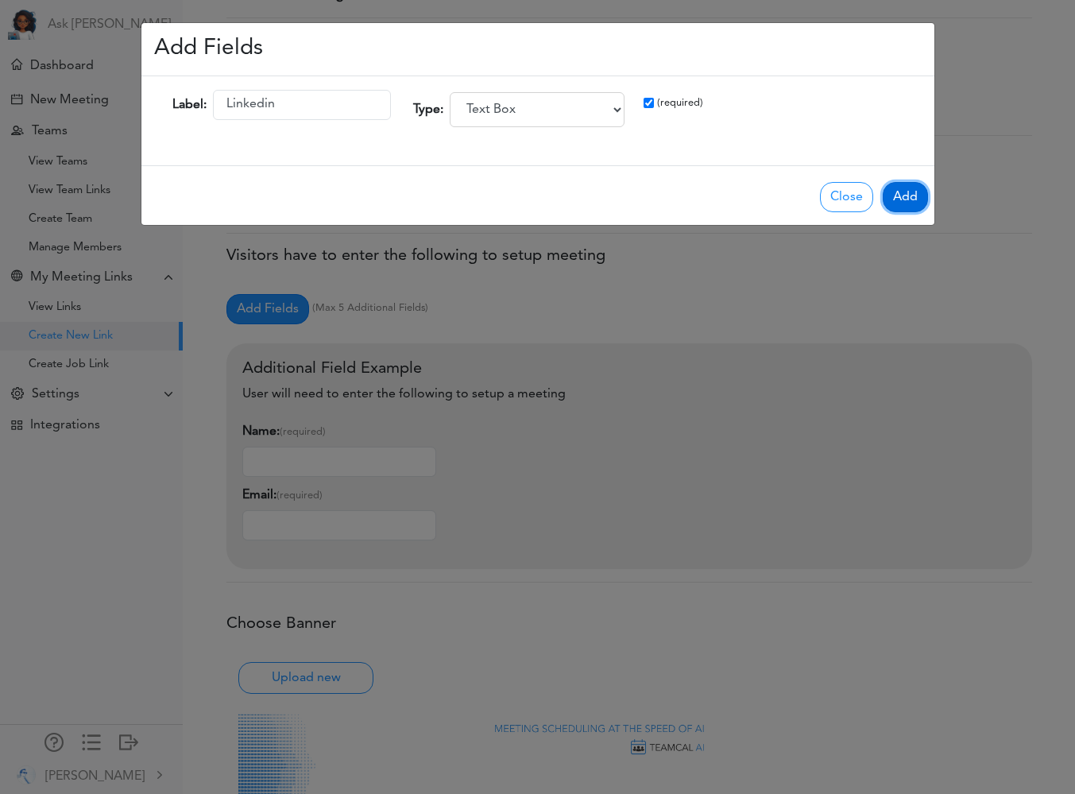
click at [897, 199] on button "Add" at bounding box center [905, 197] width 45 height 30
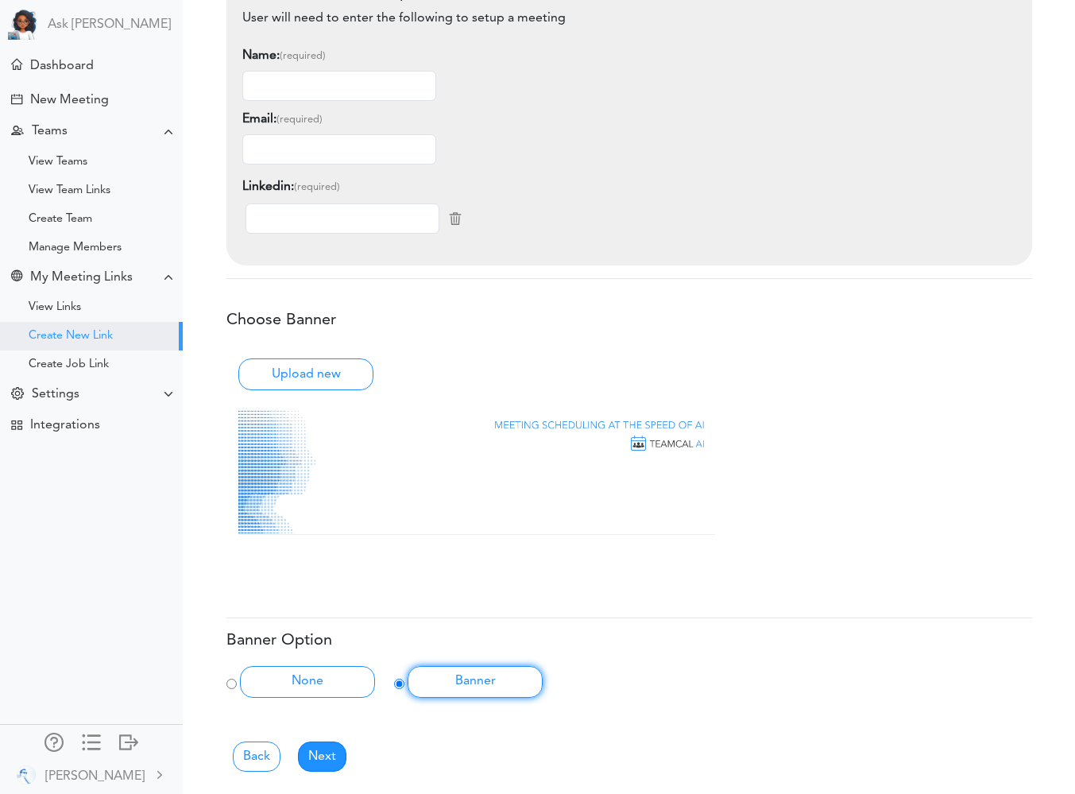
scroll to position [626, 0]
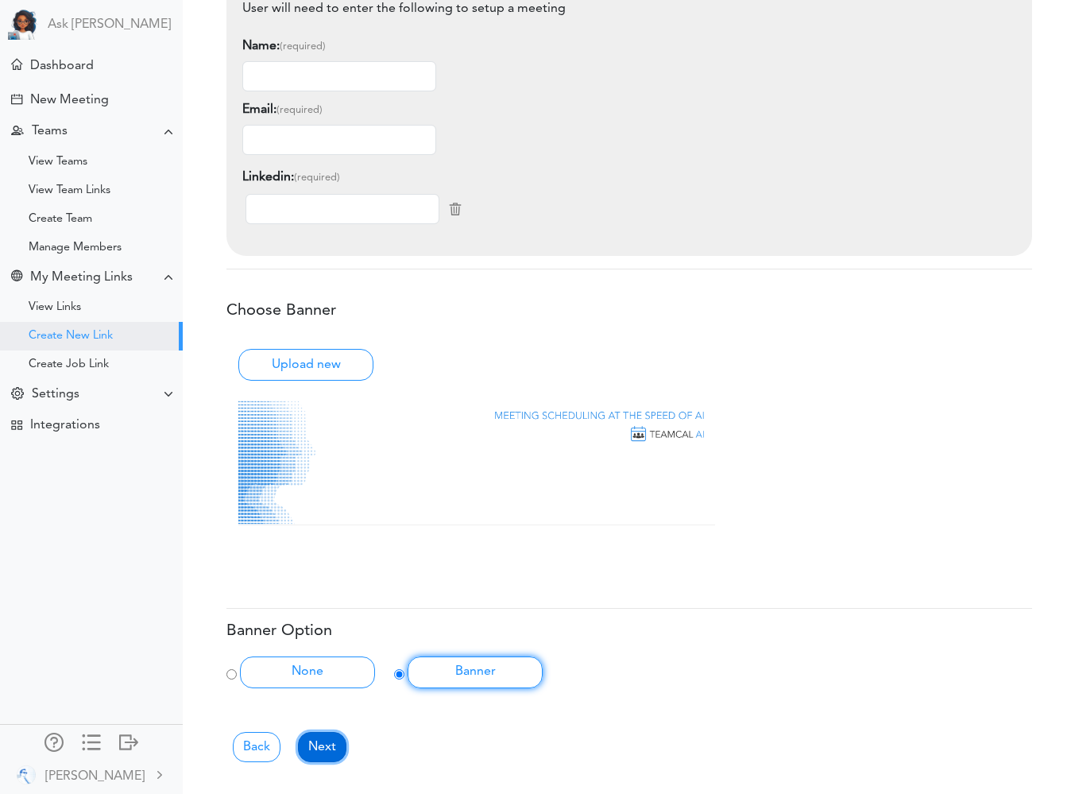
click at [328, 752] on link "Next" at bounding box center [322, 747] width 48 height 30
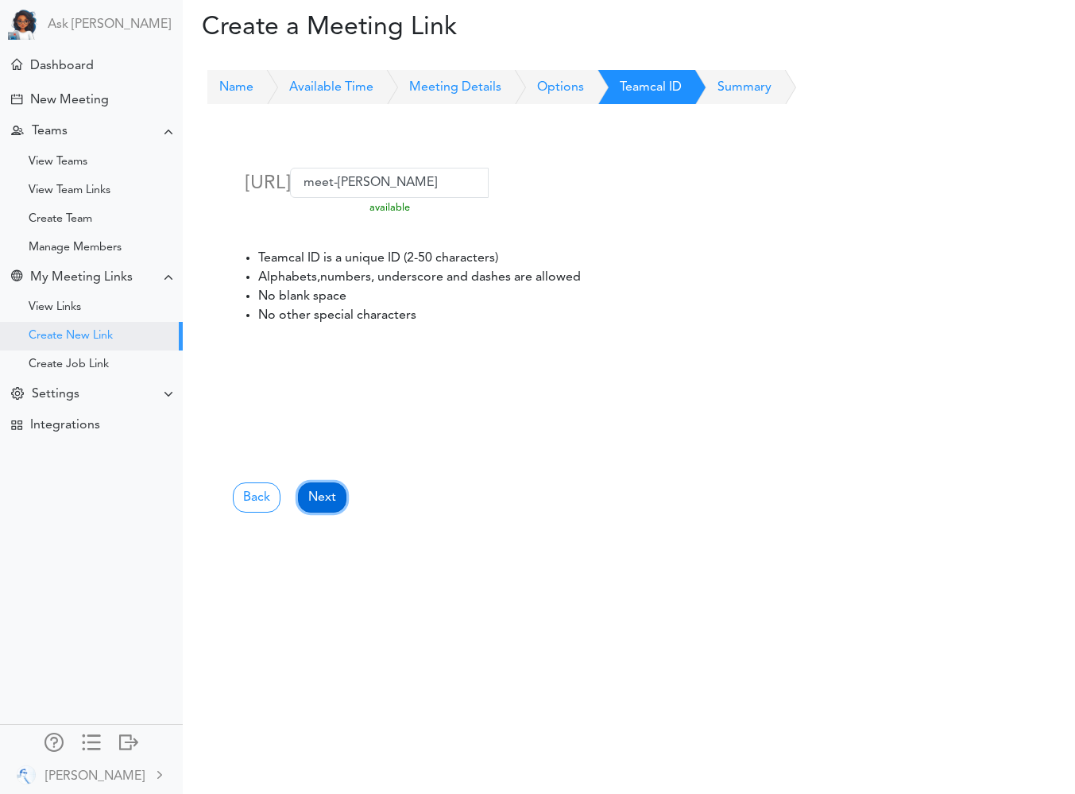
click at [316, 498] on link "Next" at bounding box center [322, 497] width 48 height 30
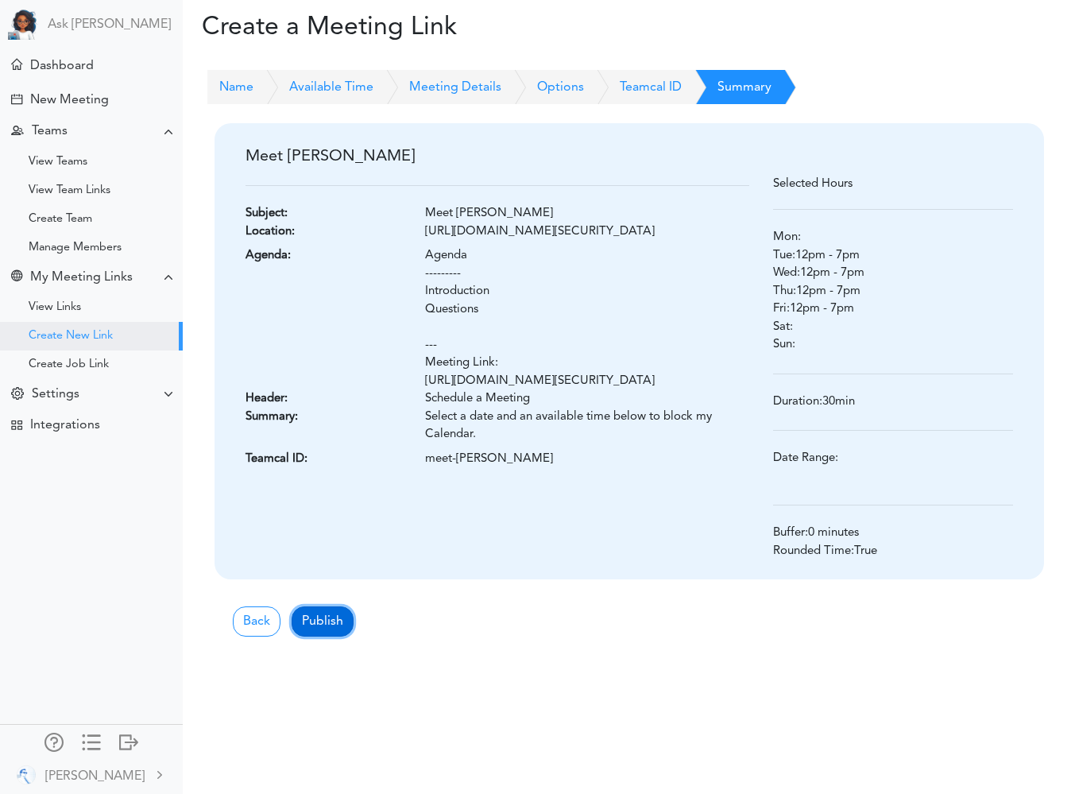
click at [318, 626] on button "Publish" at bounding box center [323, 621] width 62 height 30
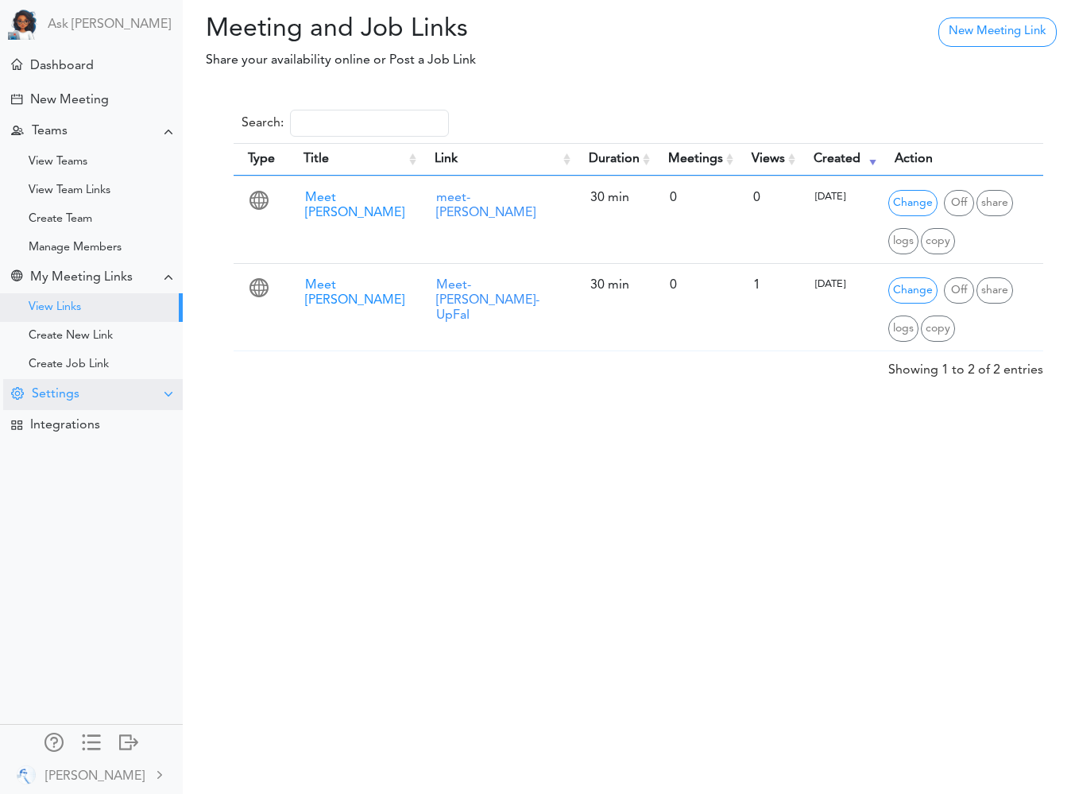
click at [88, 397] on div "Settings" at bounding box center [93, 394] width 180 height 31
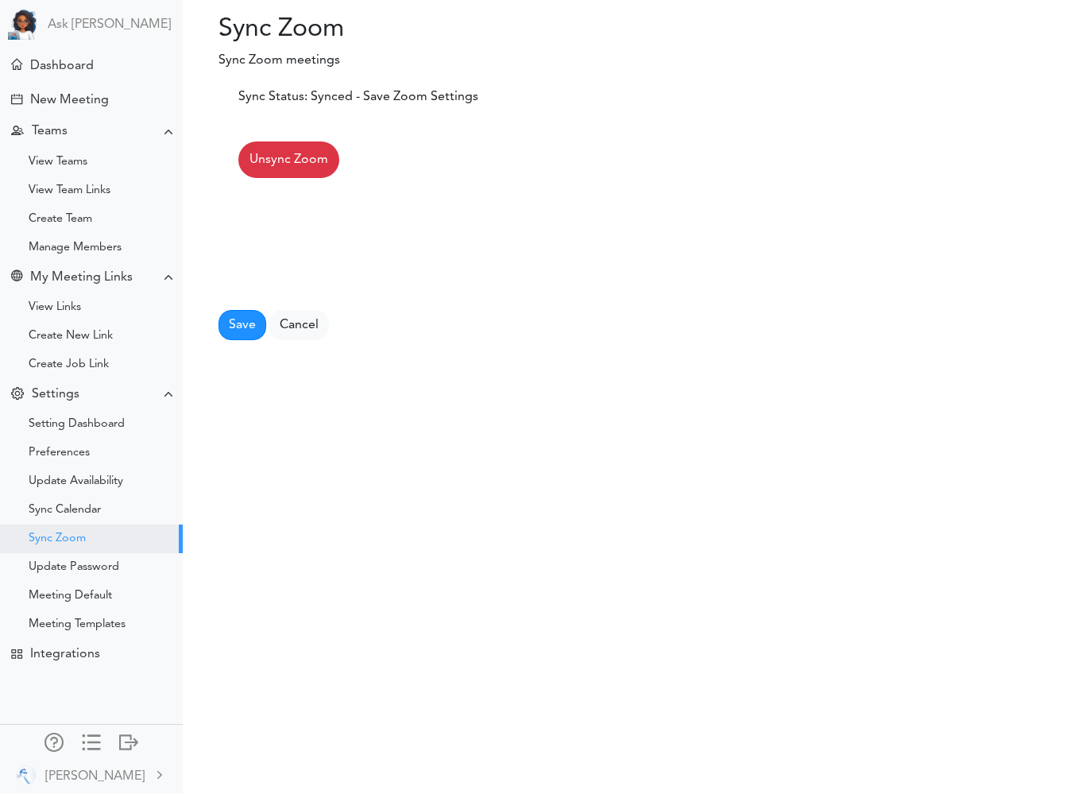
click at [280, 161] on span "Unsync Zoom" at bounding box center [289, 159] width 79 height 19
click at [280, 155] on span "Unsync Zoom" at bounding box center [289, 159] width 79 height 19
click at [126, 742] on div at bounding box center [128, 741] width 19 height 16
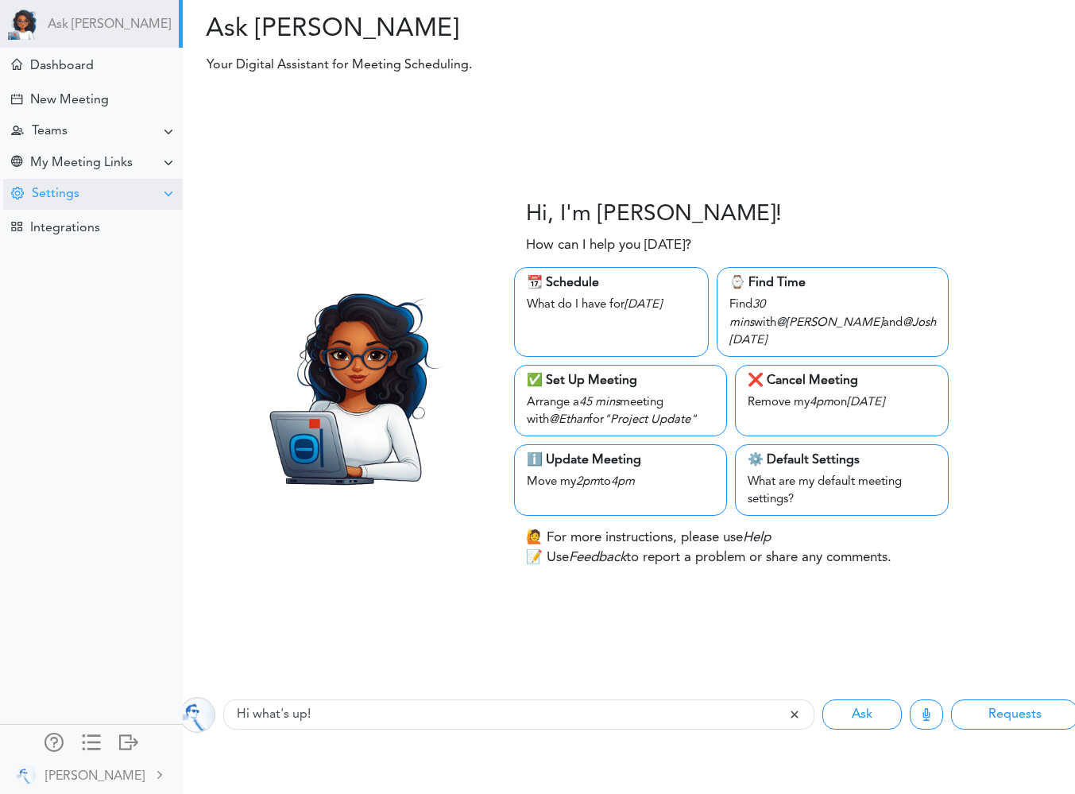
click at [61, 196] on div "Settings" at bounding box center [56, 194] width 48 height 15
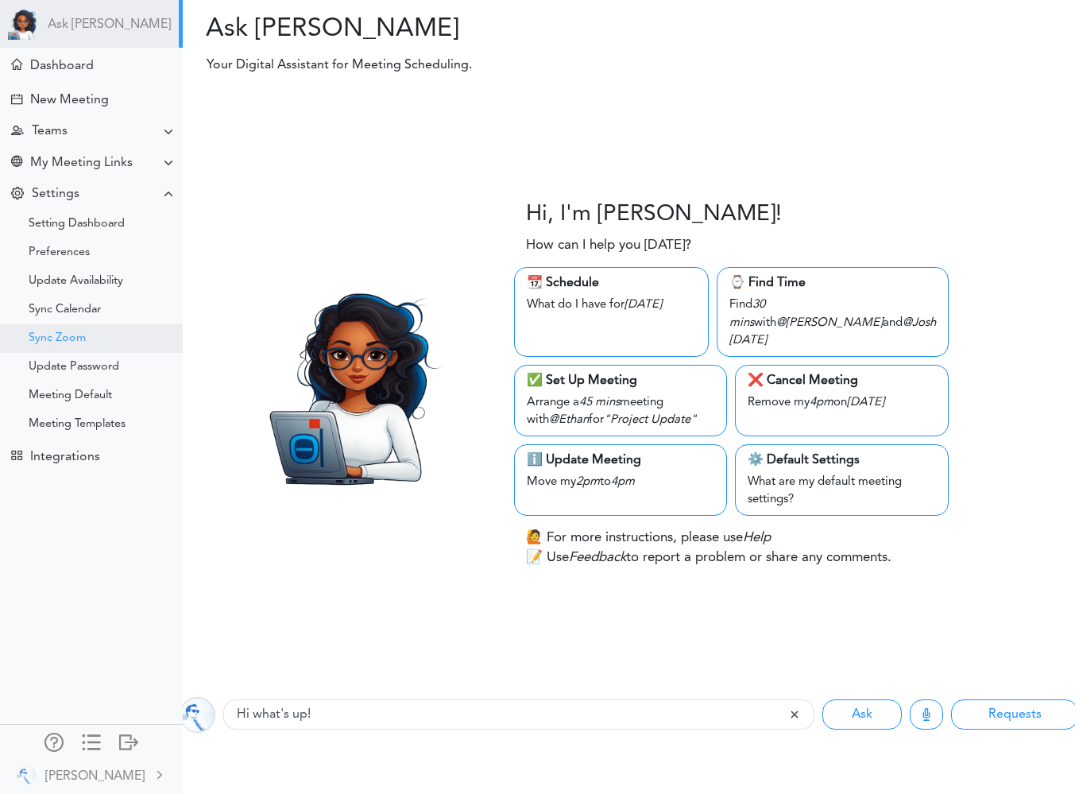
click at [52, 335] on div "Sync Zoom" at bounding box center [57, 339] width 57 height 8
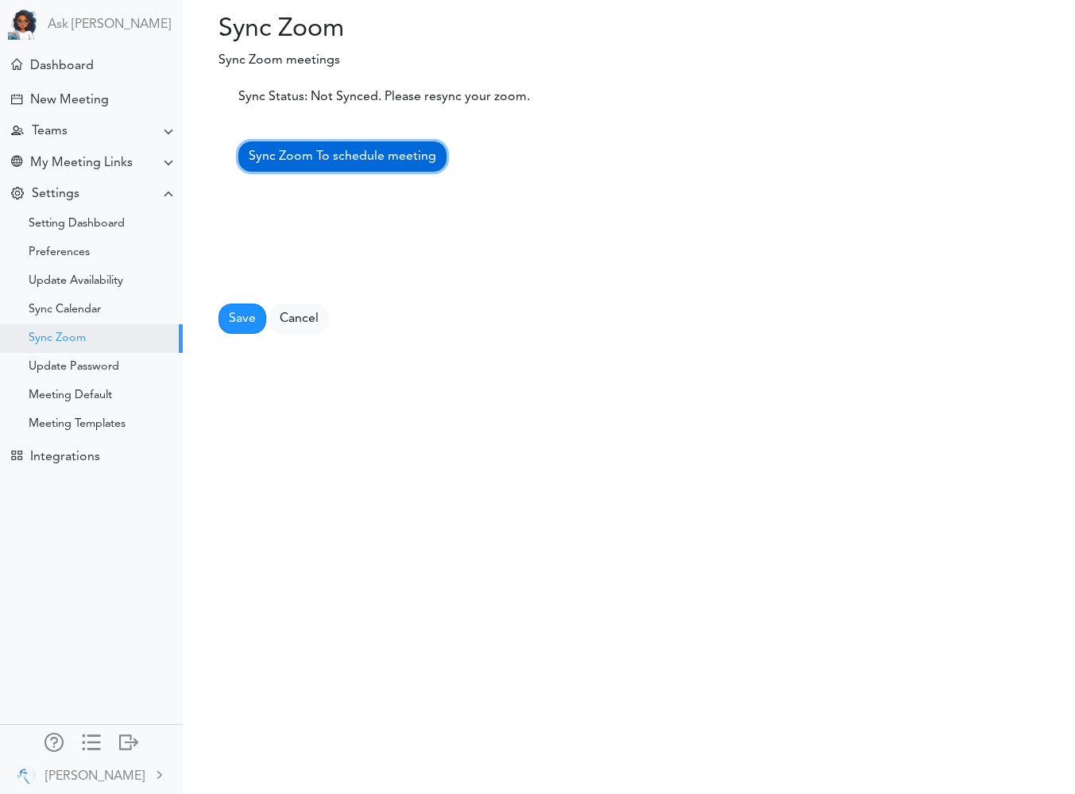
click at [300, 162] on span "Sync Zoom To schedule meeting" at bounding box center [343, 156] width 188 height 13
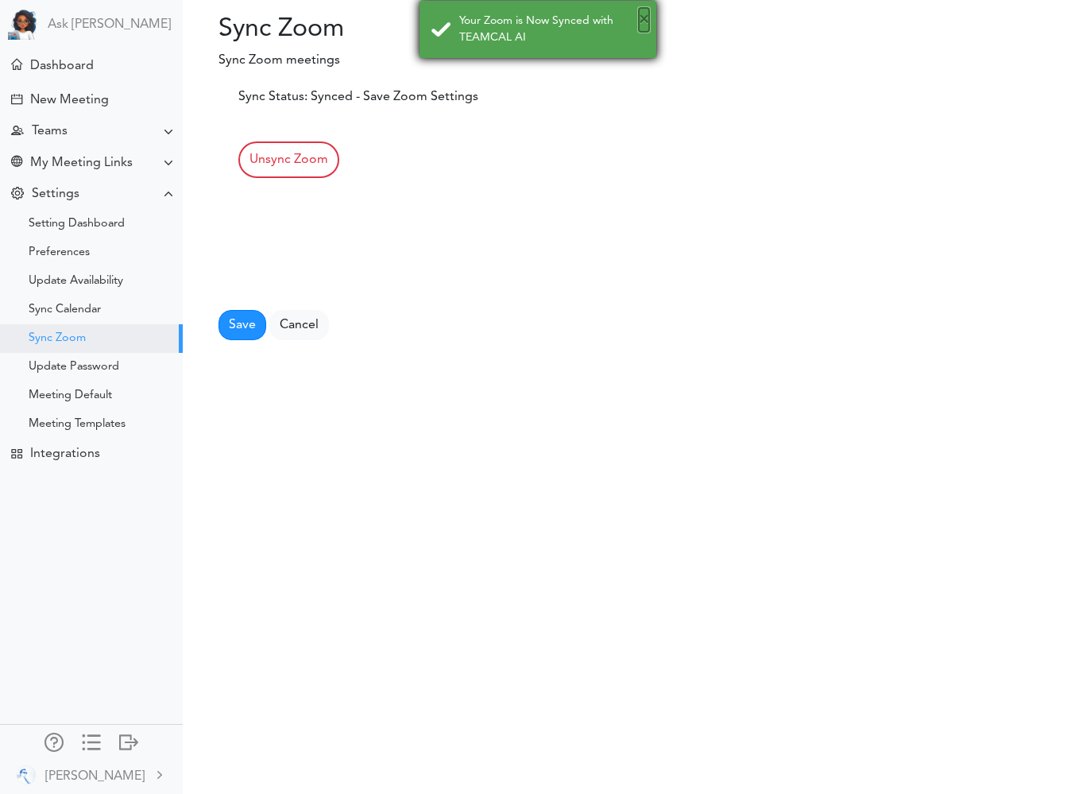
click at [644, 21] on button "×" at bounding box center [644, 20] width 10 height 24
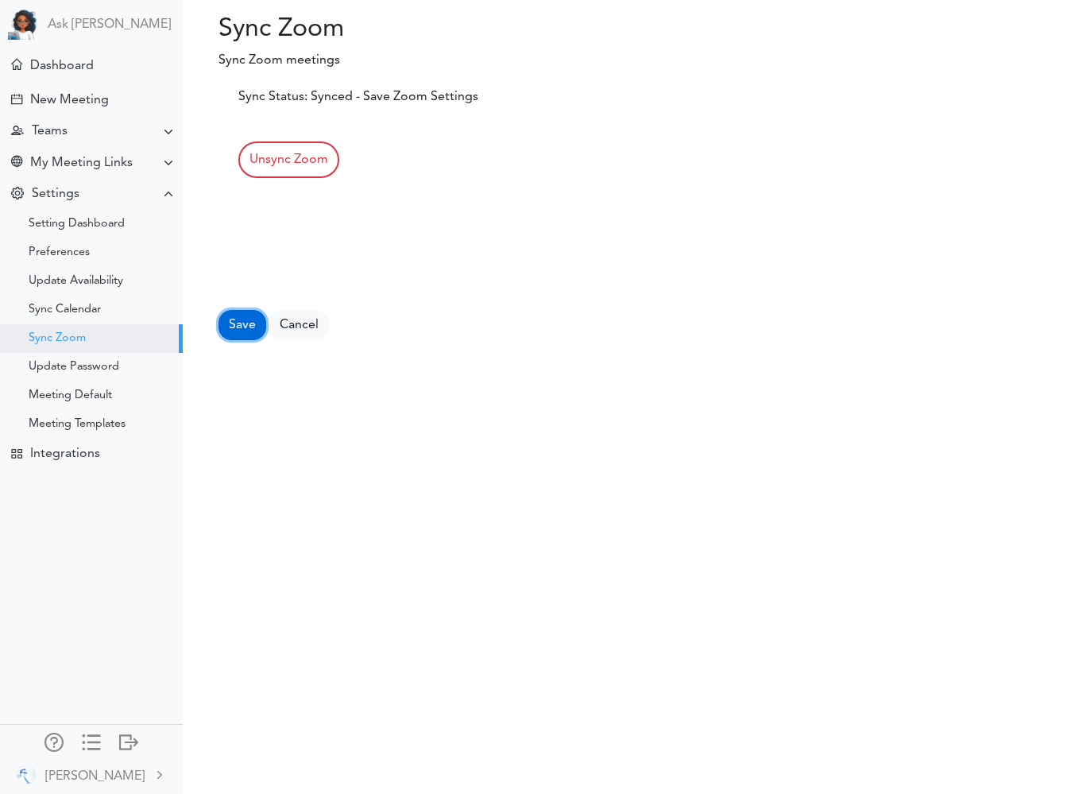
click at [231, 330] on button "Save" at bounding box center [243, 325] width 48 height 30
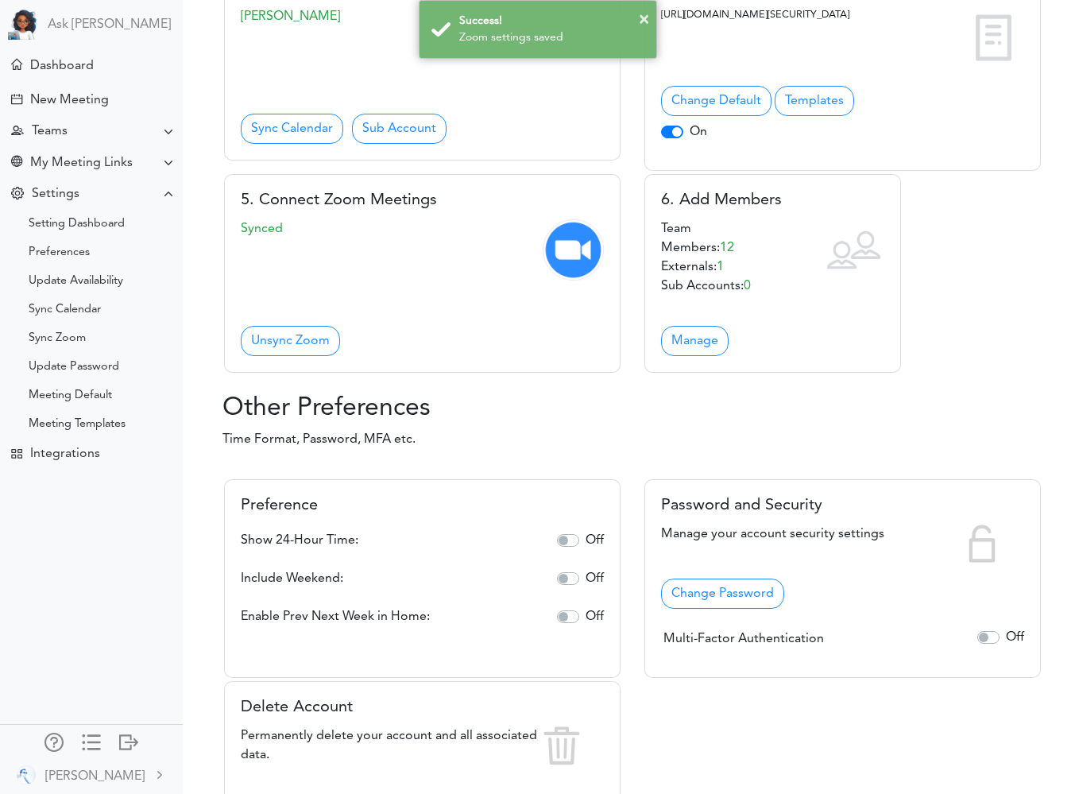
scroll to position [438, 0]
click at [262, 237] on p "Synced" at bounding box center [422, 227] width 363 height 19
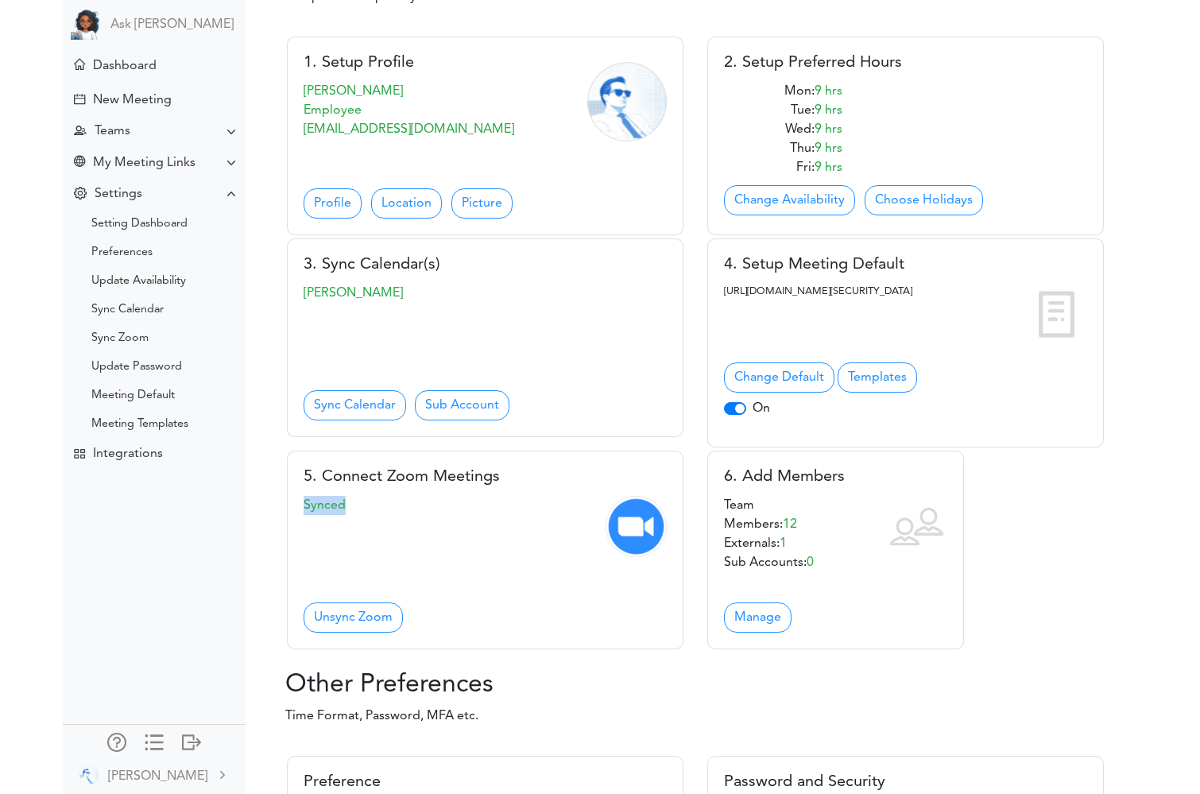
scroll to position [144, 0]
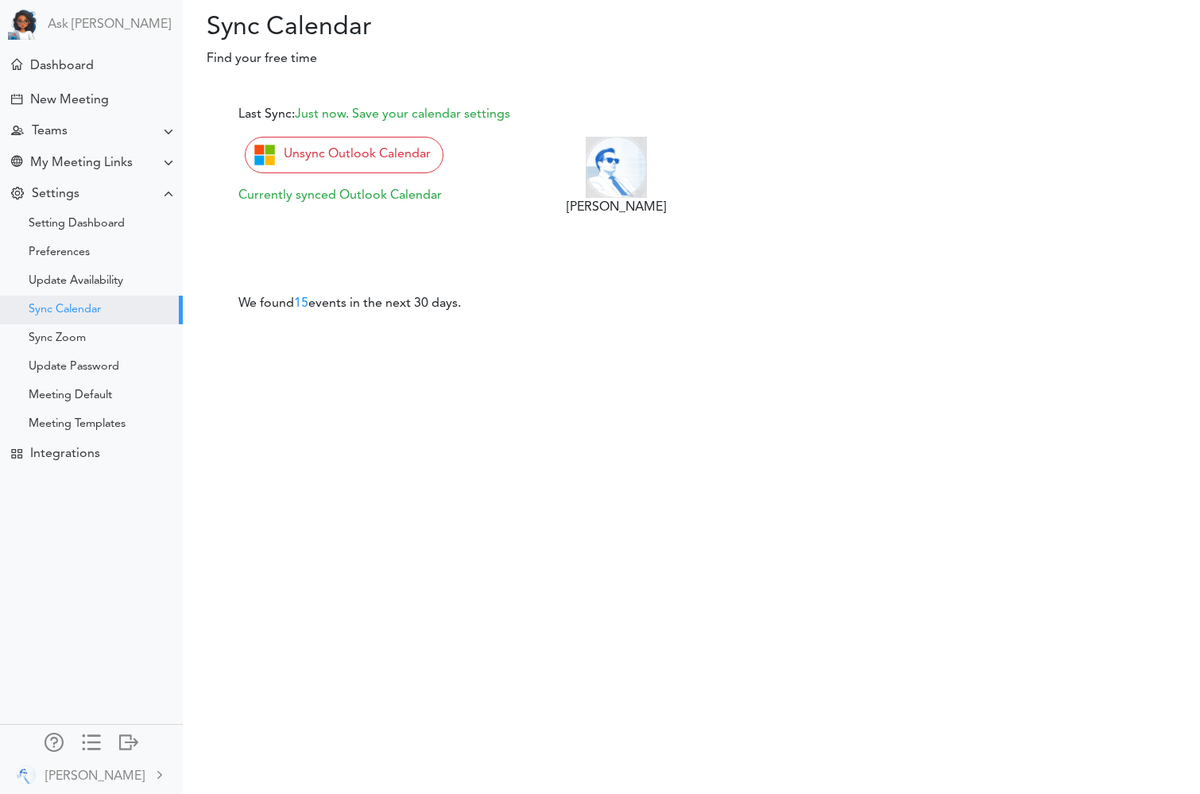
drag, startPoint x: 64, startPoint y: 86, endPoint x: 259, endPoint y: 200, distance: 225.5
click at [64, 85] on div "New Meeting" at bounding box center [91, 99] width 176 height 34
